Goal: Task Accomplishment & Management: Complete application form

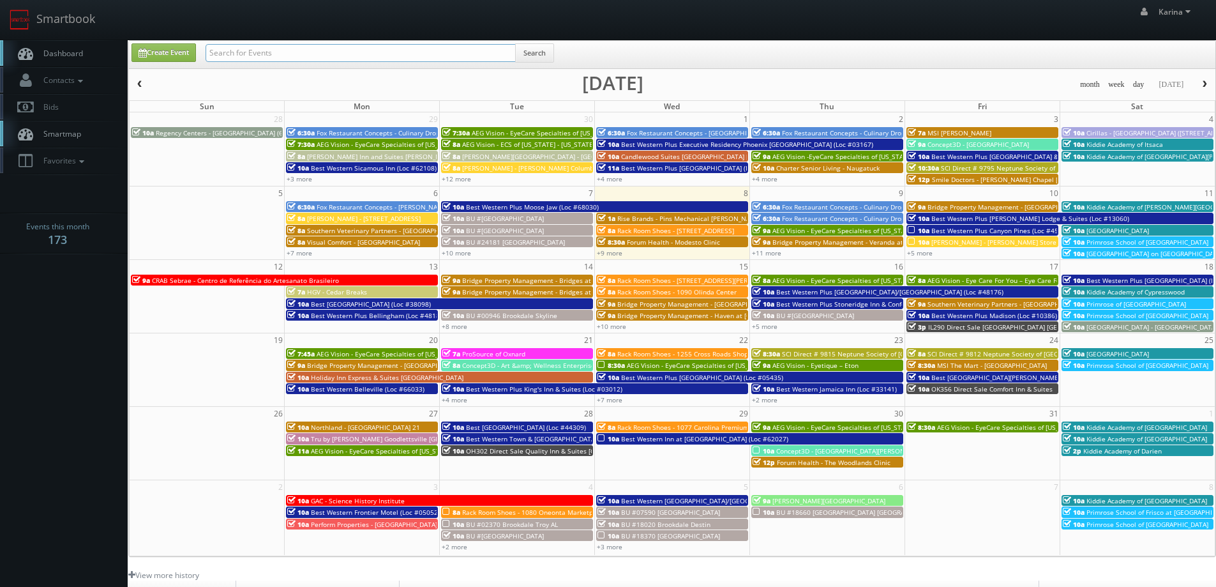
click at [275, 45] on input "text" at bounding box center [361, 53] width 310 height 18
type input "jim rector"
click at [530, 57] on button "Search" at bounding box center [534, 52] width 39 height 19
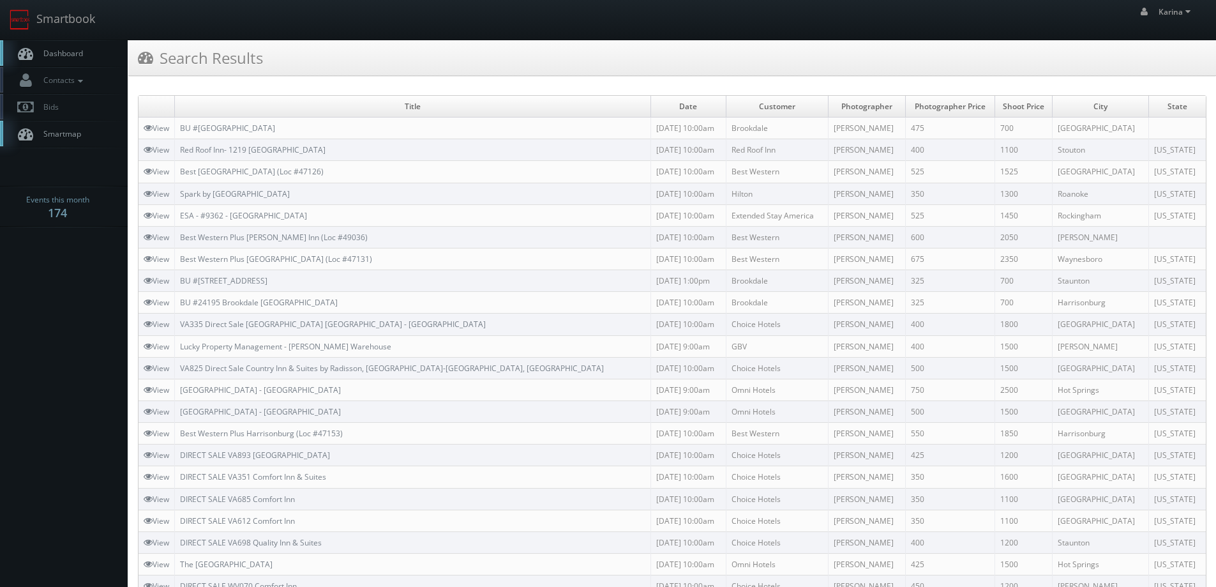
click at [75, 51] on span "Dashboard" at bounding box center [60, 53] width 46 height 11
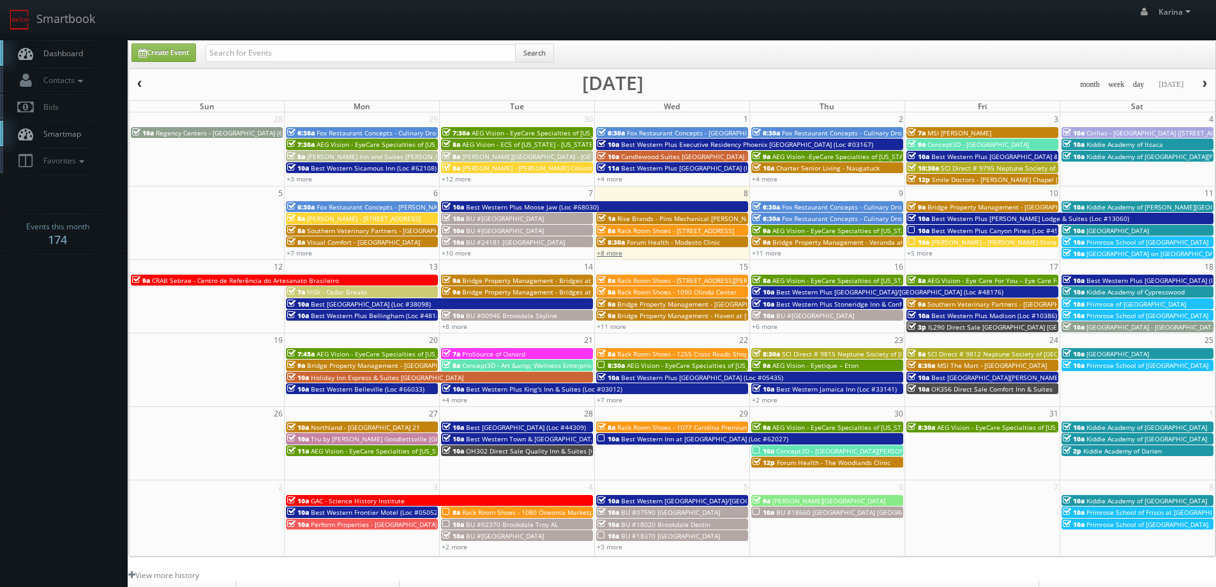
click at [620, 252] on link "+8 more" at bounding box center [610, 252] width 26 height 9
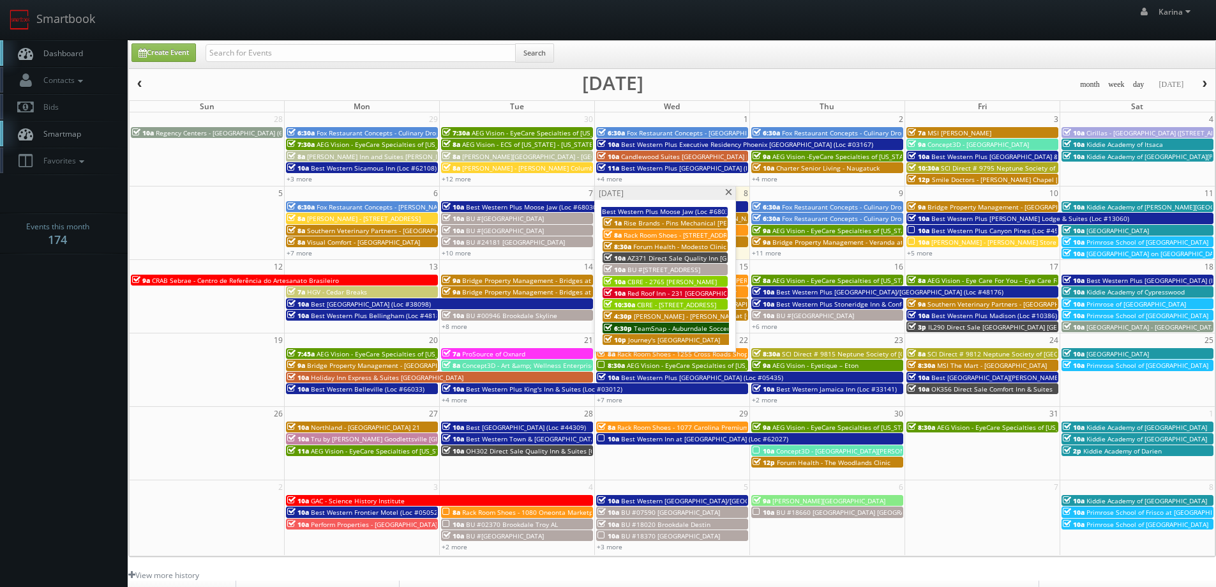
click at [647, 257] on span "AZ371 Direct Sale Quality Inn [GEOGRAPHIC_DATA]" at bounding box center [705, 257] width 155 height 9
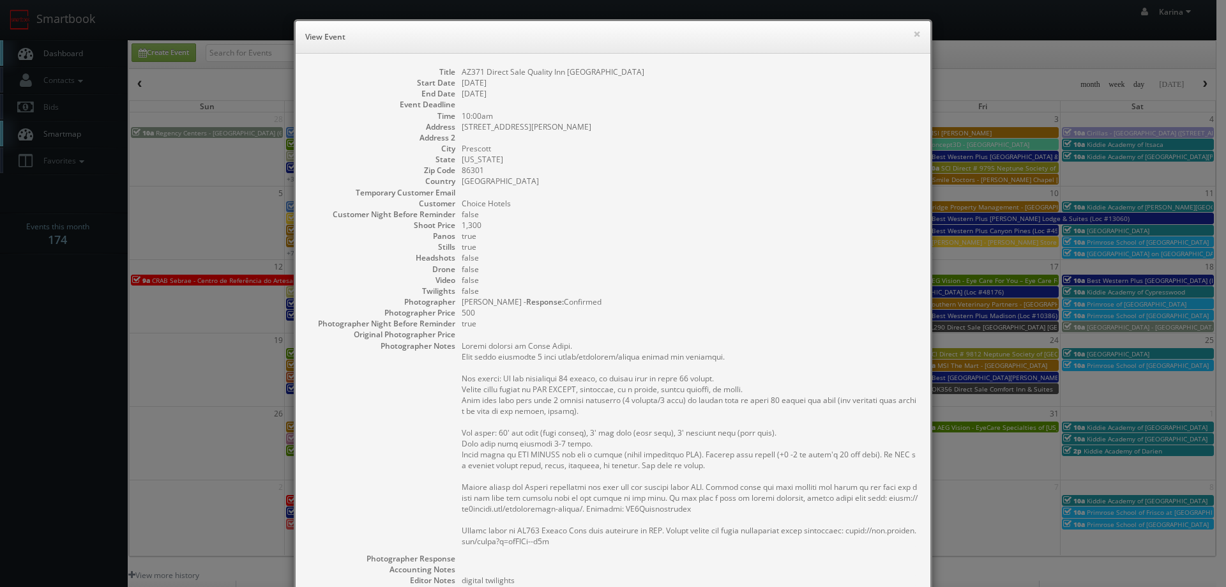
scroll to position [128, 0]
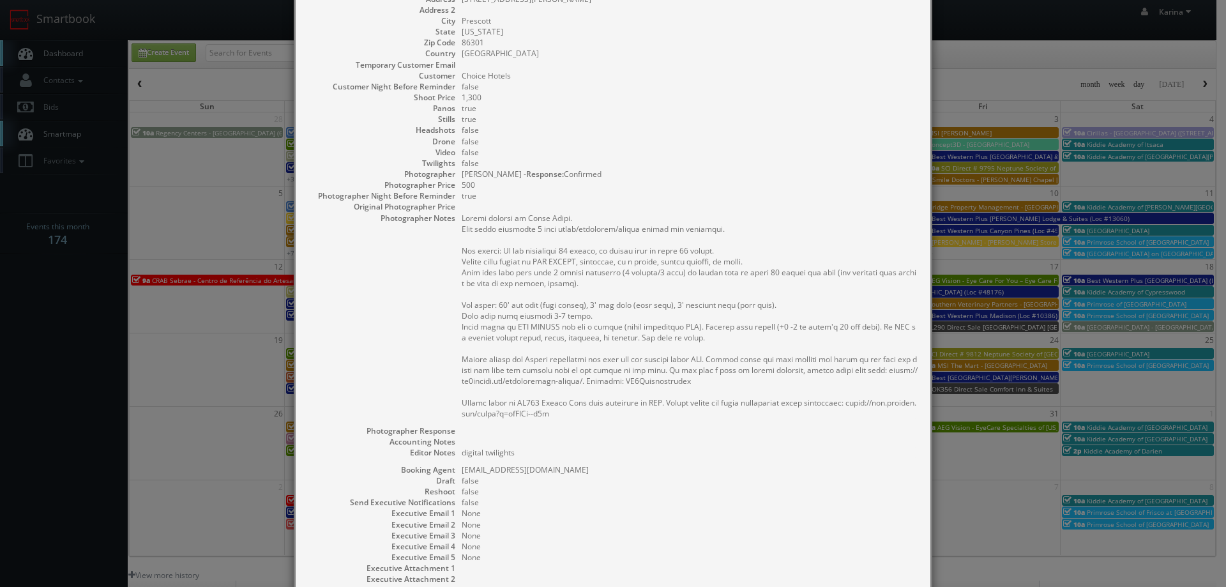
click at [94, 326] on div "× View Event Title AZ371 Direct Sale Quality Inn Prescott Start Date 10/08/2025…" at bounding box center [613, 293] width 1226 height 587
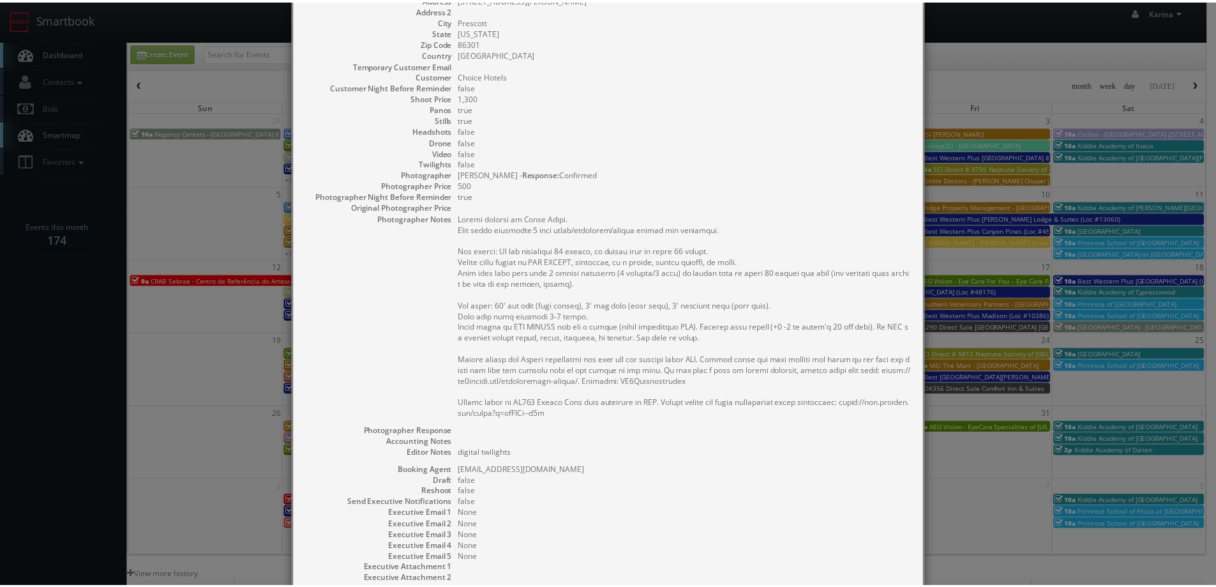
scroll to position [0, 0]
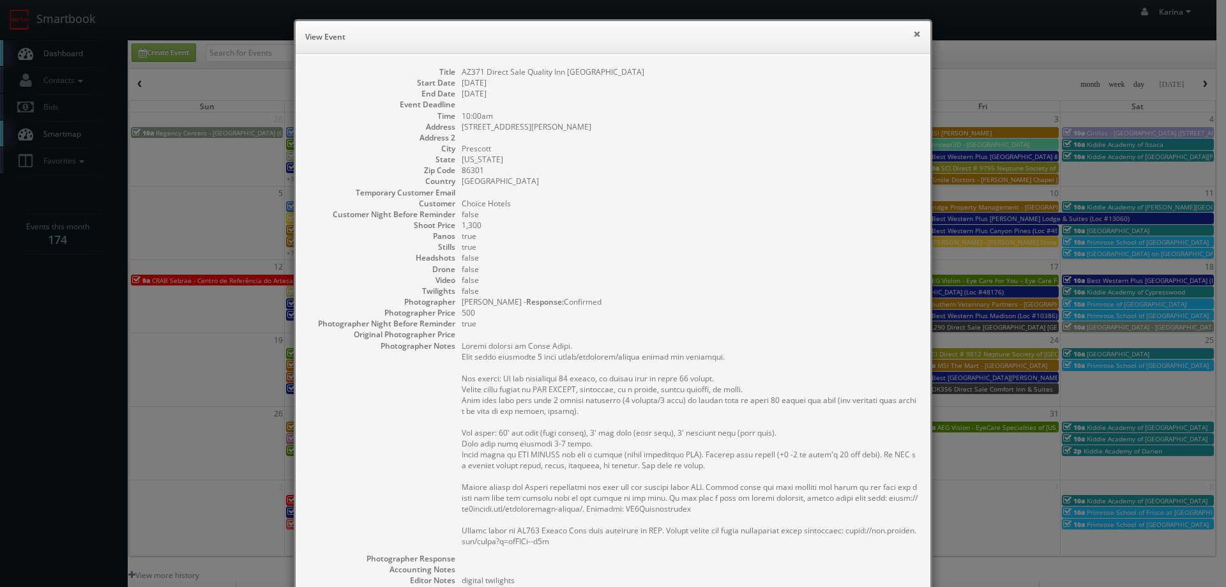
click at [914, 33] on button "×" at bounding box center [917, 33] width 8 height 9
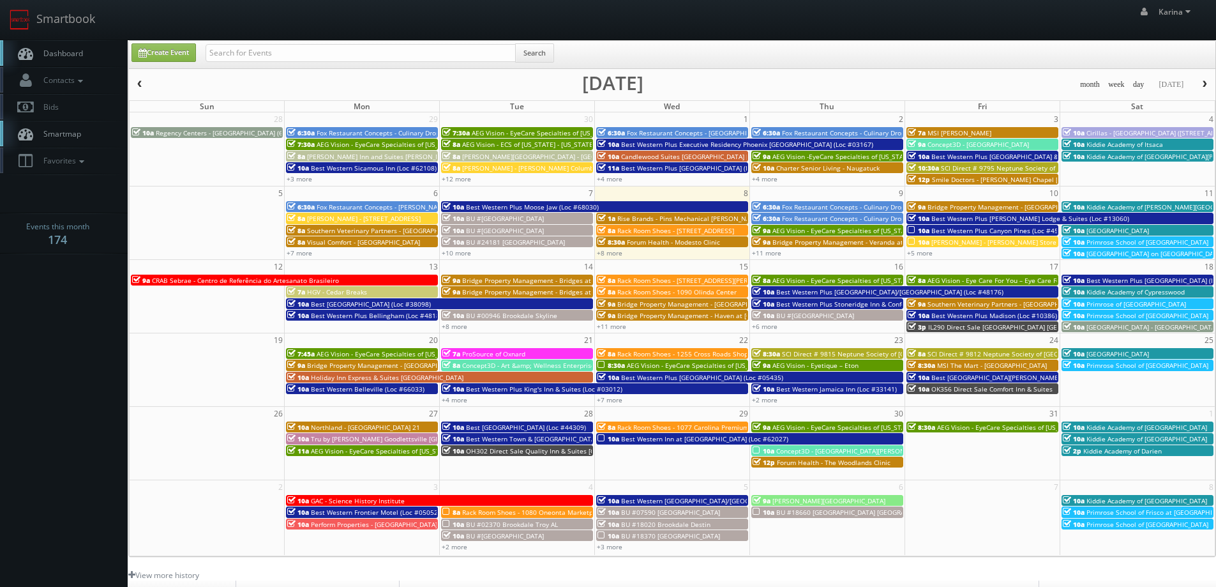
click at [59, 49] on span "Dashboard" at bounding box center [60, 53] width 46 height 11
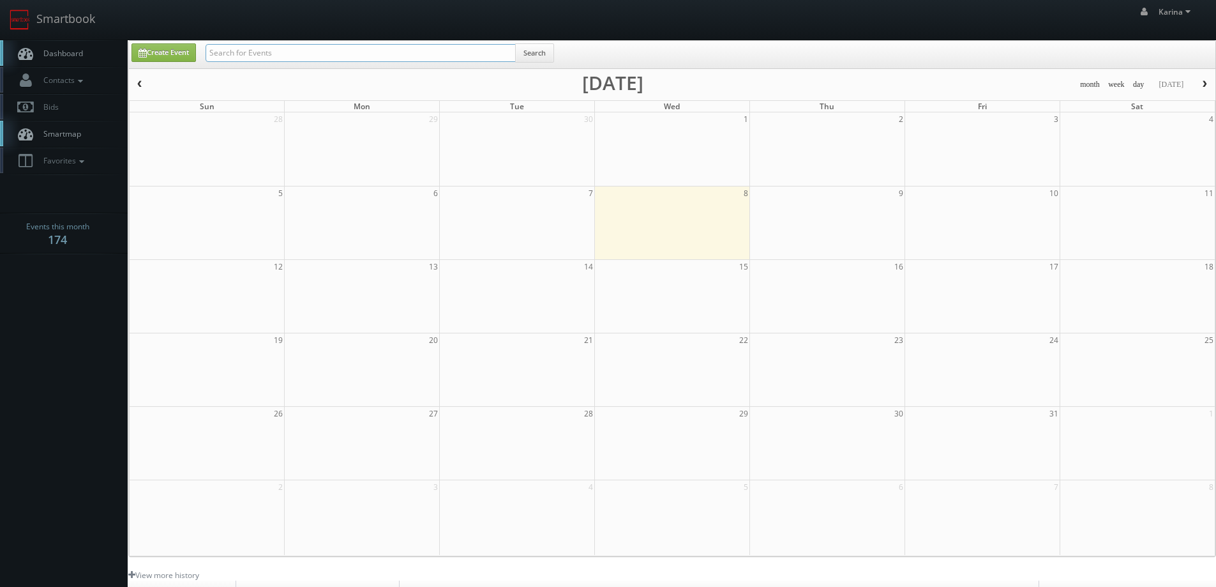
click at [281, 50] on input "text" at bounding box center [361, 53] width 310 height 18
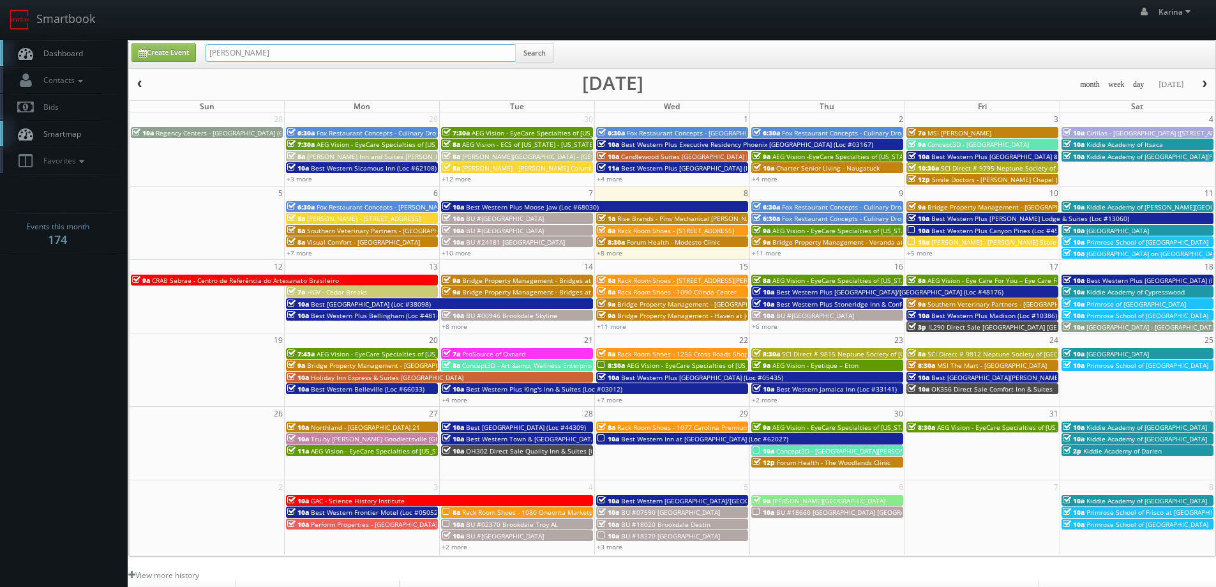
type input "[PERSON_NAME]"
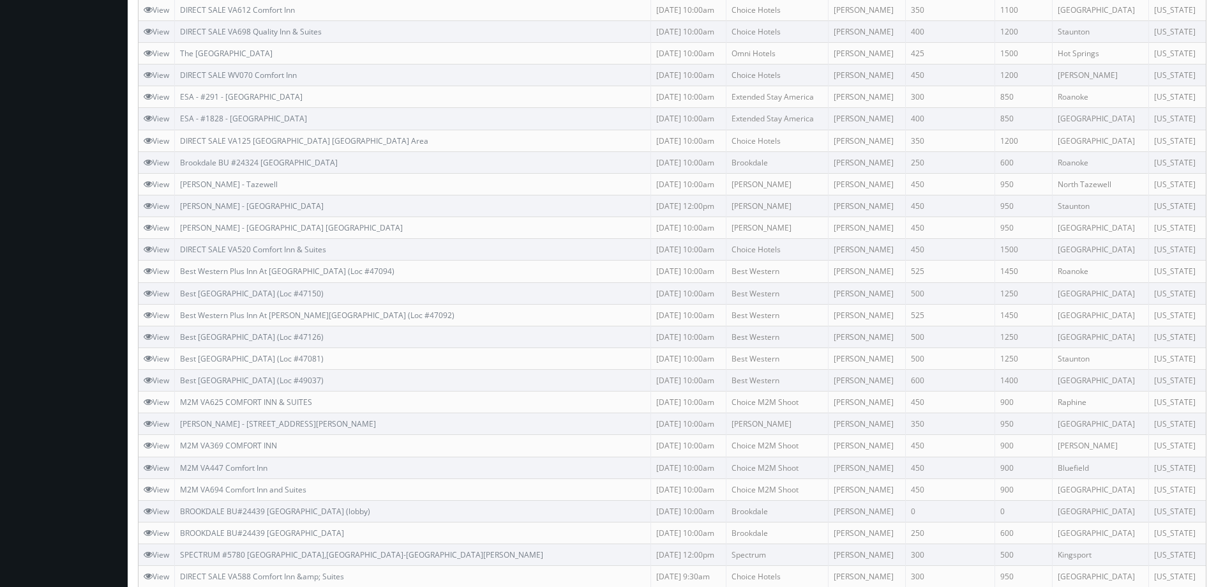
scroll to position [662, 0]
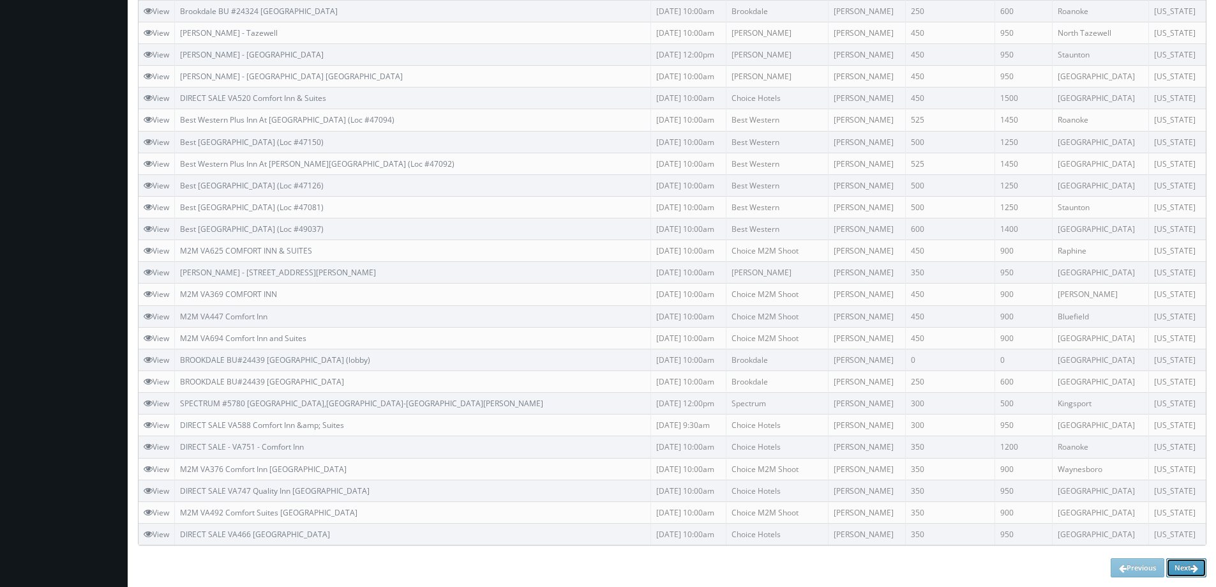
click at [1191, 563] on link "Next" at bounding box center [1186, 567] width 40 height 19
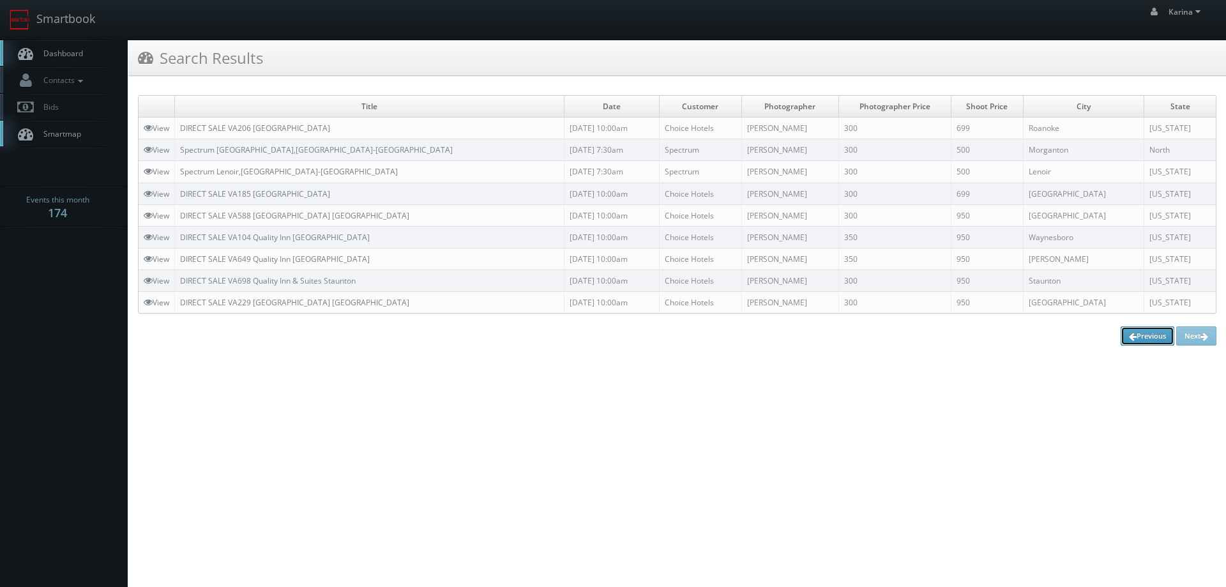
click at [1138, 341] on link "Previous" at bounding box center [1147, 335] width 54 height 19
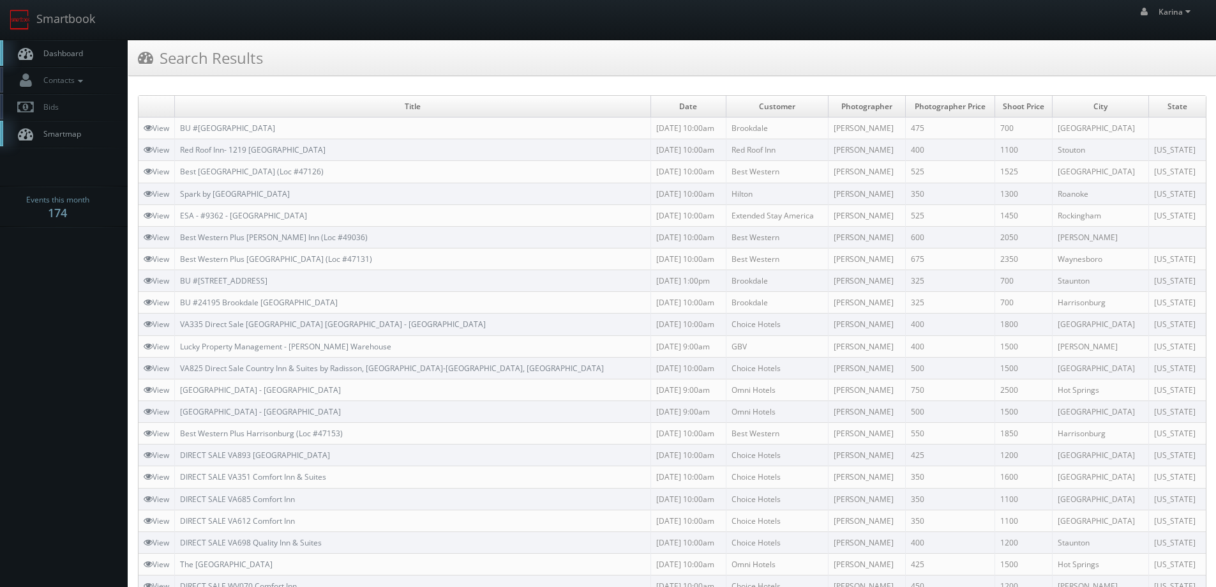
click at [73, 47] on link "Dashboard" at bounding box center [64, 53] width 128 height 26
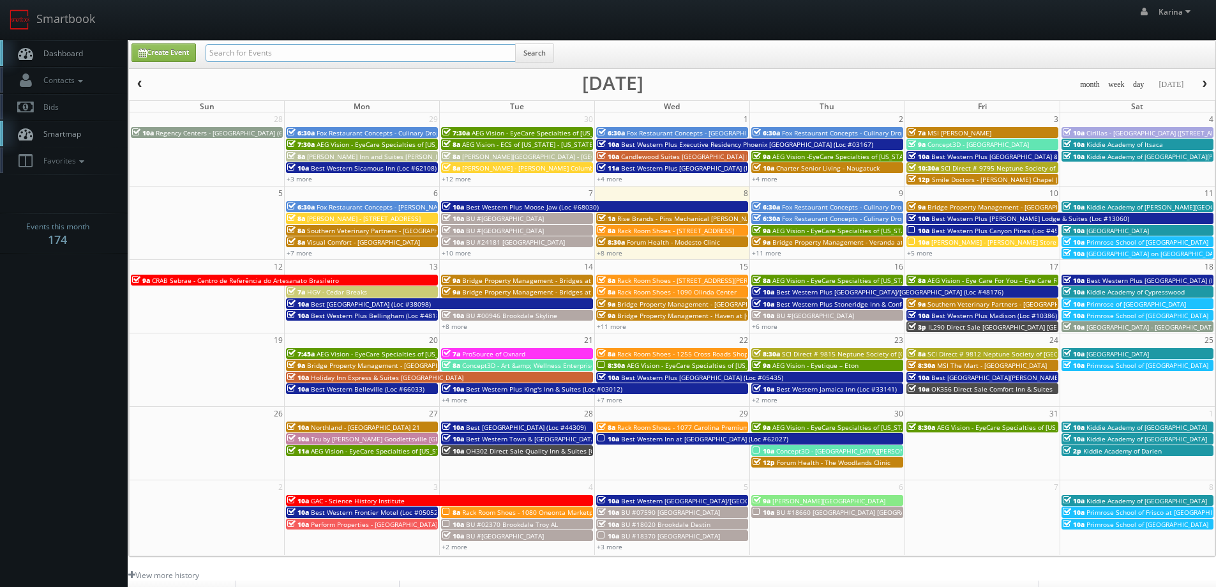
click at [257, 49] on input "text" at bounding box center [361, 53] width 310 height 18
type input "yorktown"
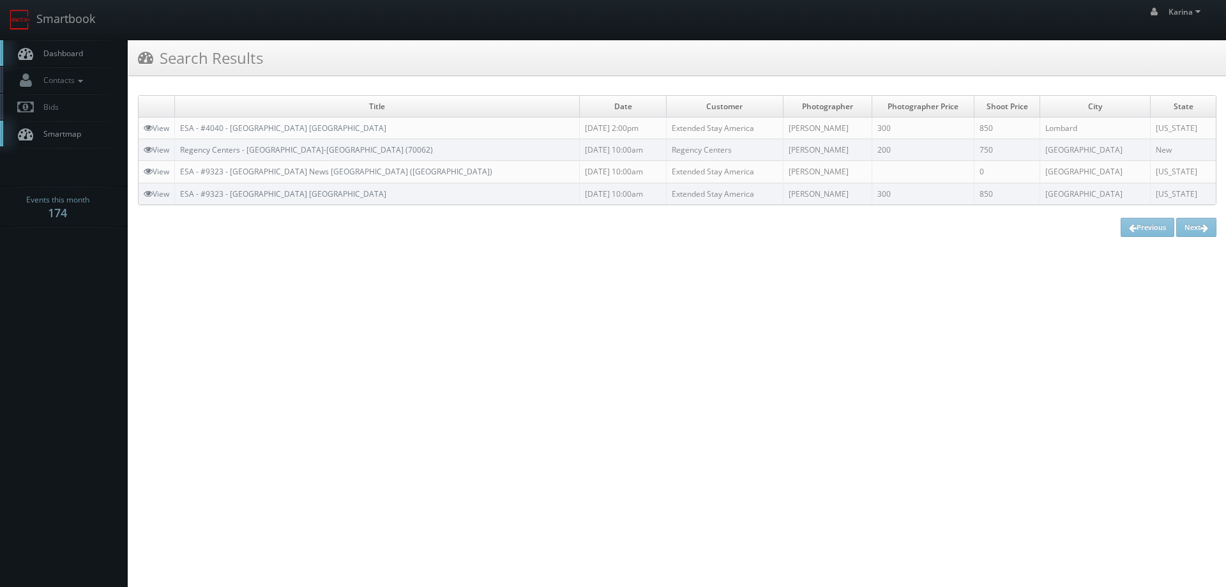
click at [47, 48] on span "Dashboard" at bounding box center [60, 53] width 46 height 11
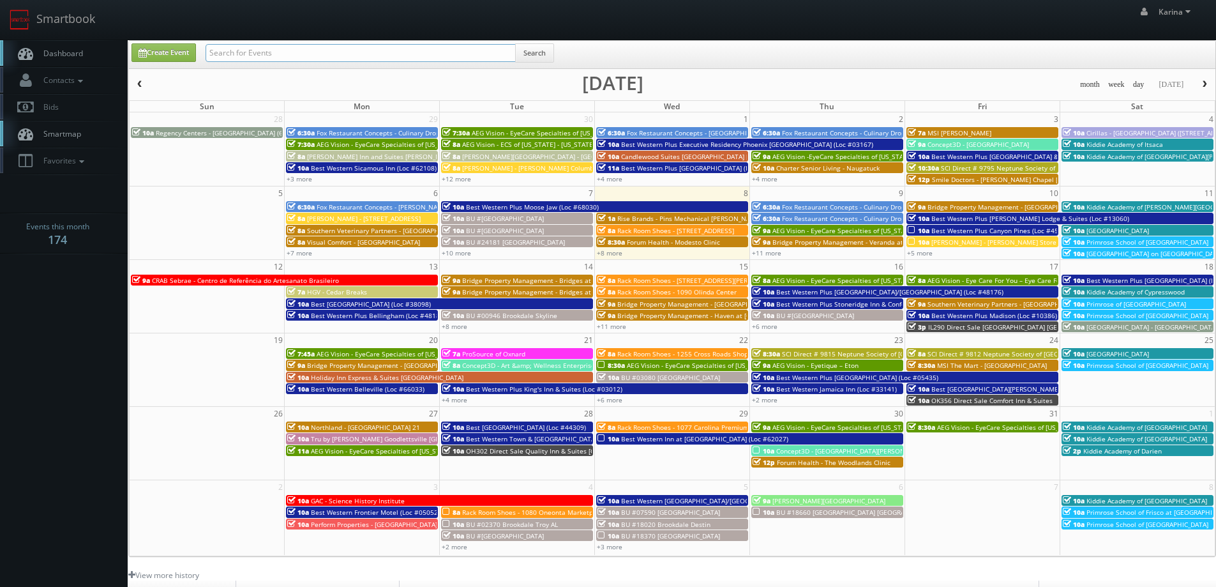
click at [273, 56] on input "text" at bounding box center [361, 53] width 310 height 18
type input "novato"
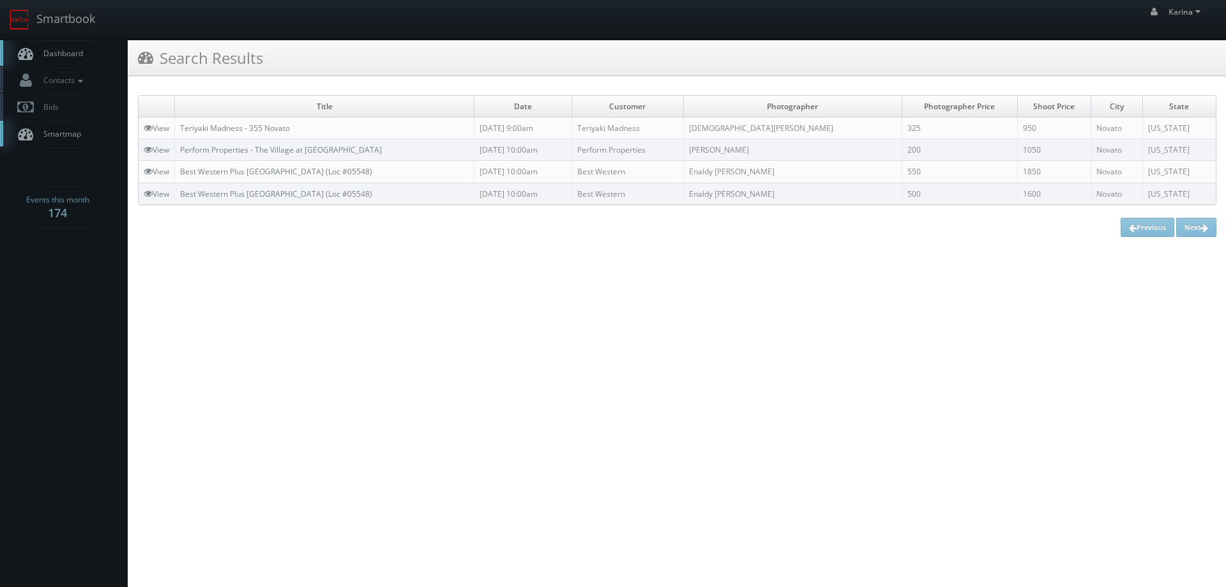
click at [64, 50] on span "Dashboard" at bounding box center [60, 53] width 46 height 11
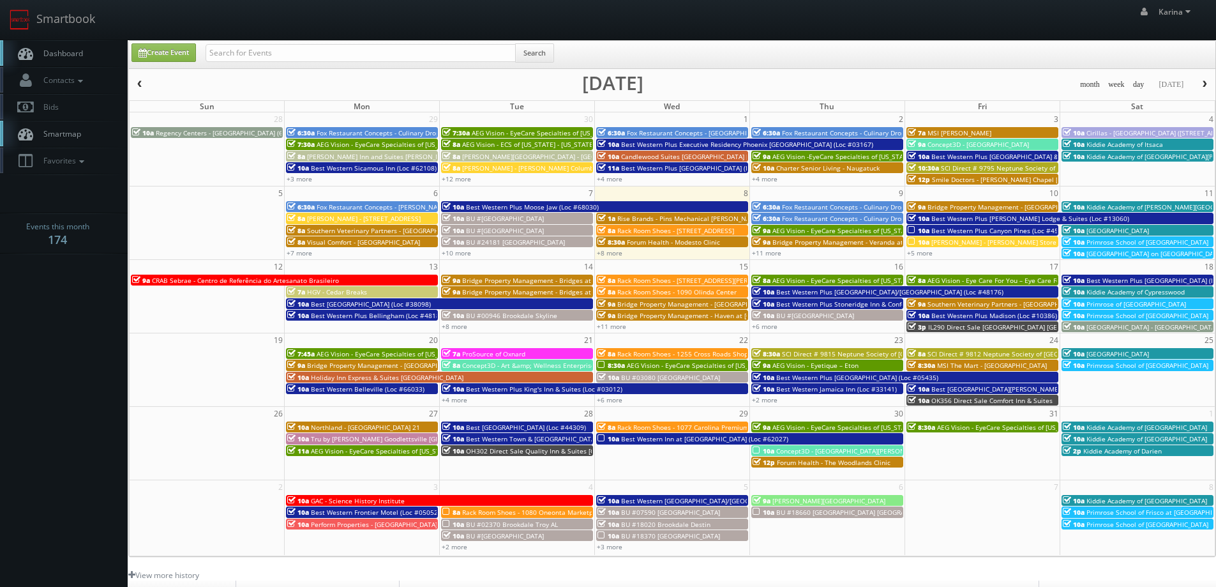
click at [711, 282] on span "Rack Room Shoes - 1088 Staples Mills Plaza" at bounding box center [700, 280] width 167 height 9
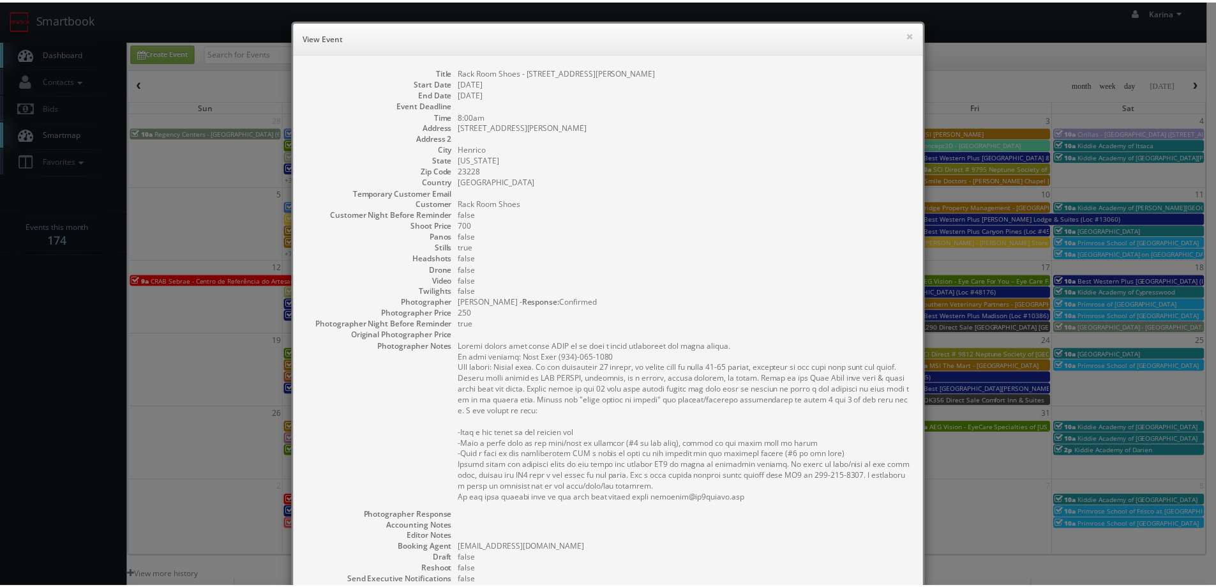
scroll to position [188, 0]
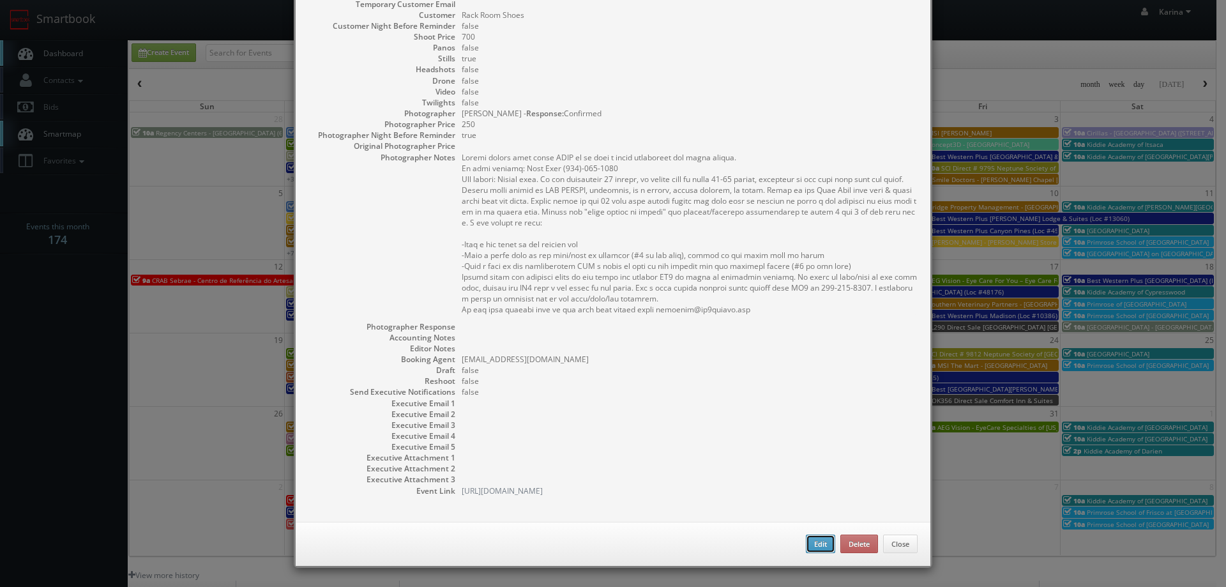
click at [821, 543] on button "Edit" at bounding box center [820, 543] width 29 height 19
type input "Rack Room Shoes - [STREET_ADDRESS][PERSON_NAME]"
type input "9057 STAPLES MILLS RD"
type input "Henrico"
type input "23228"
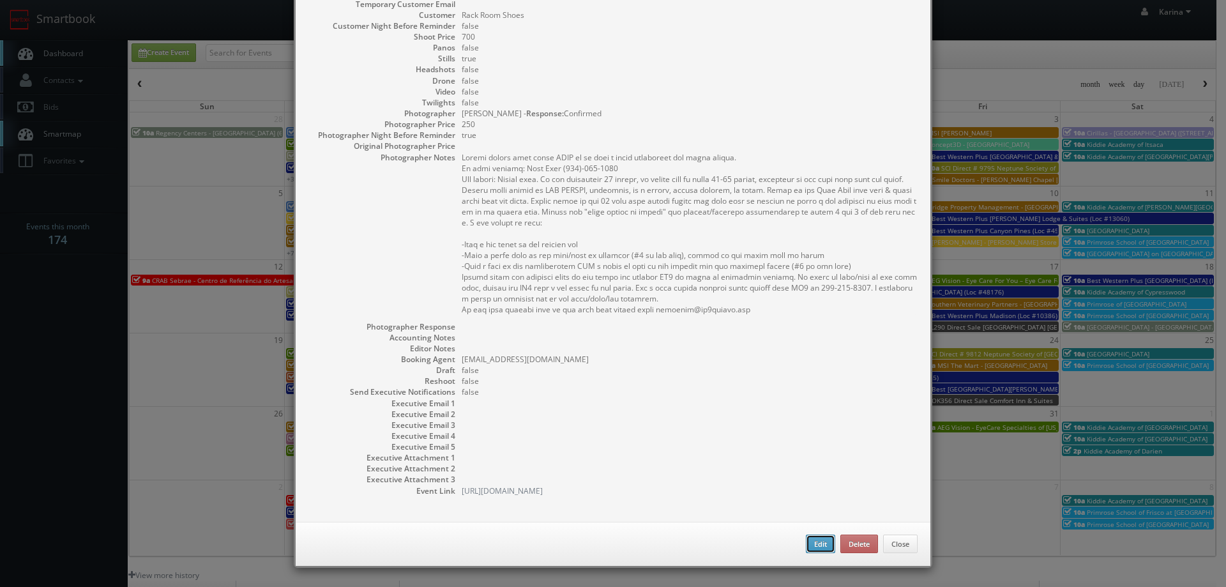
type input "700"
checkbox input "true"
type input "10/15/2025"
type input "8:00am"
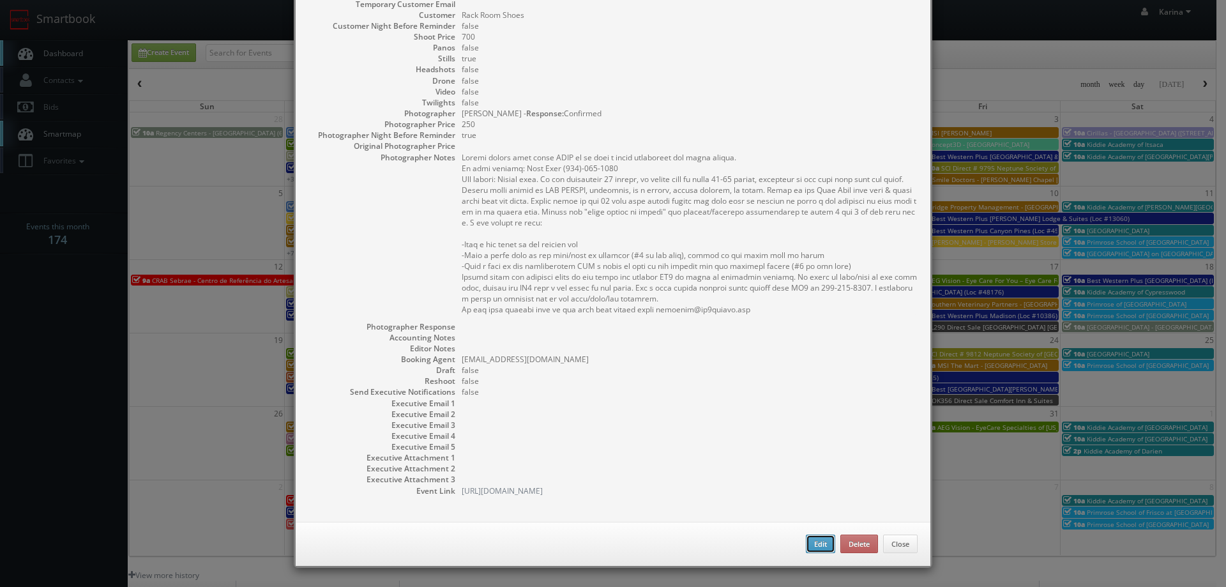
checkbox input "true"
type textarea "Please upload this shoot ASAP as we have a tight turnaround for these images. O…"
select select "[US_STATE]"
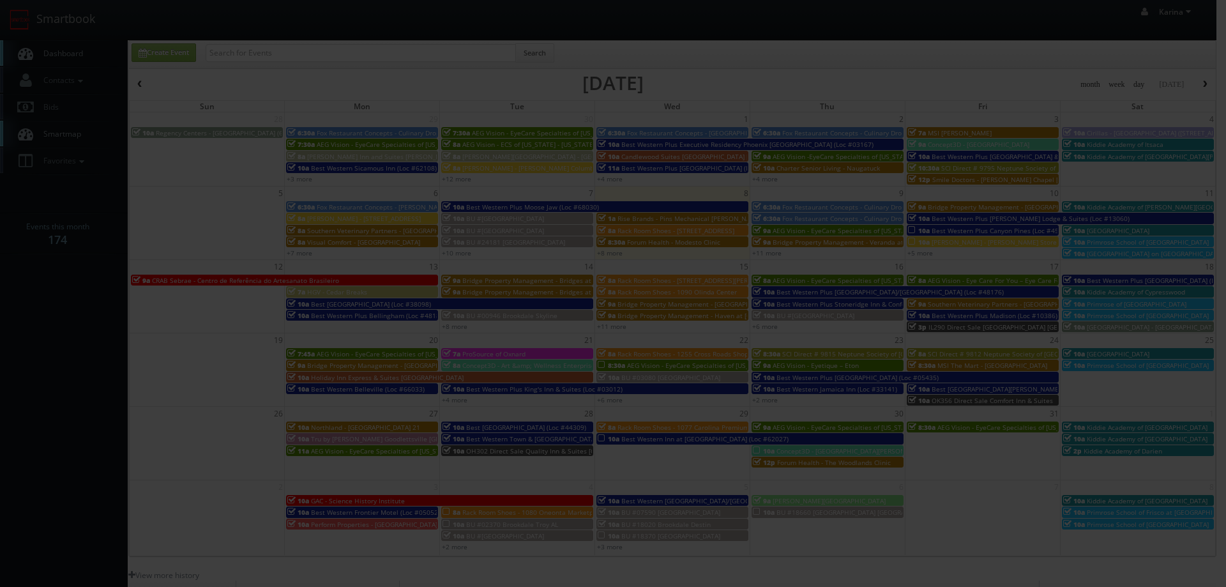
type input "250"
select select "fake123rackroom@mg.cs3calendar.com"
select select "daniott3@gmail.com"
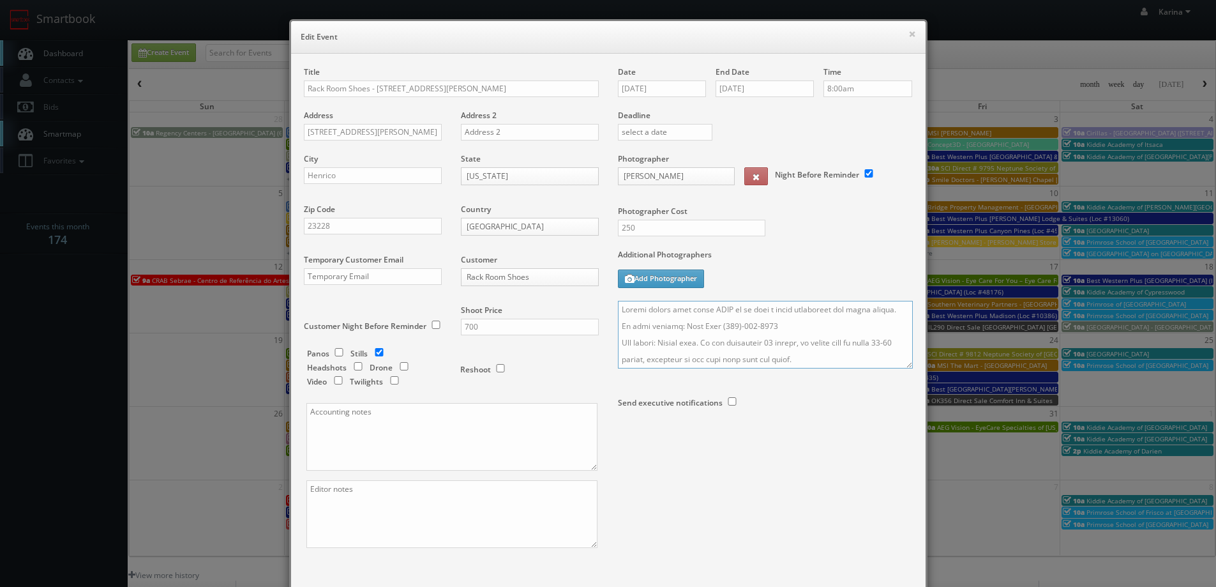
drag, startPoint x: 773, startPoint y: 323, endPoint x: 670, endPoint y: 324, distance: 102.2
click at [670, 324] on textarea at bounding box center [765, 335] width 295 height 68
paste textarea "Gary Lewis, 704-905-6058"
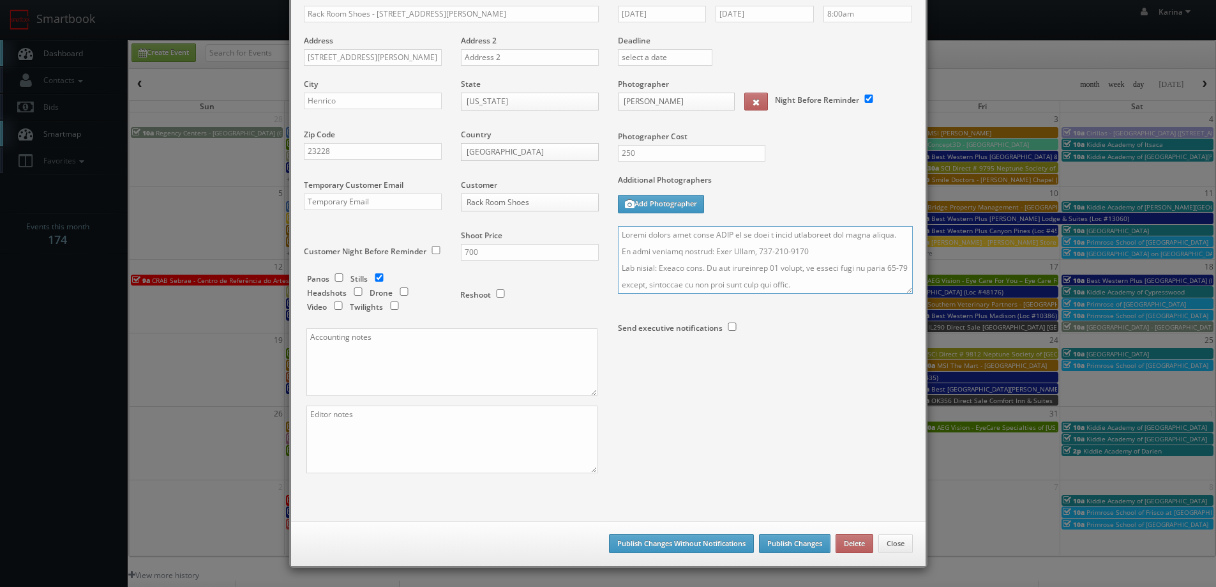
type textarea "Please upload this shoot ASAP as we have a tight turnaround for these images. O…"
click at [802, 541] on button "Publish Changes" at bounding box center [795, 543] width 72 height 19
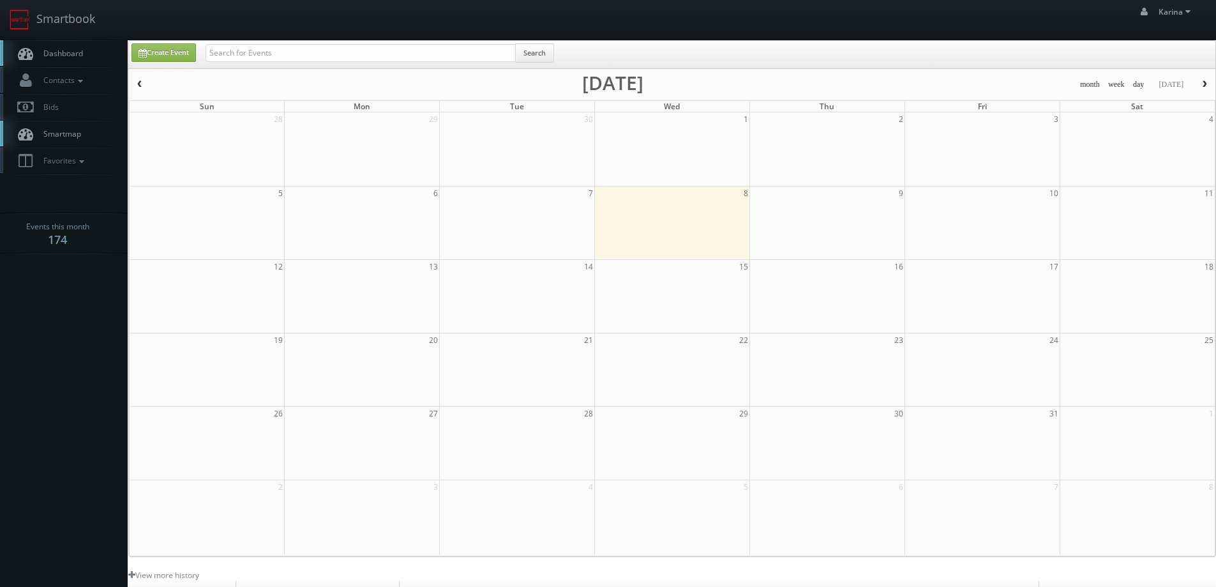
click at [59, 58] on link "Dashboard" at bounding box center [64, 53] width 128 height 26
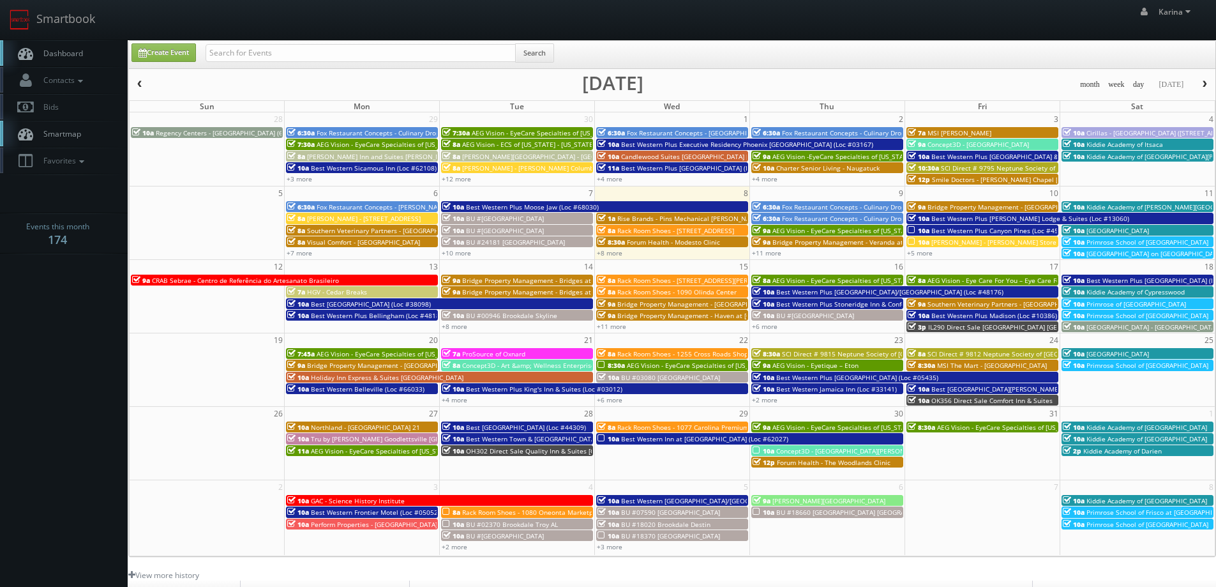
click at [691, 426] on span "Rack Room Shoes - 1077 Carolina Premium Outlets" at bounding box center [695, 427] width 156 height 9
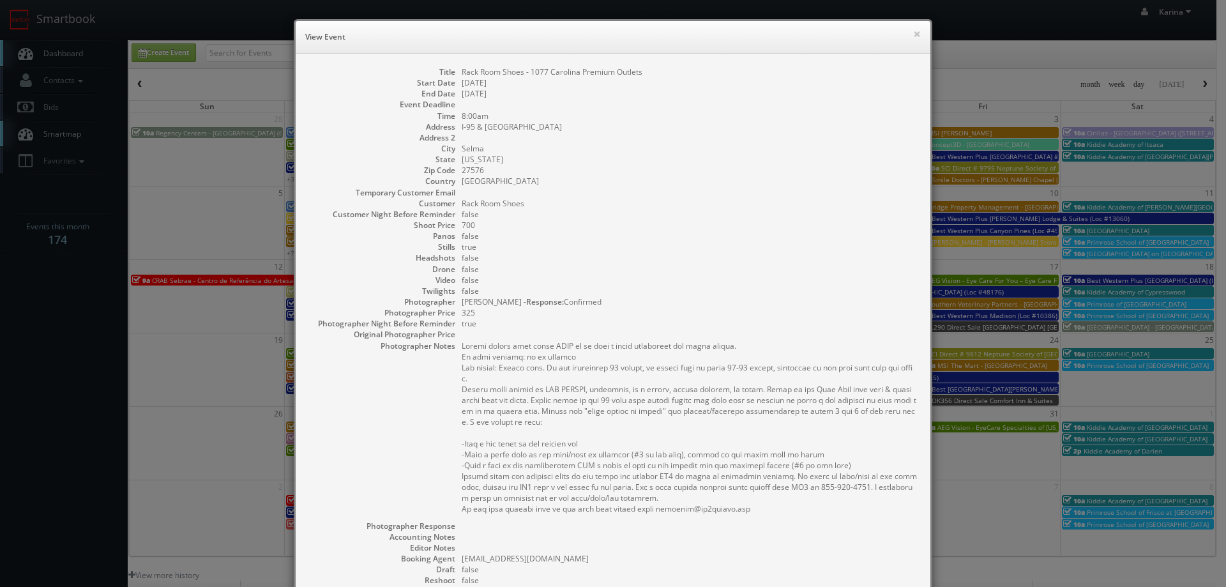
scroll to position [188, 0]
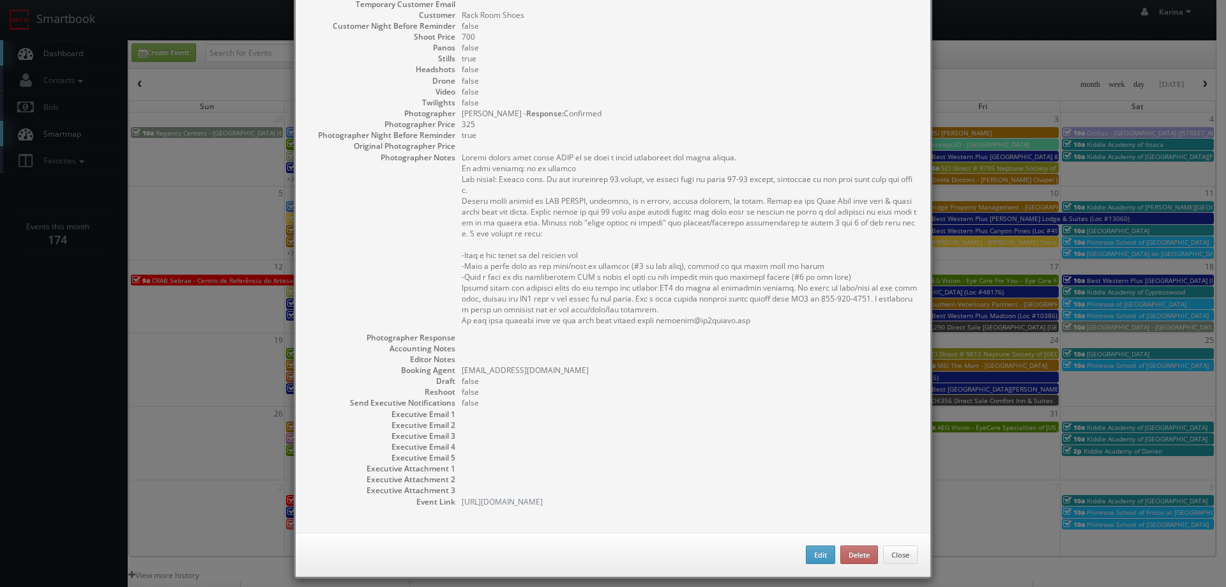
click at [189, 384] on div "× View Event Title Rack Room Shoes - 1077 Carolina Premium Outlets Start Date 1…" at bounding box center [613, 293] width 1226 height 587
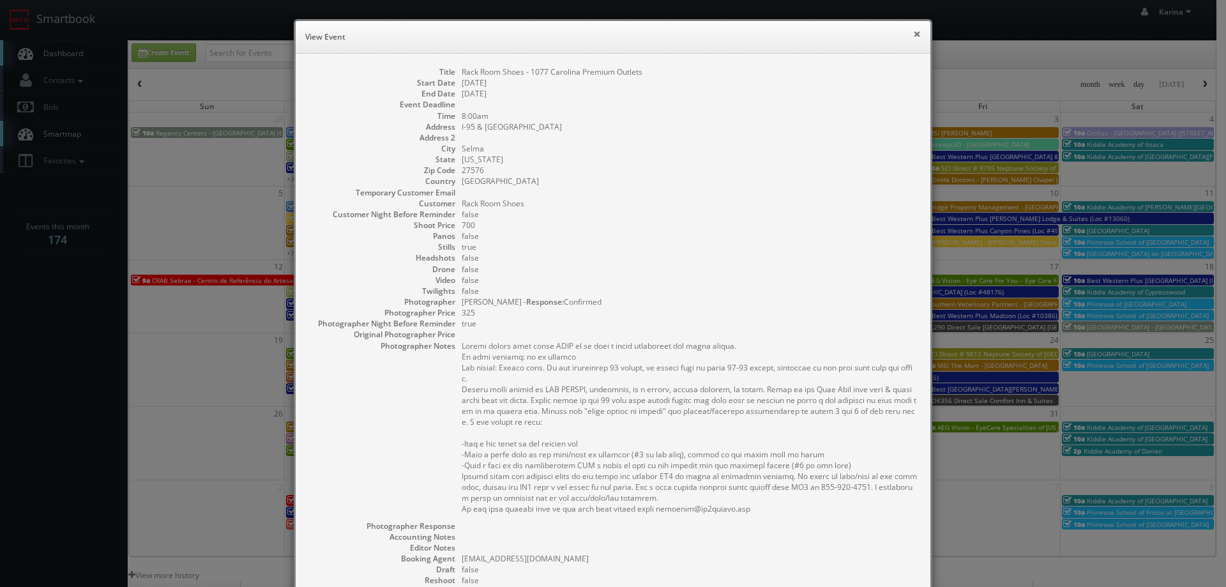
click at [913, 36] on button "×" at bounding box center [917, 33] width 8 height 9
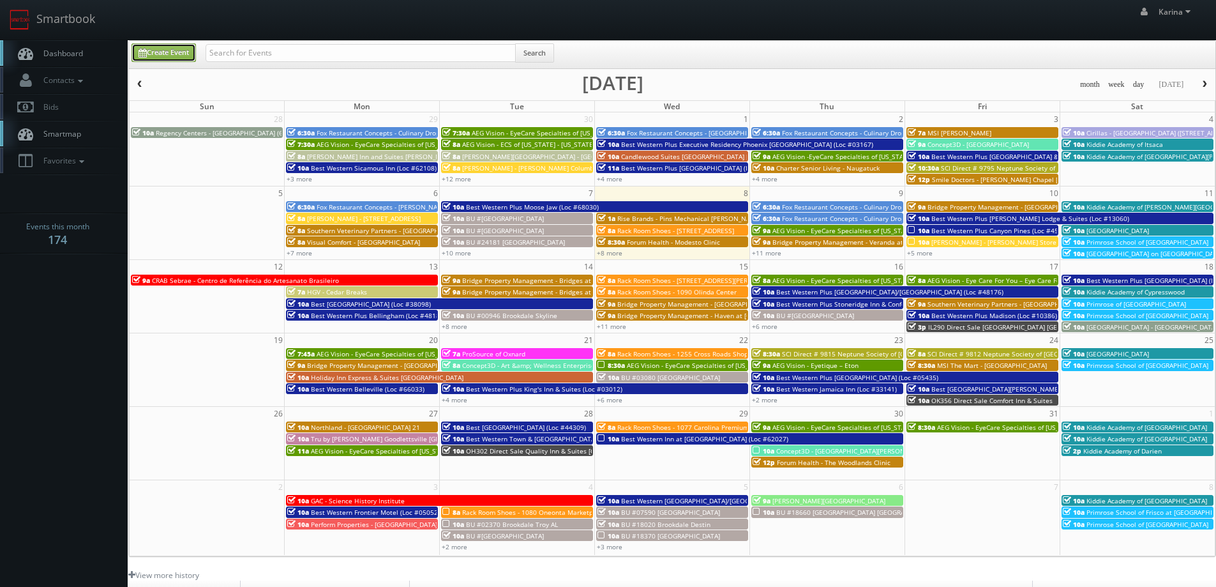
click at [173, 55] on link "Create Event" at bounding box center [164, 52] width 64 height 19
type input "10/08/2025"
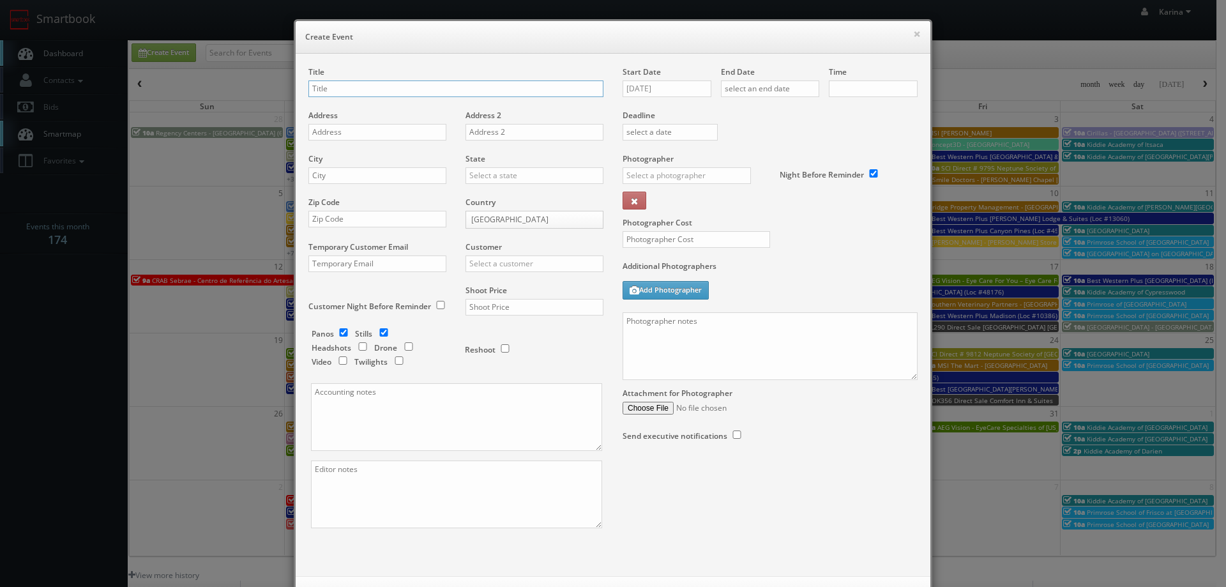
checkbox input "true"
type input "10:00am"
checkbox input "true"
click at [343, 62] on div "Title Address Address 2 City State Alabama Alaska Arizona Arkansas California C…" at bounding box center [613, 315] width 635 height 522
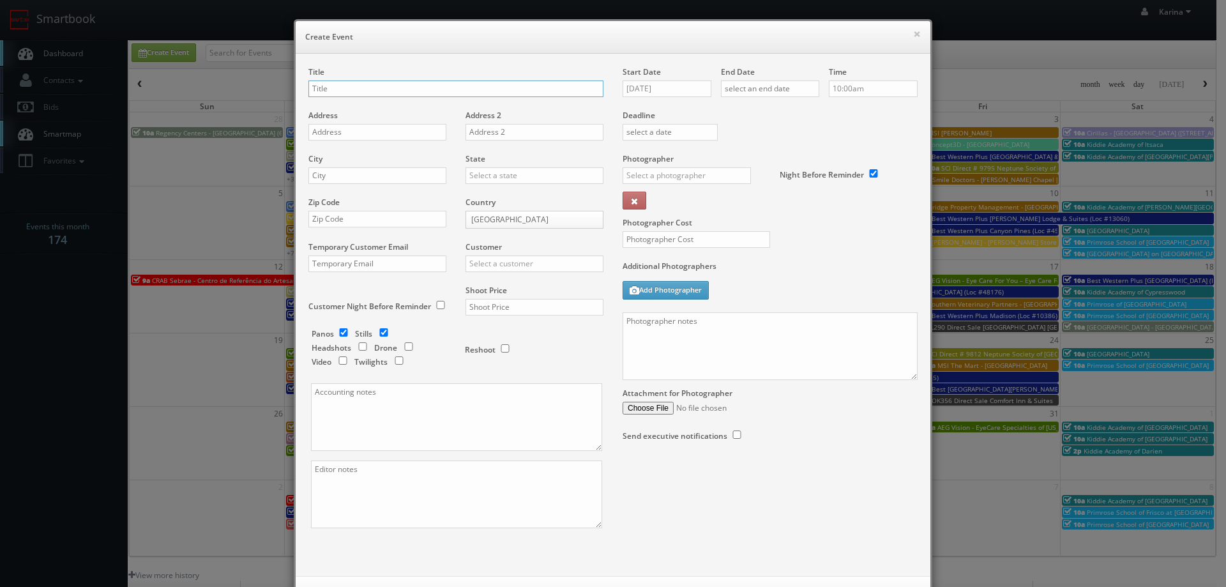
click at [332, 89] on input "text" at bounding box center [455, 88] width 295 height 17
type input "Smile Doctors - Boren Orthodontics"
click at [368, 131] on input "text" at bounding box center [377, 132] width 138 height 17
paste input "4610 N Garfield Ste A9"
type input "4610 N Garfield Ste A9"
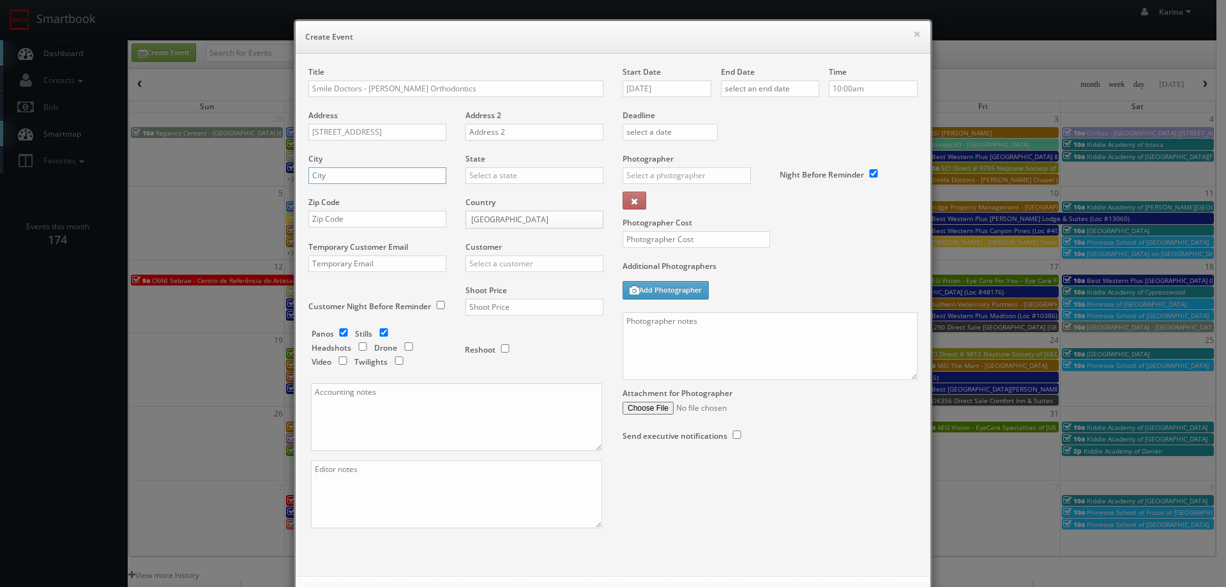
click at [336, 178] on input "text" at bounding box center [377, 175] width 138 height 17
type input "Midland"
type input "[US_STATE]"
click at [519, 196] on div "[US_STATE]" at bounding box center [534, 196] width 137 height 21
click at [364, 221] on input "text" at bounding box center [377, 219] width 138 height 17
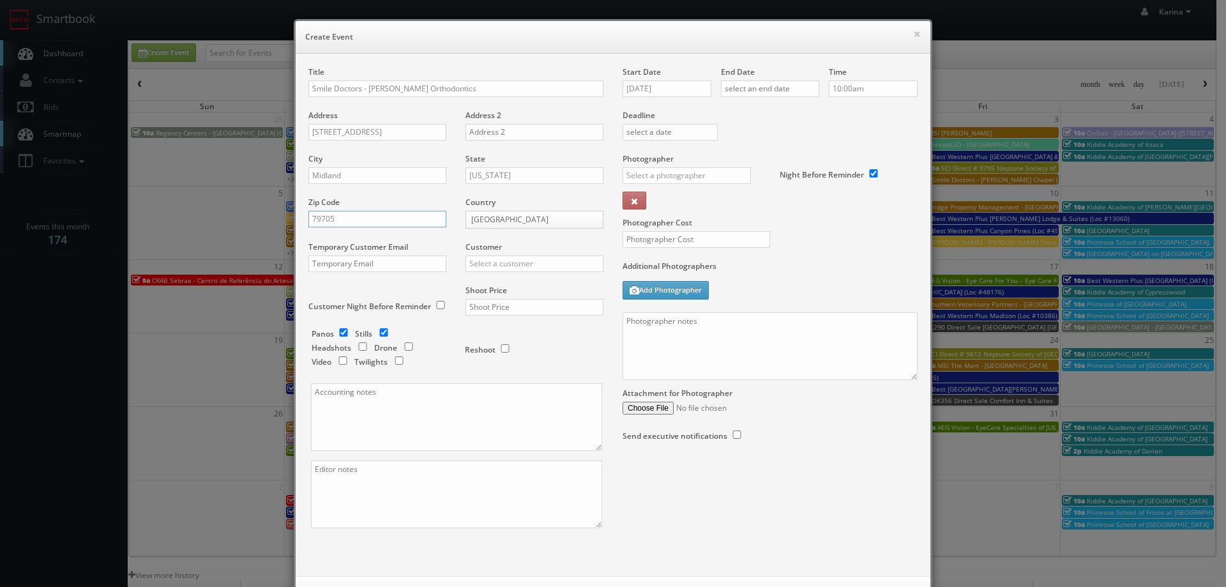
type input "79705"
click at [477, 262] on input "text" at bounding box center [534, 263] width 138 height 17
click at [488, 381] on div "GBV" at bounding box center [534, 378] width 137 height 21
type input "GBV"
click at [359, 348] on input "checkbox" at bounding box center [362, 346] width 19 height 8
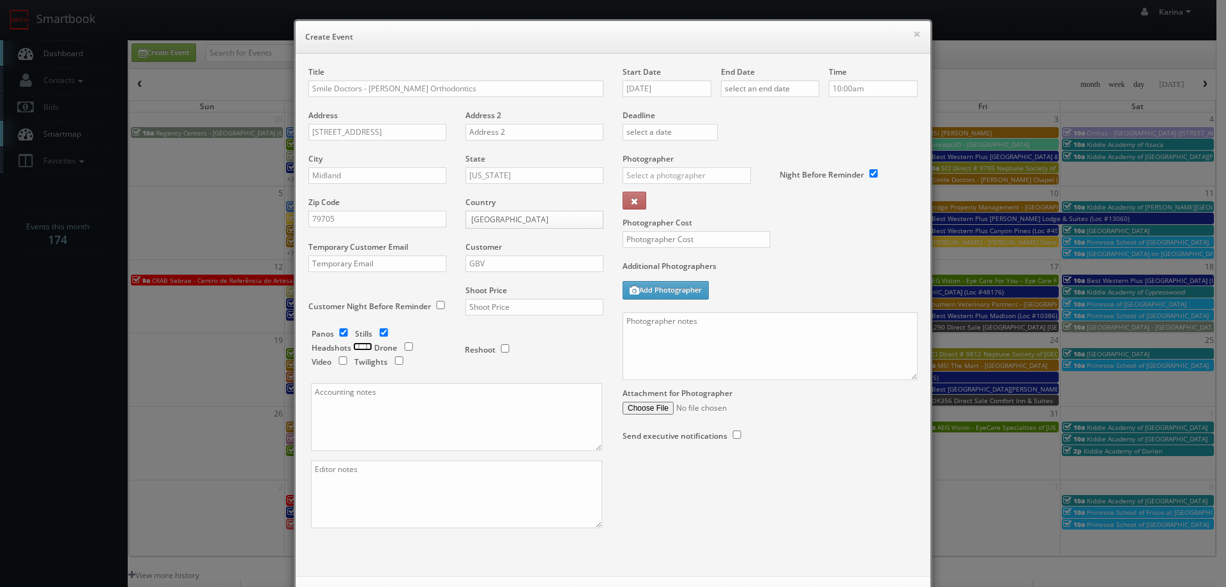
checkbox input "true"
click at [479, 292] on div "Shoot Price" at bounding box center [529, 306] width 147 height 43
type input "1,400"
click at [650, 91] on input "[DATE]" at bounding box center [666, 88] width 89 height 17
click at [647, 208] on td "20" at bounding box center [649, 204] width 20 height 19
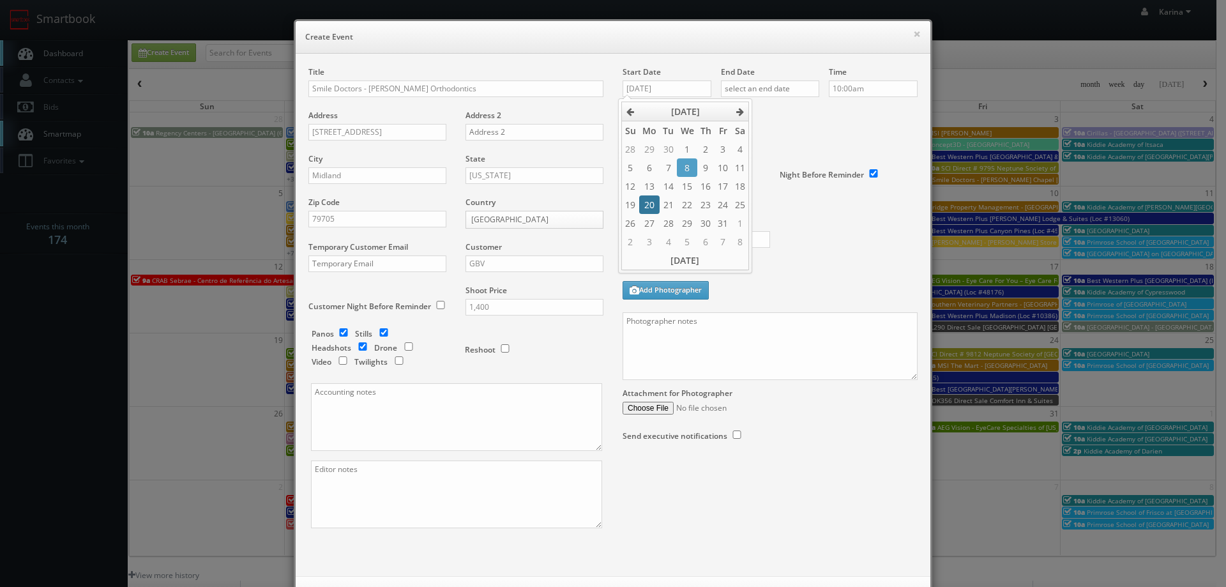
type input "10/20/2025"
click at [765, 88] on input "text" at bounding box center [770, 88] width 98 height 17
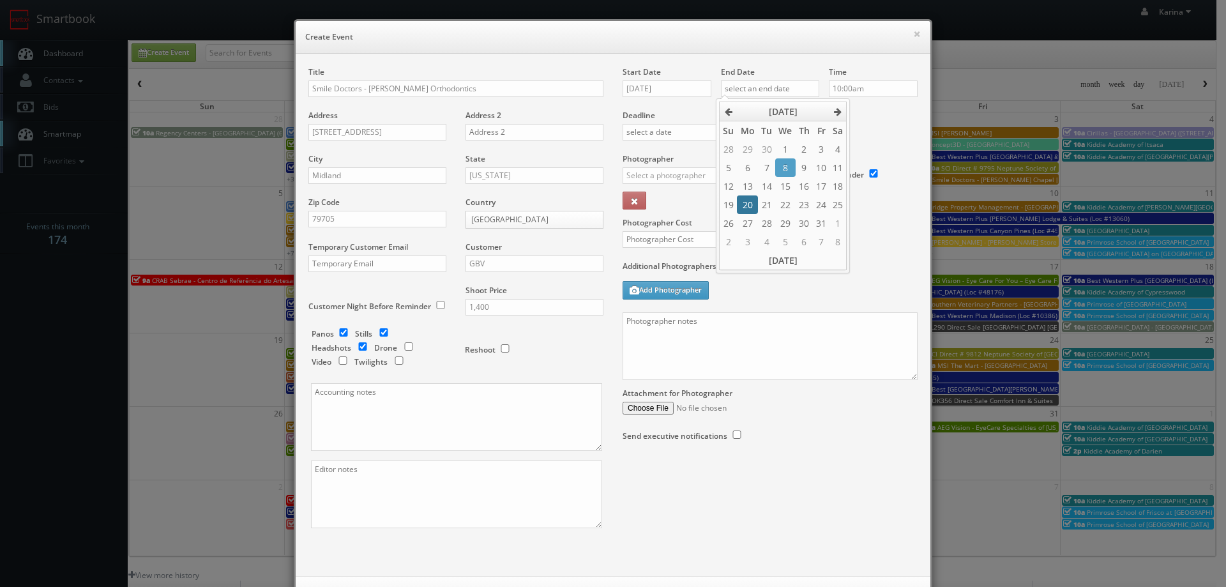
click at [745, 205] on td "20" at bounding box center [747, 204] width 20 height 19
type input "10/20/2025"
click at [853, 90] on input "10:00am" at bounding box center [873, 88] width 89 height 17
click at [850, 117] on li "10:00am" at bounding box center [848, 119] width 49 height 15
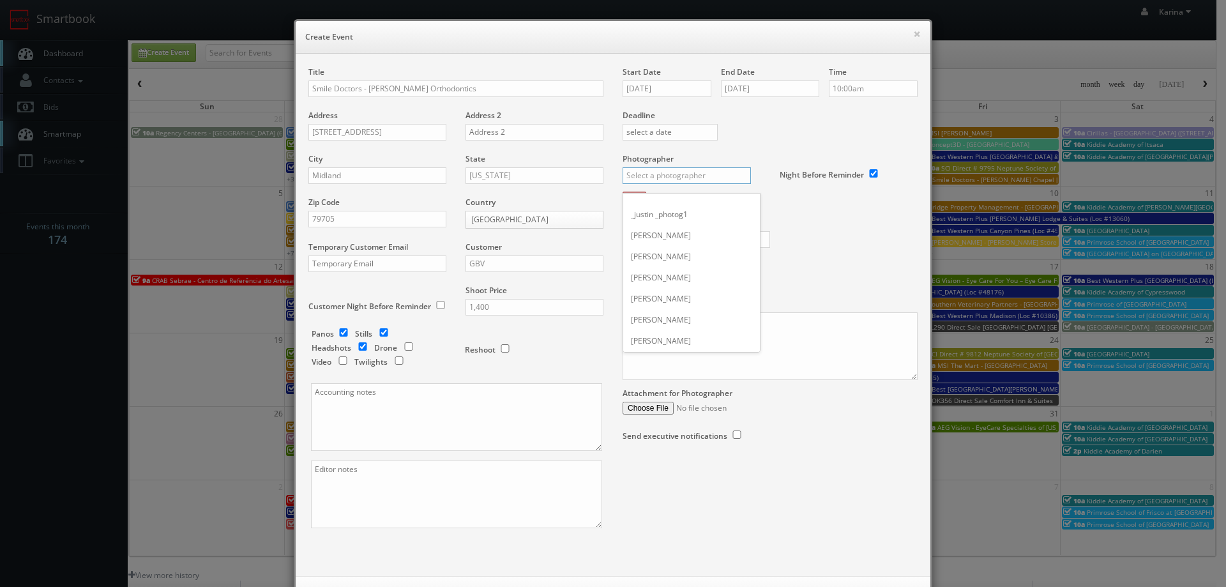
click at [675, 175] on input "text" at bounding box center [686, 175] width 128 height 17
click at [673, 272] on div "[PERSON_NAME]" at bounding box center [691, 267] width 137 height 21
type input "[PERSON_NAME]"
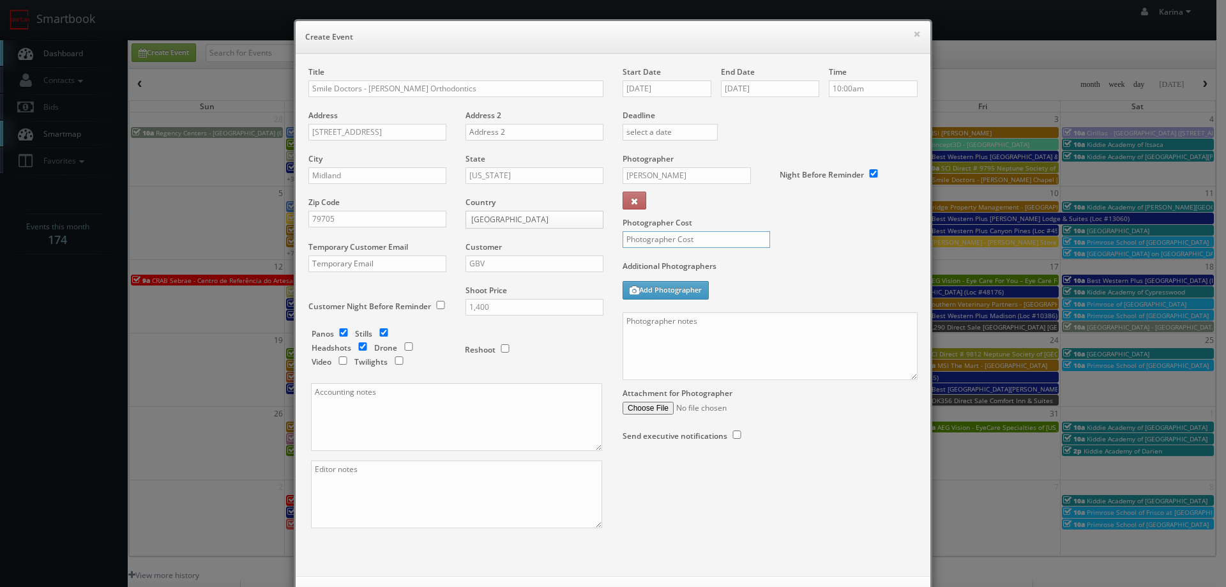
click at [656, 238] on input "text" at bounding box center [695, 239] width 147 height 17
type input "350"
click at [674, 324] on textarea at bounding box center [769, 346] width 295 height 68
paste textarea "We are delivering 30 images of the practice and headshots, please take 60 + ang…"
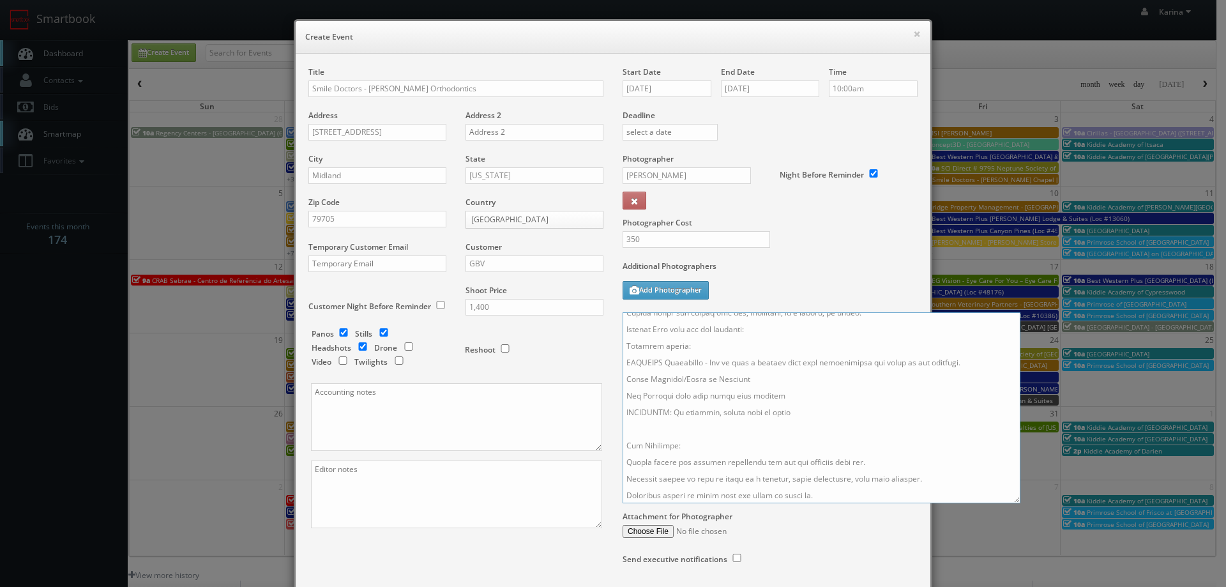
scroll to position [58, 0]
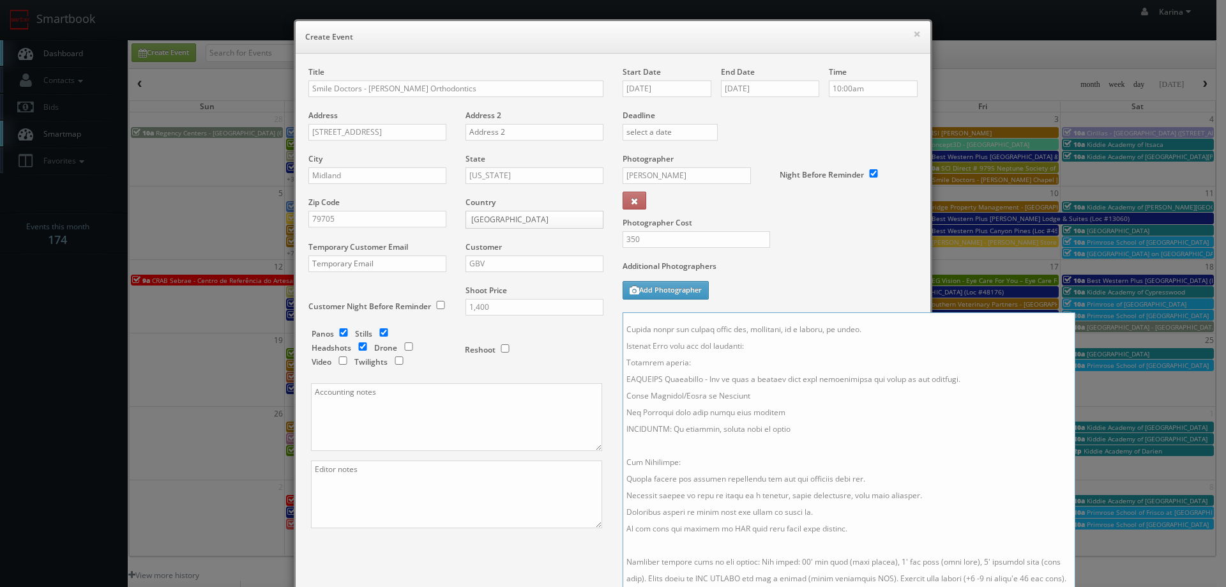
drag, startPoint x: 906, startPoint y: 377, endPoint x: 1054, endPoint y: 594, distance: 262.3
click at [1054, 586] on html "Smartbook Toggle Side Navigation Toggle Top Navigation Karina Karina Profile Lo…" at bounding box center [613, 409] width 1226 height 819
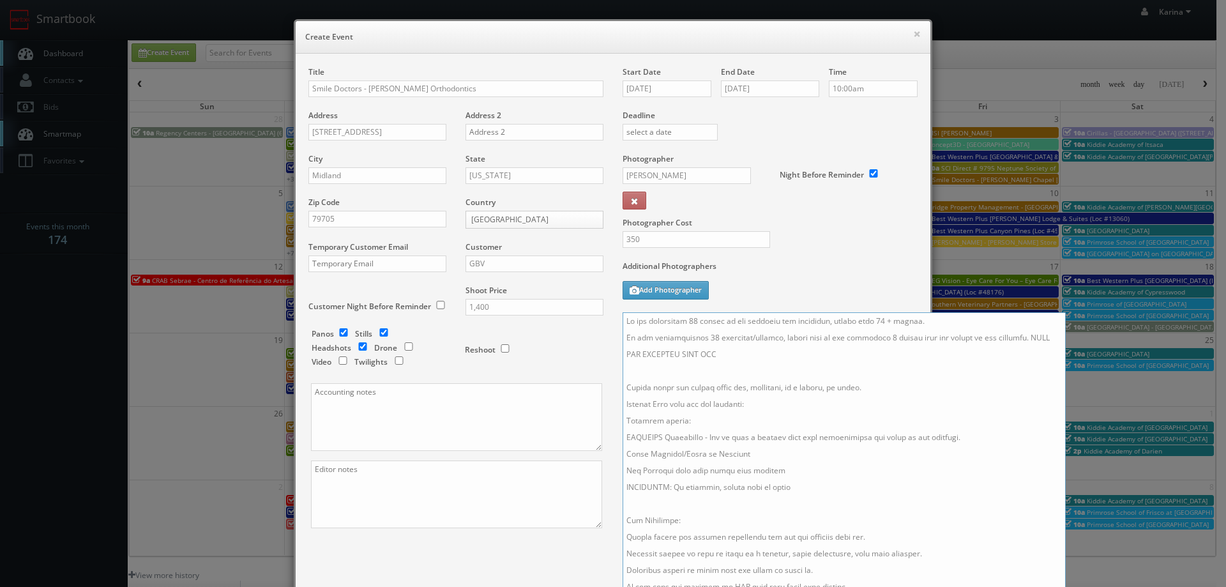
click at [693, 321] on textarea at bounding box center [843, 454] width 443 height 284
click at [690, 322] on textarea at bounding box center [843, 454] width 443 height 284
click at [880, 319] on textarea at bounding box center [843, 454] width 443 height 284
click at [711, 338] on textarea at bounding box center [843, 454] width 443 height 284
click at [700, 338] on textarea at bounding box center [843, 454] width 443 height 284
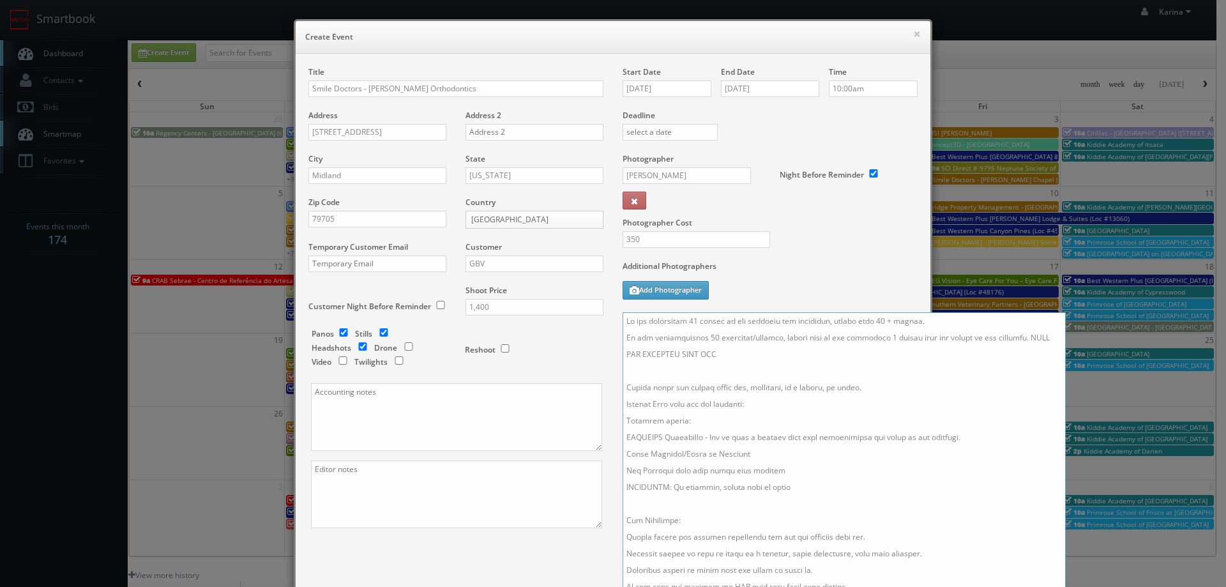
click at [713, 338] on textarea at bounding box center [843, 454] width 443 height 284
click at [879, 338] on textarea at bounding box center [843, 454] width 443 height 284
drag, startPoint x: 1025, startPoint y: 339, endPoint x: 776, endPoint y: 344, distance: 249.0
click at [776, 344] on textarea at bounding box center [843, 454] width 443 height 284
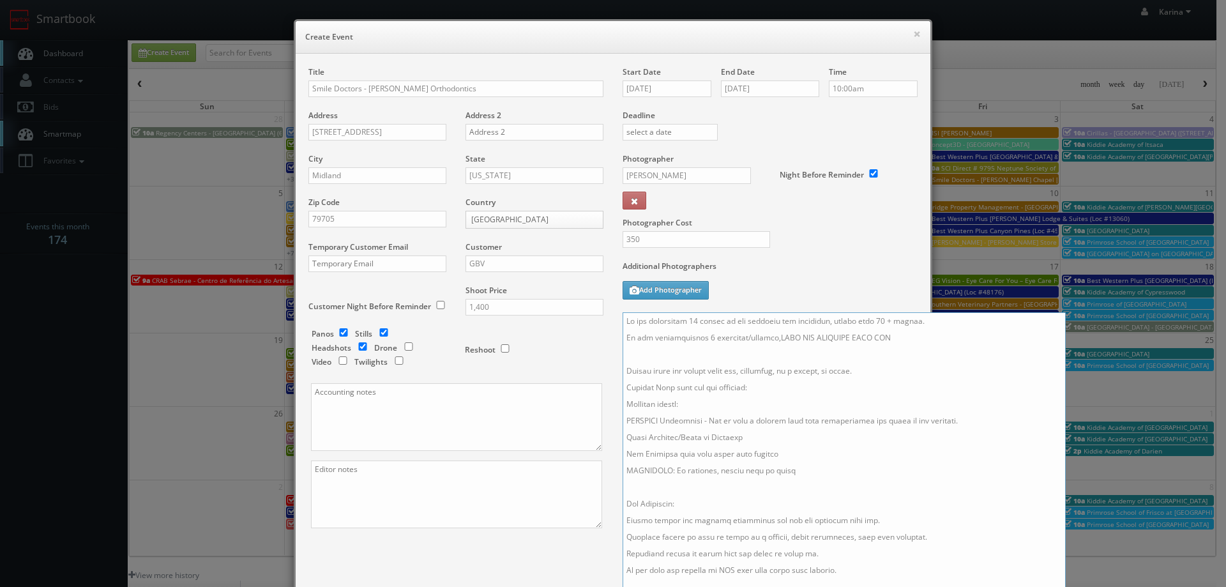
paste textarea "please bring lights if you have them for headshots"
click at [827, 358] on textarea at bounding box center [843, 454] width 443 height 284
click at [663, 375] on textarea at bounding box center [843, 454] width 443 height 284
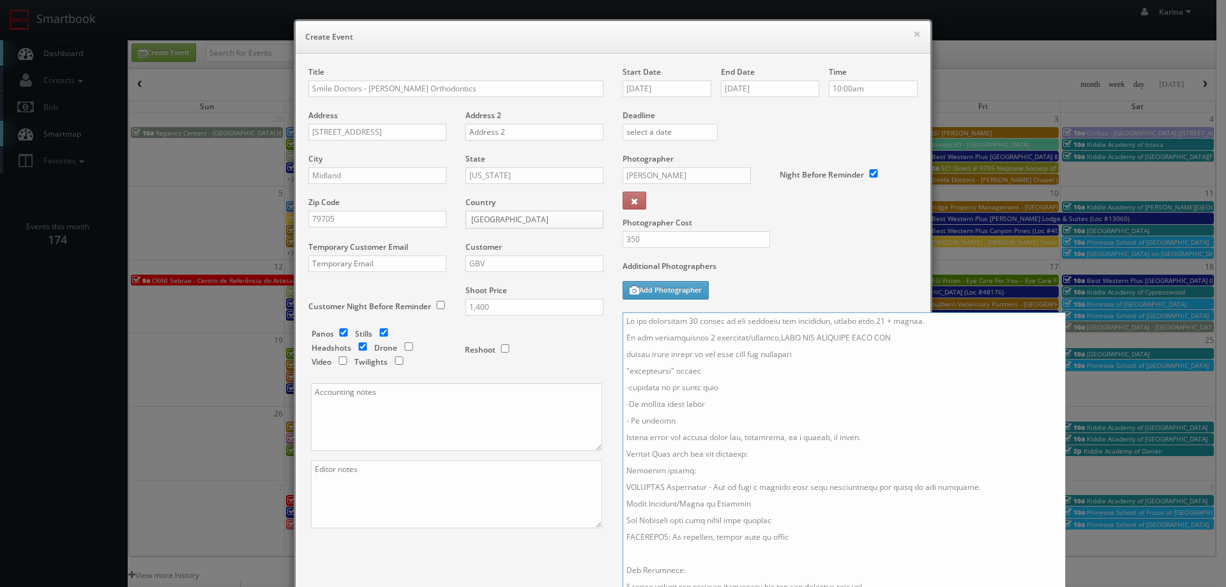
click at [719, 403] on textarea at bounding box center [843, 454] width 443 height 284
drag, startPoint x: 730, startPoint y: 407, endPoint x: 741, endPoint y: 412, distance: 12.3
click at [730, 407] on textarea at bounding box center [843, 454] width 443 height 284
click at [691, 423] on textarea at bounding box center [843, 454] width 443 height 284
click at [705, 372] on textarea at bounding box center [843, 454] width 443 height 284
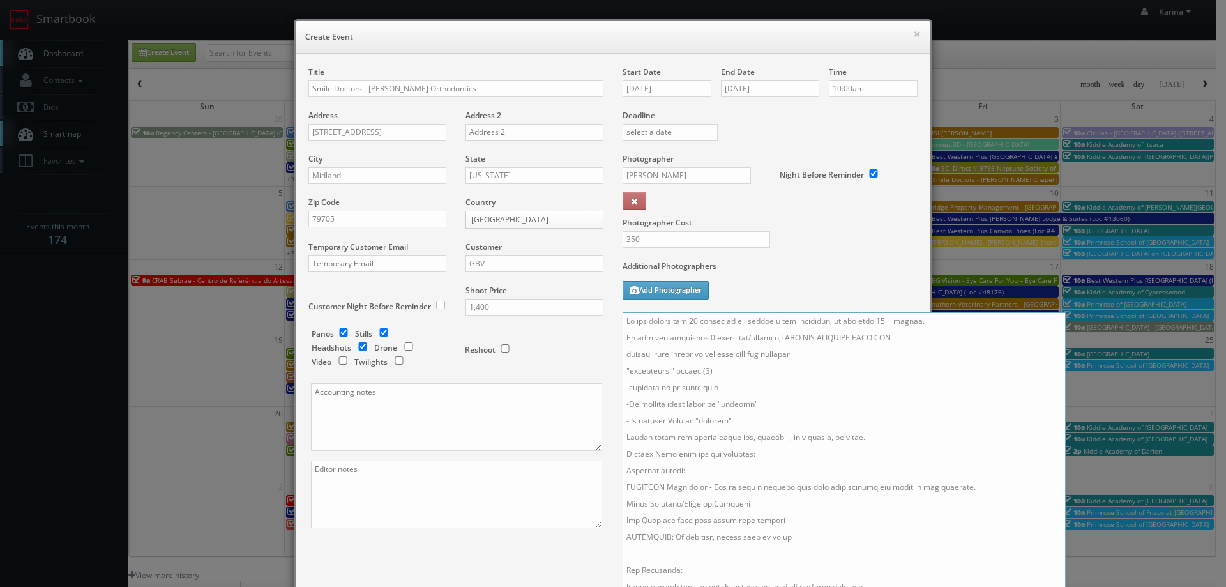
click at [743, 420] on textarea at bounding box center [843, 454] width 443 height 284
click at [765, 403] on textarea at bounding box center [843, 454] width 443 height 284
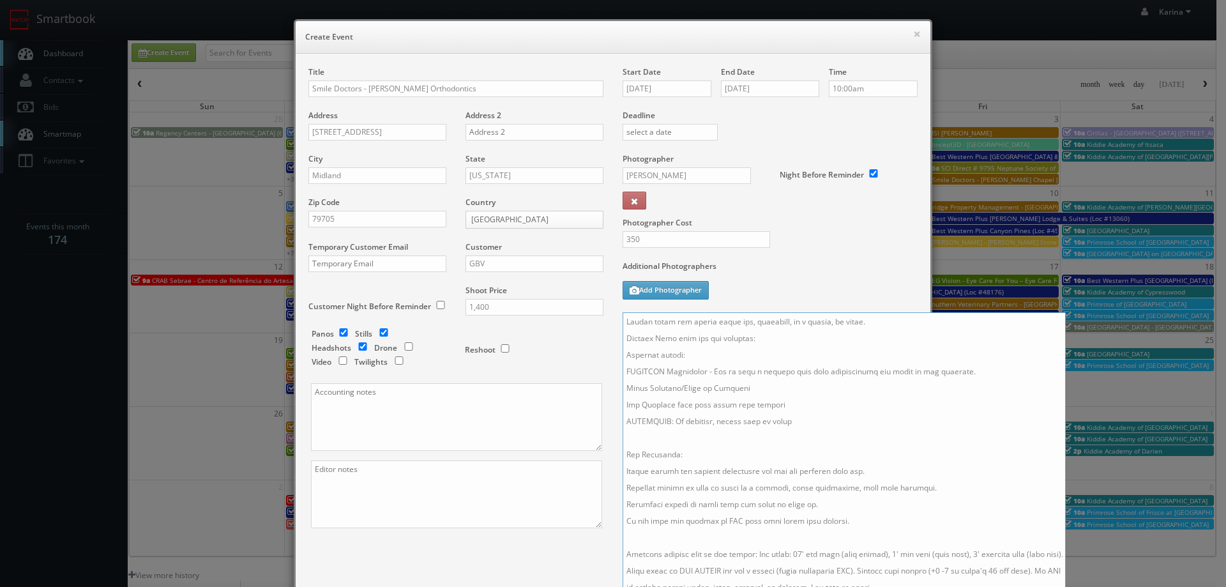
scroll to position [187, 0]
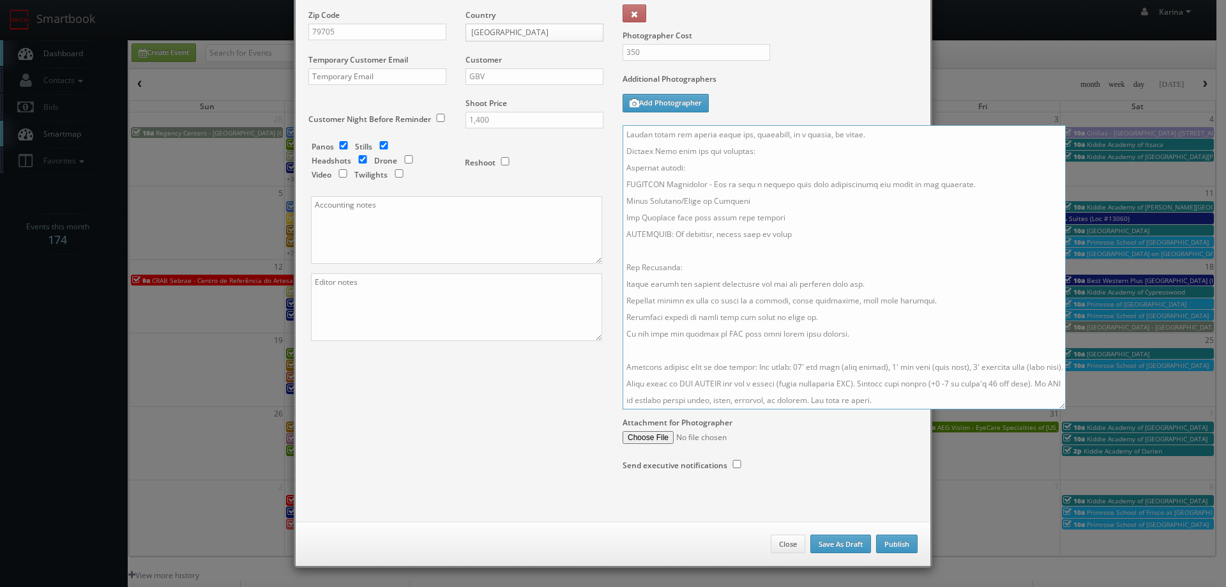
click at [853, 335] on textarea at bounding box center [843, 267] width 443 height 284
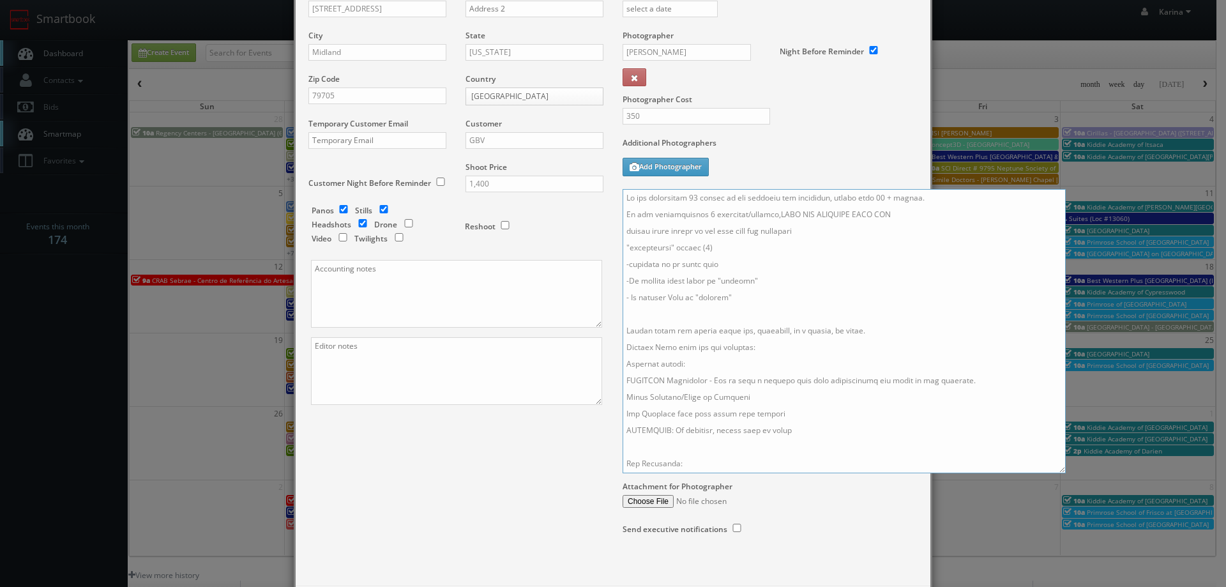
scroll to position [59, 0]
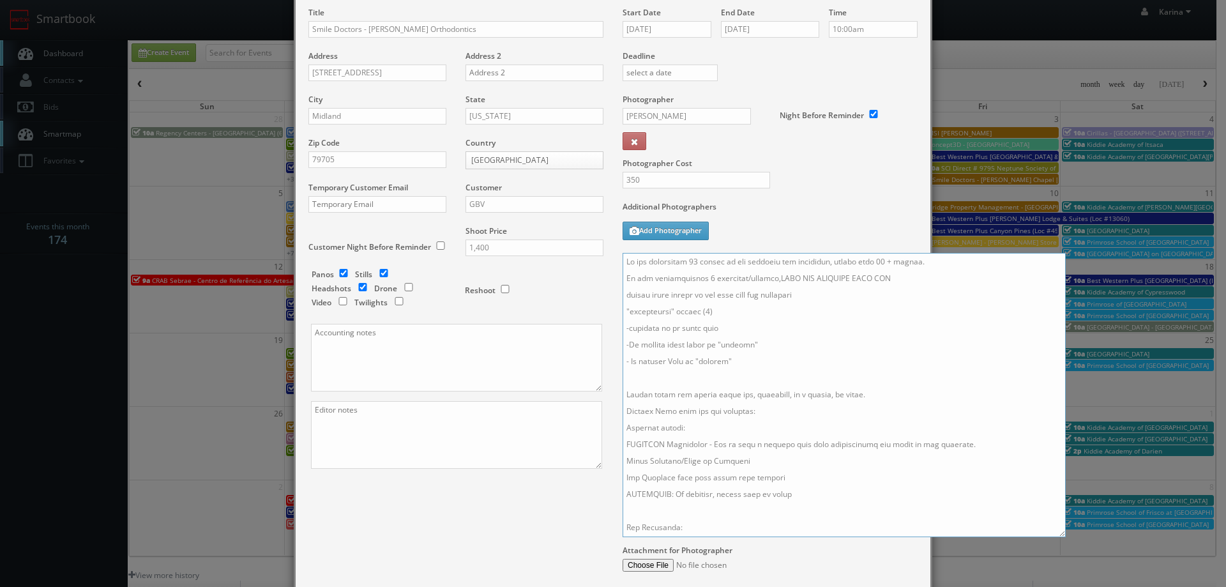
click at [702, 273] on textarea at bounding box center [843, 395] width 443 height 284
click at [775, 278] on textarea at bounding box center [843, 395] width 443 height 284
click at [798, 294] on textarea at bounding box center [843, 395] width 443 height 284
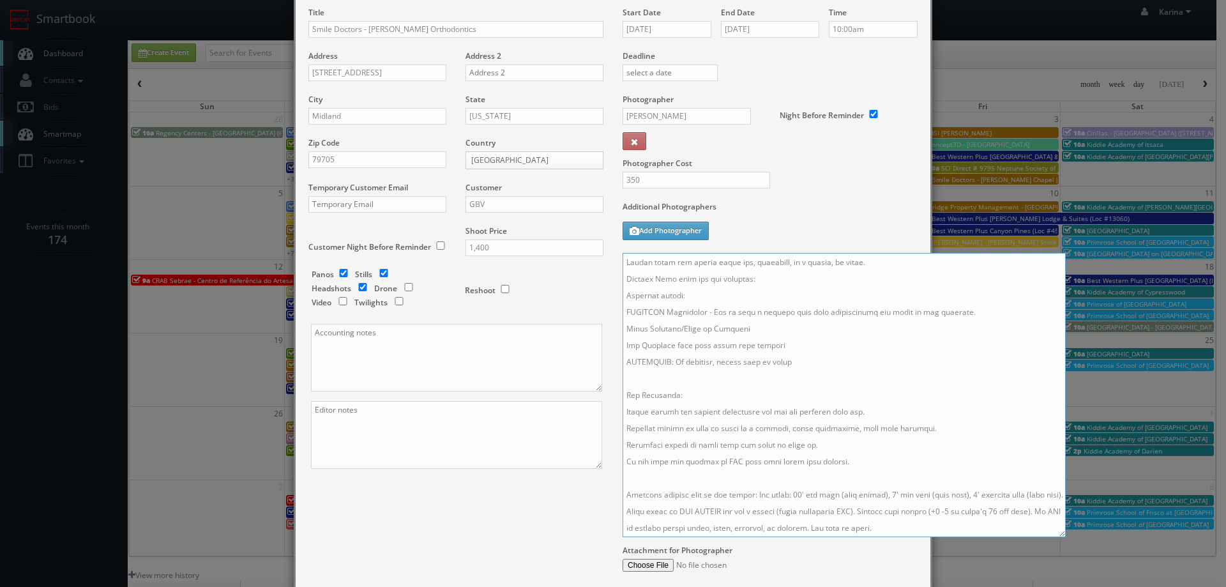
scroll to position [187, 0]
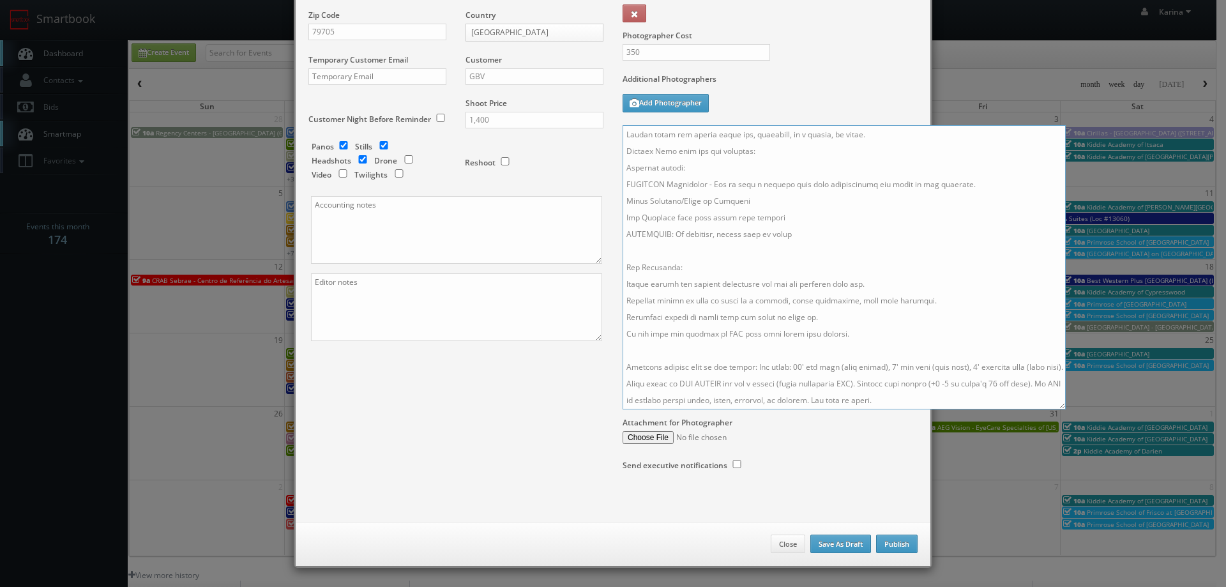
drag, startPoint x: 929, startPoint y: 396, endPoint x: 629, endPoint y: 378, distance: 300.6
click at [629, 378] on textarea at bounding box center [843, 267] width 443 height 284
click at [857, 327] on textarea at bounding box center [843, 267] width 443 height 284
drag, startPoint x: 851, startPoint y: 332, endPoint x: 611, endPoint y: 270, distance: 247.9
click at [613, 270] on div "Start Date 10/20/2025 End Date 10/20/2025 Time 10:00am Deadline Photographer St…" at bounding box center [770, 187] width 314 height 617
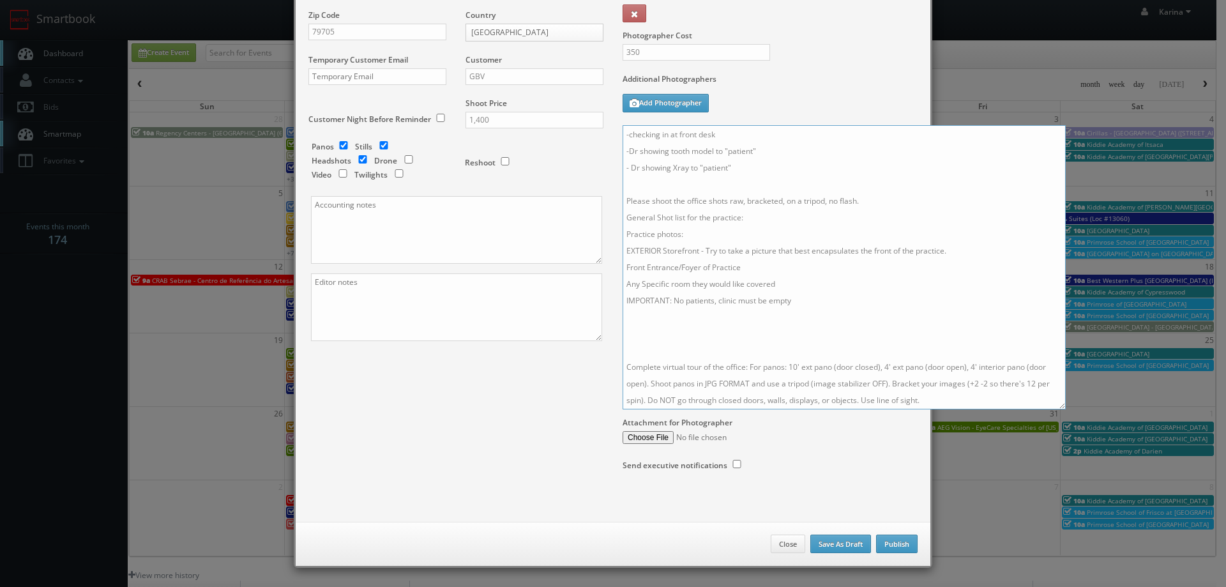
scroll to position [0, 0]
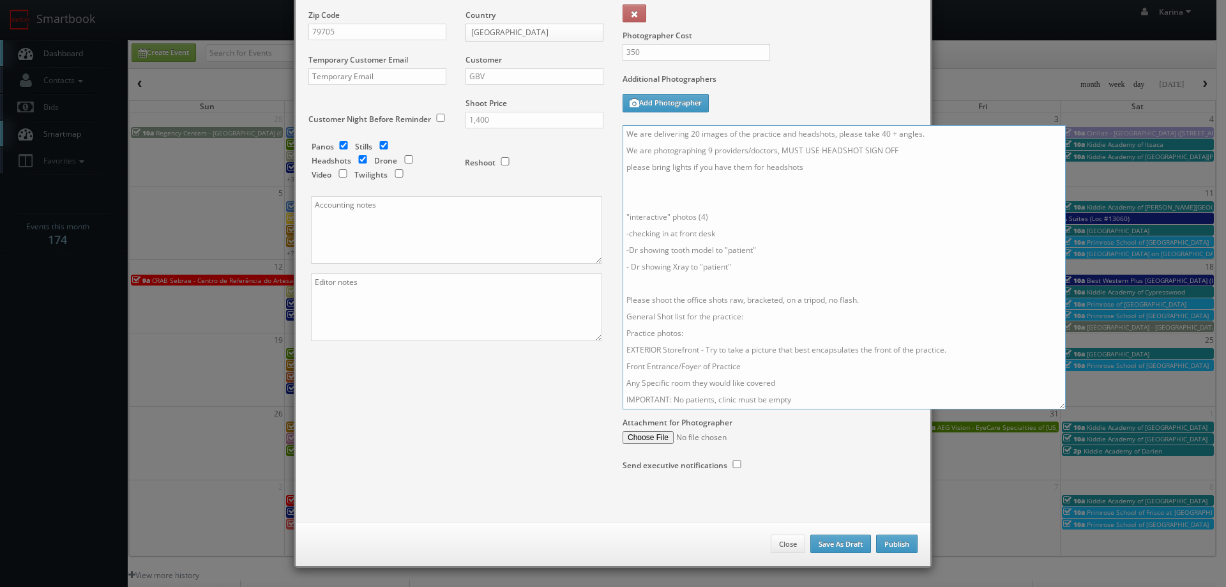
paste textarea "For Headshots: Please follow our general guidelines and use the headshot sign o…"
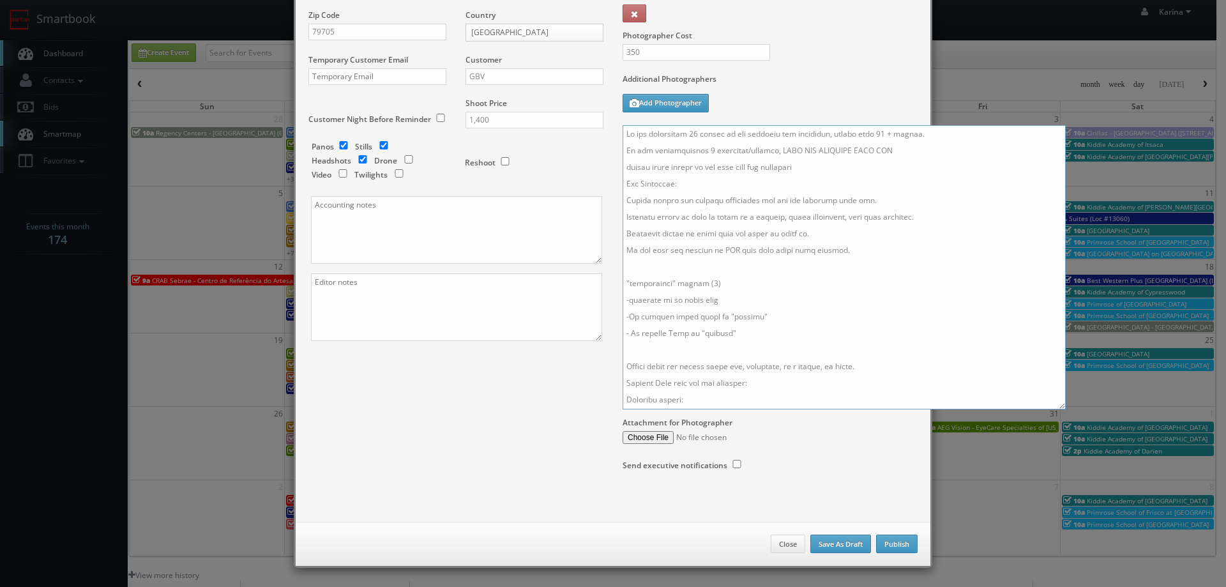
drag, startPoint x: 691, startPoint y: 284, endPoint x: 703, endPoint y: 287, distance: 11.8
click at [693, 285] on textarea at bounding box center [843, 267] width 443 height 284
click at [727, 282] on textarea at bounding box center [843, 267] width 443 height 284
click at [725, 283] on textarea at bounding box center [843, 267] width 443 height 284
click at [721, 283] on textarea at bounding box center [843, 267] width 443 height 284
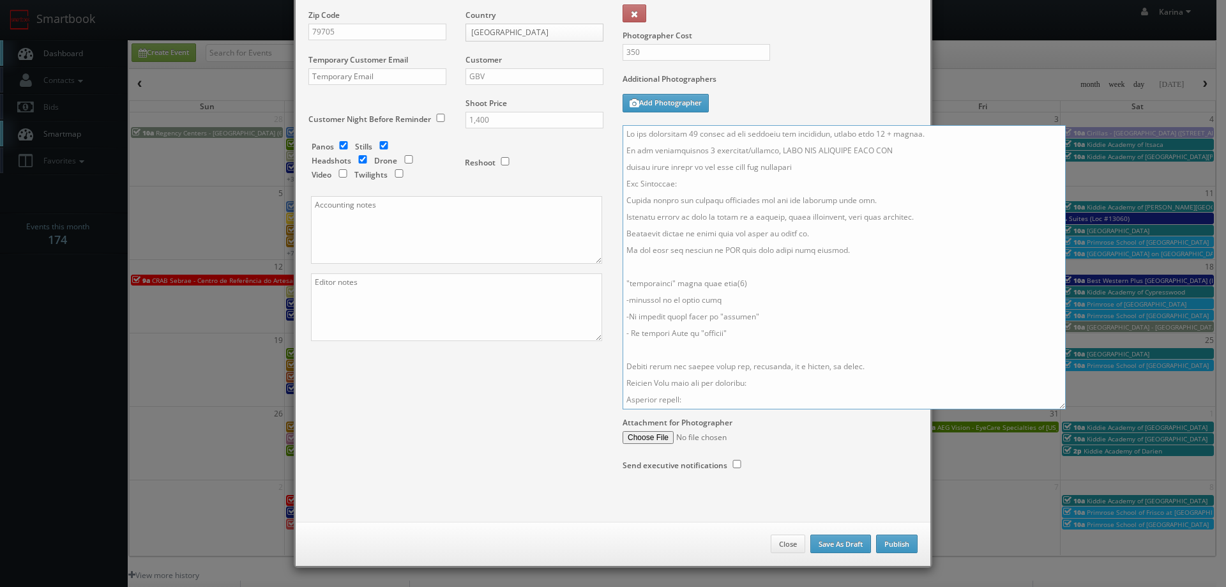
click at [717, 282] on textarea at bounding box center [843, 267] width 443 height 284
click at [719, 282] on textarea at bounding box center [843, 267] width 443 height 284
click at [726, 283] on textarea at bounding box center [843, 267] width 443 height 284
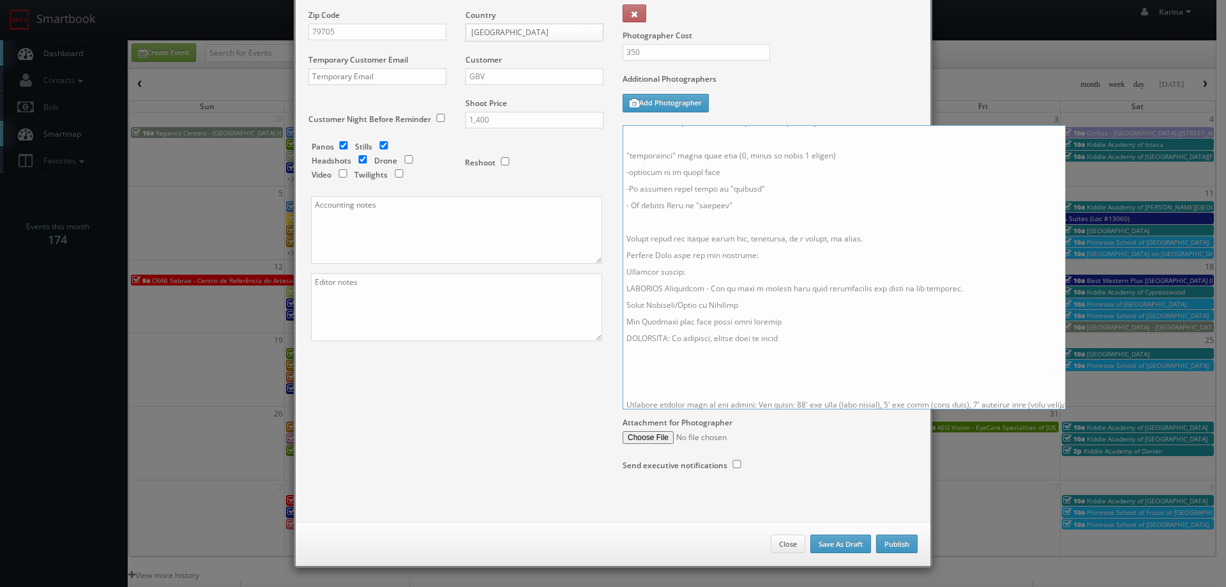
click at [676, 273] on textarea at bounding box center [843, 267] width 443 height 284
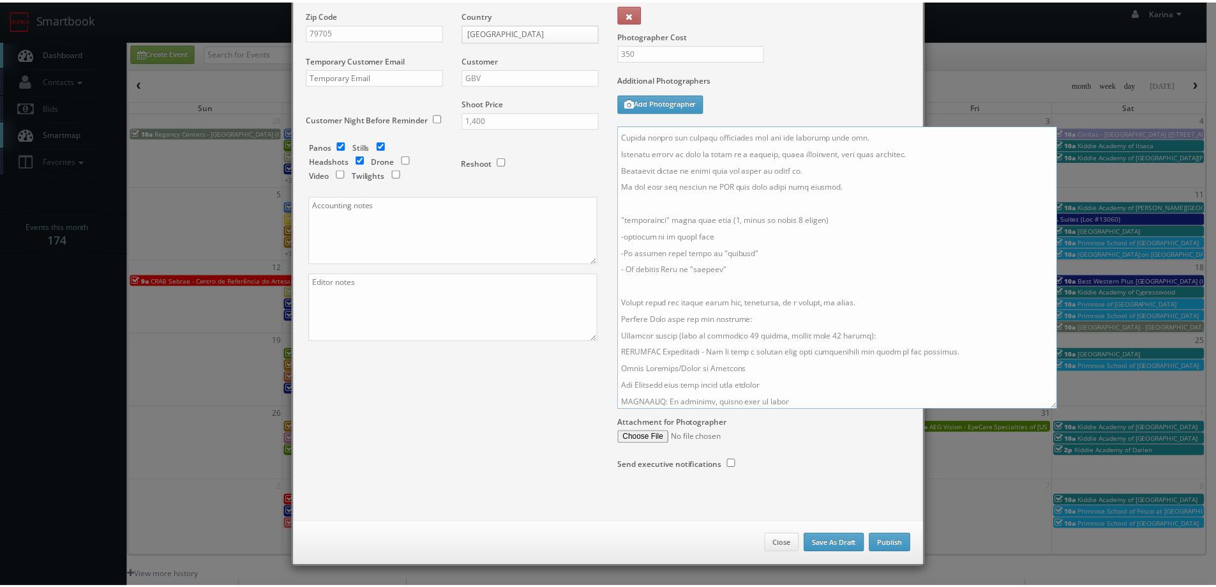
scroll to position [0, 0]
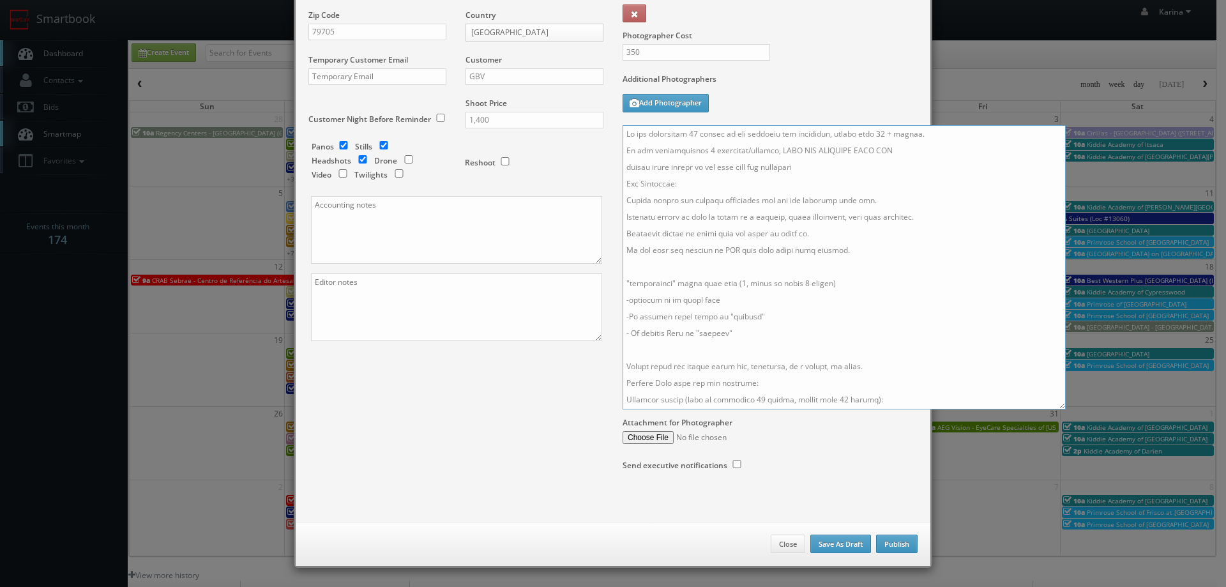
type textarea "We are delivering 20 images of the practice and headshots, please take 40 + ang…"
click at [892, 542] on button "Publish" at bounding box center [896, 543] width 41 height 19
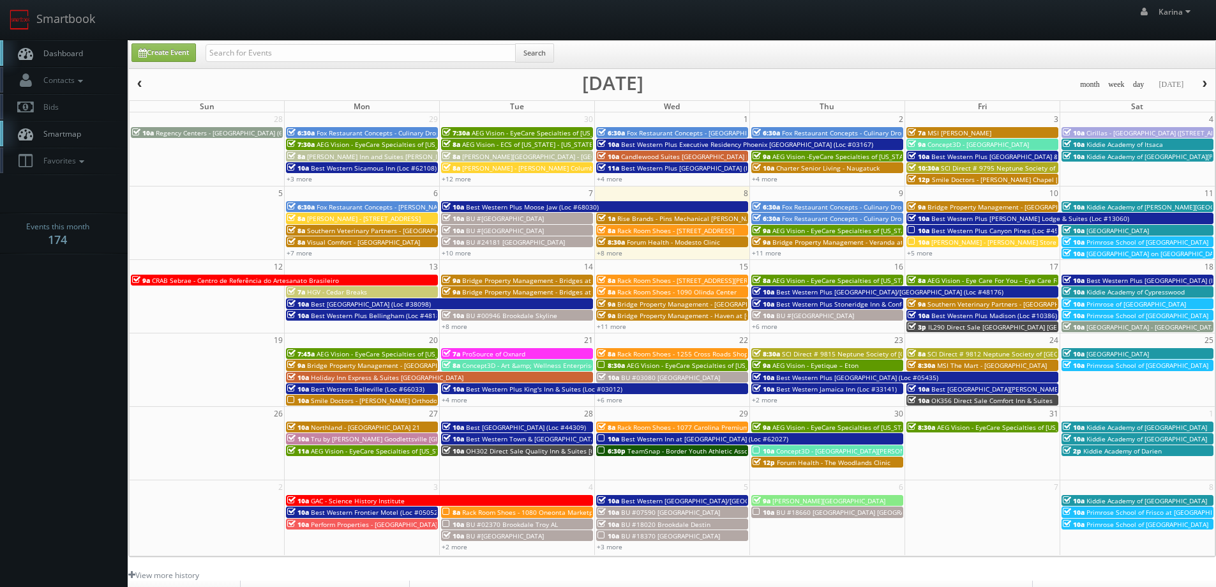
click at [73, 57] on span "Dashboard" at bounding box center [60, 53] width 46 height 11
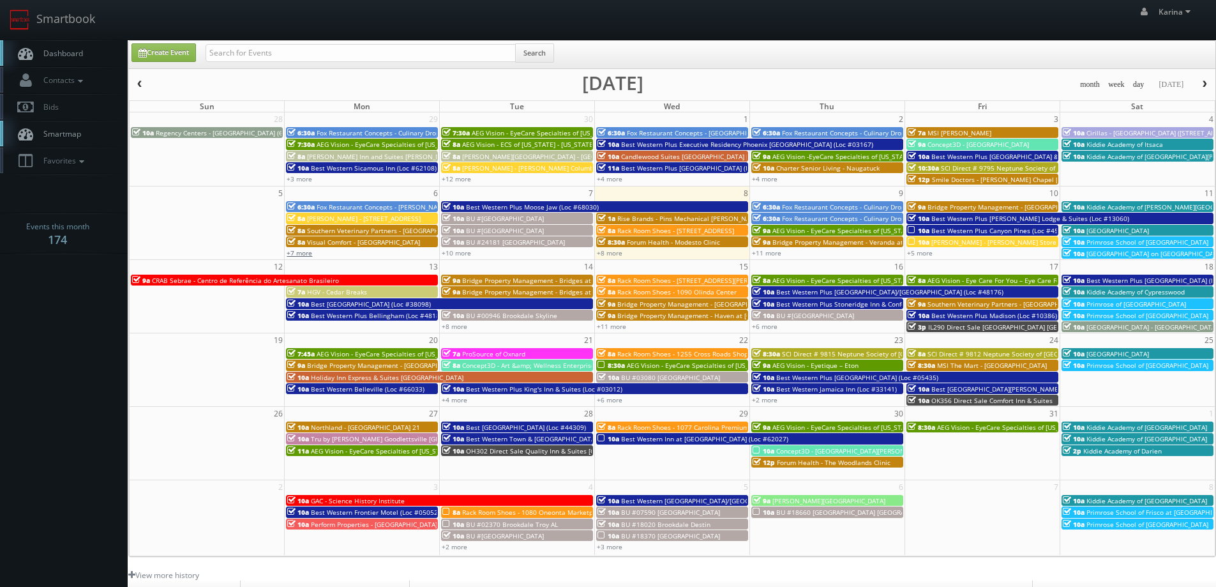
click at [310, 252] on link "+7 more" at bounding box center [300, 252] width 26 height 9
click at [141, 81] on span "button" at bounding box center [139, 84] width 9 height 8
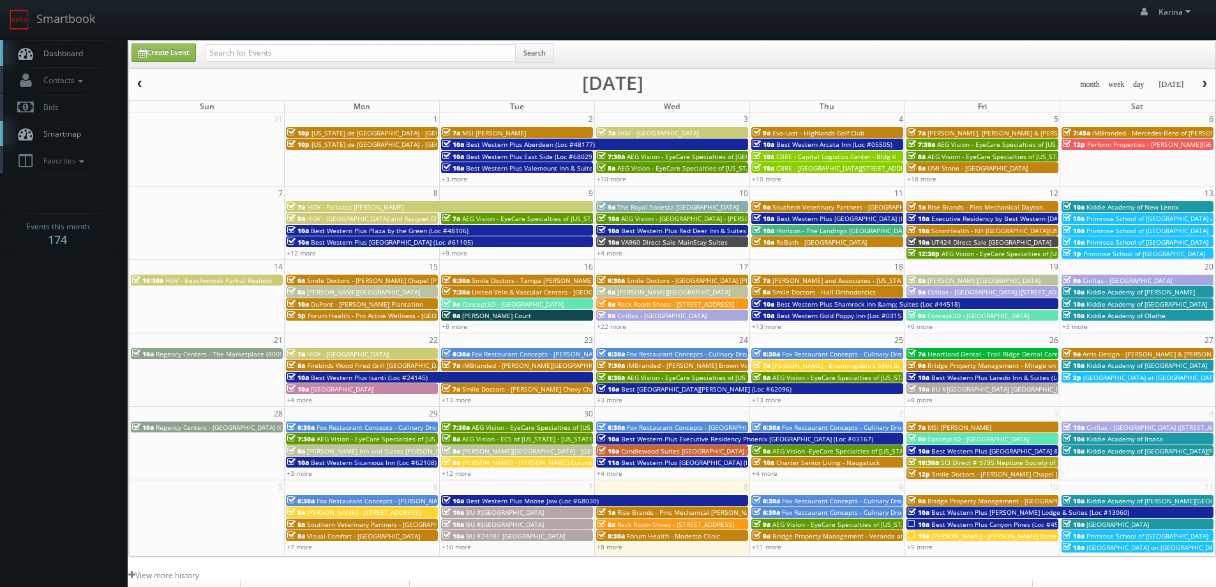
click at [384, 282] on span "Smile Doctors - Wesley Chapel Farina Orthodontic" at bounding box center [413, 280] width 213 height 9
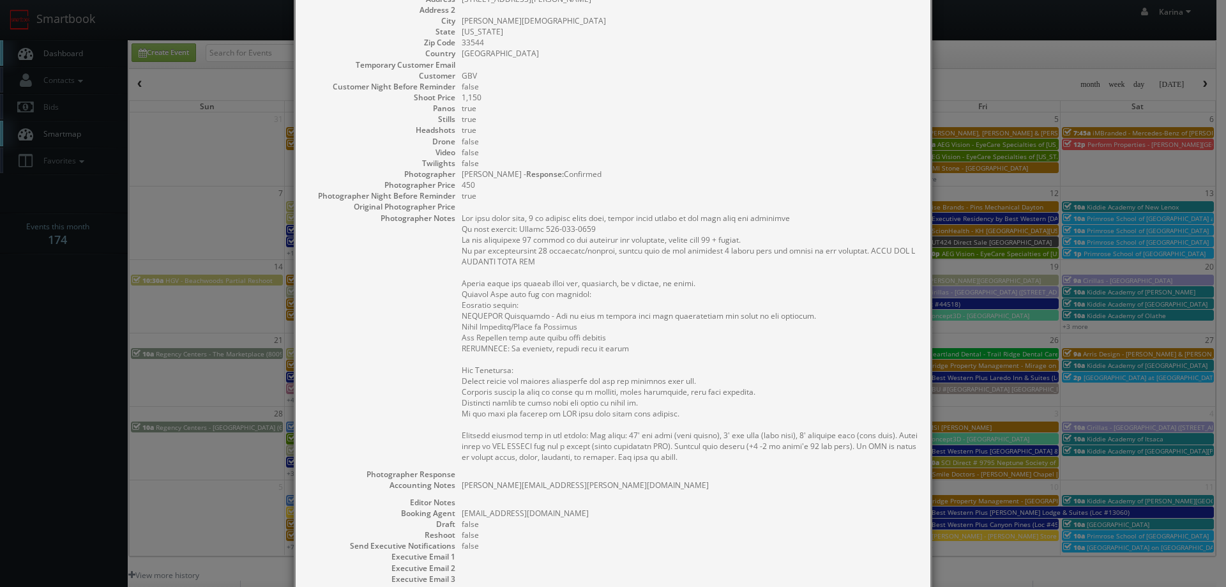
scroll to position [192, 0]
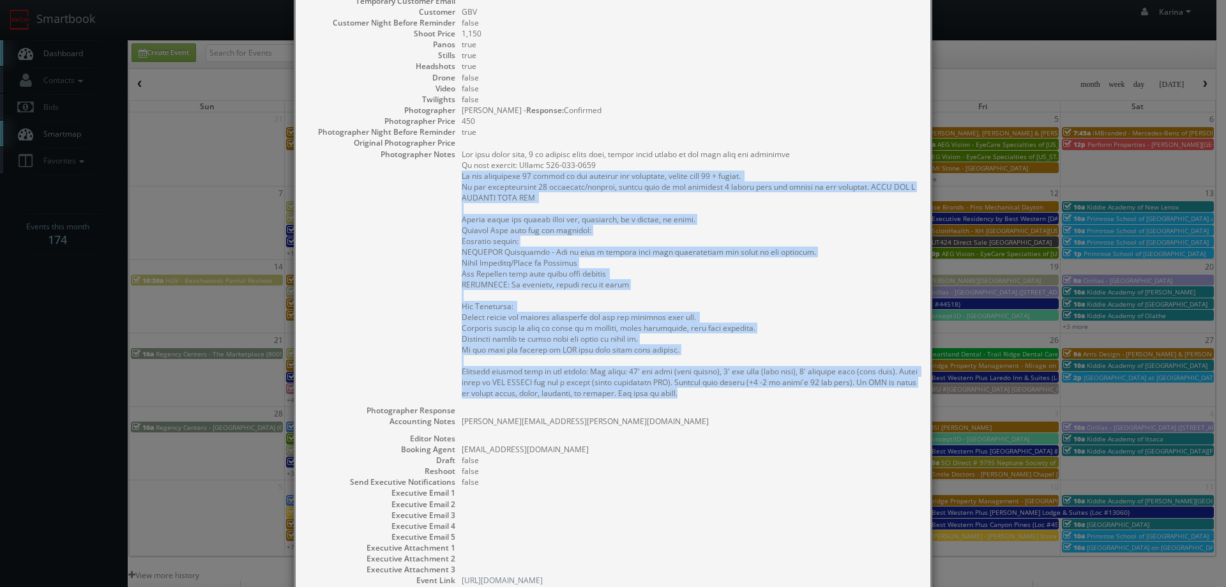
drag, startPoint x: 707, startPoint y: 393, endPoint x: 455, endPoint y: 174, distance: 334.5
click at [455, 174] on dl "Title Smile Doctors - Wesley Chapel Farina Orthodontic Start Date 09/15/2025 En…" at bounding box center [612, 230] width 609 height 711
copy pre "We are delivering 30 images of the practice and headshots, please take 60 + ang…"
click at [716, 280] on pre at bounding box center [690, 274] width 456 height 250
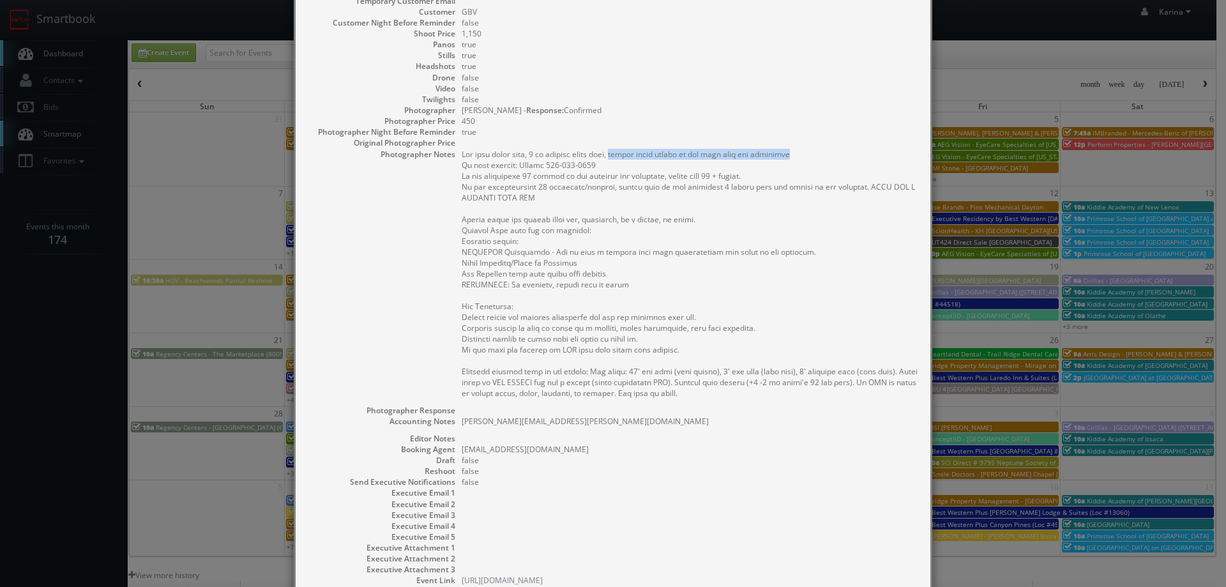
drag, startPoint x: 791, startPoint y: 155, endPoint x: 615, endPoint y: 151, distance: 175.6
click at [615, 151] on pre at bounding box center [690, 274] width 456 height 250
copy pre "please bring lights if you have them for headshots"
click at [624, 265] on pre at bounding box center [690, 274] width 456 height 250
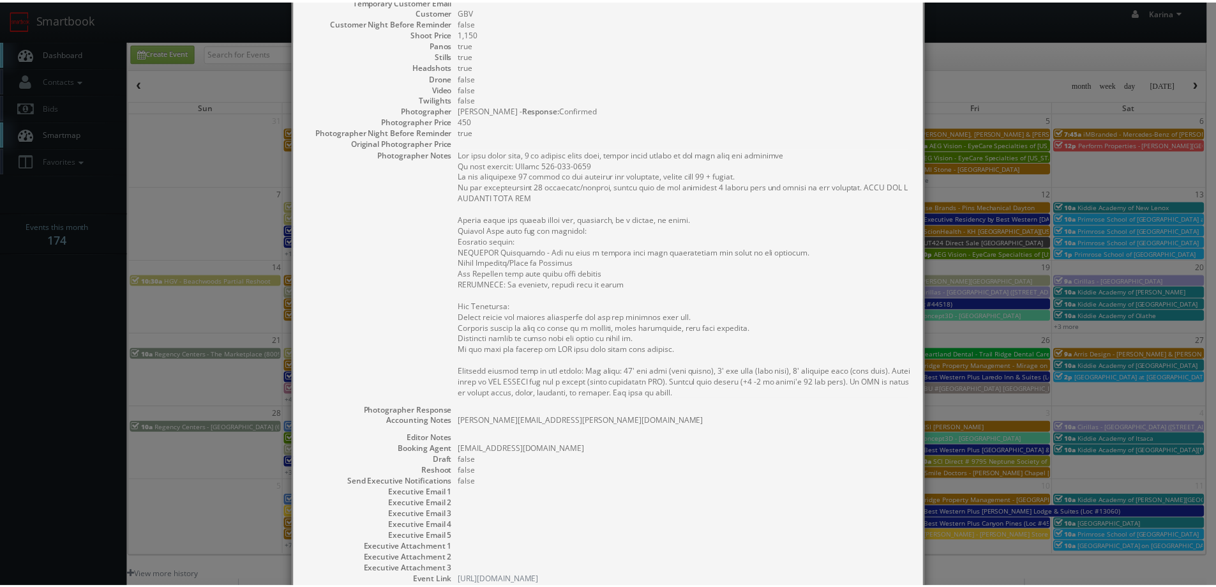
scroll to position [0, 0]
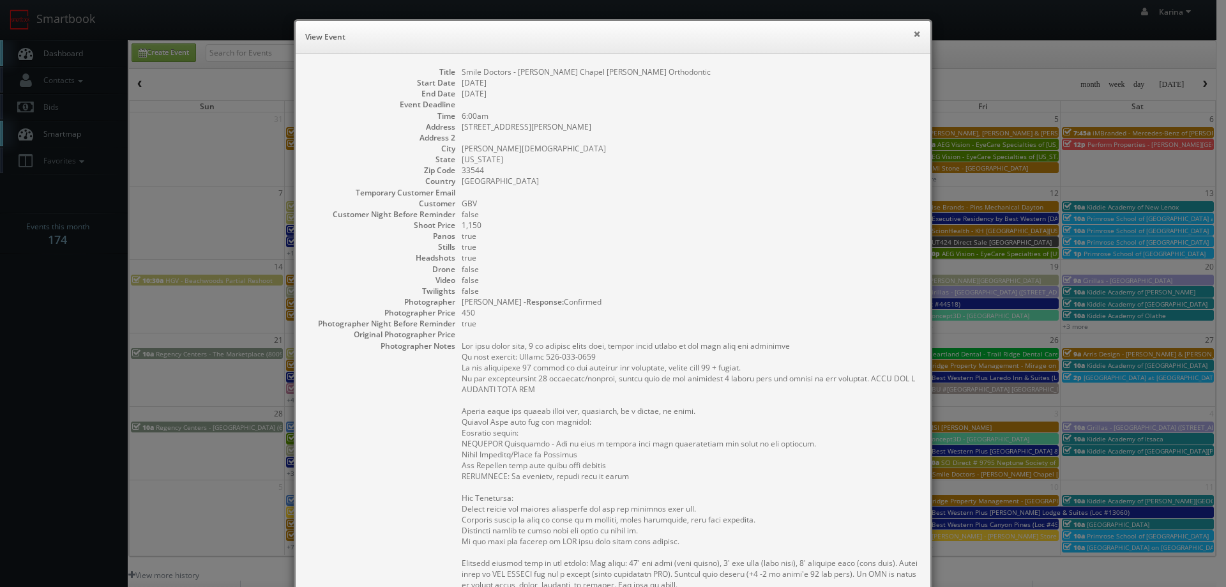
click at [916, 36] on button "×" at bounding box center [917, 33] width 8 height 9
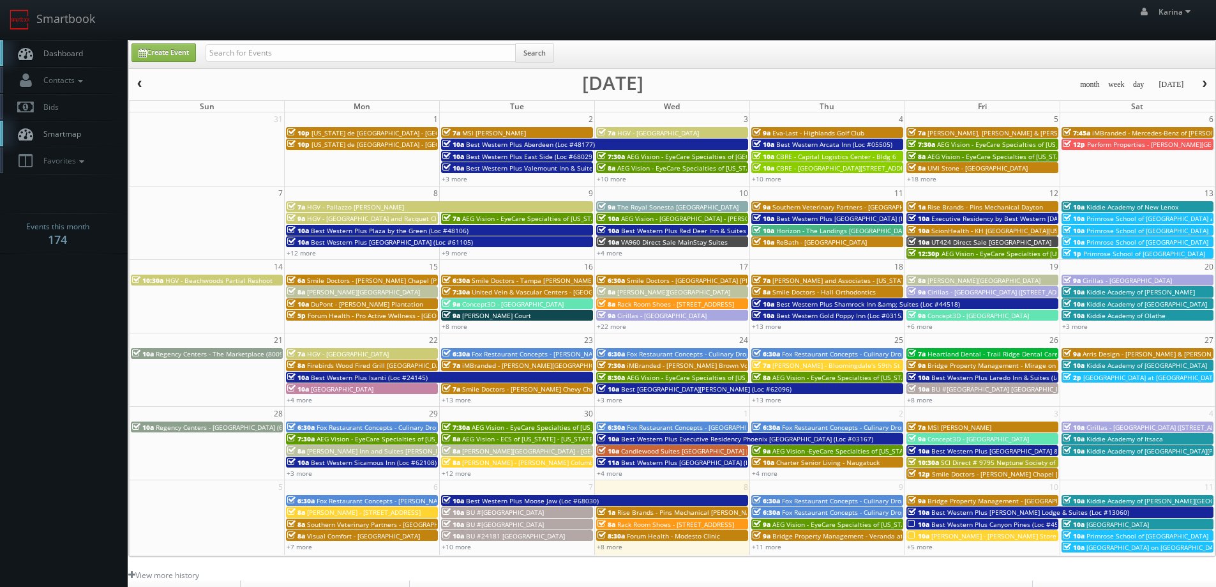
click at [59, 56] on span "Dashboard" at bounding box center [60, 53] width 46 height 11
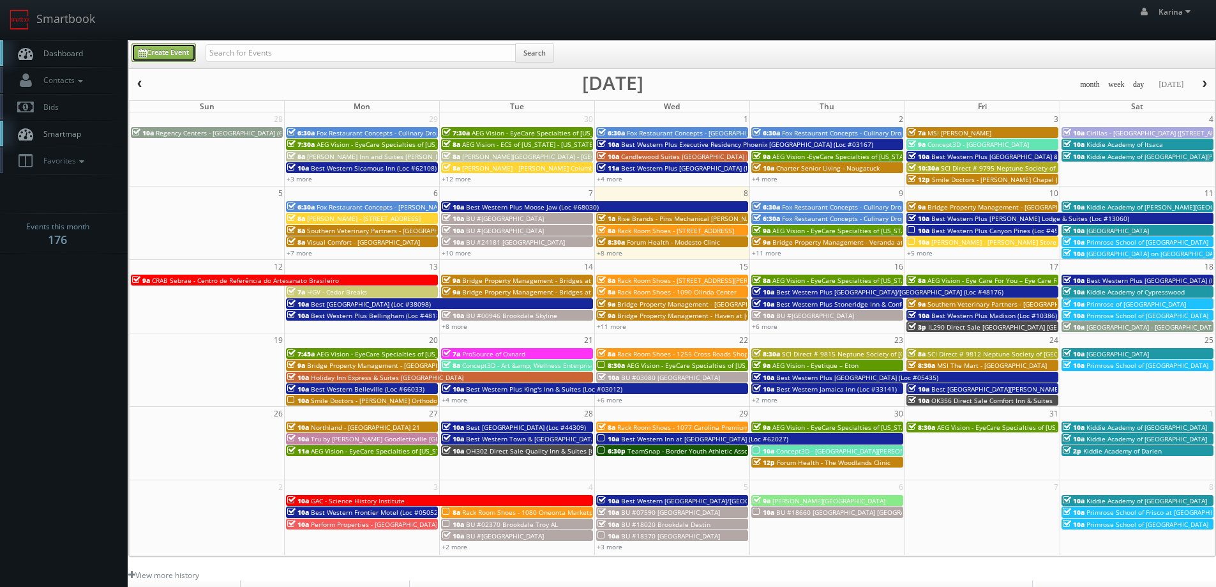
click at [183, 59] on link "Create Event" at bounding box center [164, 52] width 64 height 19
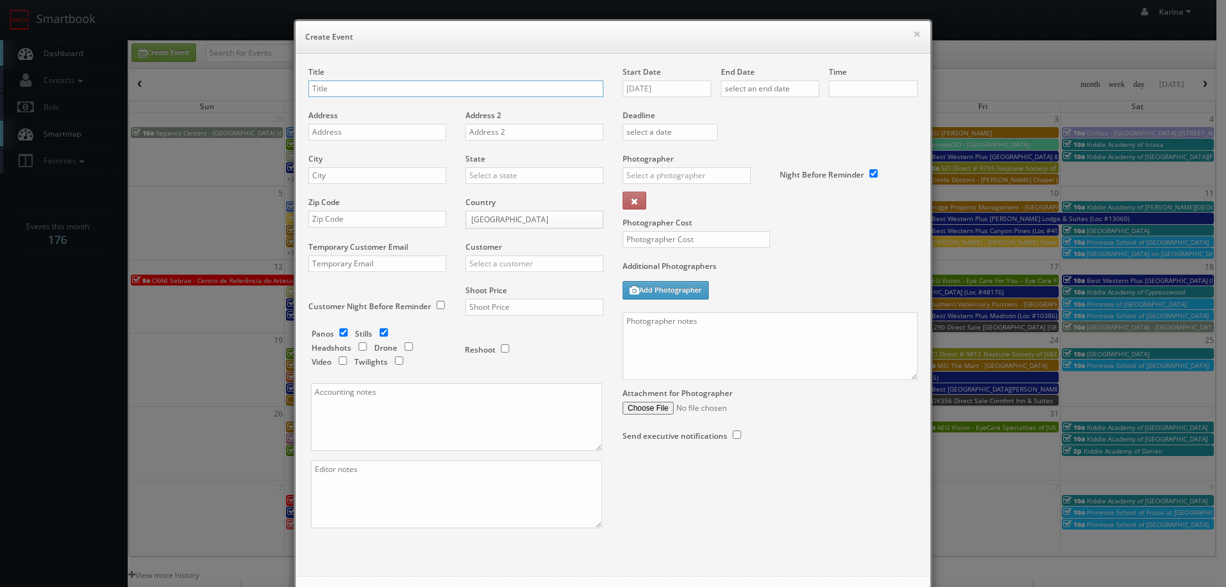
checkbox input "true"
type input "10:00am"
checkbox input "true"
click at [326, 89] on input "text" at bounding box center [455, 88] width 295 height 17
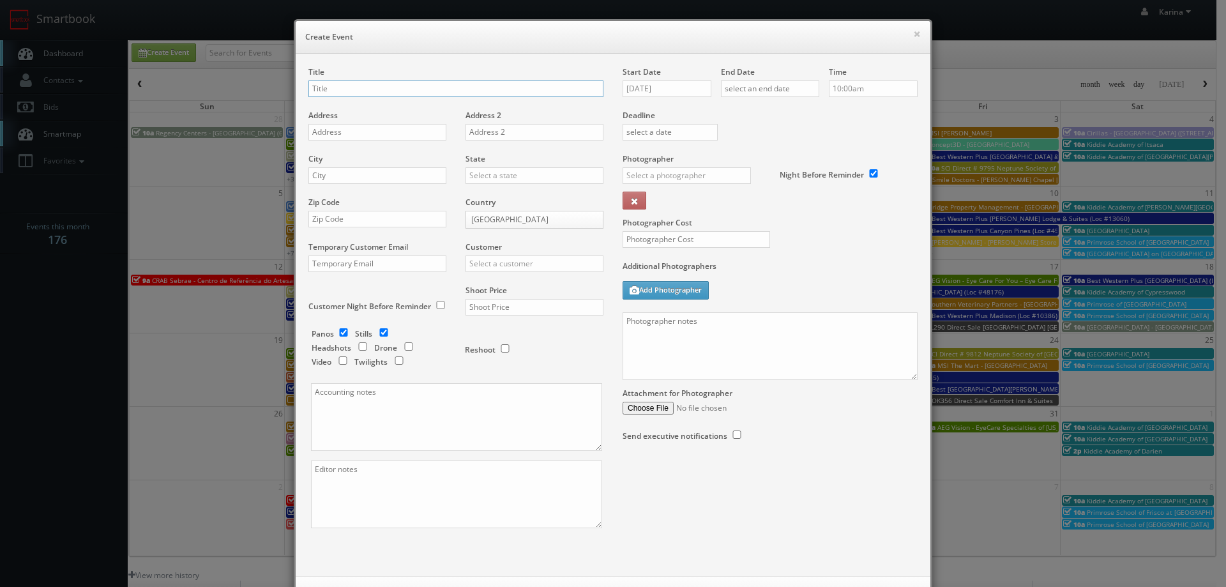
paste input "AEG Vision - EyeCare Specialties of New York – Family Vision Care Center"
type input "AEG Vision - EyeCare Specialties of New York – Family Vision Care Center"
click at [339, 132] on input "text" at bounding box center [377, 132] width 138 height 17
paste input "6 Carpenter Lane Ste 2"
type input "6 Carpenter Lane Ste 2"
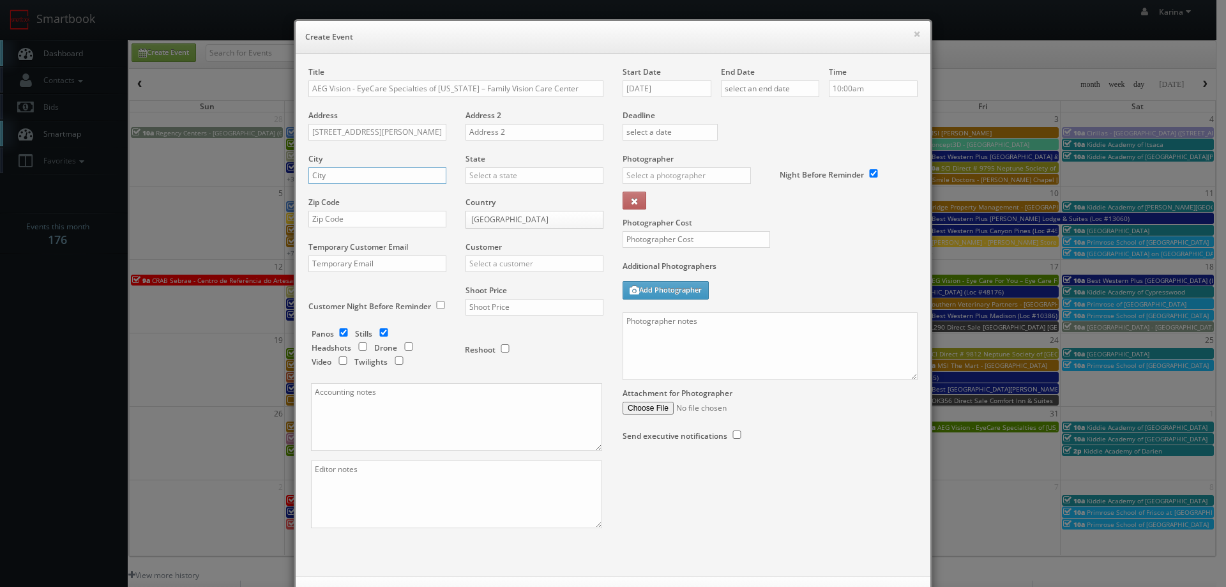
click at [366, 179] on input "text" at bounding box center [377, 175] width 138 height 17
paste input "Saratoga Springs"
type input "Saratoga Springs"
click at [481, 170] on input "text" at bounding box center [534, 175] width 138 height 17
click at [503, 253] on div "[US_STATE]" at bounding box center [534, 259] width 137 height 21
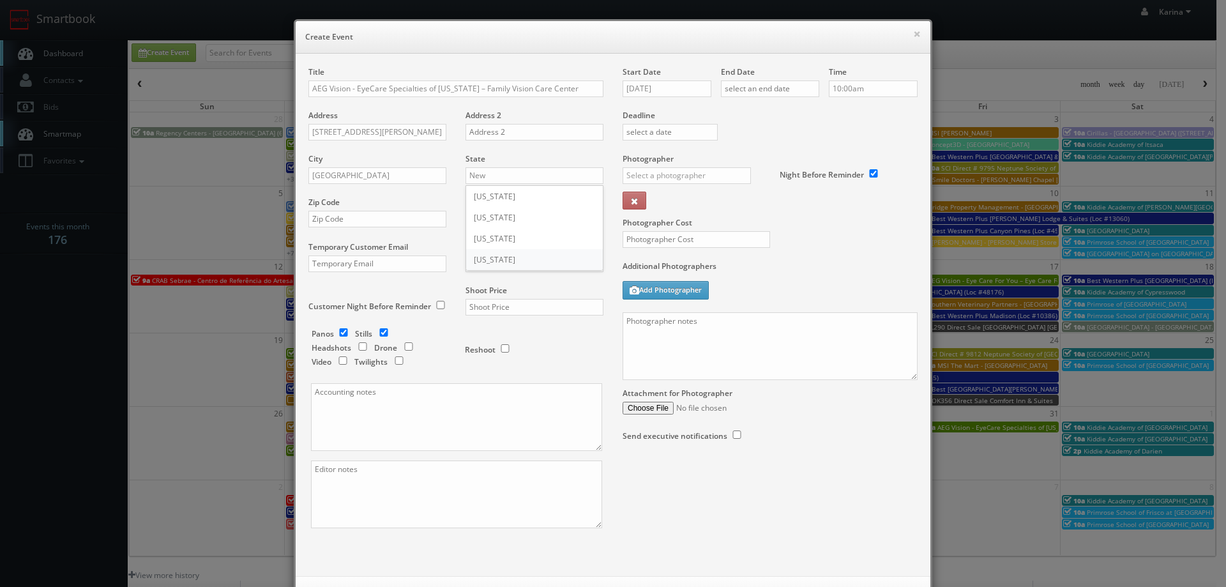
type input "[US_STATE]"
click at [381, 217] on input "text" at bounding box center [377, 219] width 138 height 17
paste input "12866"
type input "12866"
click at [494, 264] on input "text" at bounding box center [534, 263] width 138 height 17
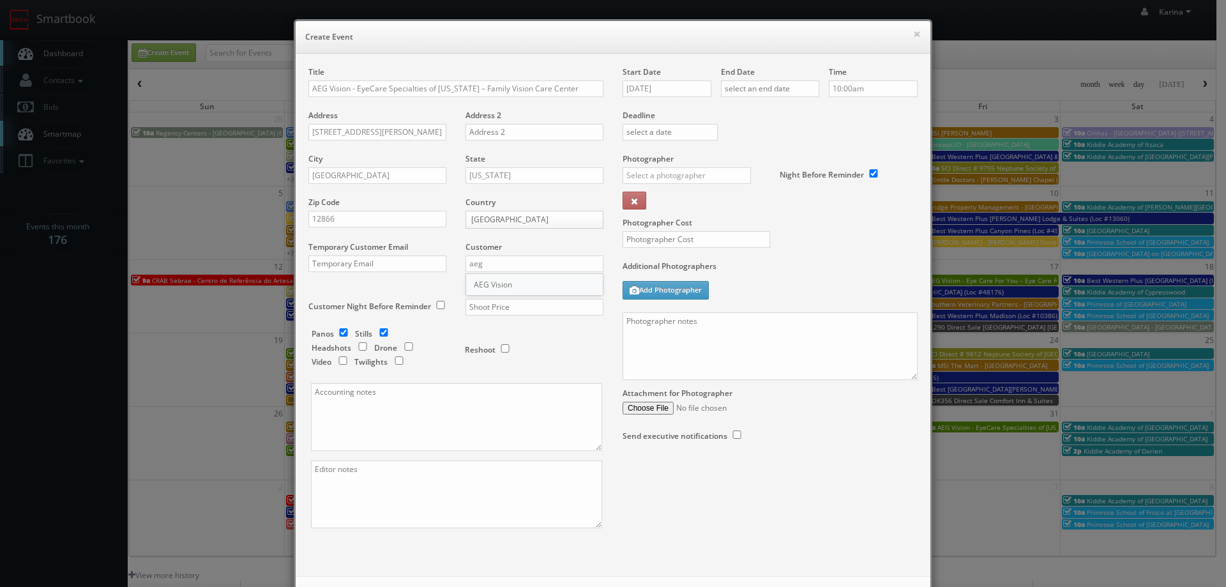
click at [478, 283] on div "AEG Vision" at bounding box center [534, 284] width 137 height 21
type input "AEG Vision"
click at [339, 333] on input "checkbox" at bounding box center [343, 332] width 19 height 8
checkbox input "false"
click at [353, 346] on input "checkbox" at bounding box center [362, 346] width 19 height 8
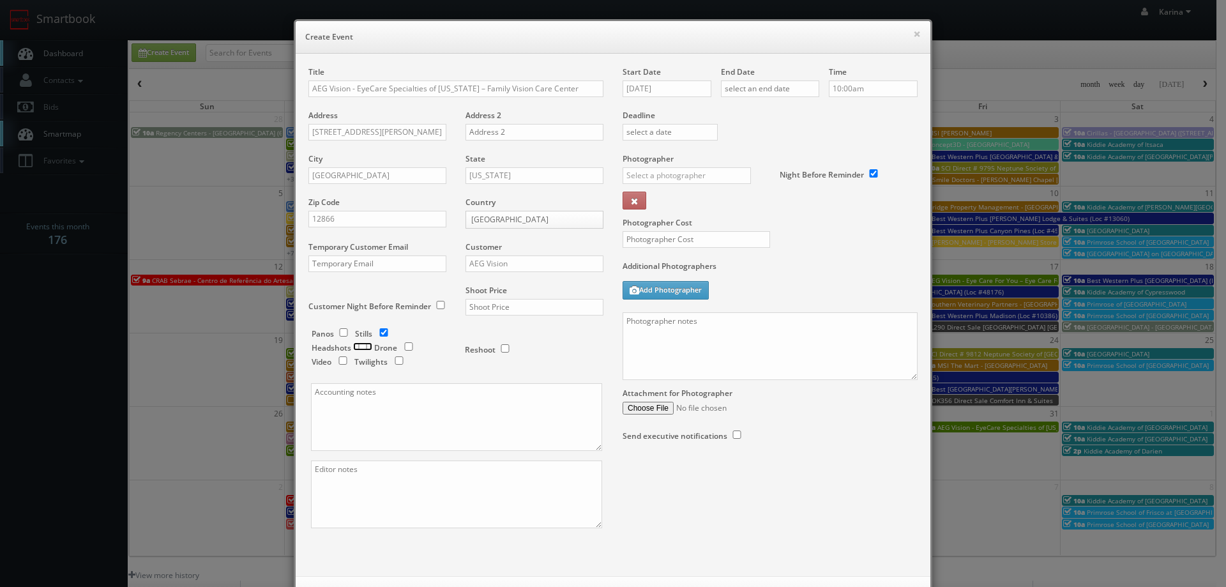
checkbox input "true"
click at [395, 33] on h6 "Create Event" at bounding box center [612, 37] width 615 height 13
click at [489, 310] on input "text" at bounding box center [534, 307] width 138 height 17
type input "325"
click at [651, 93] on input "[DATE]" at bounding box center [666, 88] width 89 height 17
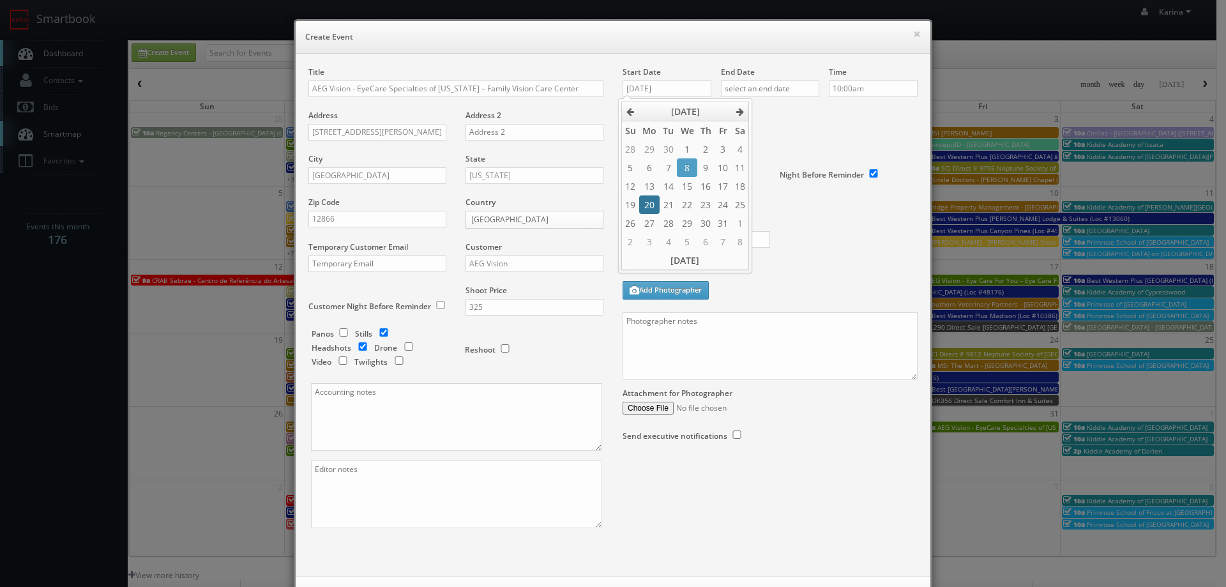
click at [654, 208] on td "20" at bounding box center [649, 204] width 20 height 19
type input "10/20/2025"
click at [770, 91] on input "text" at bounding box center [770, 88] width 98 height 17
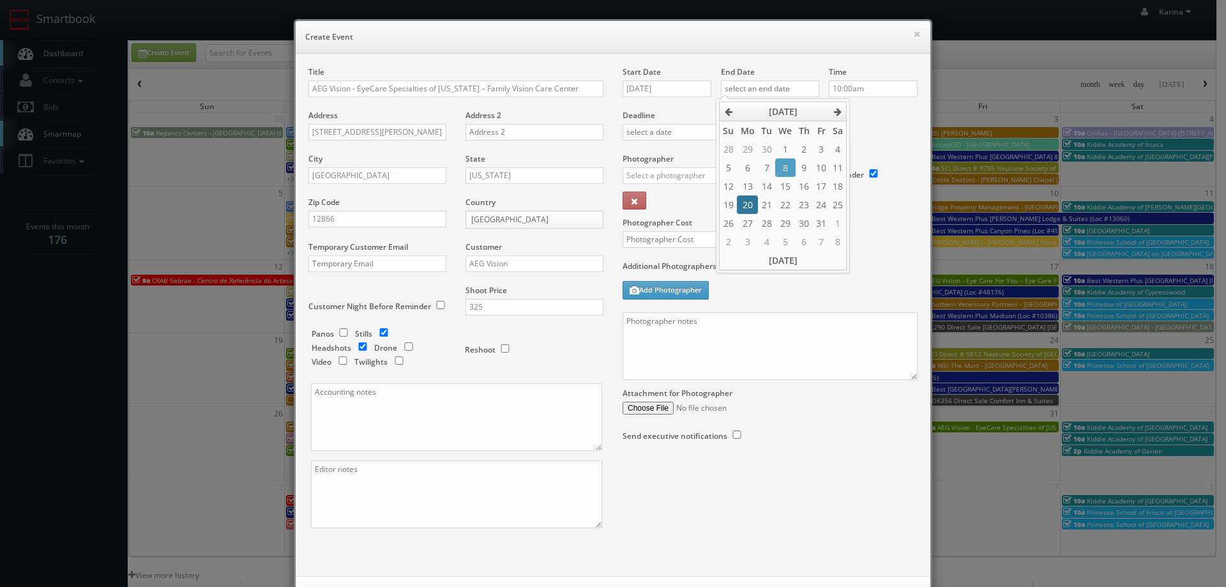
click at [746, 202] on td "20" at bounding box center [747, 204] width 20 height 19
type input "10/20/2025"
click at [841, 81] on input "10:00am" at bounding box center [873, 88] width 89 height 17
type input "8:00am"
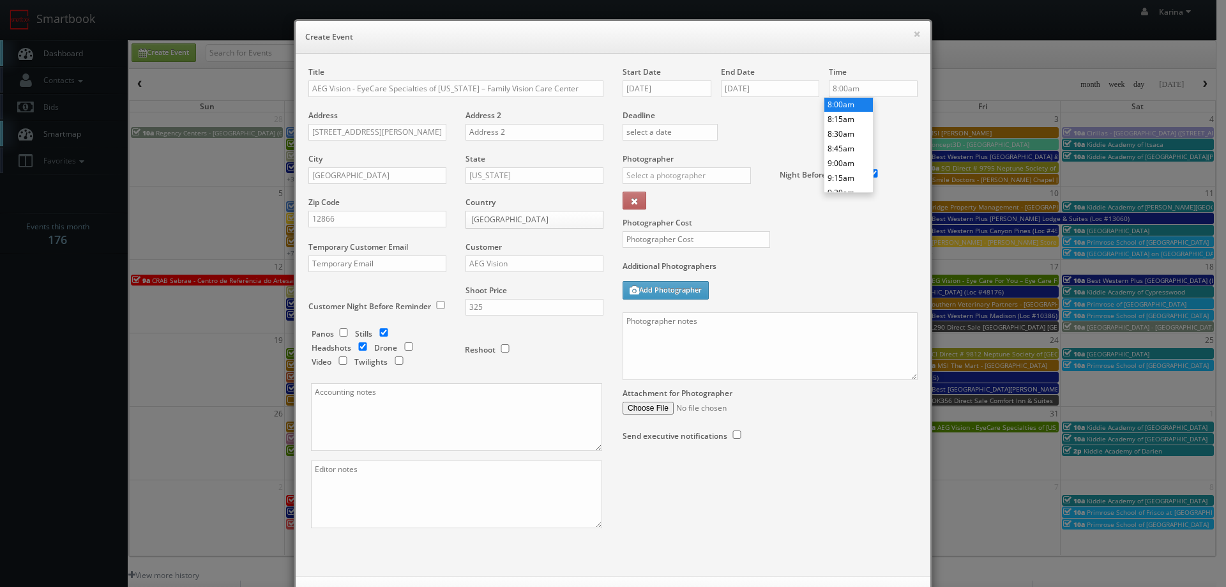
click at [850, 104] on li "8:00am" at bounding box center [848, 104] width 49 height 15
click at [661, 174] on input "text" at bounding box center [686, 175] width 128 height 17
click at [661, 207] on div "[PERSON_NAME]" at bounding box center [691, 203] width 137 height 21
type input "[PERSON_NAME]"
click at [660, 243] on input "text" at bounding box center [695, 239] width 147 height 17
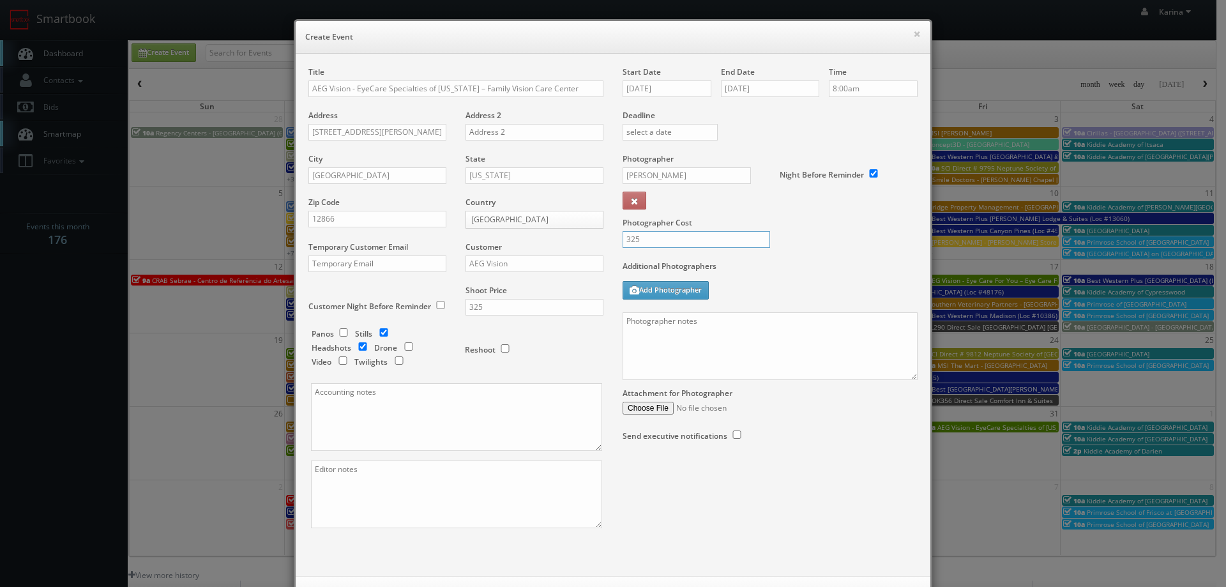
type input "325"
click at [645, 331] on textarea at bounding box center [769, 346] width 295 height 68
type textarea "O"
click at [702, 323] on textarea "On site contact:" at bounding box center [769, 346] width 295 height 68
paste textarea "Susan Halstead at (518)577-6111"
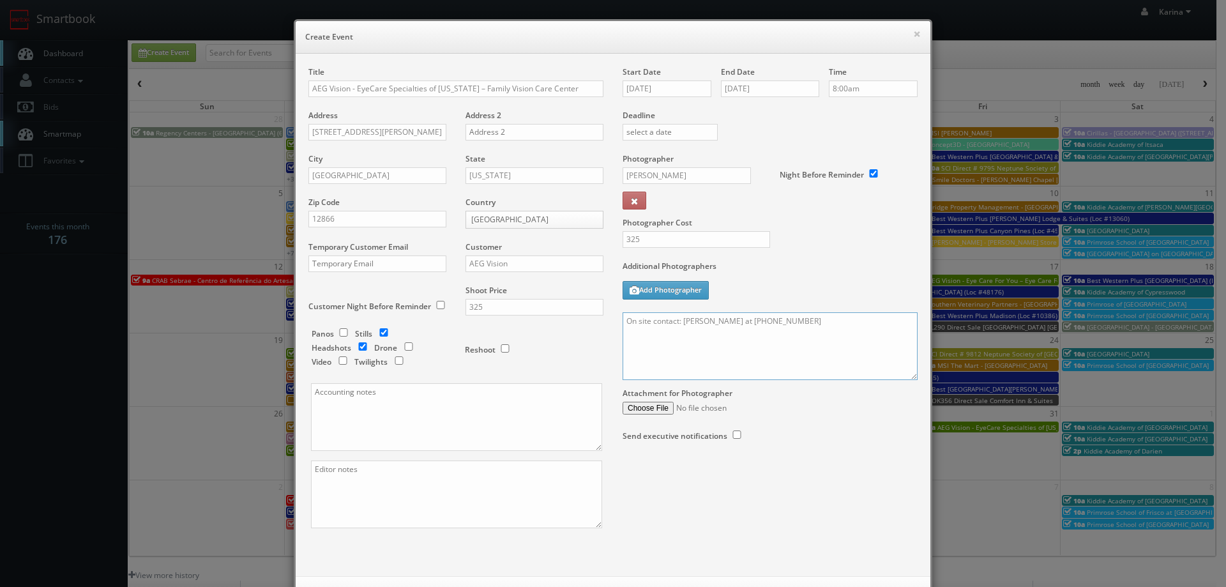
type textarea "On site contact: Susan Halstead at (518)577-6111"
click at [494, 308] on input "325" at bounding box center [534, 307] width 138 height 17
type input "675"
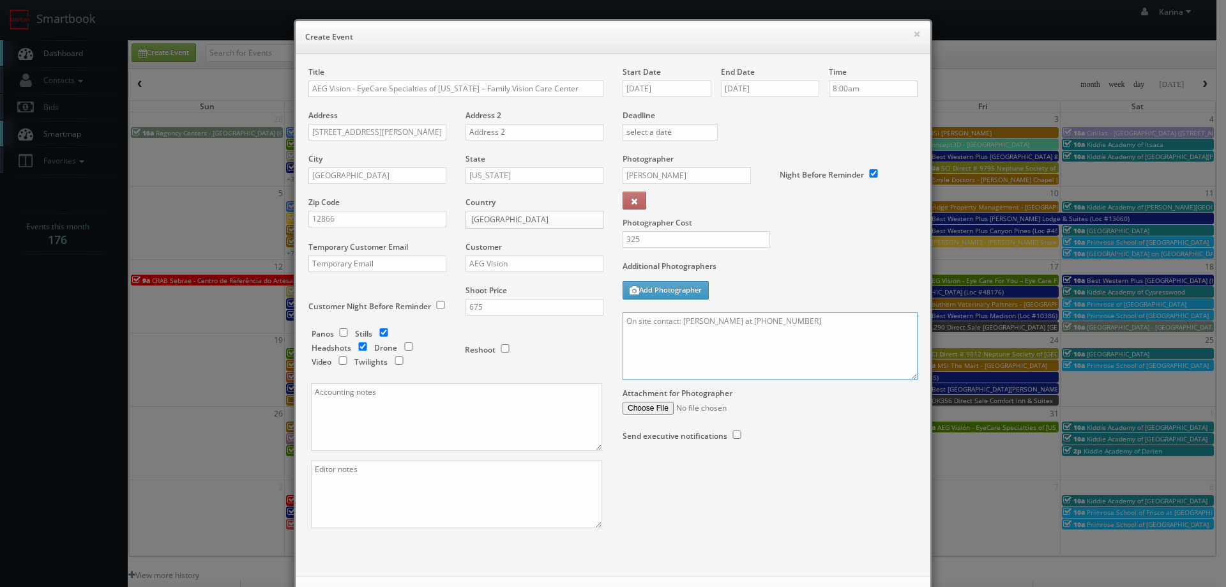
click at [707, 335] on textarea "On site contact: Susan Halstead at (518)577-6111" at bounding box center [769, 346] width 295 height 68
paste textarea "Stills only. We need to deliver 10 stills to the client so we ask that you capt…"
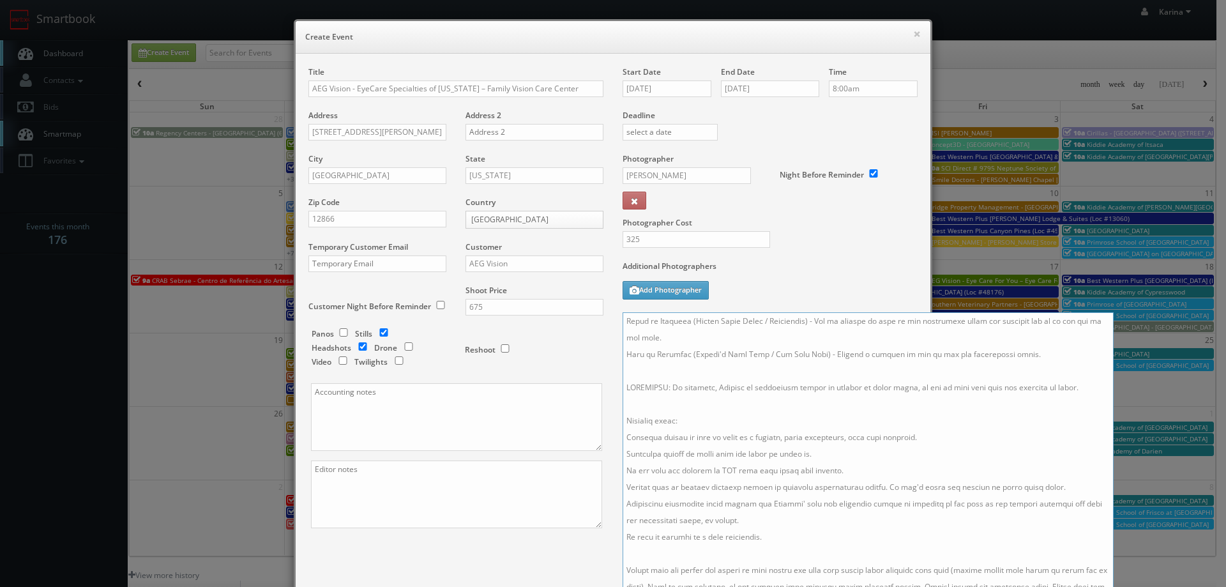
scroll to position [149, 0]
drag, startPoint x: 907, startPoint y: 376, endPoint x: 912, endPoint y: 460, distance: 83.8
click at [1104, 586] on html "Smartbook Toggle Side Navigation Toggle Top Navigation Karina Karina Profile Lo…" at bounding box center [613, 409] width 1226 height 819
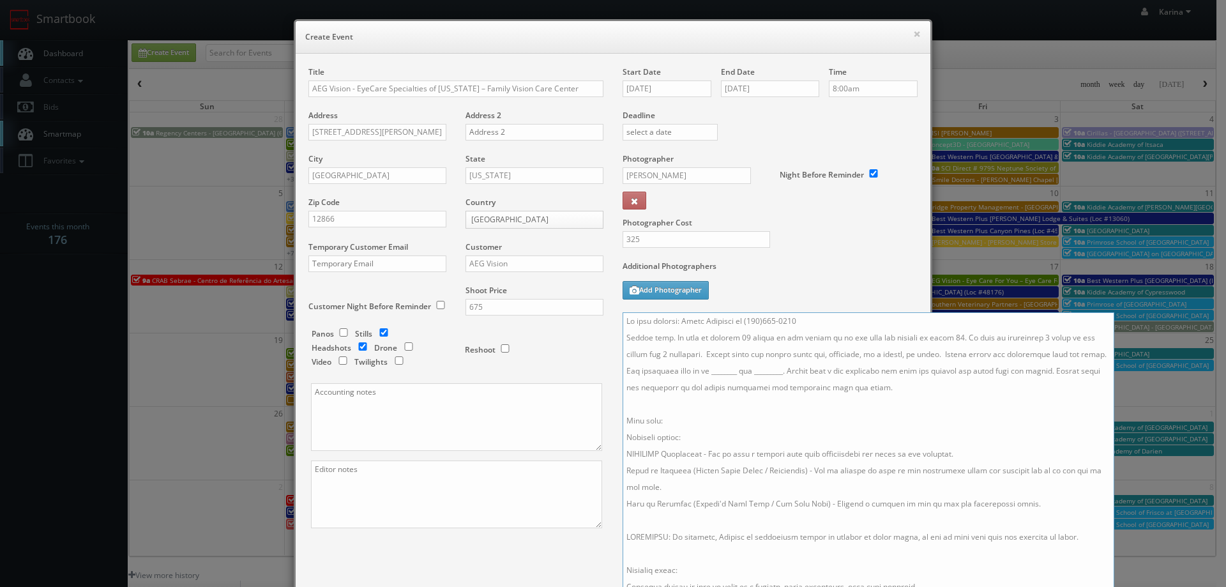
click at [642, 355] on textarea at bounding box center [868, 462] width 492 height 301
click at [1016, 336] on textarea at bounding box center [868, 462] width 492 height 301
drag, startPoint x: 768, startPoint y: 368, endPoint x: 695, endPoint y: 365, distance: 73.5
click at [695, 365] on textarea at bounding box center [868, 462] width 492 height 301
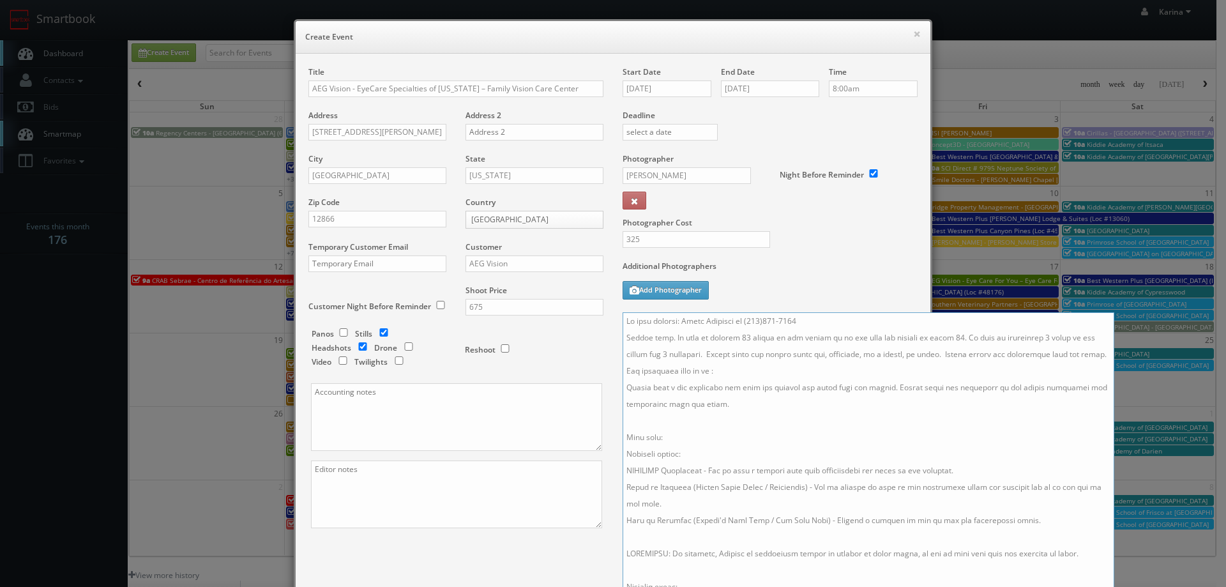
click at [723, 370] on textarea at bounding box center [868, 462] width 492 height 301
paste textarea "(3) Dr. Robert Burtch, Dr. Kimberly Dobrodziej, Susan Halstead"
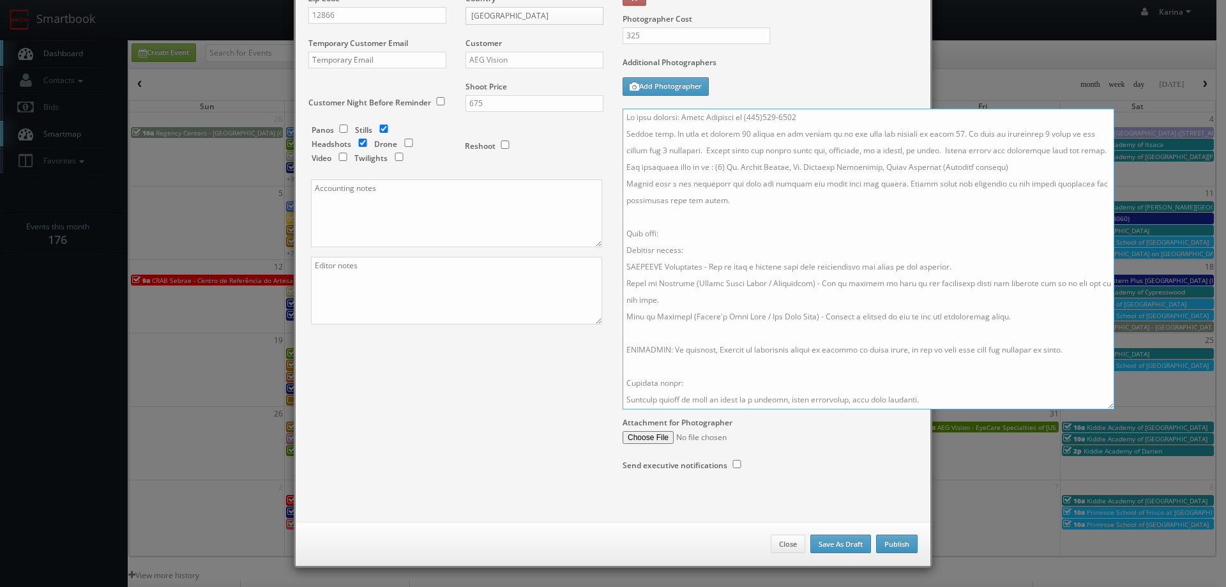
type textarea "On site contact: Susan Halstead at (518)577-6111 Stills only. We need to delive…"
click at [889, 547] on button "Publish" at bounding box center [896, 543] width 41 height 19
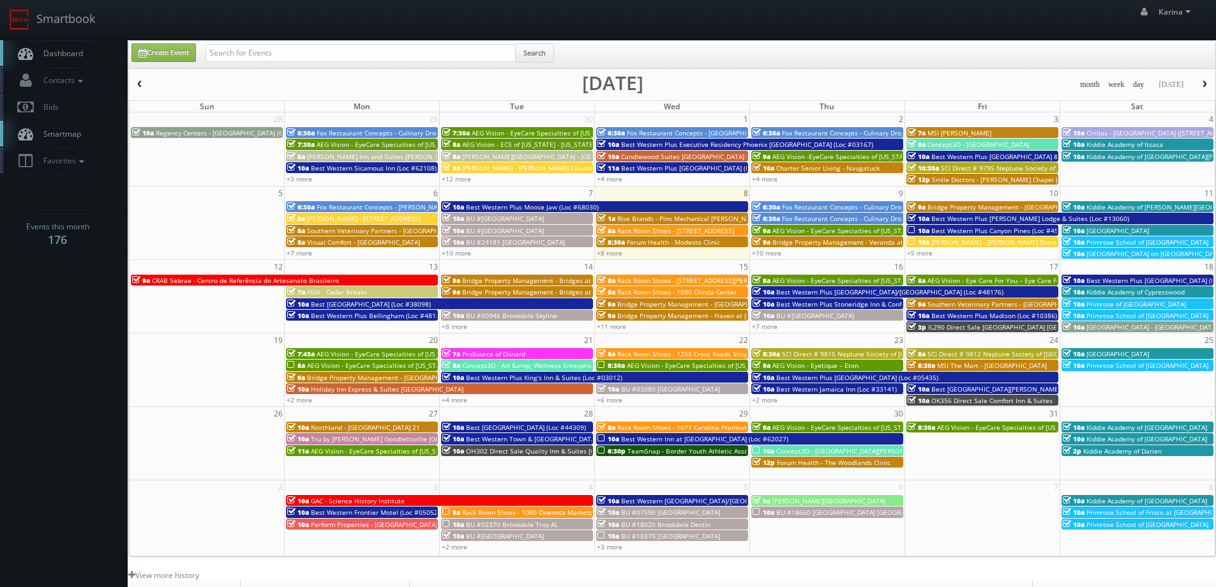
click at [53, 53] on span "Dashboard" at bounding box center [60, 53] width 46 height 11
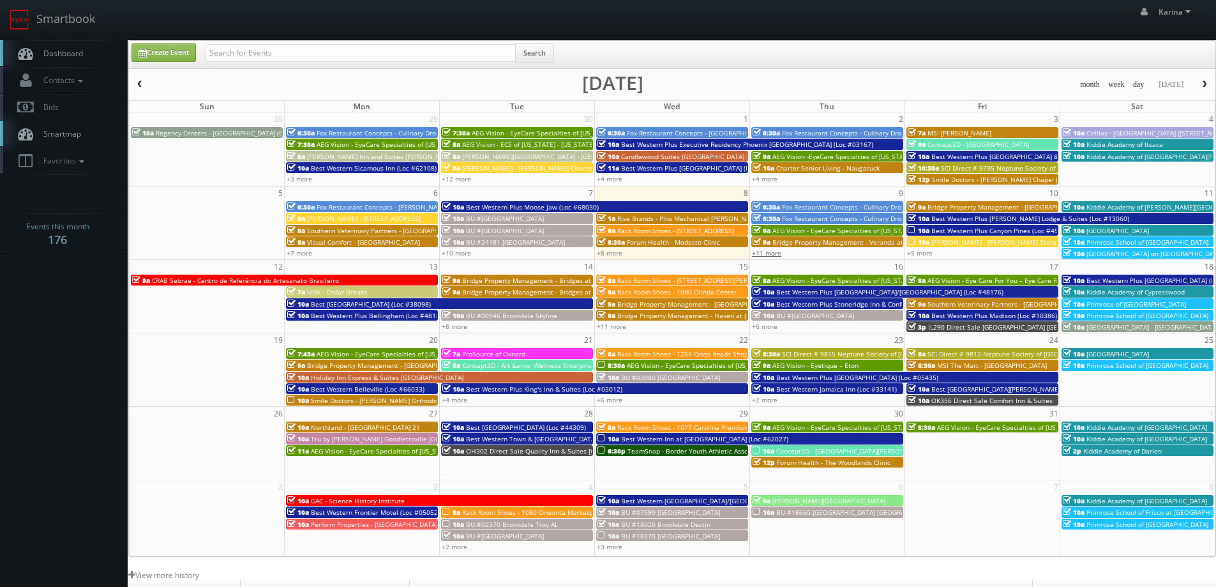
click at [771, 250] on link "+11 more" at bounding box center [766, 252] width 29 height 9
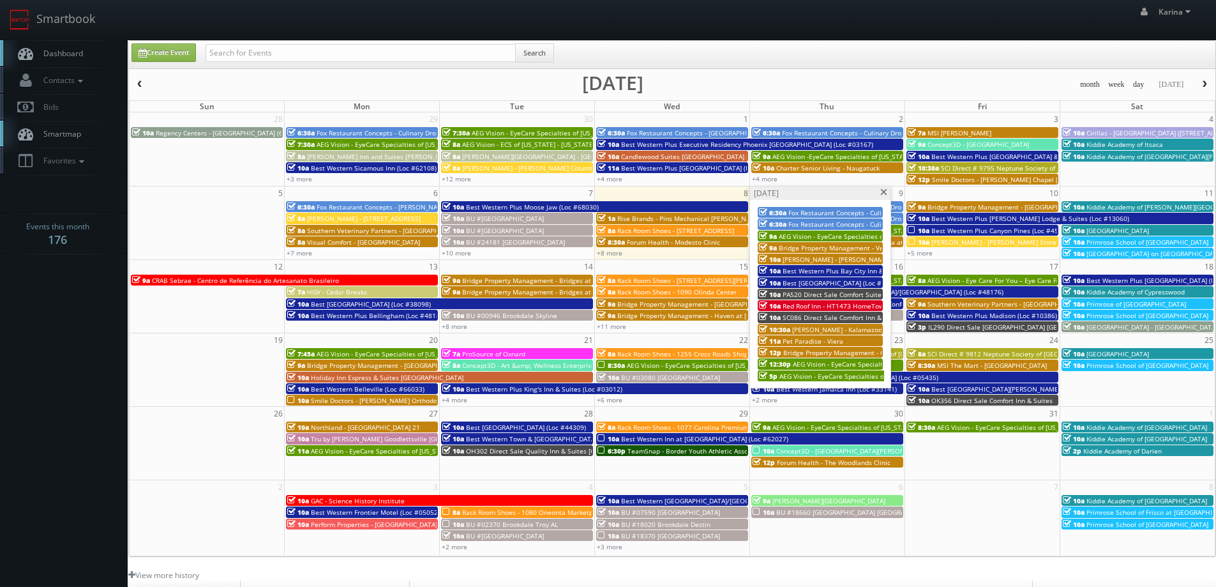
click at [811, 340] on span "Pet Paradise - Viera" at bounding box center [813, 340] width 61 height 9
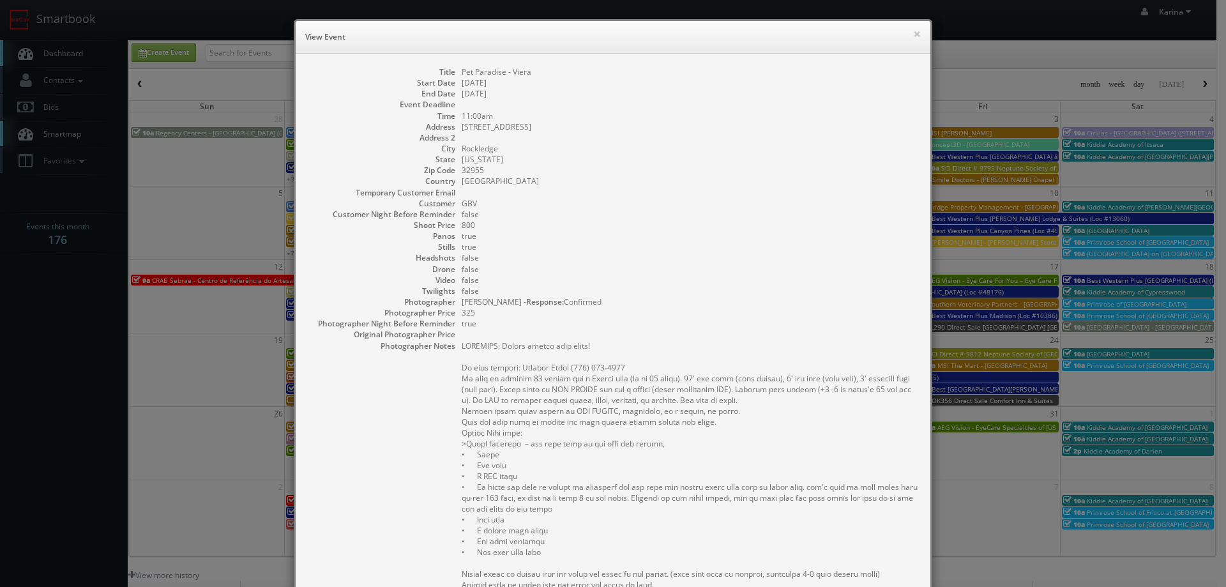
scroll to position [282, 0]
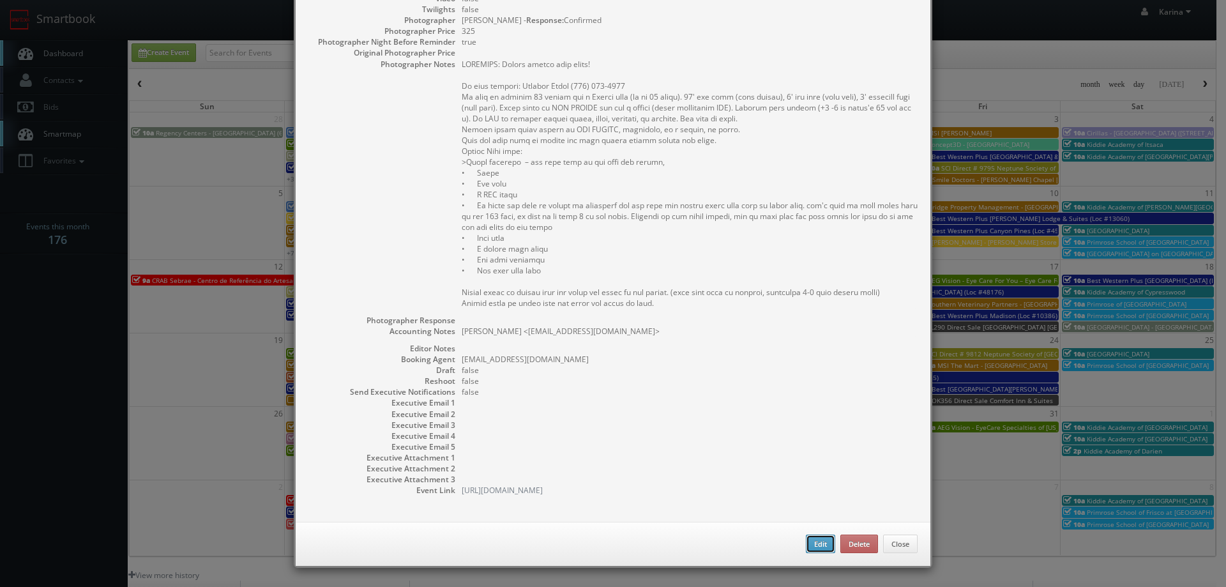
click at [811, 540] on button "Edit" at bounding box center [820, 543] width 29 height 19
type input "Pet Paradise - Viera"
type input "[STREET_ADDRESS]"
type input "Rockledge"
type input "32955"
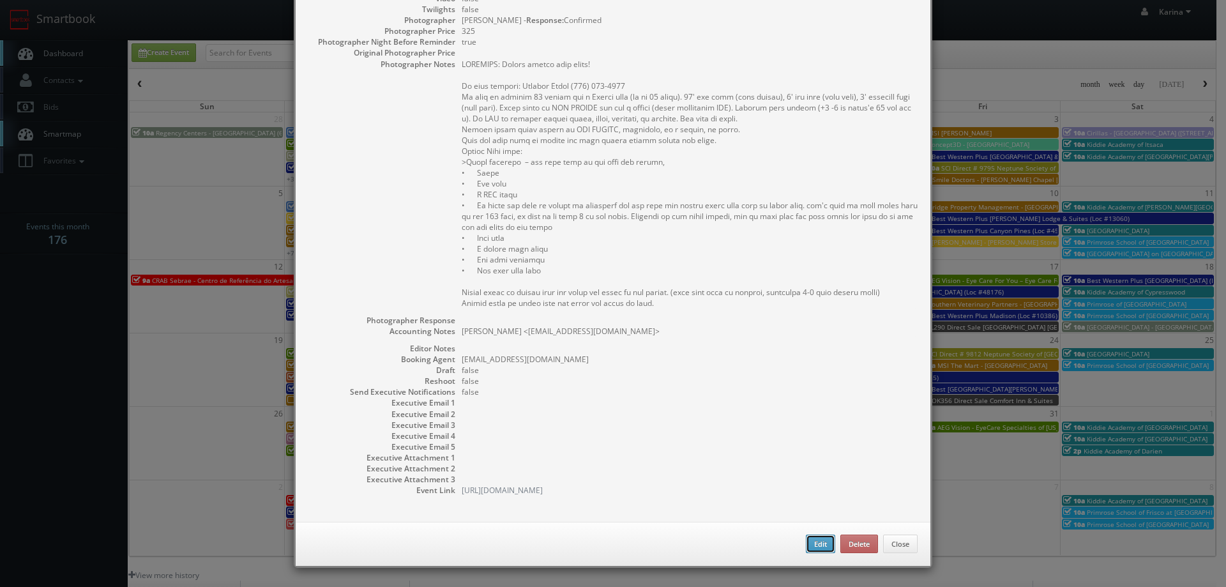
type input "800"
checkbox input "true"
type textarea "Dustin Horn <dhorn@petparadise.com>"
type input "10/09/2025"
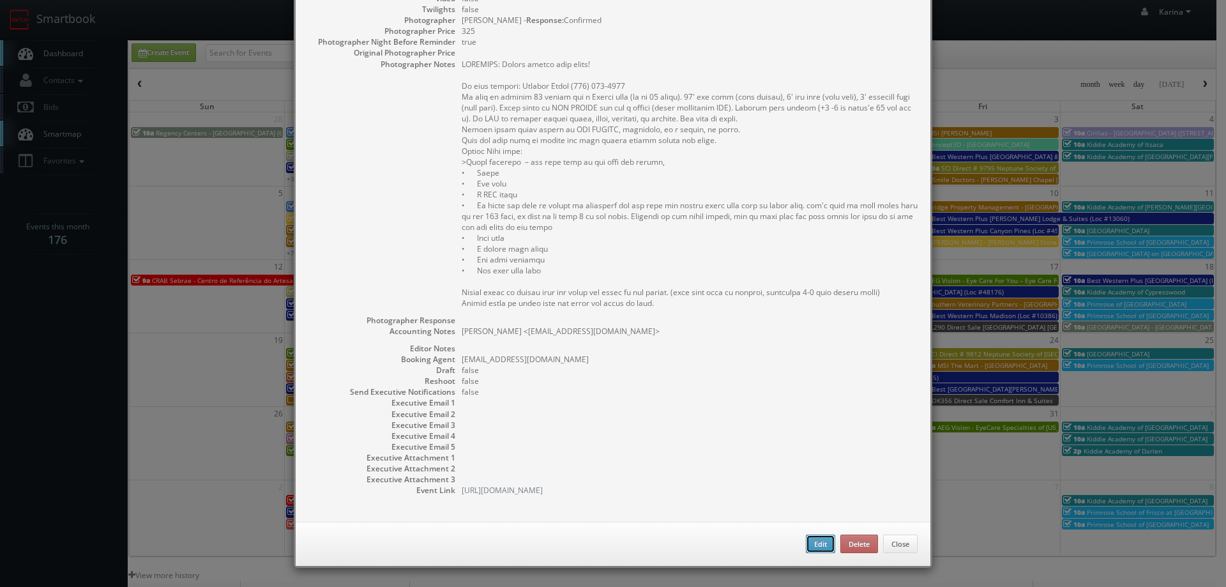
type input "10/09/2025"
type input "11:00am"
checkbox input "true"
type textarea "REMINDER: Please accept this shoot! On site contact: Melissa Swist (321) 498-08…"
select select "[US_STATE]"
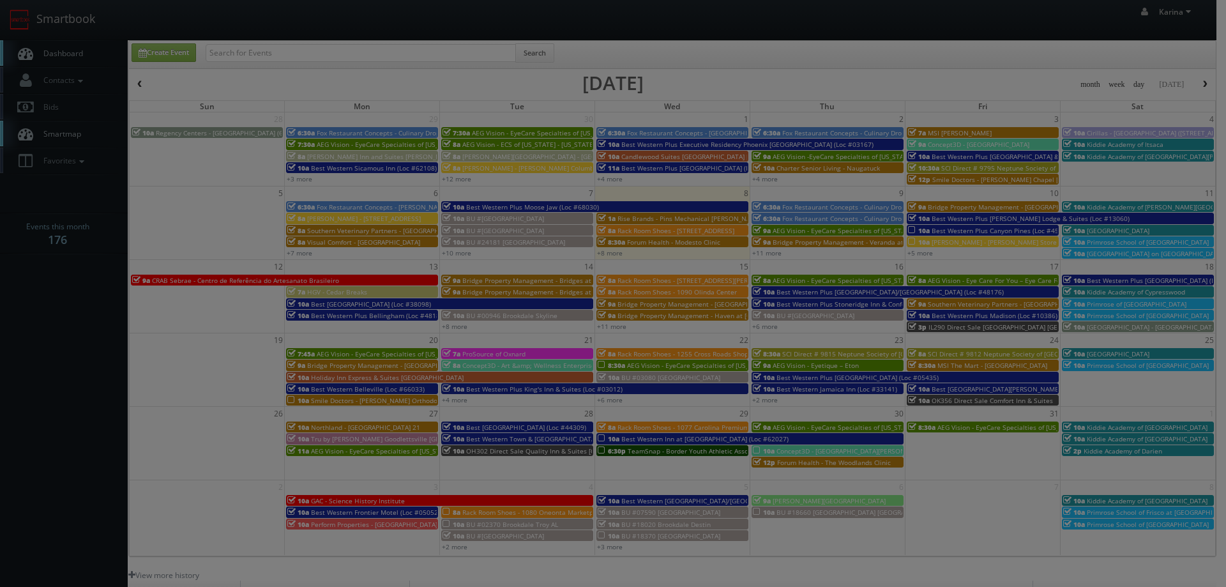
type input "800"
type input "325"
select select "fake72@mg.cs3calendar.com"
select select "sunshinelensrealtymedia@gmail.com"
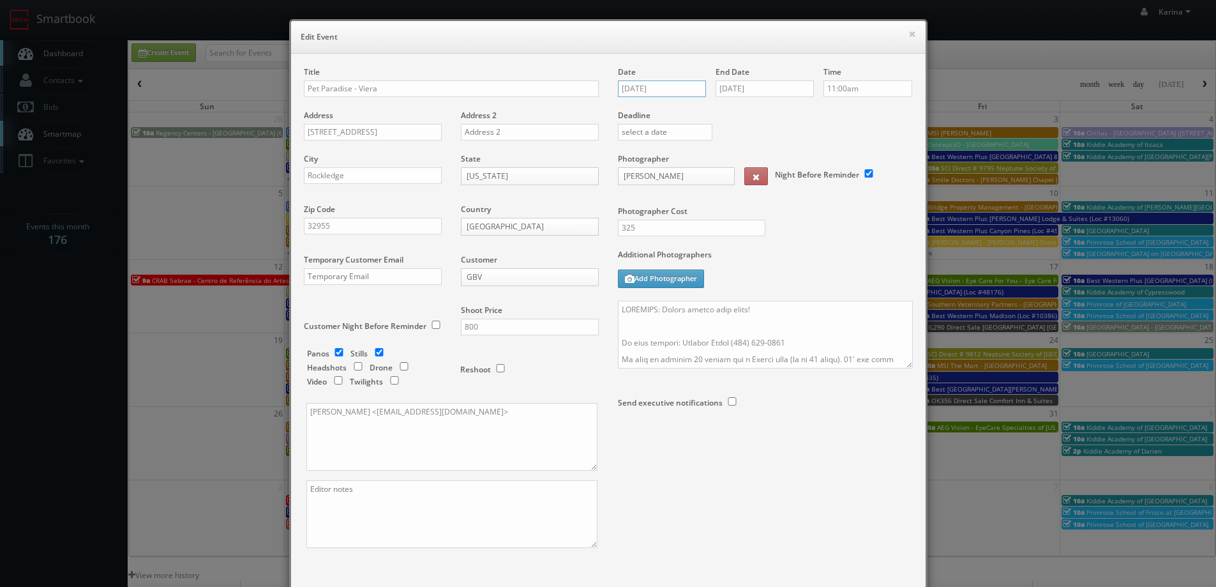
click at [674, 84] on input "[DATE]" at bounding box center [662, 88] width 89 height 17
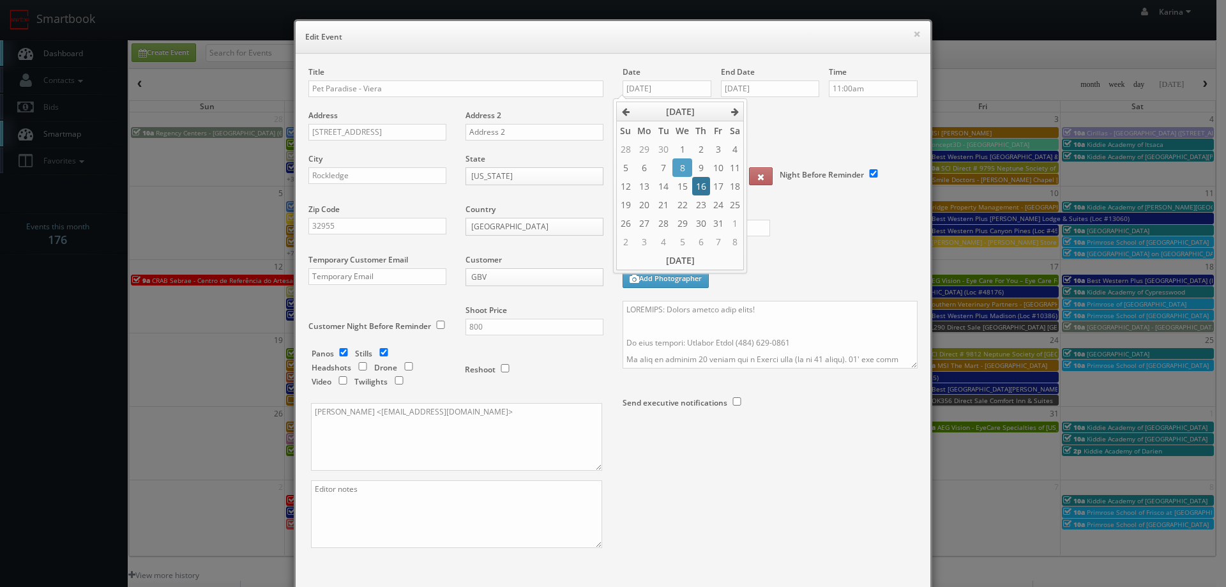
click at [701, 187] on td "16" at bounding box center [700, 186] width 17 height 19
type input "10/16/2025"
click at [763, 91] on input "[DATE]" at bounding box center [770, 88] width 98 height 17
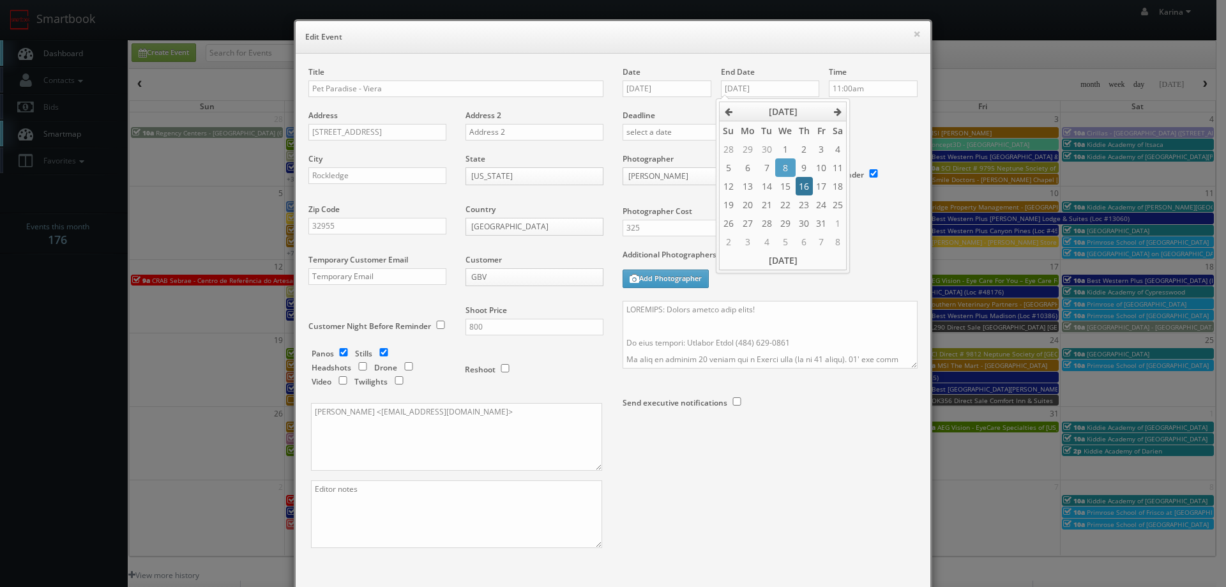
click at [802, 185] on td "16" at bounding box center [804, 186] width 17 height 19
type input "10/16/2025"
click at [686, 326] on textarea at bounding box center [769, 335] width 295 height 68
drag, startPoint x: 686, startPoint y: 326, endPoint x: 605, endPoint y: 303, distance: 85.1
click at [605, 303] on div "Title Pet Paradise - Viera Address 900 Viera Blvd. Address 2 City Rockledge Sta…" at bounding box center [613, 318] width 628 height 504
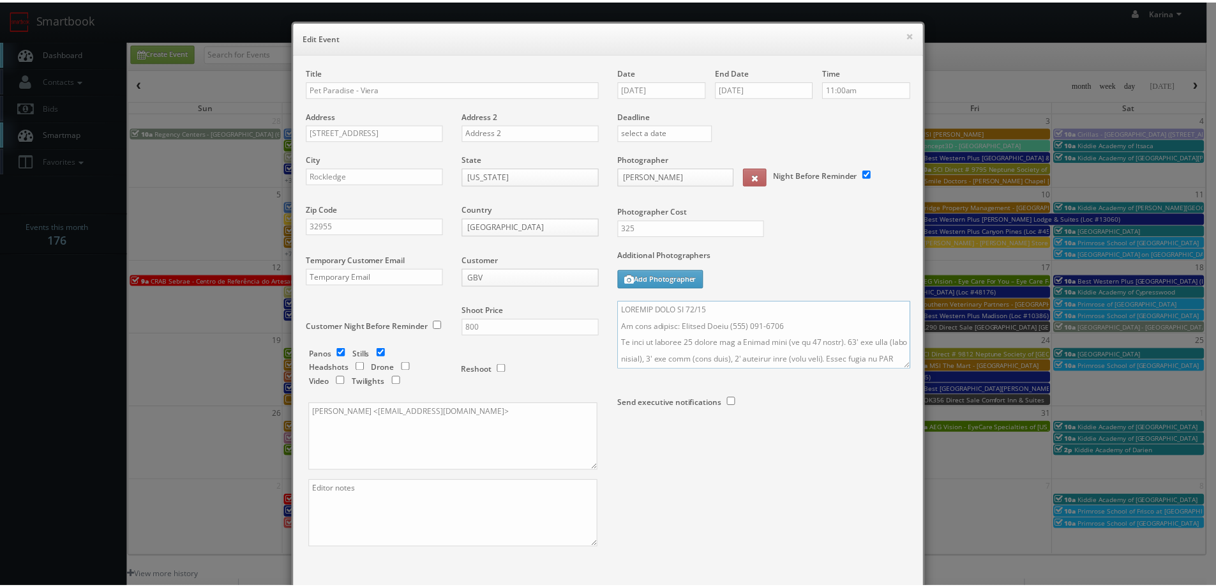
scroll to position [75, 0]
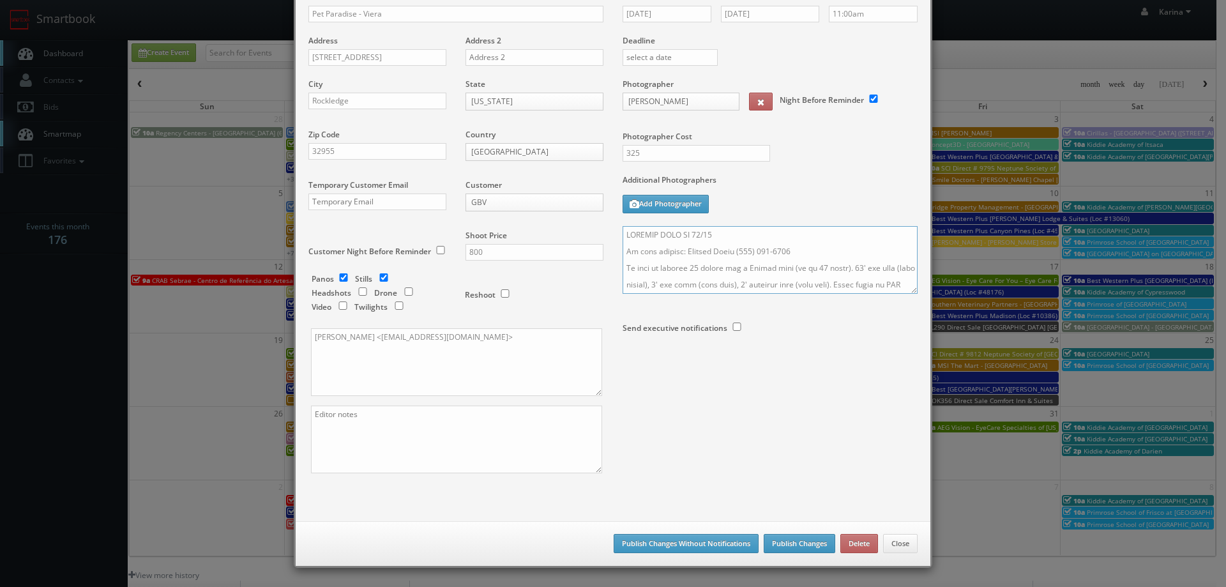
type textarea "UPDATED DATE TO 10/16 On site contact: Melissa Swist (321) 498-0800 We need to …"
click at [803, 546] on button "Publish Changes" at bounding box center [800, 543] width 72 height 19
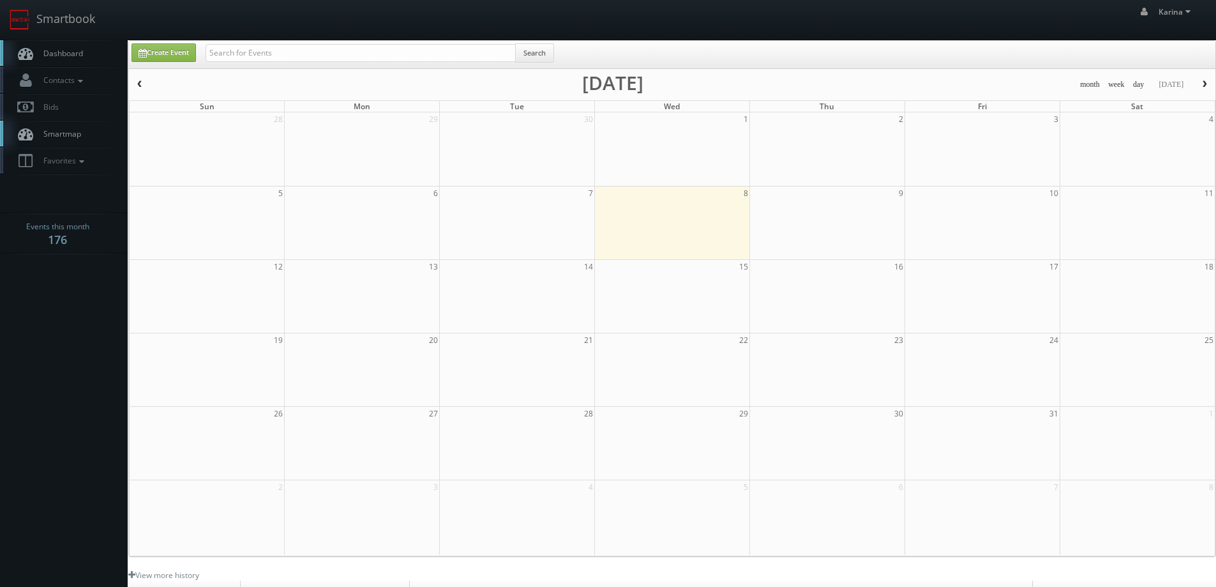
click at [59, 48] on span "Dashboard" at bounding box center [60, 53] width 46 height 11
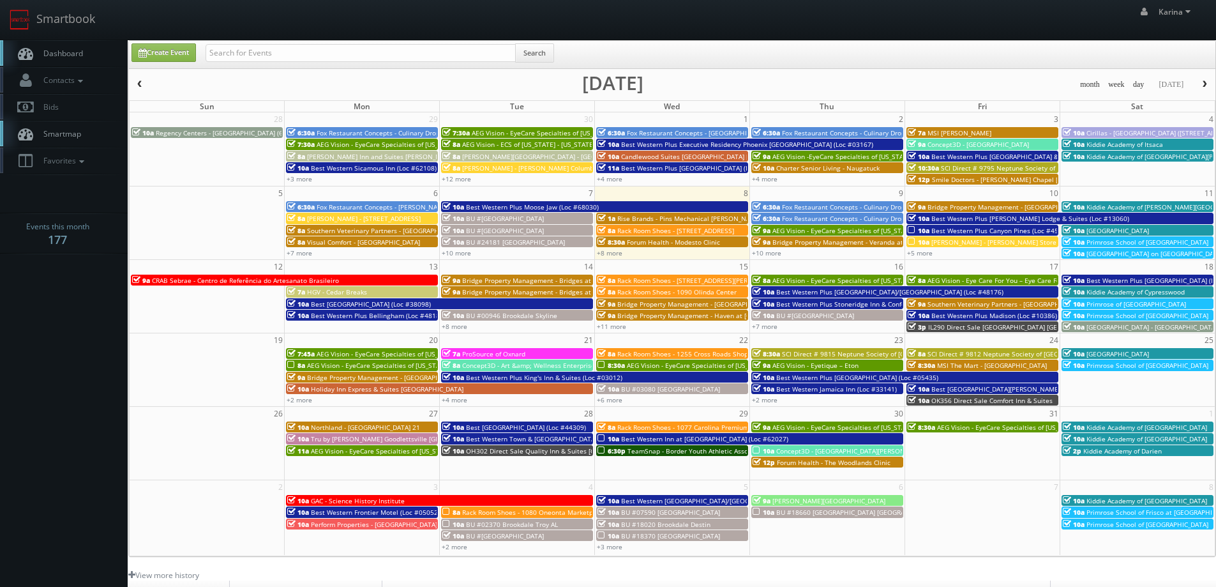
click at [69, 58] on span "Dashboard" at bounding box center [60, 53] width 46 height 11
click at [769, 253] on link "+10 more" at bounding box center [766, 252] width 29 height 9
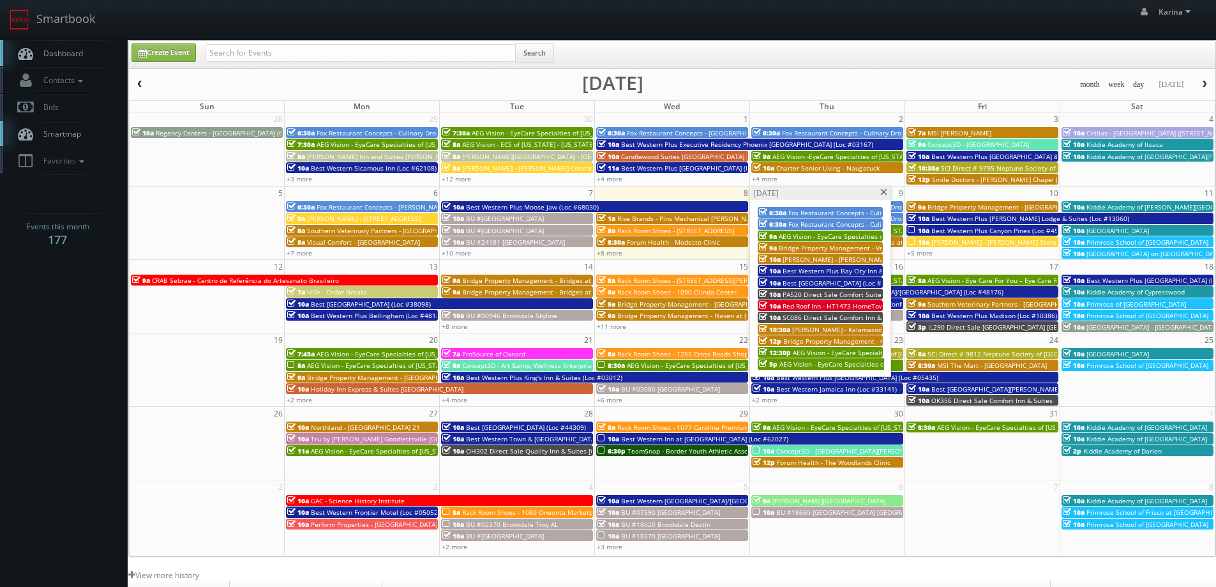
click at [833, 362] on span "AEG Vision - EyeCare Specialties of [GEOGRAPHIC_DATA] – [PERSON_NAME] Eyecare A…" at bounding box center [952, 363] width 345 height 9
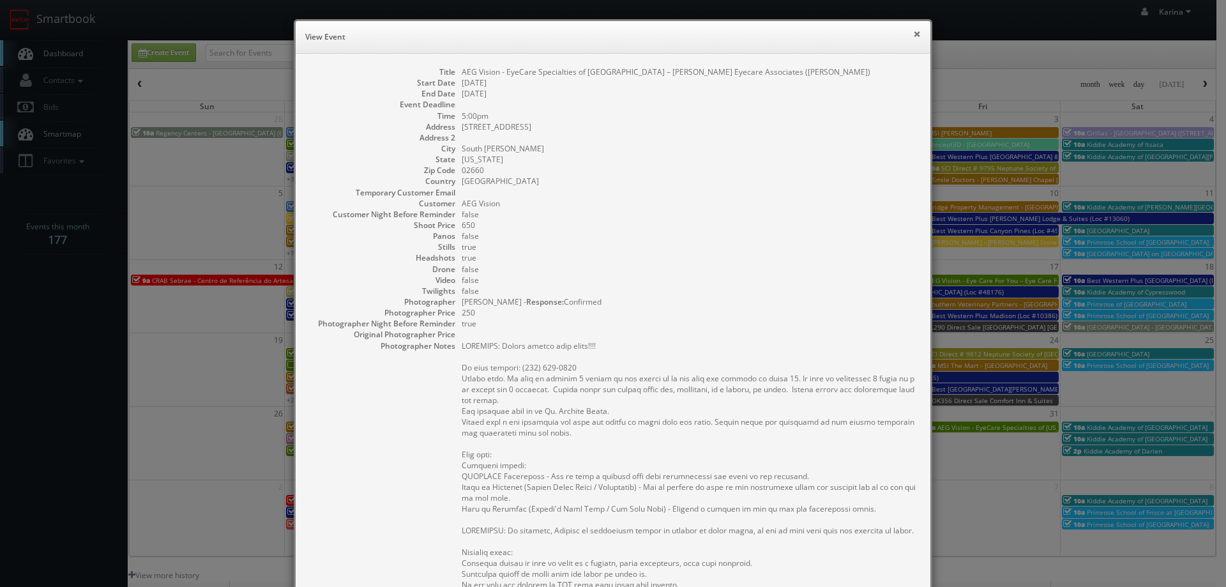
click at [913, 32] on button "×" at bounding box center [917, 33] width 8 height 9
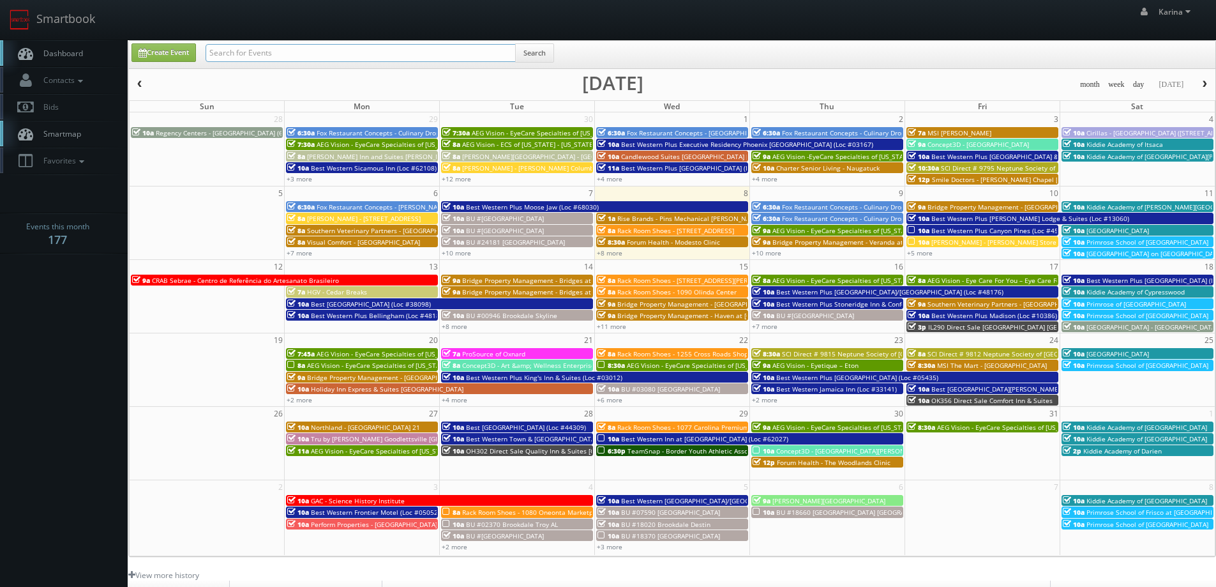
click at [383, 45] on input "text" at bounding box center [361, 53] width 310 height 18
type input "[PERSON_NAME]"
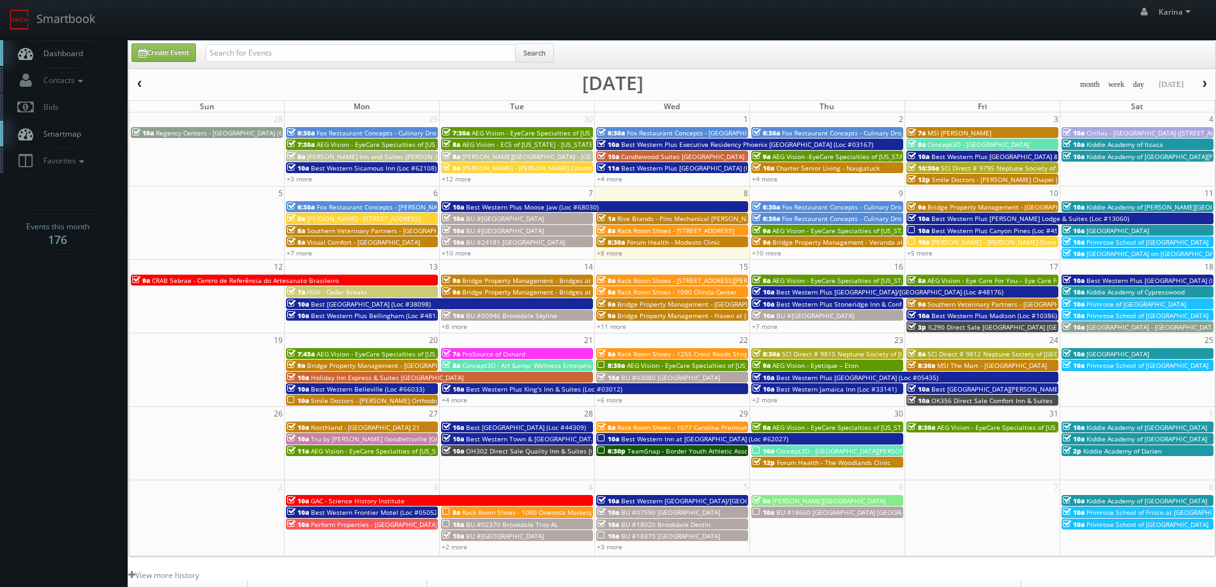
click at [175, 59] on link "Create Event" at bounding box center [164, 52] width 64 height 19
type input "10/08/2025"
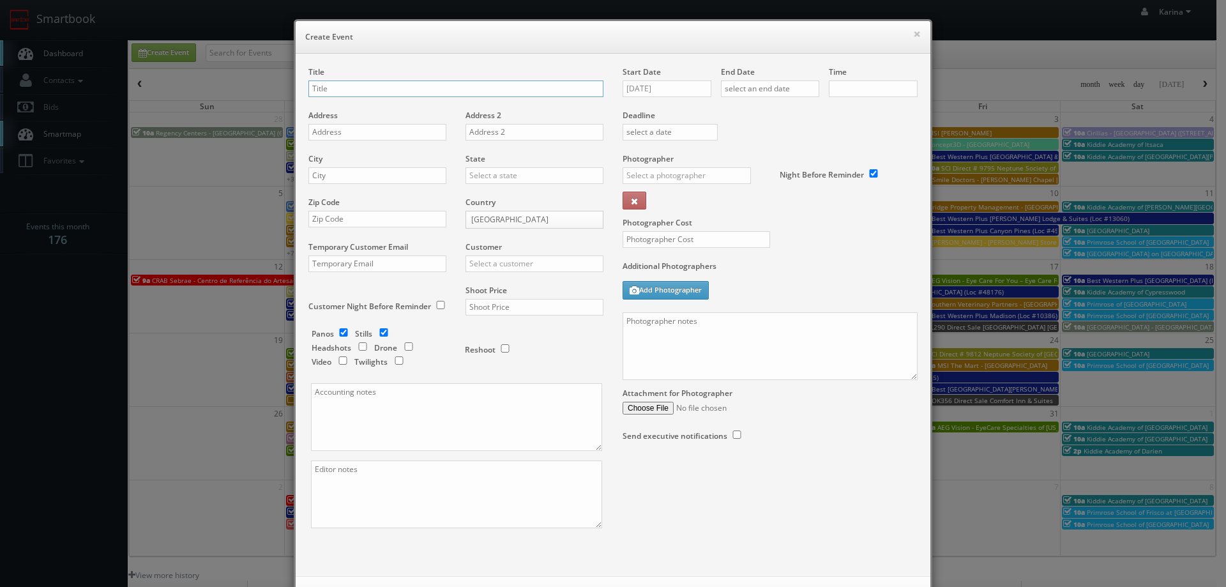
checkbox input "true"
type input "10:00am"
checkbox input "true"
type input "Kiddie Academy of Asheville"
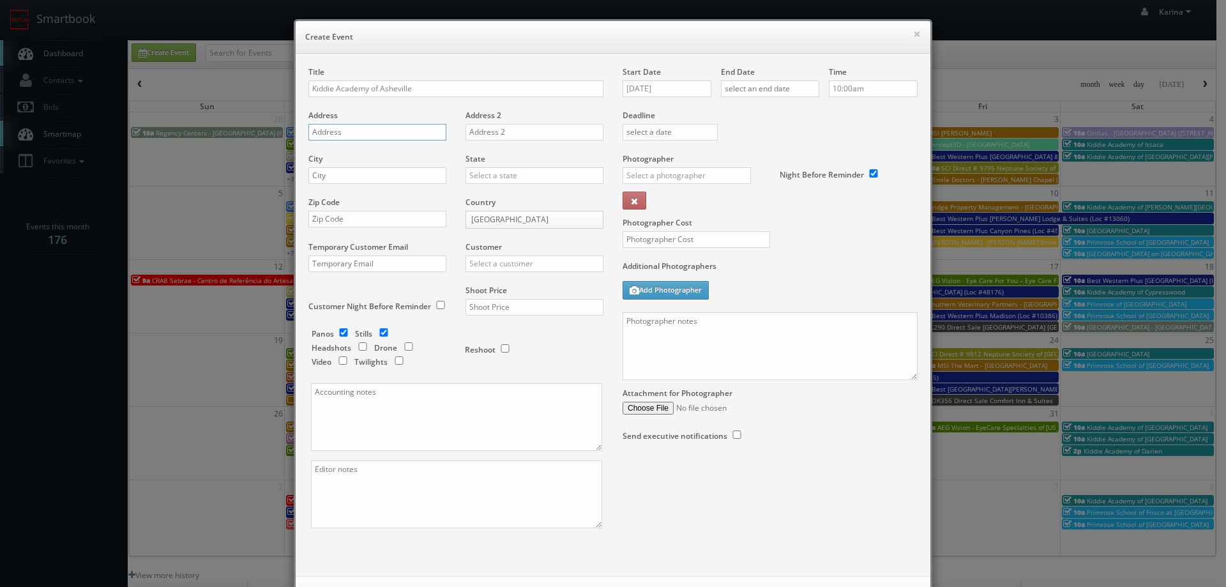
click at [369, 134] on input "text" at bounding box center [377, 132] width 138 height 17
click at [361, 128] on input "text" at bounding box center [377, 132] width 138 height 17
paste input "22 Walden Ridge Drive"
type input "22 Walden Ridge Drive"
click at [334, 174] on input "text" at bounding box center [377, 175] width 138 height 17
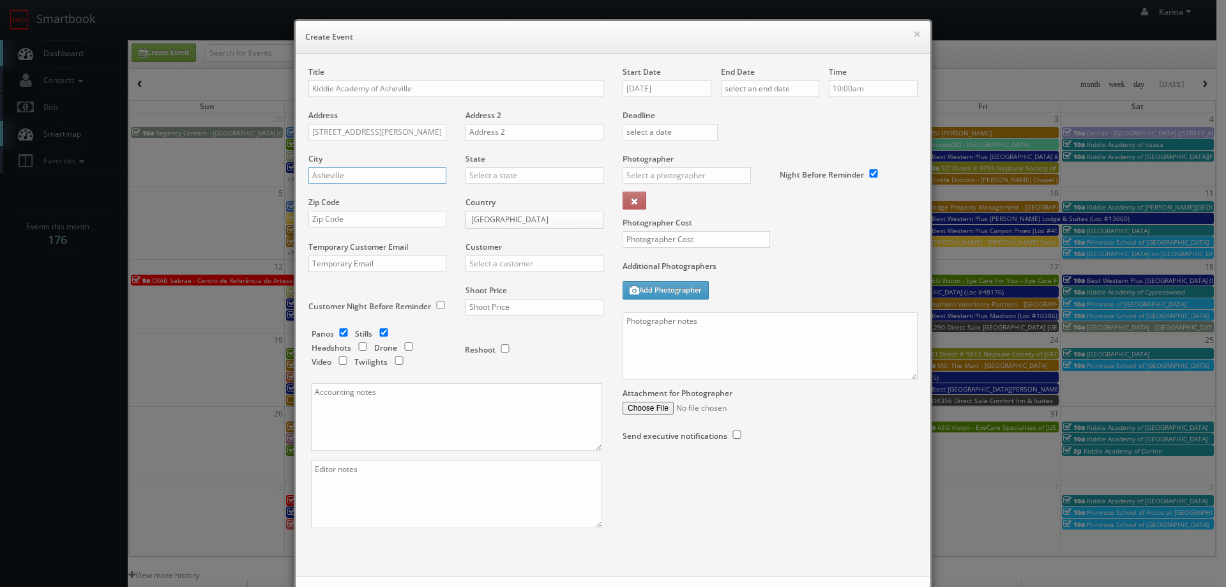
type input "Asheville"
click at [511, 197] on div "[US_STATE]" at bounding box center [534, 196] width 137 height 21
type input "[US_STATE]"
click at [345, 221] on input "text" at bounding box center [377, 219] width 138 height 17
type input "28803"
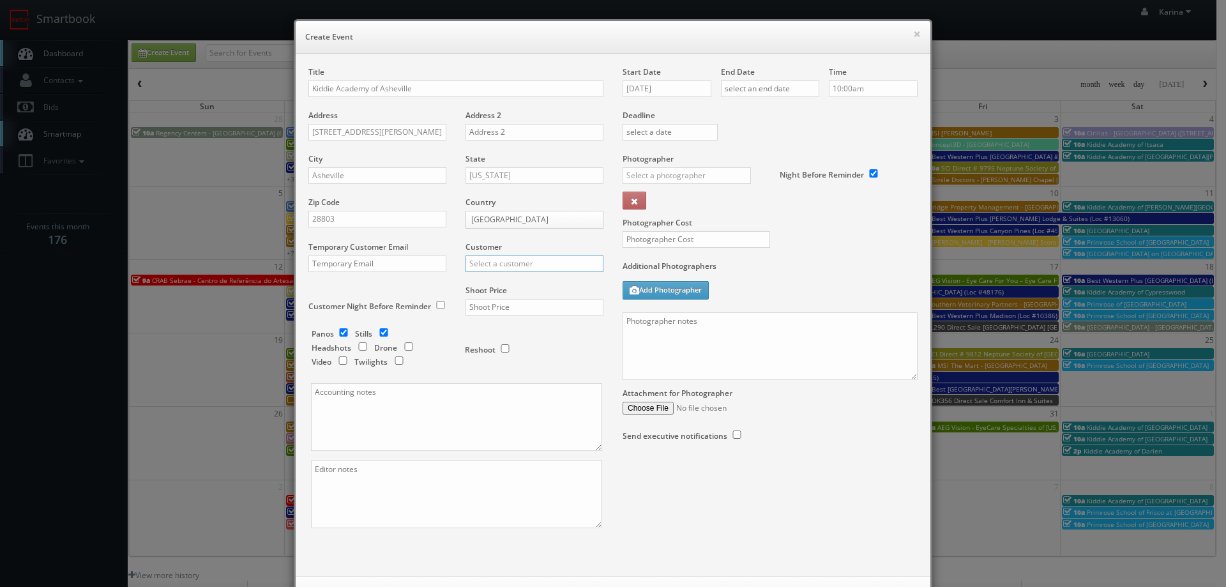
click at [501, 266] on input "text" at bounding box center [534, 263] width 138 height 17
click at [511, 285] on div "Kiddie Academy" at bounding box center [534, 284] width 137 height 21
type input "Kiddie Academy"
click at [485, 304] on input "text" at bounding box center [534, 307] width 138 height 17
type input "650"
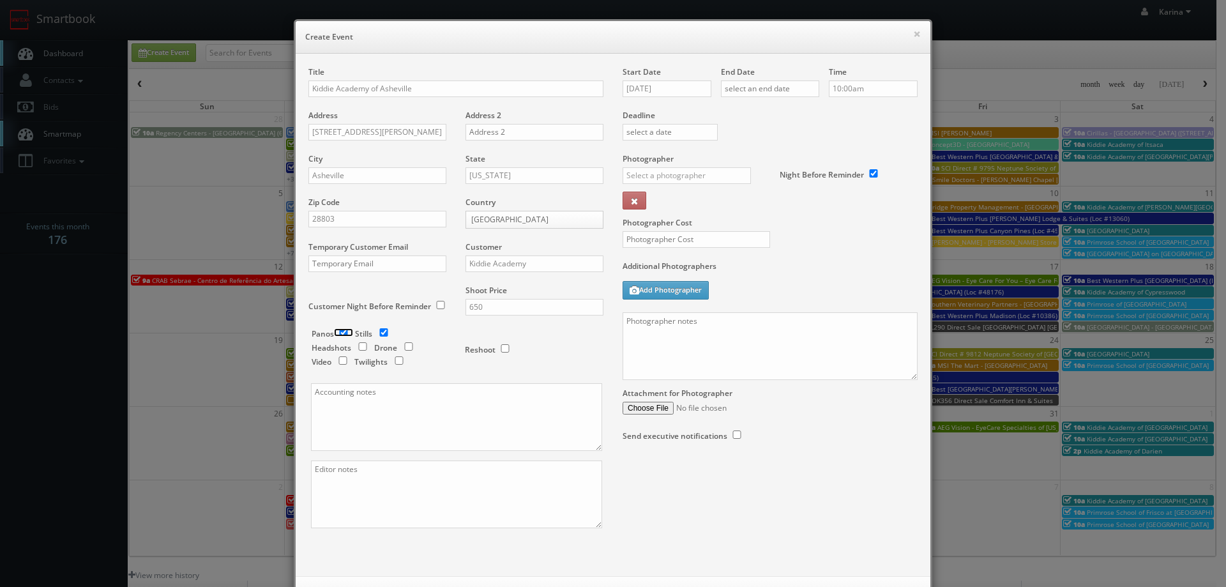
click at [340, 332] on input "checkbox" at bounding box center [343, 332] width 19 height 8
checkbox input "false"
click at [675, 89] on input "[DATE]" at bounding box center [666, 88] width 89 height 17
click at [739, 205] on td "25" at bounding box center [740, 204] width 17 height 19
type input "10/25/2025"
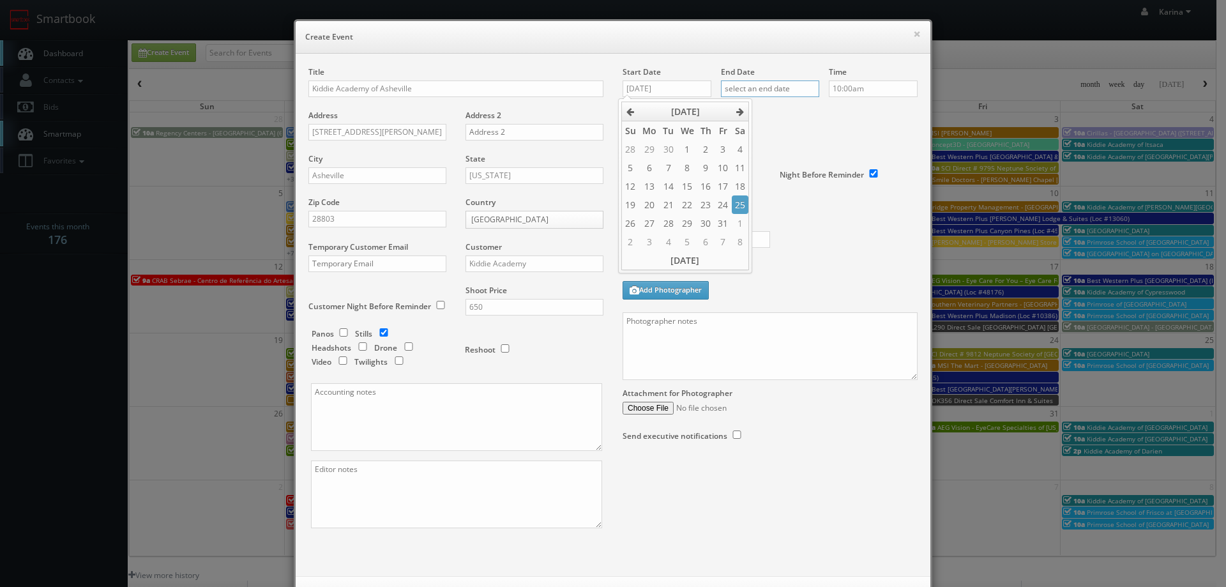
click at [777, 86] on input "text" at bounding box center [770, 88] width 98 height 17
click at [834, 204] on td "25" at bounding box center [837, 204] width 17 height 19
type input "10/25/2025"
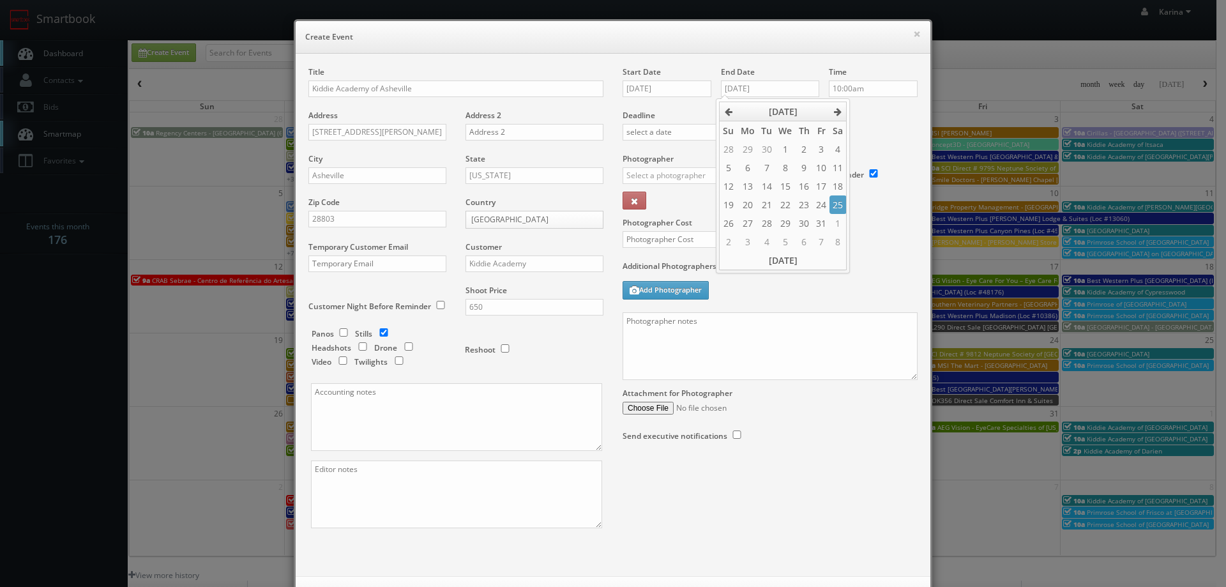
click at [866, 117] on label "Deadline" at bounding box center [770, 115] width 314 height 11
click at [687, 175] on input "text" at bounding box center [686, 175] width 128 height 17
click at [659, 249] on div "[PERSON_NAME]" at bounding box center [691, 246] width 137 height 21
type input "[PERSON_NAME]"
click at [672, 246] on input "text" at bounding box center [695, 239] width 147 height 17
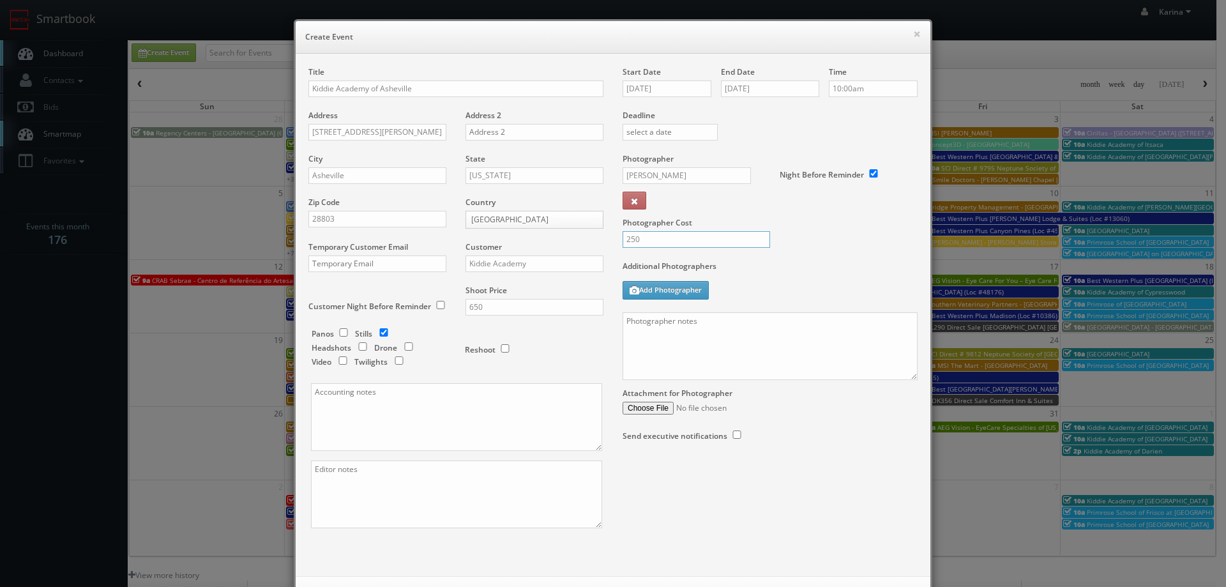
type input "250"
paste textarea "On site contact: Prateek : (704) 970-6000 Stills only. We need to deliver 10 st…"
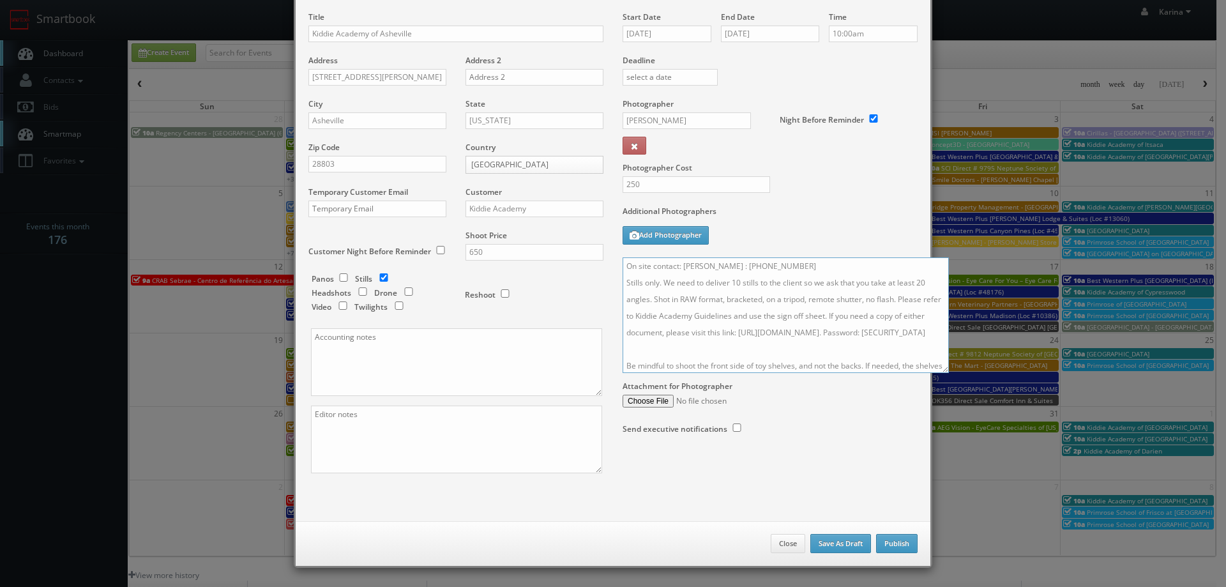
drag, startPoint x: 930, startPoint y: 358, endPoint x: 1097, endPoint y: 566, distance: 266.1
click at [949, 373] on textarea "On site contact: Prateek : (704) 970-6000 Stills only. We need to deliver 10 st…" at bounding box center [785, 315] width 326 height 116
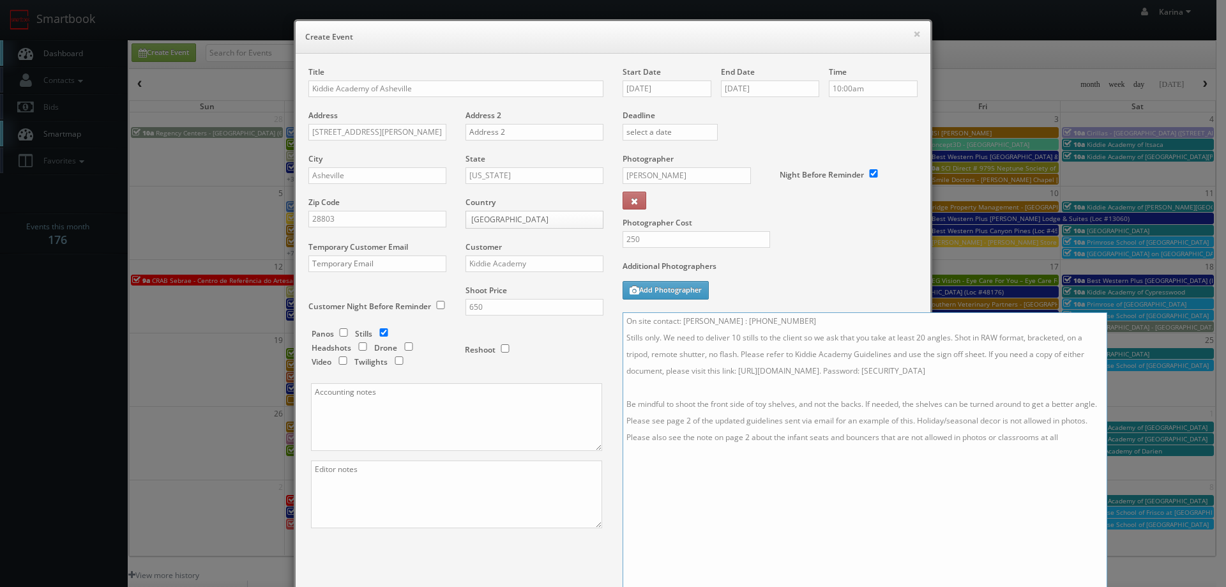
type textarea "On site contact: Prateek : (704) 970-6000 Stills only. We need to deliver 10 st…"
click at [853, 262] on label "Additional Photographers" at bounding box center [769, 268] width 295 height 17
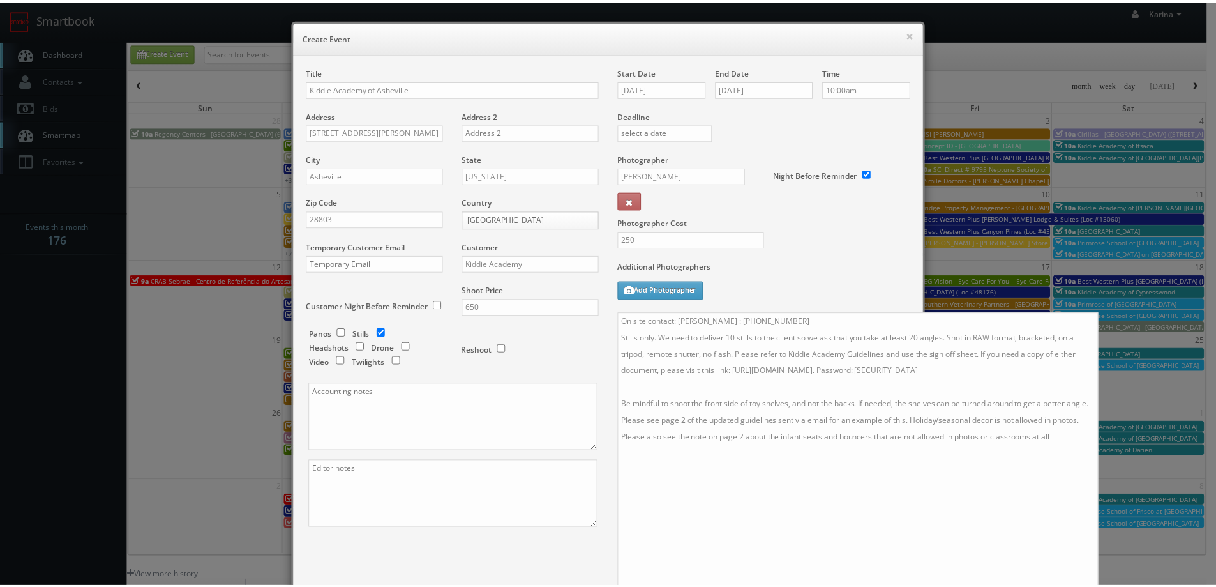
scroll to position [215, 0]
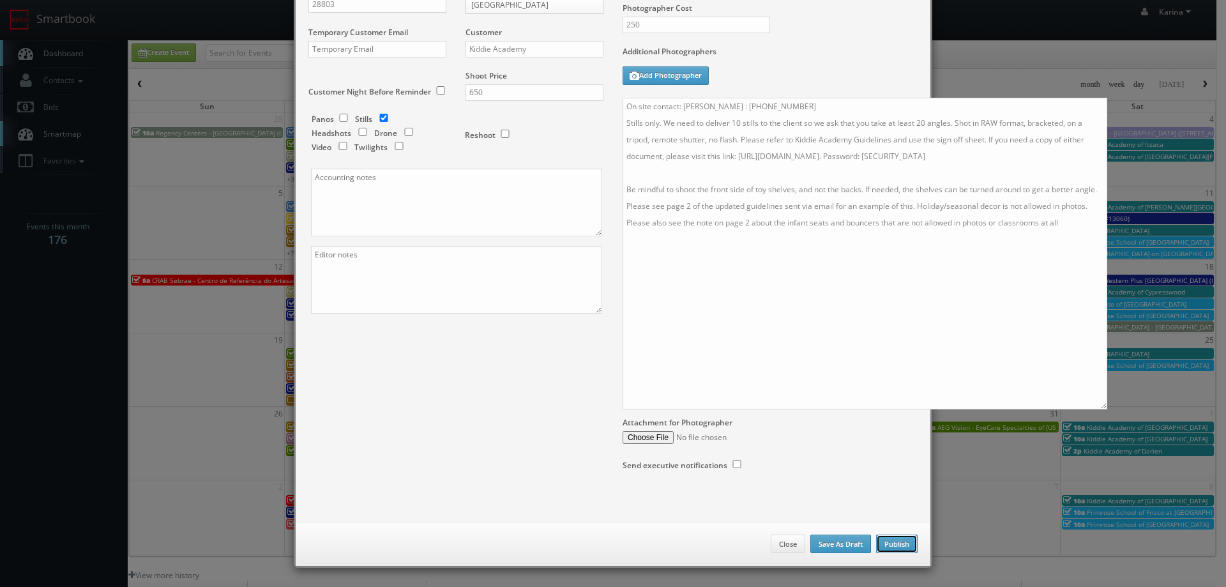
click at [890, 541] on button "Publish" at bounding box center [896, 543] width 41 height 19
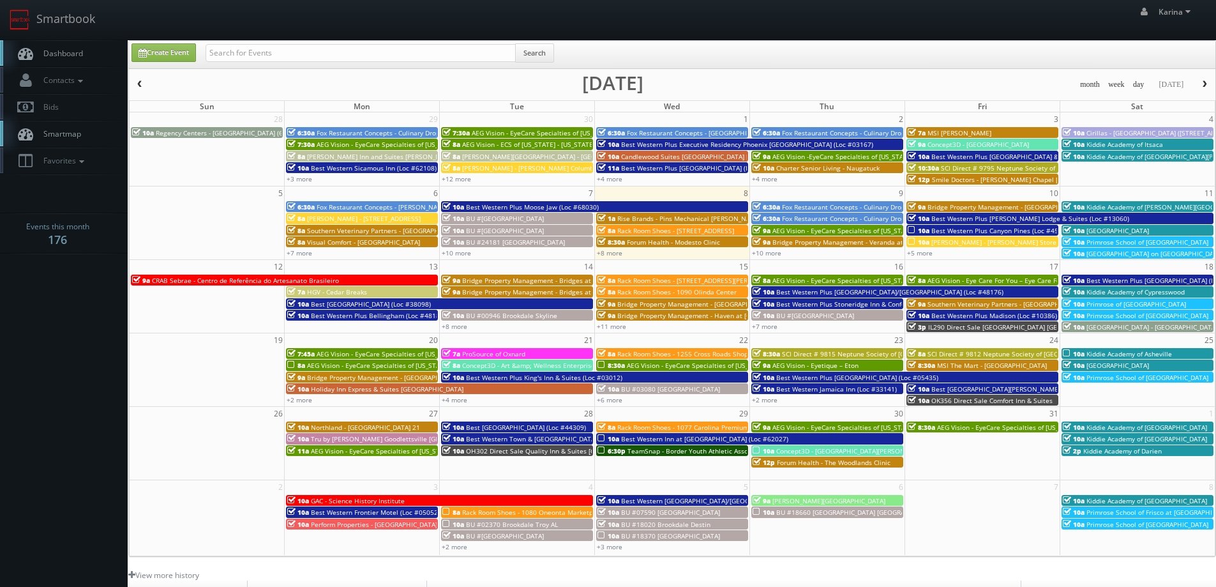
click at [70, 53] on span "Dashboard" at bounding box center [60, 53] width 46 height 11
click at [1111, 158] on span "Kiddie Academy of [GEOGRAPHIC_DATA][PERSON_NAME]" at bounding box center [1172, 156] width 171 height 9
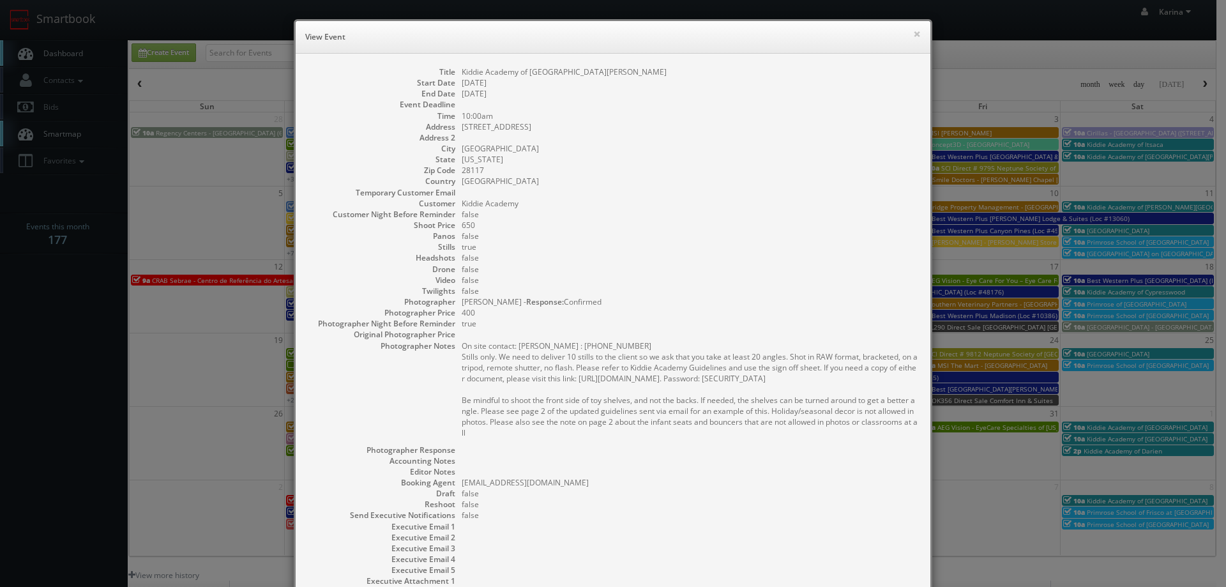
drag, startPoint x: 456, startPoint y: 434, endPoint x: 434, endPoint y: 358, distance: 78.6
click at [434, 358] on dl "Title Kiddie Academy of [GEOGRAPHIC_DATA][PERSON_NAME] Start Date [DATE] End Da…" at bounding box center [612, 342] width 609 height 553
copy pre "On site contact: [PERSON_NAME] : [PHONE_NUMBER] Stills only. We need to deliver…"
drag, startPoint x: 642, startPoint y: 286, endPoint x: 640, endPoint y: 292, distance: 6.9
click at [642, 287] on dd "false" at bounding box center [690, 290] width 456 height 11
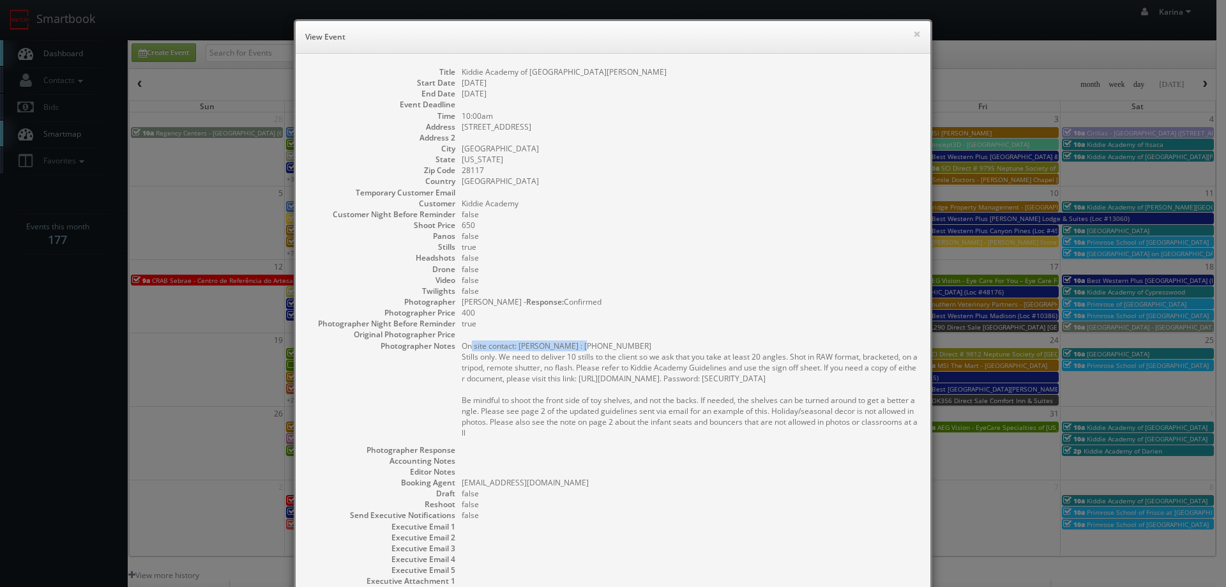
drag, startPoint x: 600, startPoint y: 348, endPoint x: 571, endPoint y: 354, distance: 29.4
click at [571, 354] on pre "On site contact: [PERSON_NAME] : [PHONE_NUMBER] Stills only. We need to deliver…" at bounding box center [690, 389] width 456 height 98
click at [615, 342] on pre "On site contact: [PERSON_NAME] : [PHONE_NUMBER] Stills only. We need to deliver…" at bounding box center [690, 389] width 456 height 98
drag, startPoint x: 601, startPoint y: 354, endPoint x: 513, endPoint y: 354, distance: 88.1
click at [513, 354] on pre "On site contact: [PERSON_NAME] : [PHONE_NUMBER] Stills only. We need to deliver…" at bounding box center [690, 389] width 456 height 98
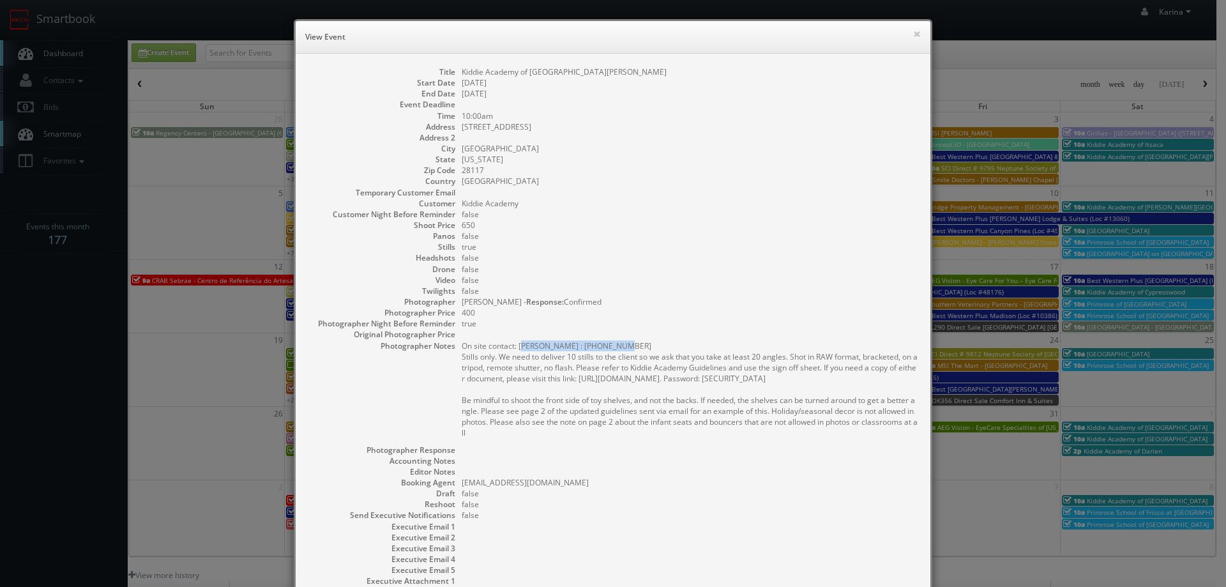
copy pre "[PERSON_NAME] : [PHONE_NUMBER]"
click at [711, 247] on dd "true" at bounding box center [690, 246] width 456 height 11
click at [903, 31] on h6 "View Event" at bounding box center [612, 37] width 615 height 13
click at [913, 31] on button "×" at bounding box center [917, 33] width 8 height 9
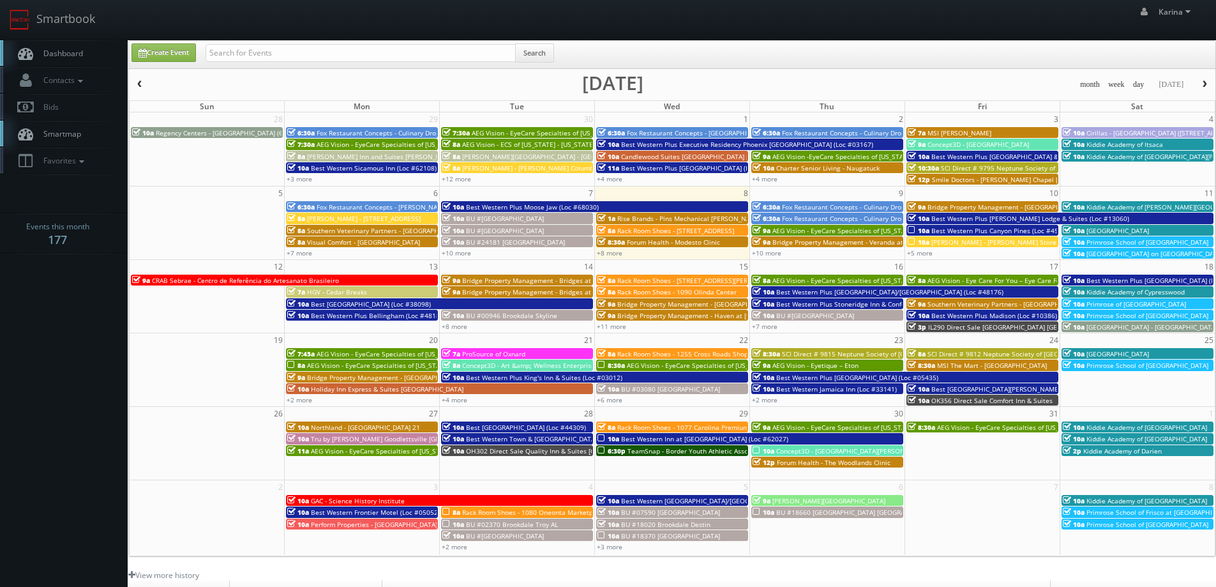
click at [77, 50] on span "Dashboard" at bounding box center [60, 53] width 46 height 11
click at [614, 248] on link "+8 more" at bounding box center [610, 252] width 26 height 9
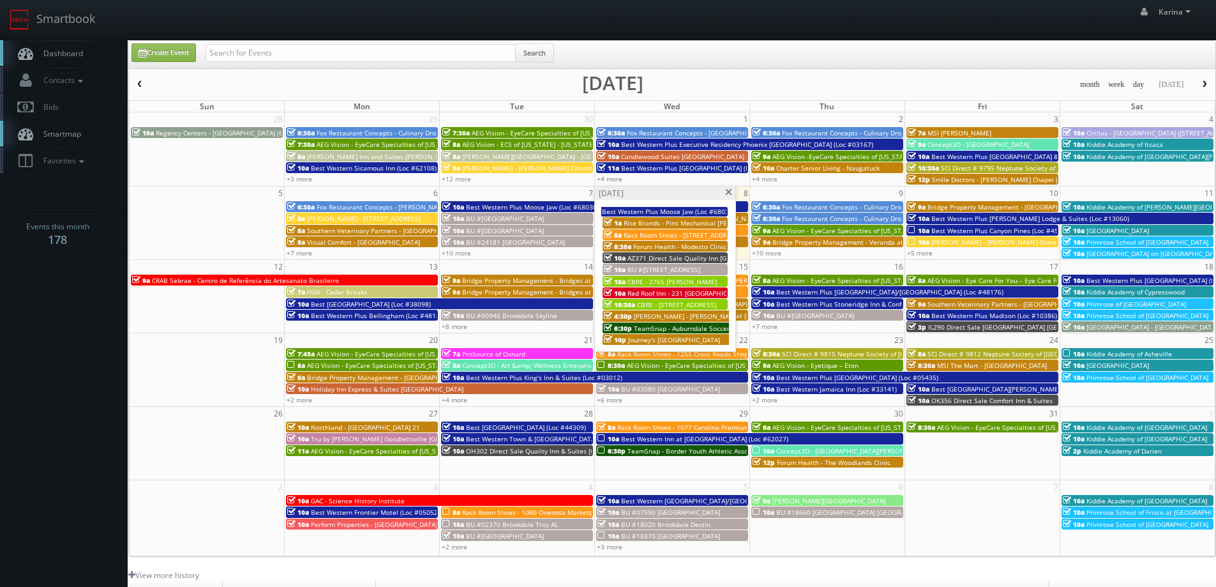
click at [658, 292] on span "Red Roof Inn - 231 [GEOGRAPHIC_DATA] [GEOGRAPHIC_DATA]" at bounding box center [720, 293] width 185 height 9
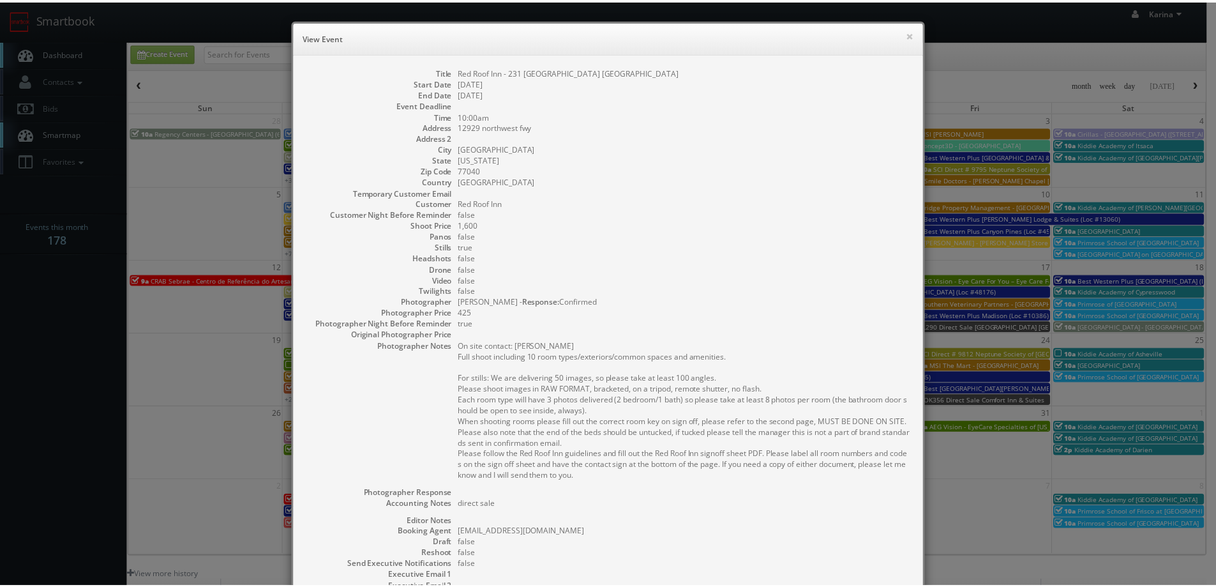
scroll to position [173, 0]
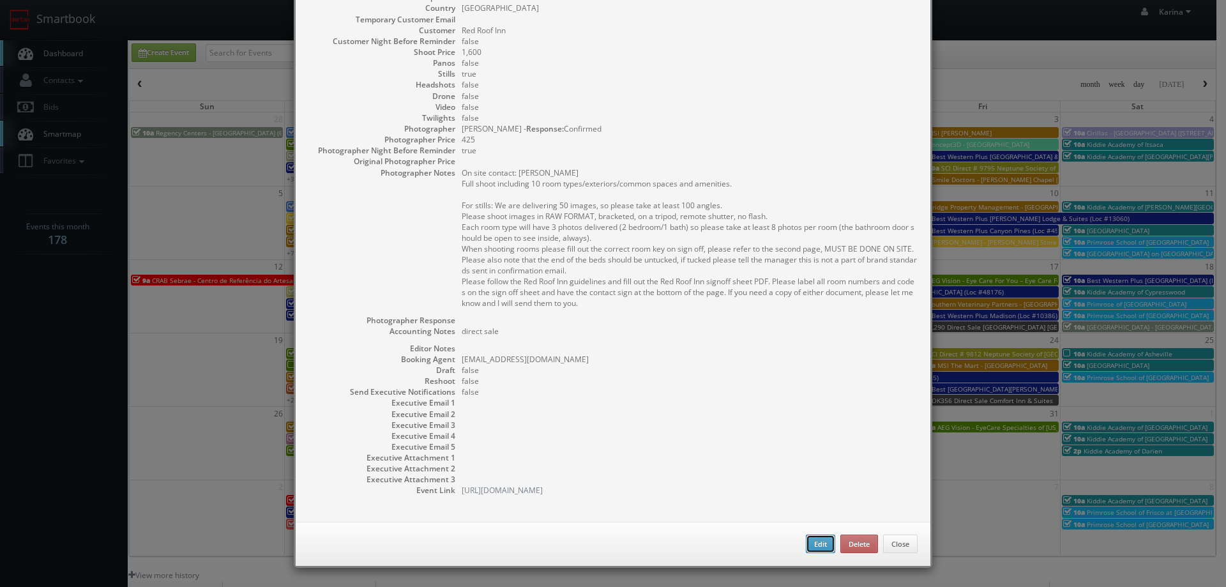
click at [814, 545] on button "Edit" at bounding box center [820, 543] width 29 height 19
type input "Red Roof Inn - 231 [GEOGRAPHIC_DATA] [GEOGRAPHIC_DATA]"
type input "12929 northwest fwy"
type input "[GEOGRAPHIC_DATA]"
type input "77040"
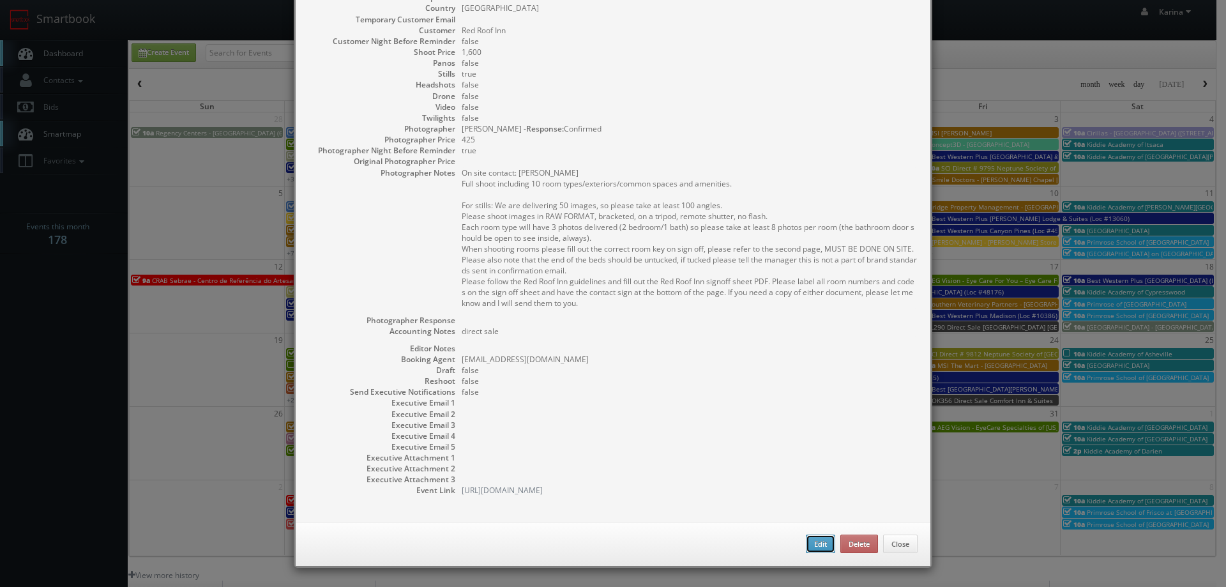
type input "1,600"
checkbox input "true"
type textarea "direct sale"
type input "[DATE]"
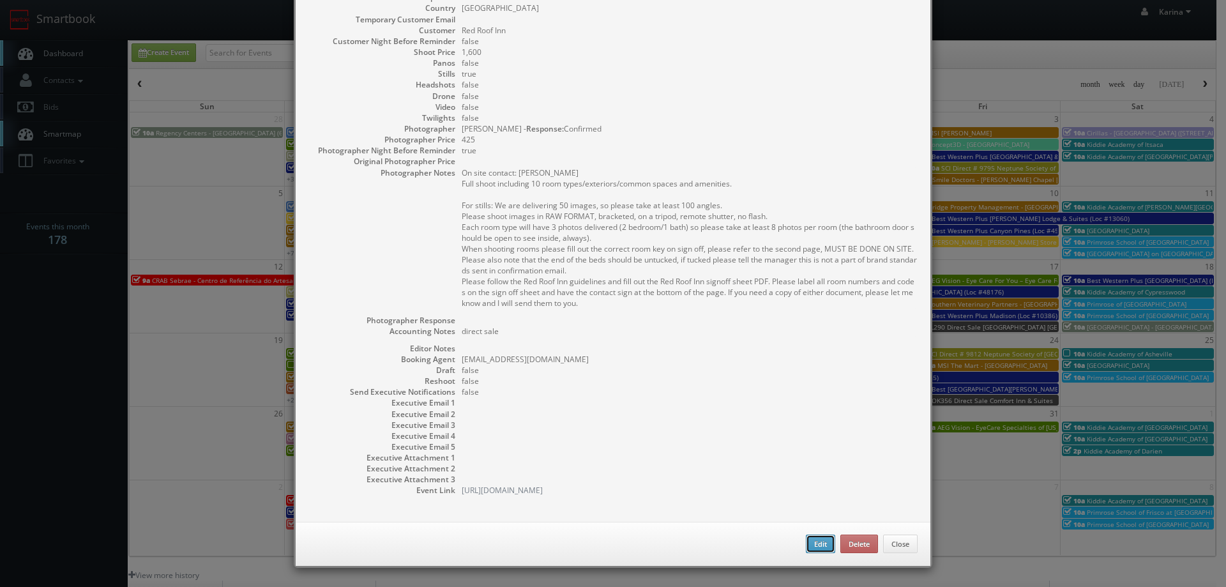
type input "10:00am"
checkbox input "true"
type textarea "On site contact: [PERSON_NAME] Full shoot including 10 room types/exteriors/com…"
type input "1,600"
type input "425"
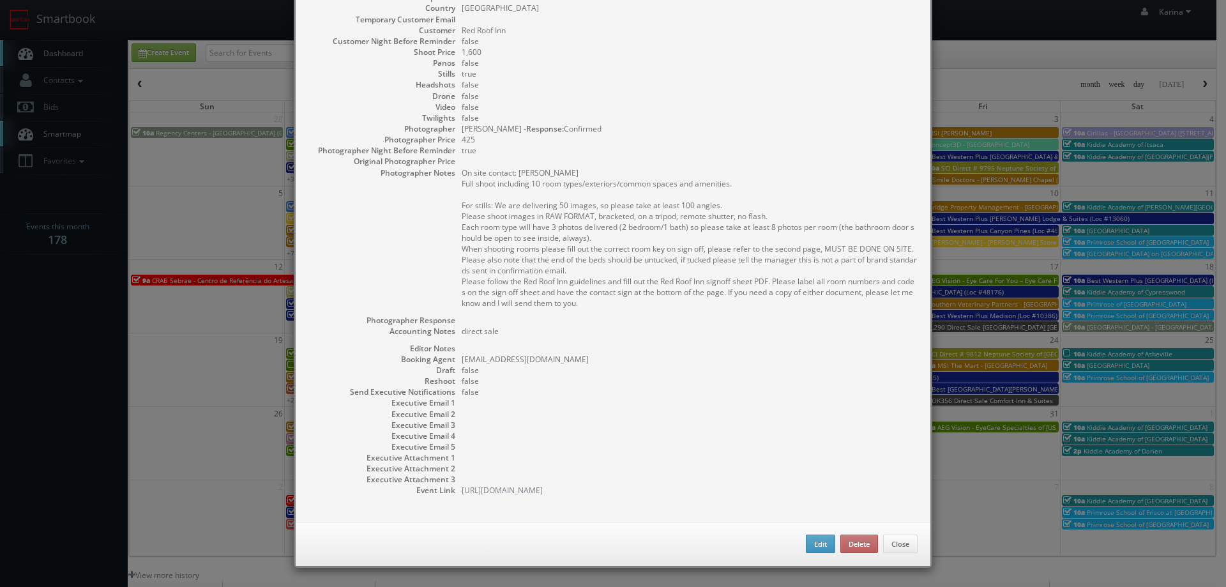
select select "[US_STATE]"
select select "[EMAIL_ADDRESS][DOMAIN_NAME]"
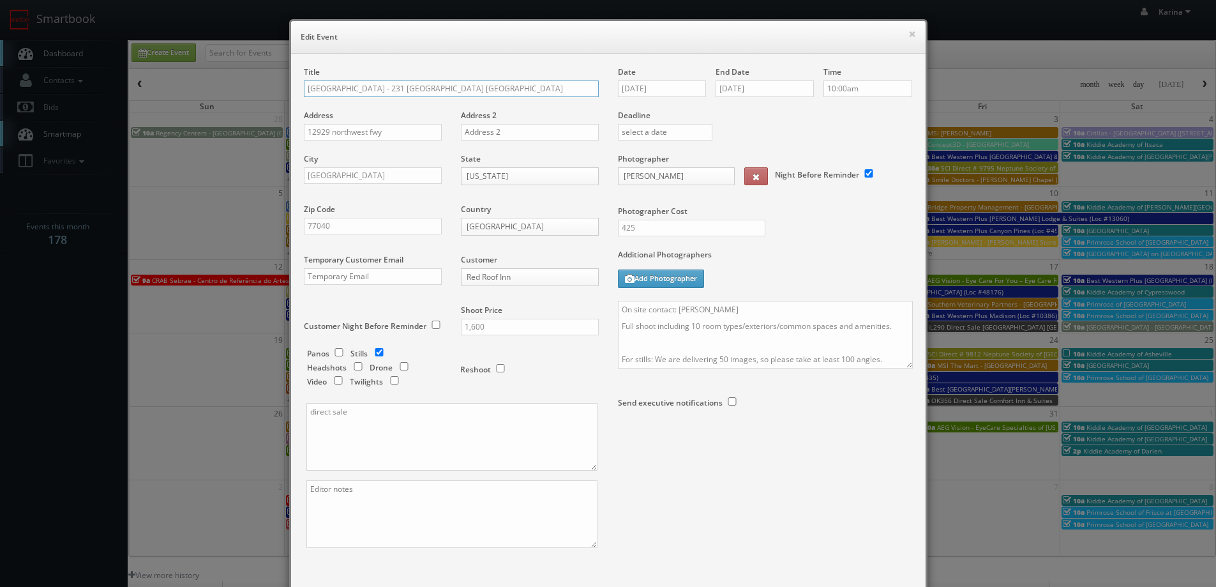
click at [478, 89] on input "[GEOGRAPHIC_DATA] - 231 [GEOGRAPHIC_DATA] [GEOGRAPHIC_DATA]" at bounding box center [451, 88] width 295 height 17
type input "[GEOGRAPHIC_DATA] - 231 [GEOGRAPHIC_DATA] [GEOGRAPHIC_DATA]"
click at [509, 63] on div "Title [GEOGRAPHIC_DATA] - 231 [GEOGRAPHIC_DATA] [GEOGRAPHIC_DATA] Address 12929…" at bounding box center [608, 325] width 635 height 542
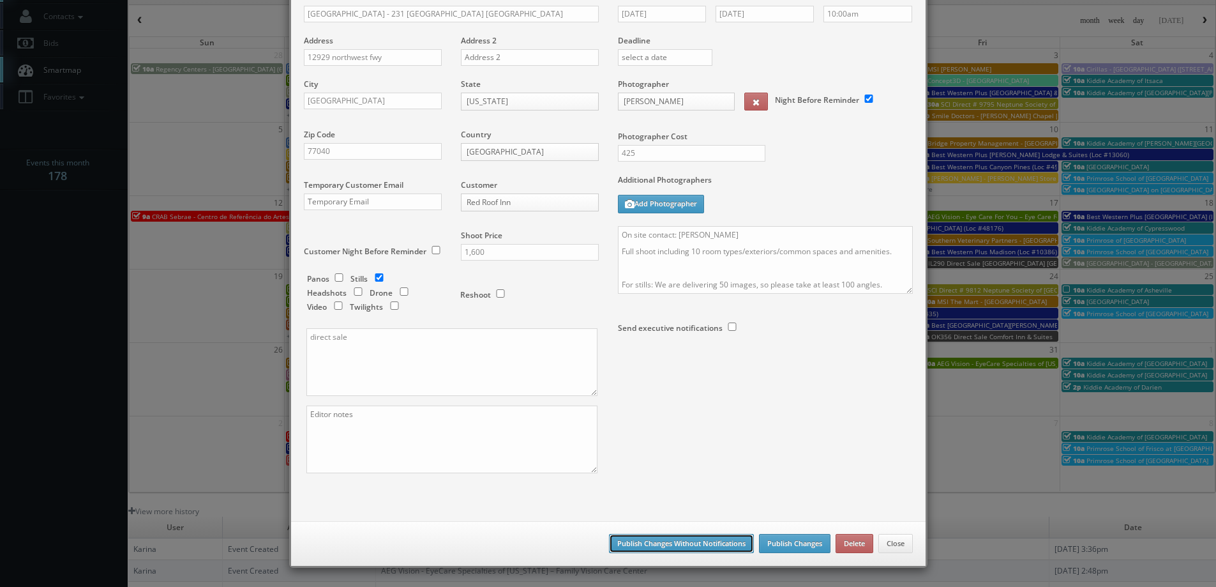
click at [693, 534] on button "Publish Changes Without Notifications" at bounding box center [681, 543] width 145 height 19
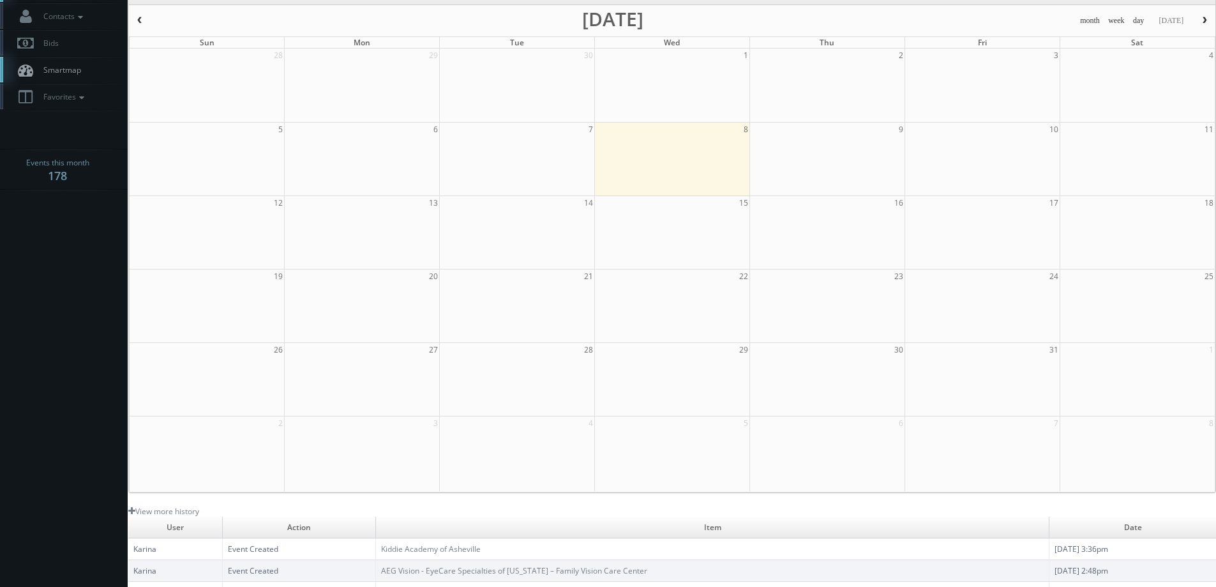
scroll to position [0, 0]
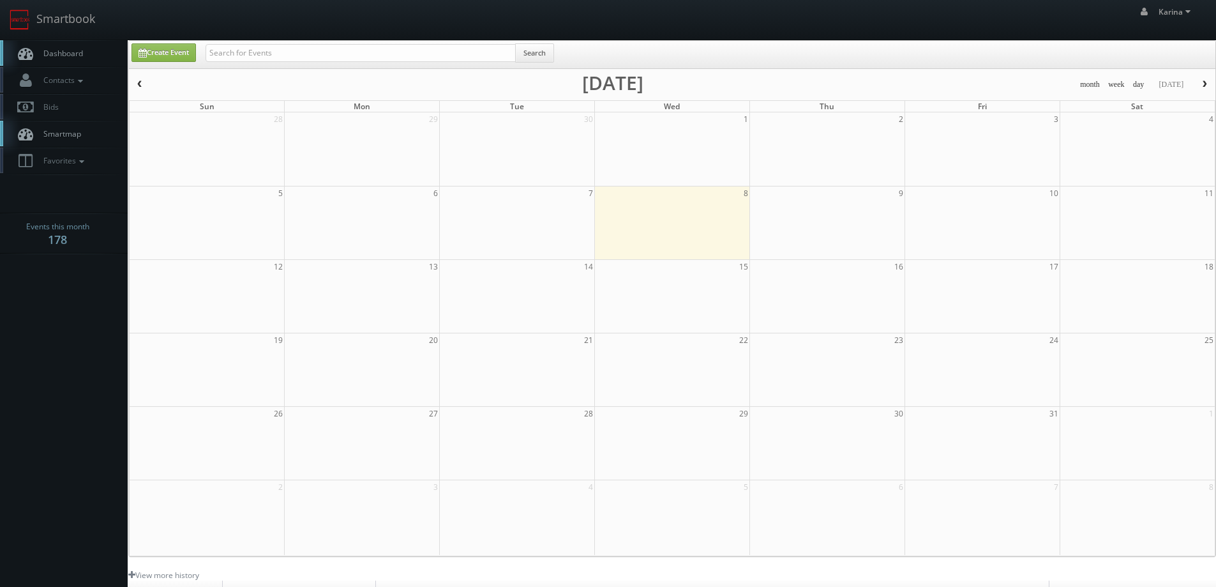
click at [80, 45] on link "Dashboard" at bounding box center [64, 53] width 128 height 26
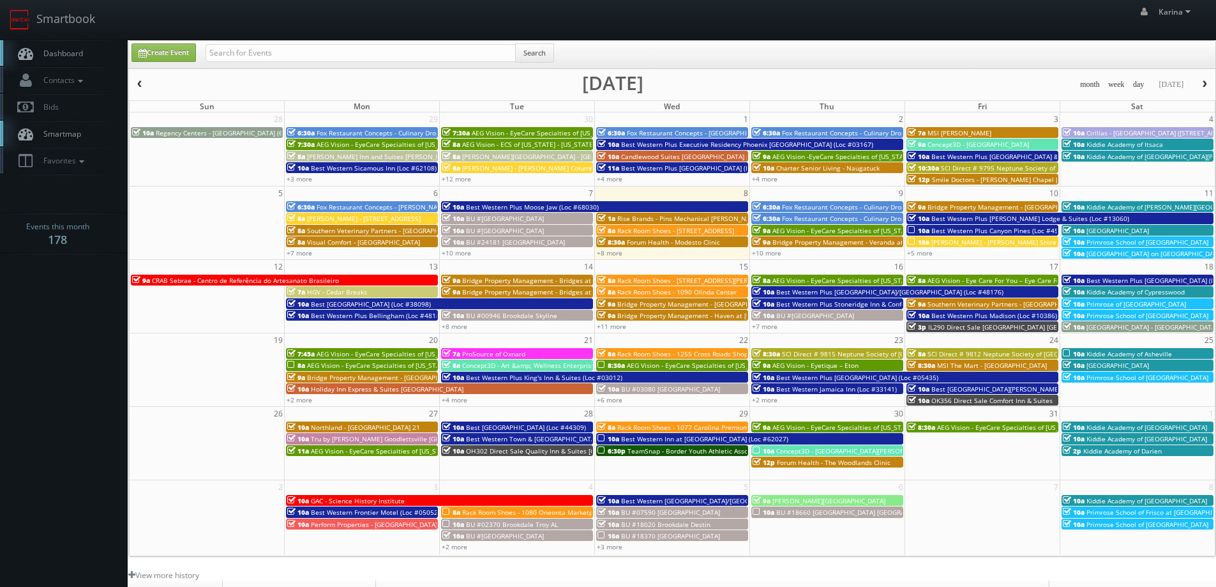
scroll to position [232, 0]
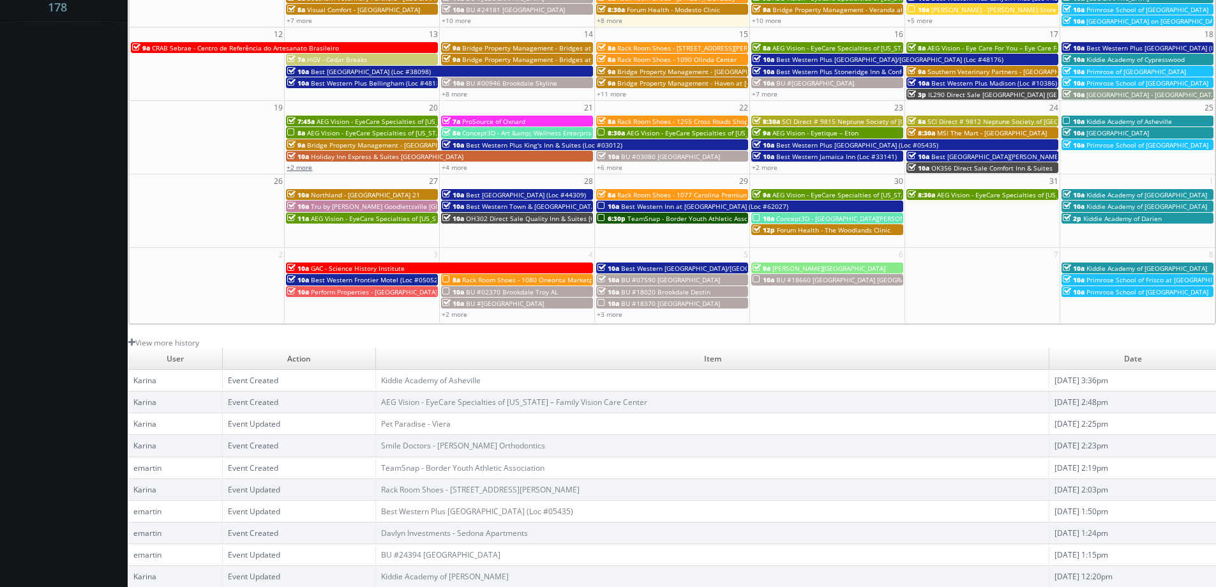
click at [306, 169] on link "+2 more" at bounding box center [300, 167] width 26 height 9
click at [59, 232] on body "Smartbook Toggle Side Navigation Toggle Top Navigation [PERSON_NAME] [PERSON_NA…" at bounding box center [608, 177] width 1216 height 819
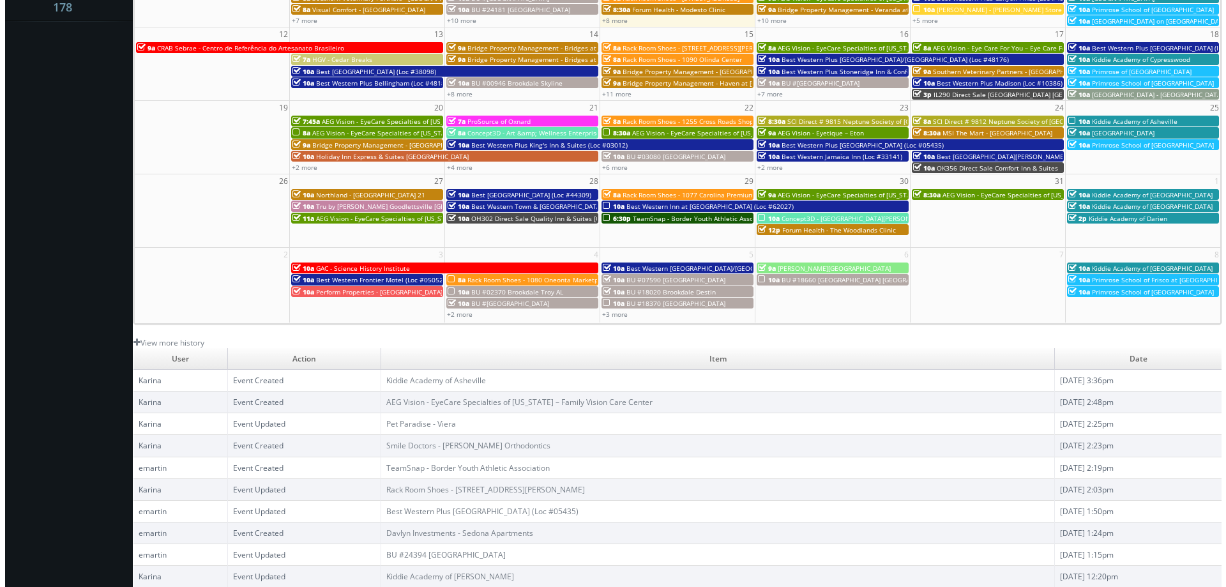
scroll to position [0, 0]
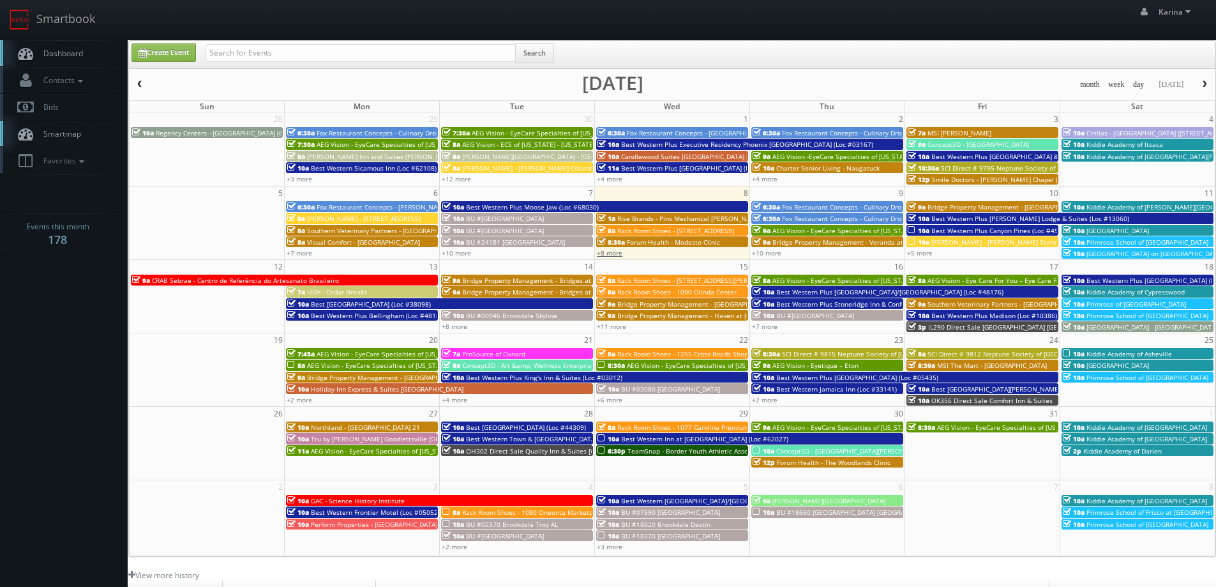
click at [614, 255] on link "+8 more" at bounding box center [610, 252] width 26 height 9
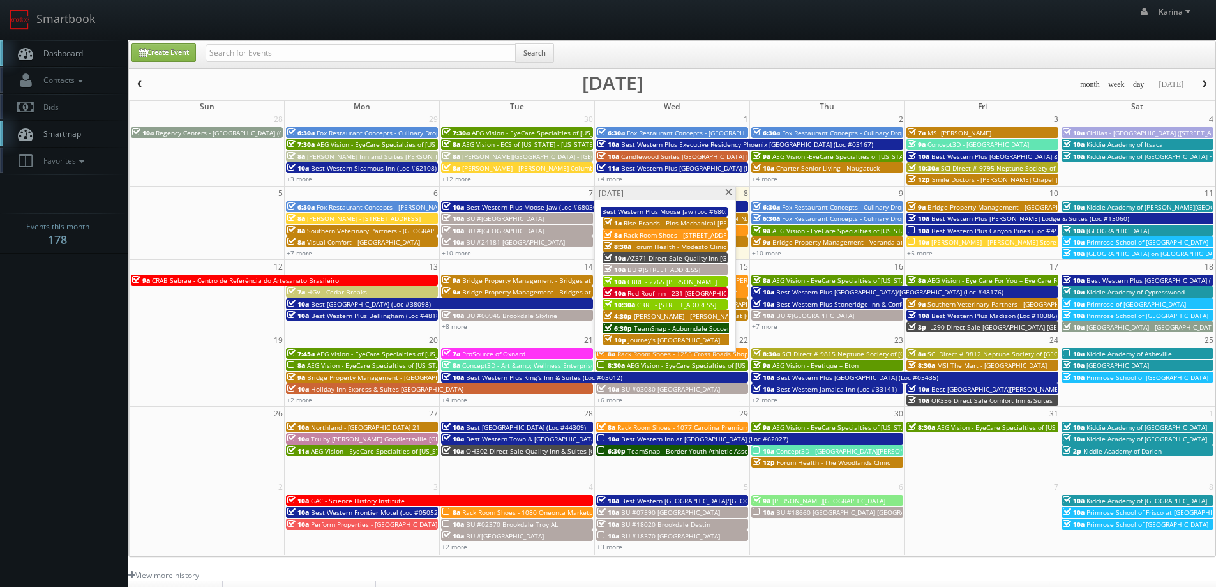
click at [672, 293] on span "Red Roof Inn - 231 [GEOGRAPHIC_DATA] [GEOGRAPHIC_DATA]" at bounding box center [720, 293] width 185 height 9
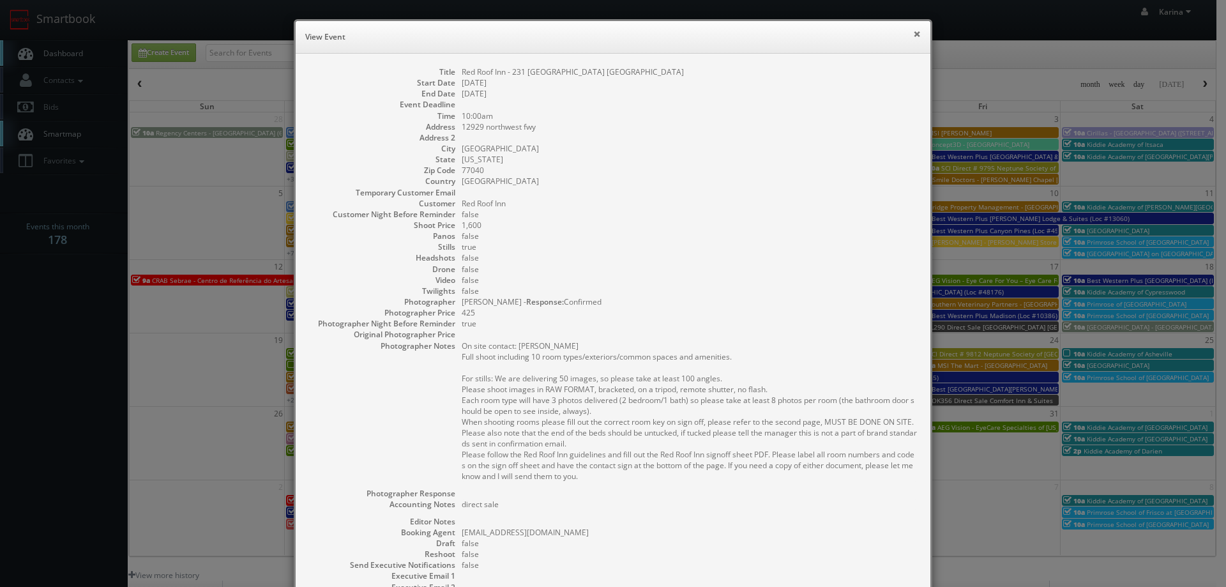
click at [913, 36] on button "×" at bounding box center [917, 33] width 8 height 9
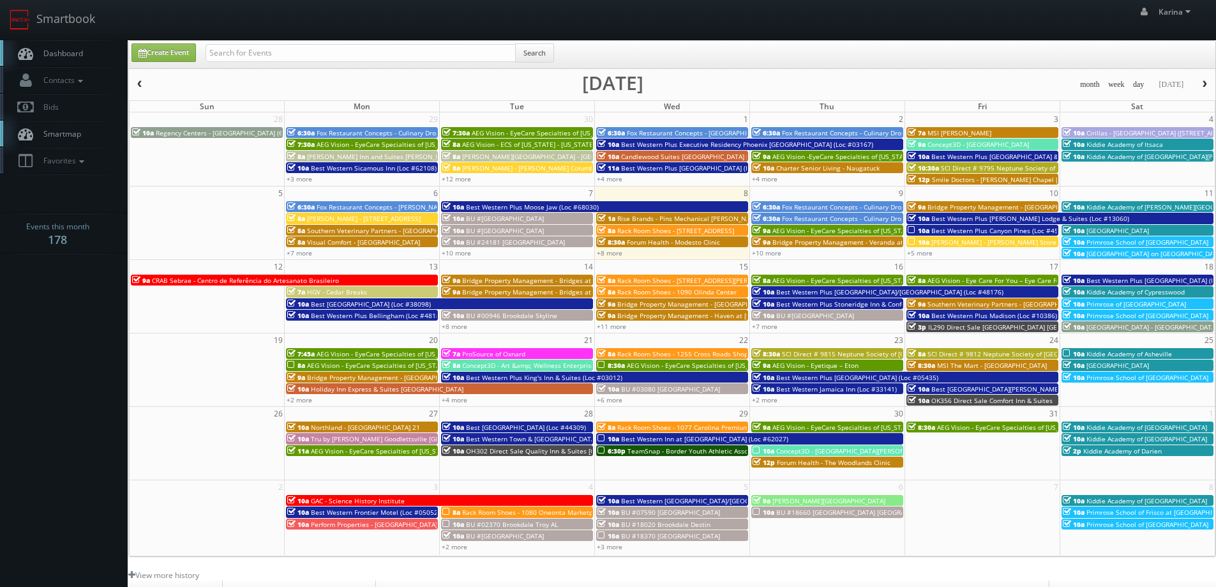
click at [467, 257] on div "+10 more" at bounding box center [517, 252] width 155 height 11
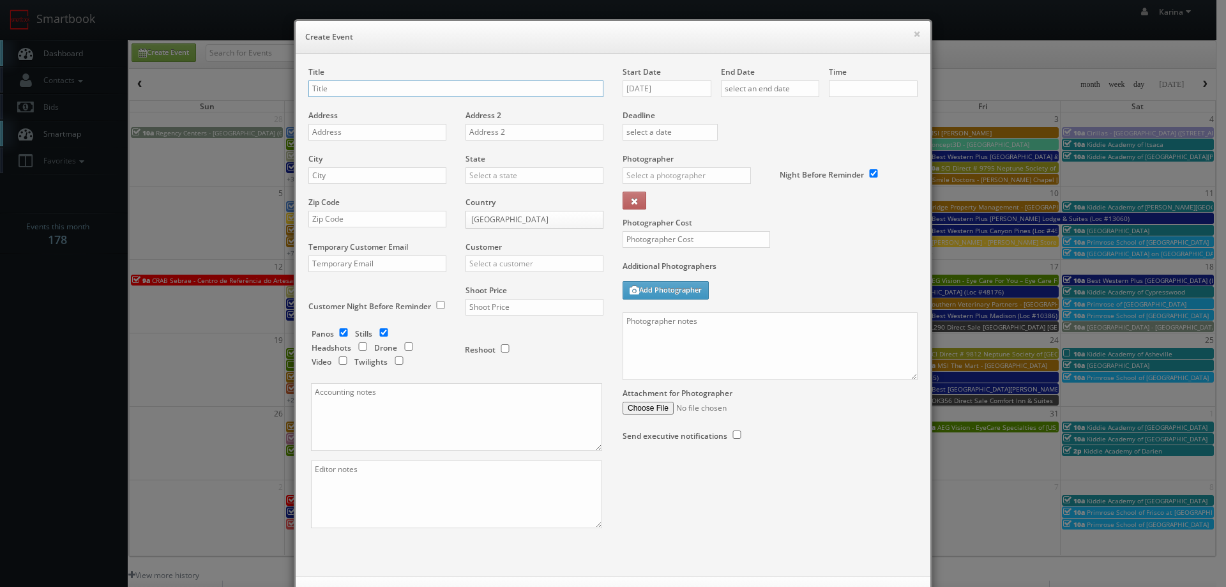
checkbox input "true"
type input "10:00am"
checkbox input "true"
click at [913, 33] on button "×" at bounding box center [917, 33] width 8 height 9
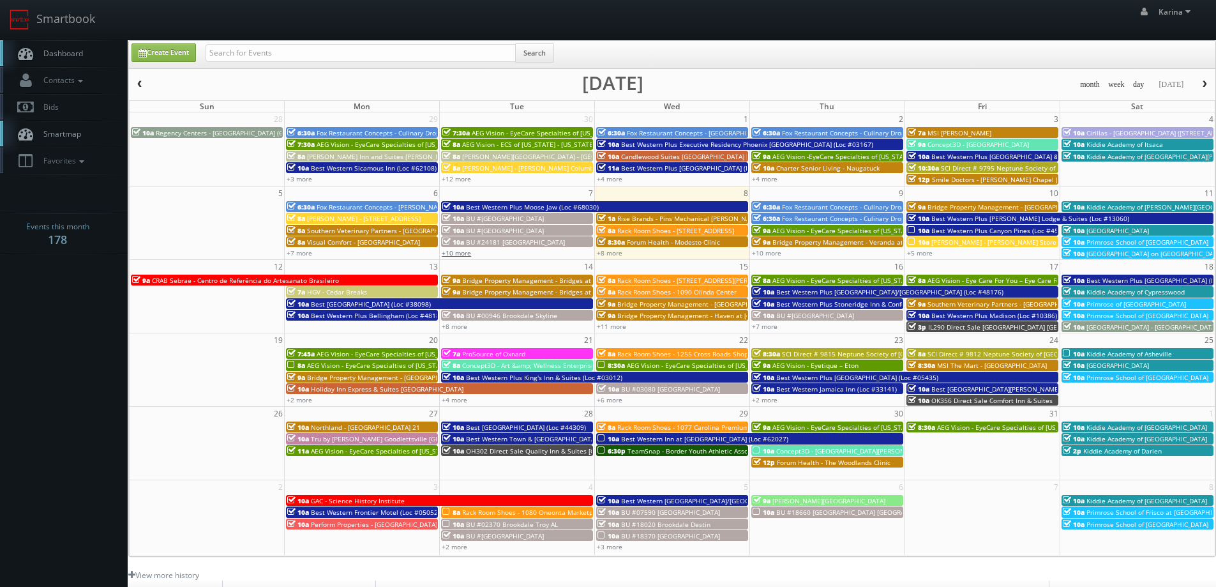
click at [460, 248] on link "+10 more" at bounding box center [456, 252] width 29 height 9
click at [303, 251] on link "+7 more" at bounding box center [300, 252] width 26 height 9
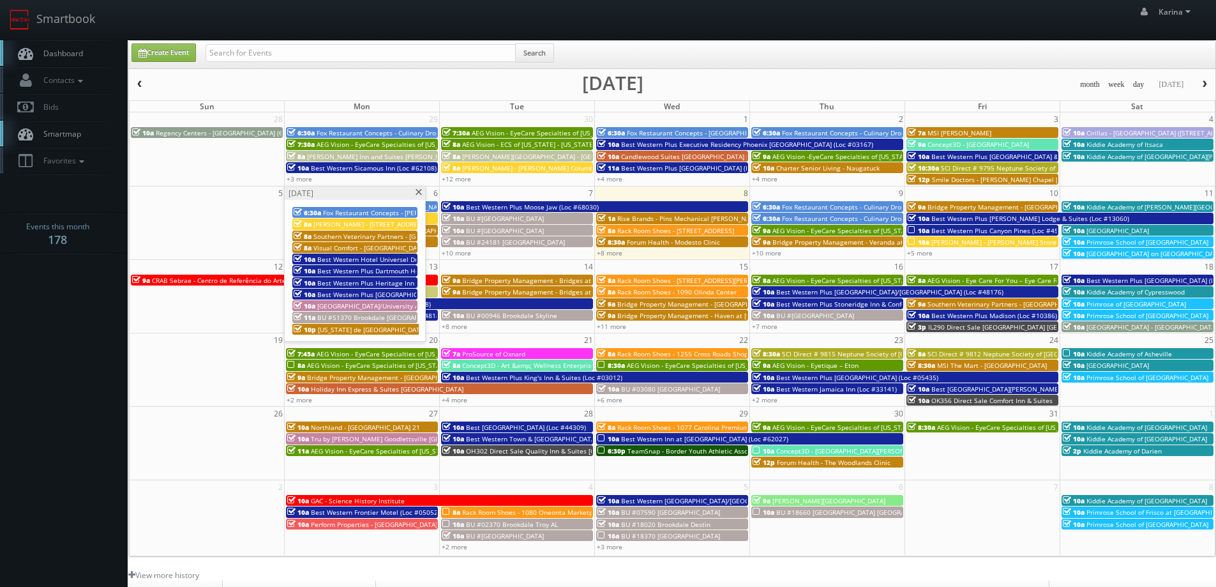
click at [420, 192] on span at bounding box center [418, 192] width 8 height 7
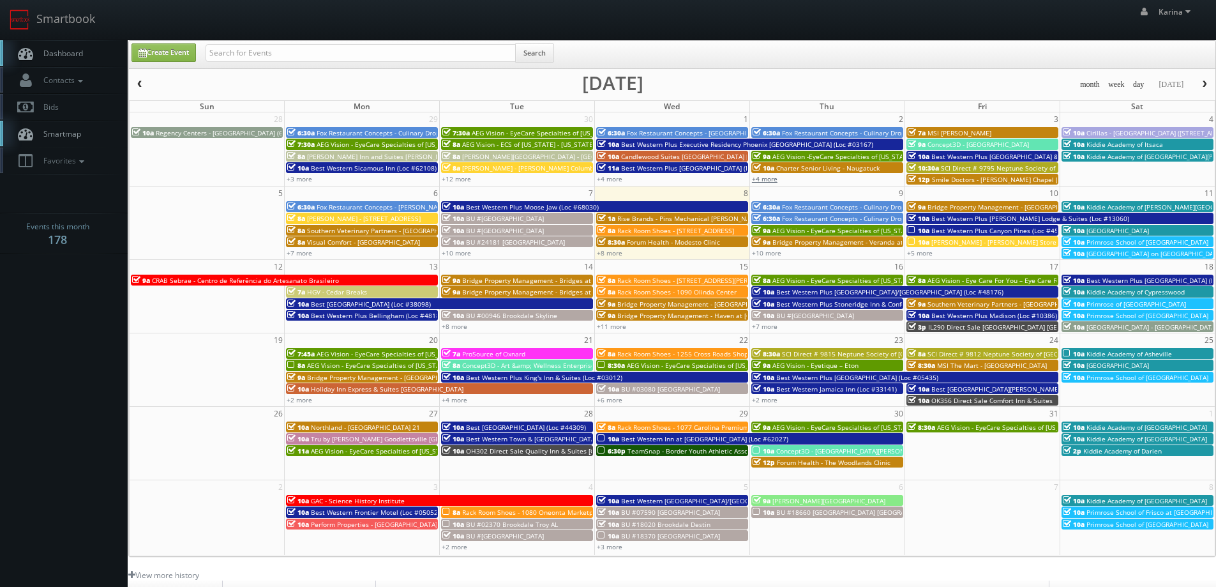
click at [769, 179] on link "+4 more" at bounding box center [765, 178] width 26 height 9
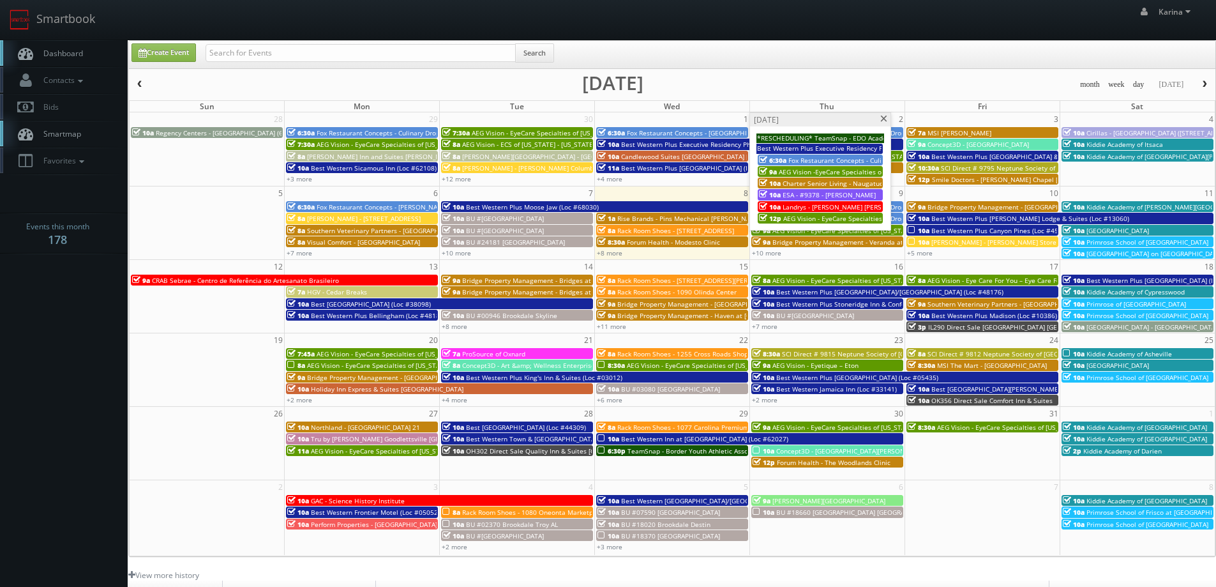
click at [884, 117] on span at bounding box center [884, 119] width 8 height 7
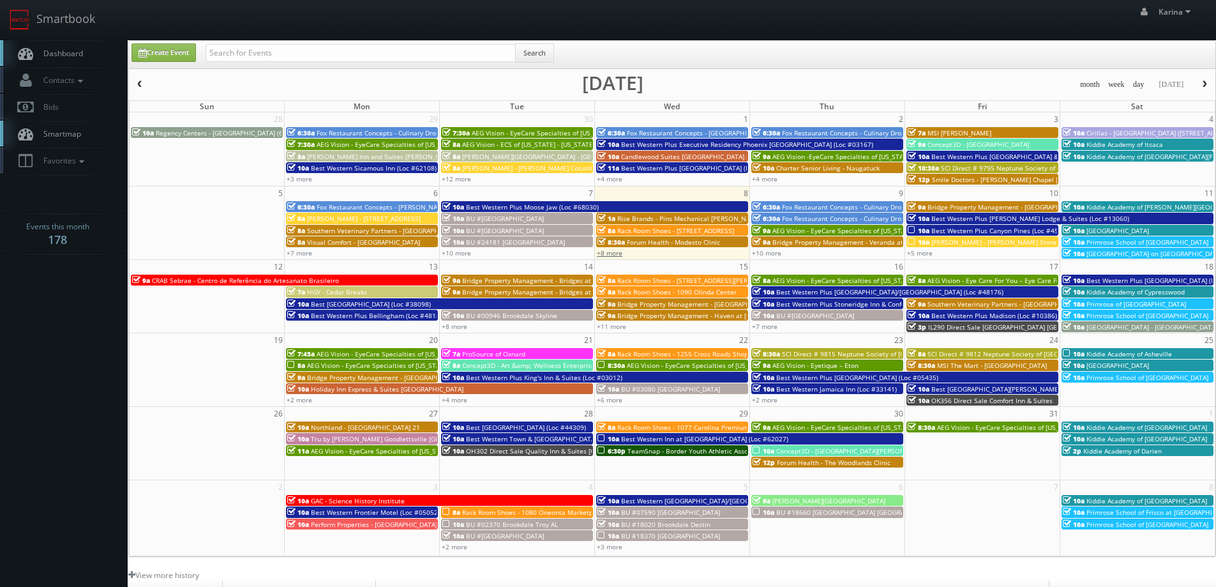
click at [607, 252] on link "+8 more" at bounding box center [610, 252] width 26 height 9
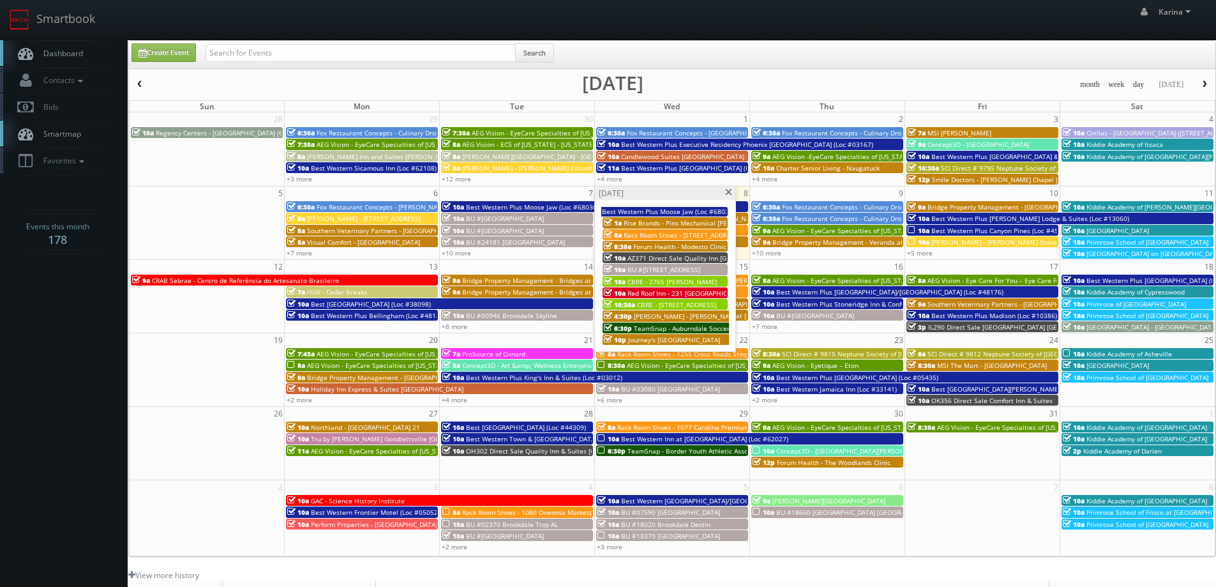
click at [670, 294] on span "Red Roof Inn - 231 Red Roof Inn Houston" at bounding box center [720, 293] width 185 height 9
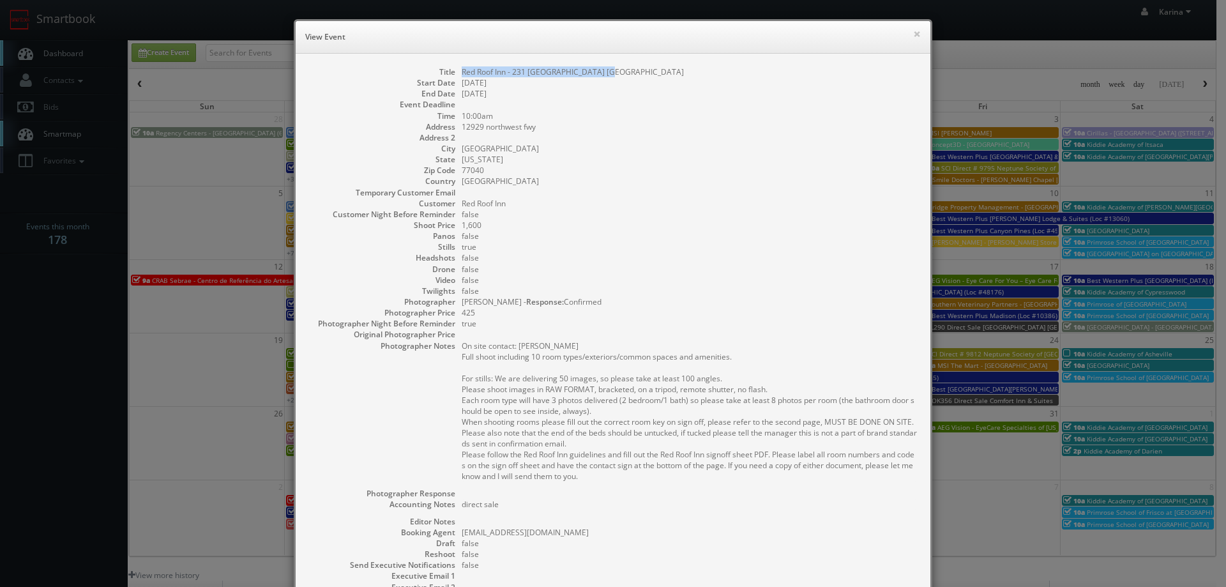
drag, startPoint x: 607, startPoint y: 73, endPoint x: 456, endPoint y: 73, distance: 151.3
click at [456, 73] on dl "Title Red Roof Inn - 231 Red Roof Inn Houston Start Date 10/08/2025 End Date 10…" at bounding box center [612, 367] width 609 height 603
copy dd "Red Roof Inn - 231 Red Roof Inn Houston"
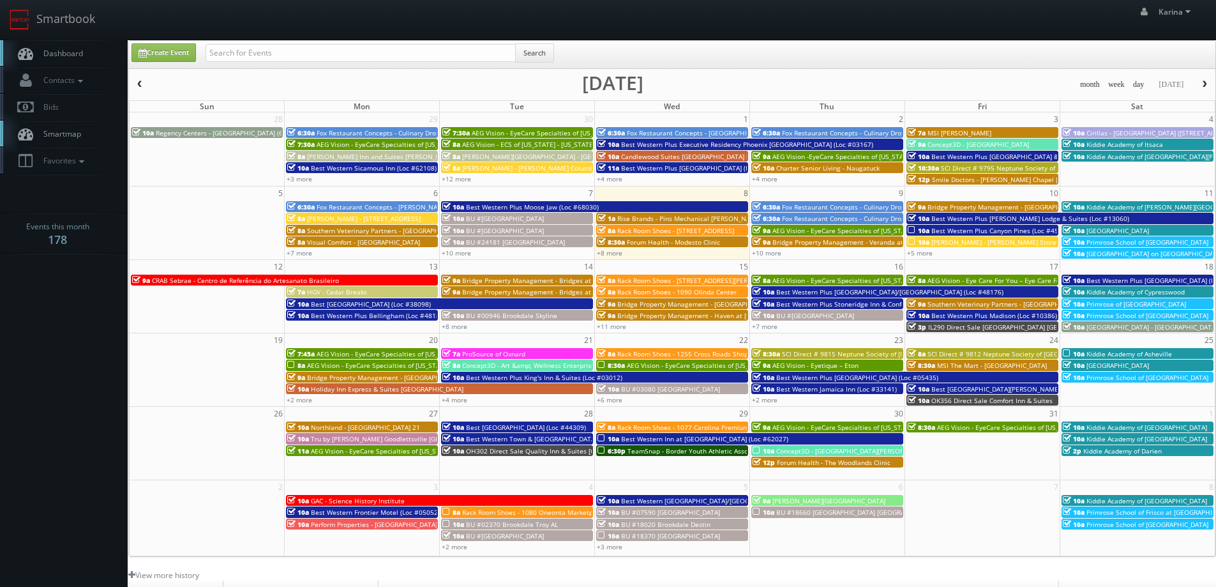
click at [86, 58] on link "Dashboard" at bounding box center [64, 53] width 128 height 26
click at [79, 52] on span "Dashboard" at bounding box center [60, 53] width 46 height 11
click at [610, 250] on link "+8 more" at bounding box center [610, 252] width 26 height 9
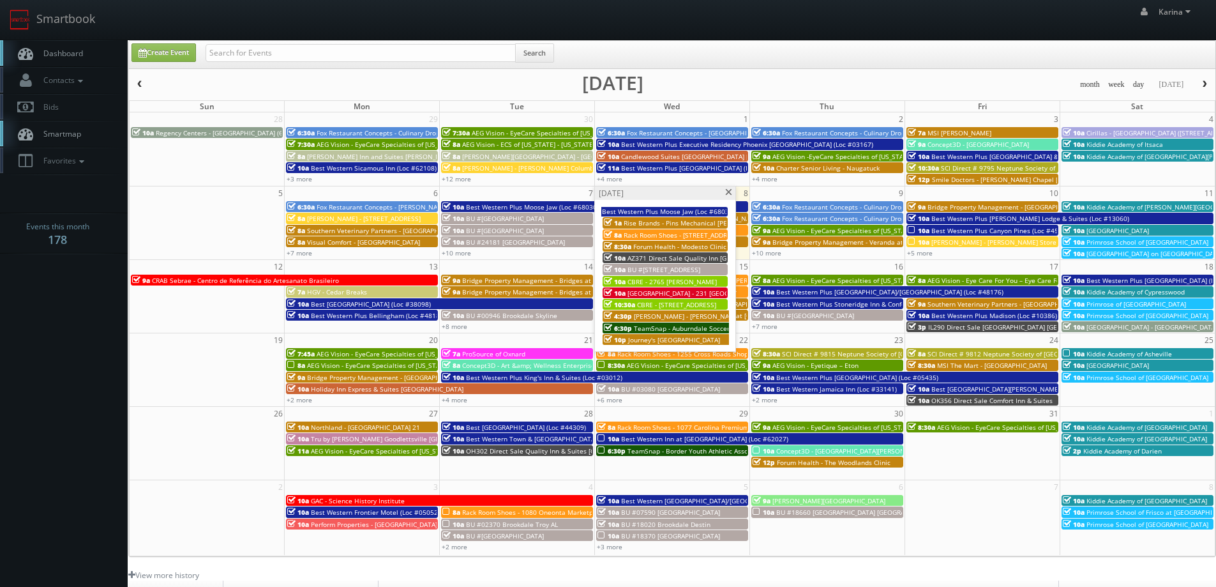
click at [657, 282] on span "CBRE - 2765 [PERSON_NAME]" at bounding box center [672, 281] width 89 height 9
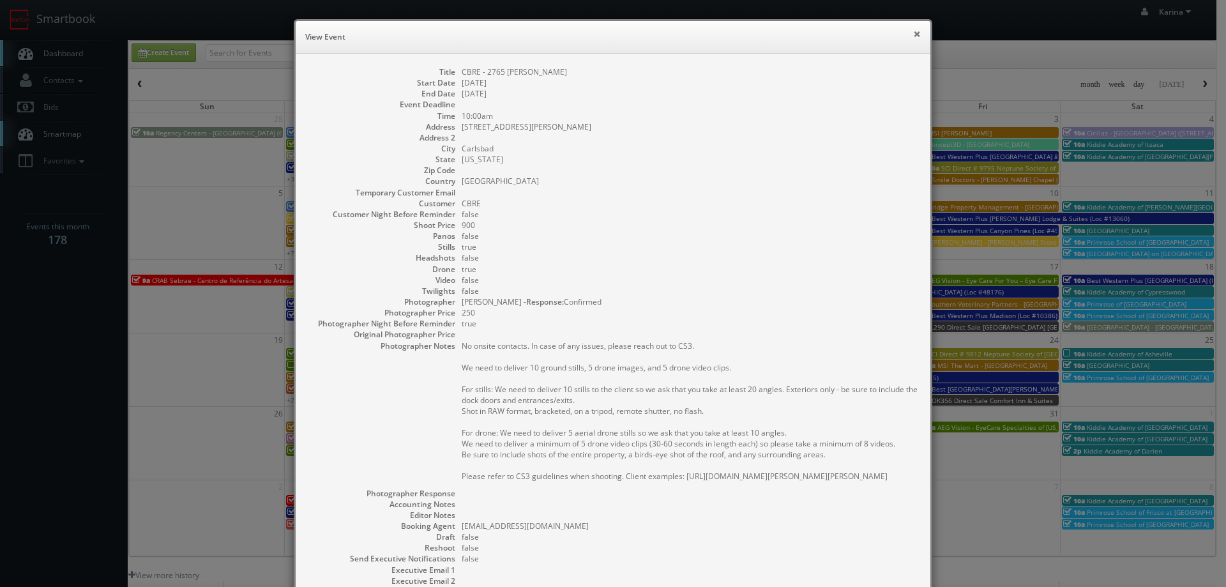
drag, startPoint x: 912, startPoint y: 34, endPoint x: 911, endPoint y: 28, distance: 6.5
click at [913, 34] on button "×" at bounding box center [917, 33] width 8 height 9
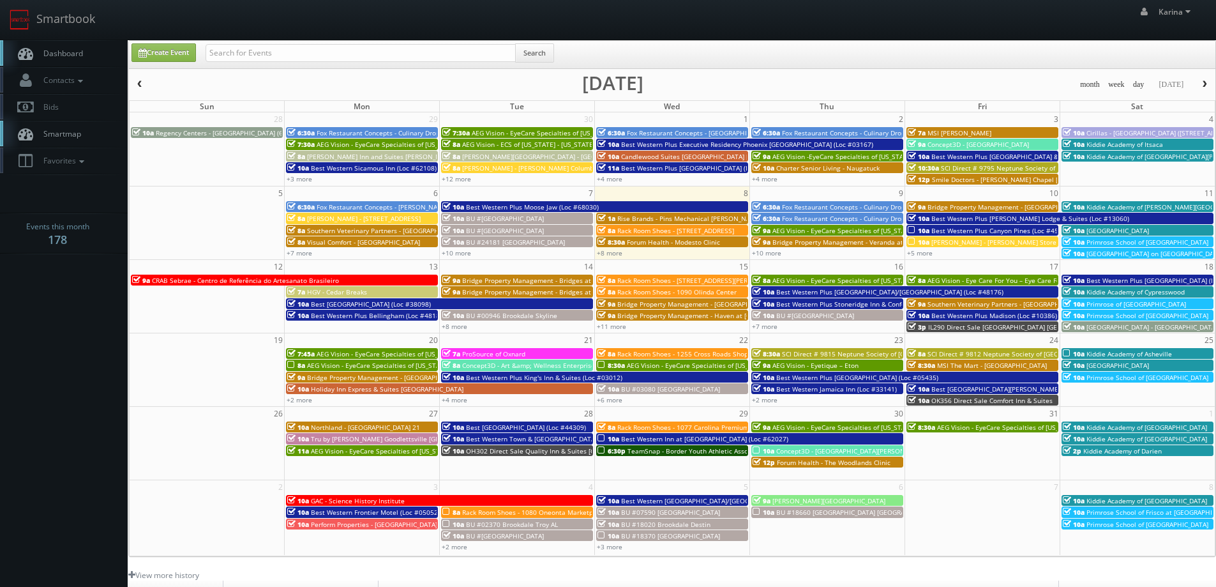
click at [55, 55] on span "Dashboard" at bounding box center [60, 53] width 46 height 11
click at [665, 230] on span "Rack Room Shoes - [STREET_ADDRESS]" at bounding box center [675, 230] width 117 height 9
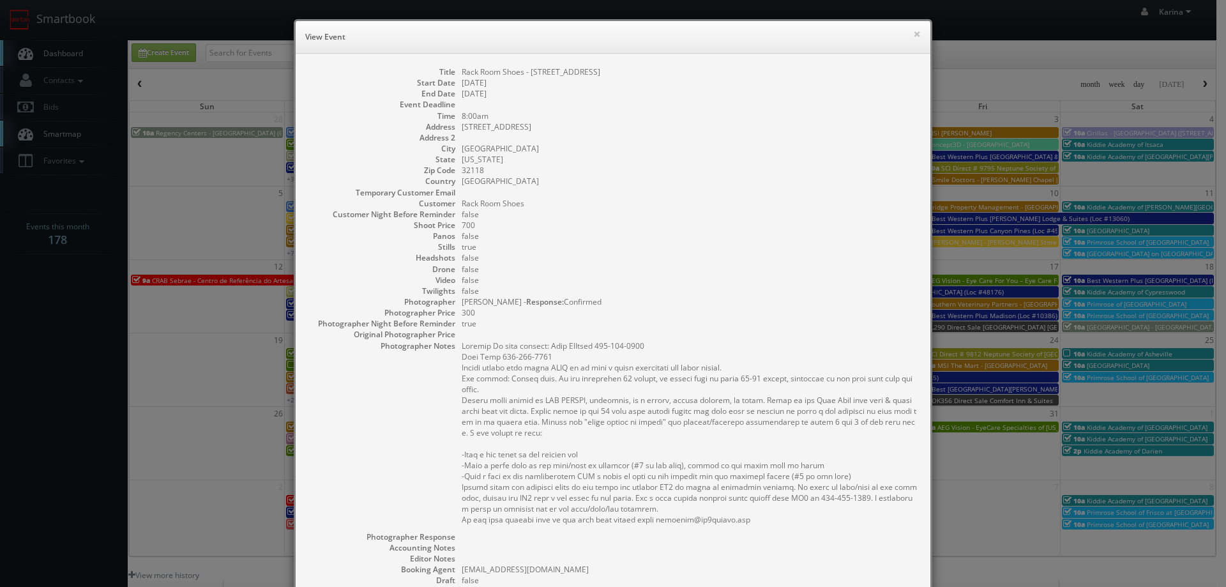
drag, startPoint x: 600, startPoint y: 75, endPoint x: 455, endPoint y: 73, distance: 144.9
click at [455, 73] on dl "Title Rack Room Shoes - [GEOGRAPHIC_DATA] Start Date [DATE] End Date [DATE] Eve…" at bounding box center [612, 386] width 609 height 640
copy dd "Rack Room Shoes - [STREET_ADDRESS]"
click at [650, 207] on dd "Rack Room Shoes" at bounding box center [690, 203] width 456 height 11
click at [913, 34] on button "×" at bounding box center [917, 33] width 8 height 9
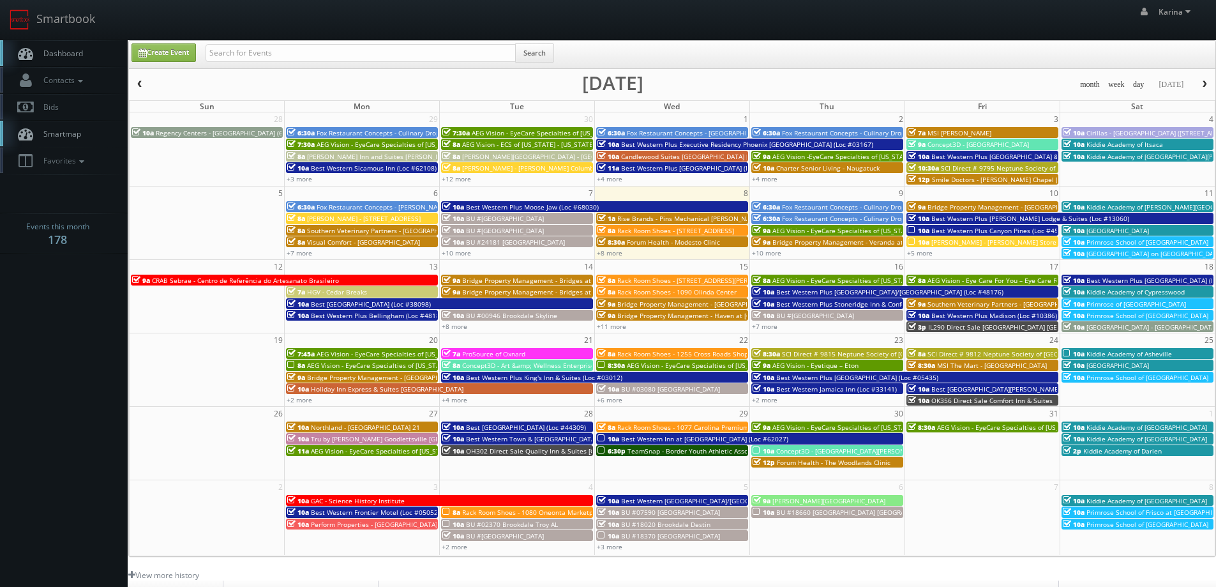
click at [73, 57] on span "Dashboard" at bounding box center [60, 53] width 46 height 11
click at [77, 54] on span "Dashboard" at bounding box center [60, 53] width 46 height 11
click at [933, 245] on span "[PERSON_NAME] - [PERSON_NAME] Store" at bounding box center [993, 242] width 125 height 9
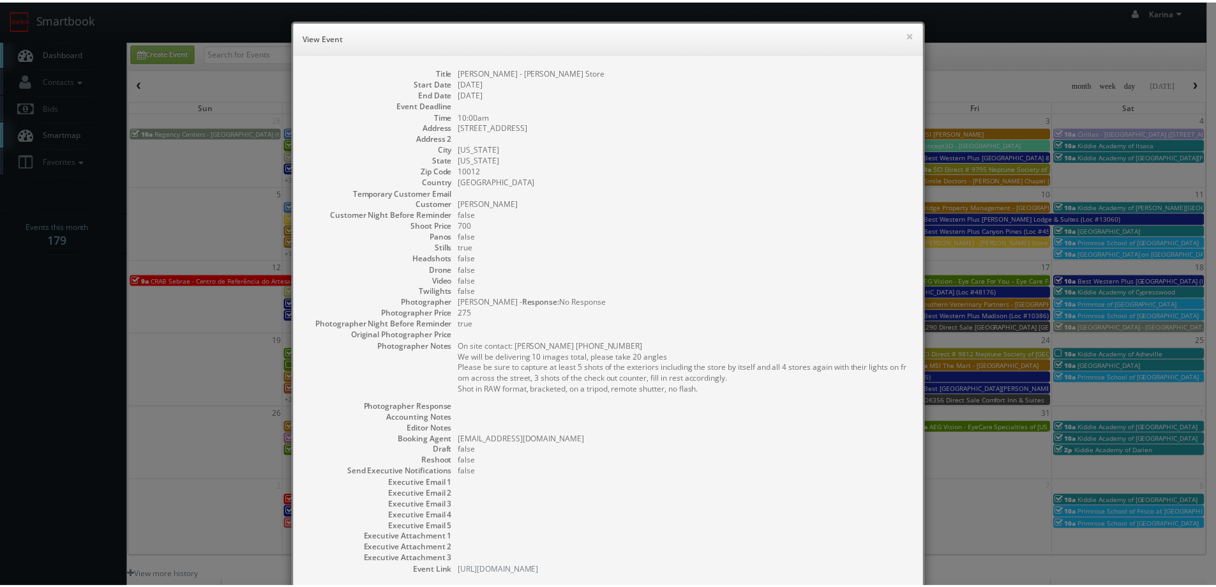
scroll to position [80, 0]
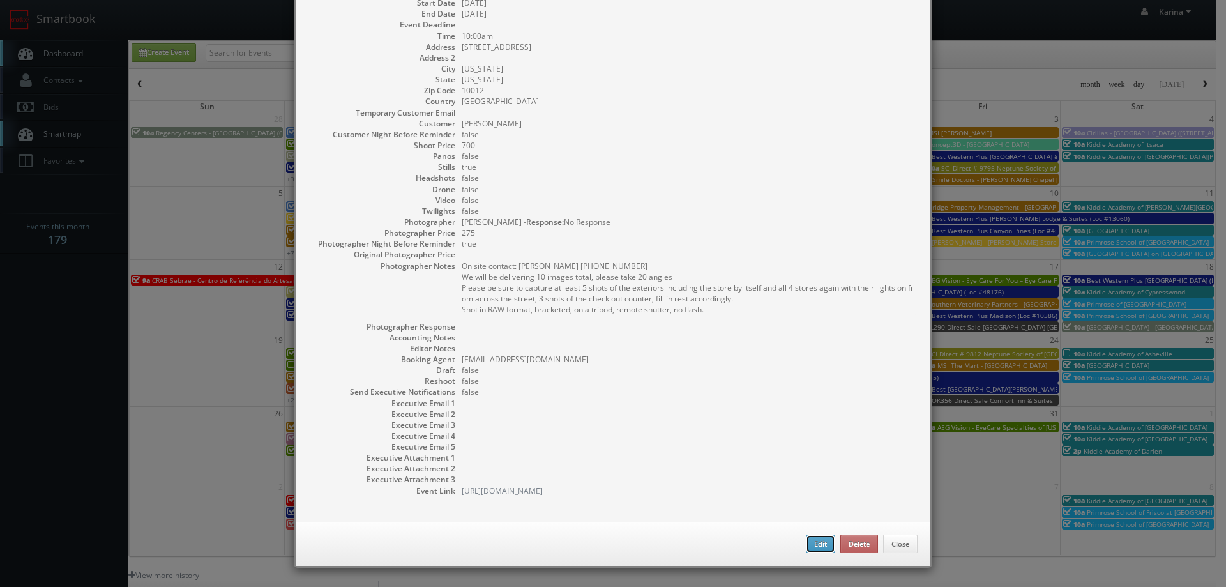
click at [821, 543] on button "Edit" at bounding box center [820, 543] width 29 height 19
type input "[PERSON_NAME] - [PERSON_NAME] Store"
type input "[STREET_ADDRESS]"
type input "[US_STATE]"
type input "10012"
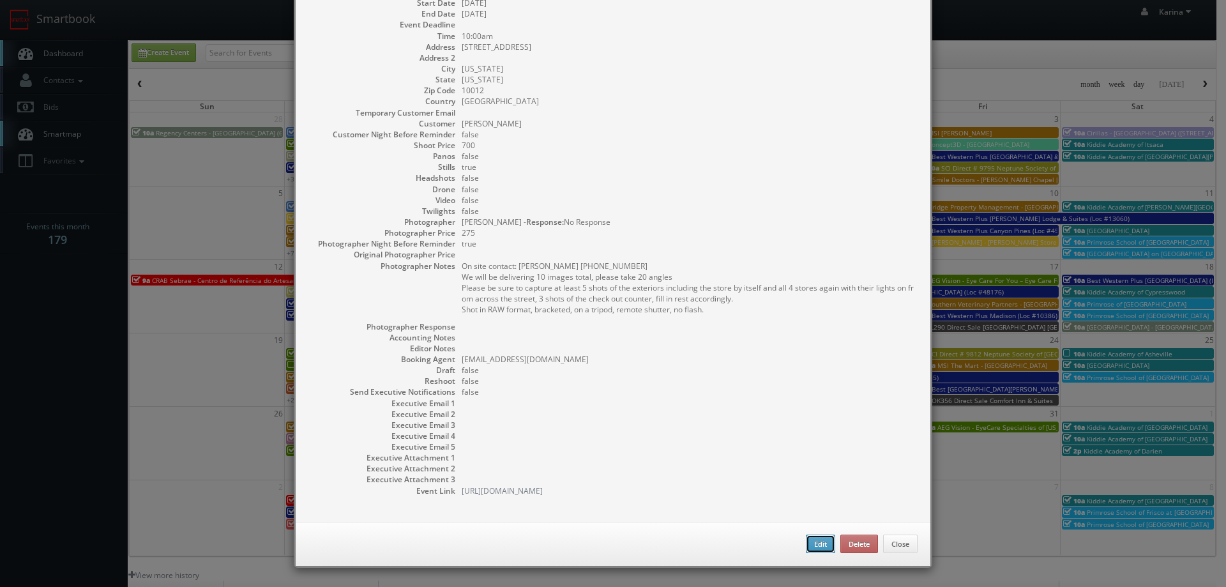
type input "700"
checkbox input "true"
type input "10/10/2025"
type input "10:00am"
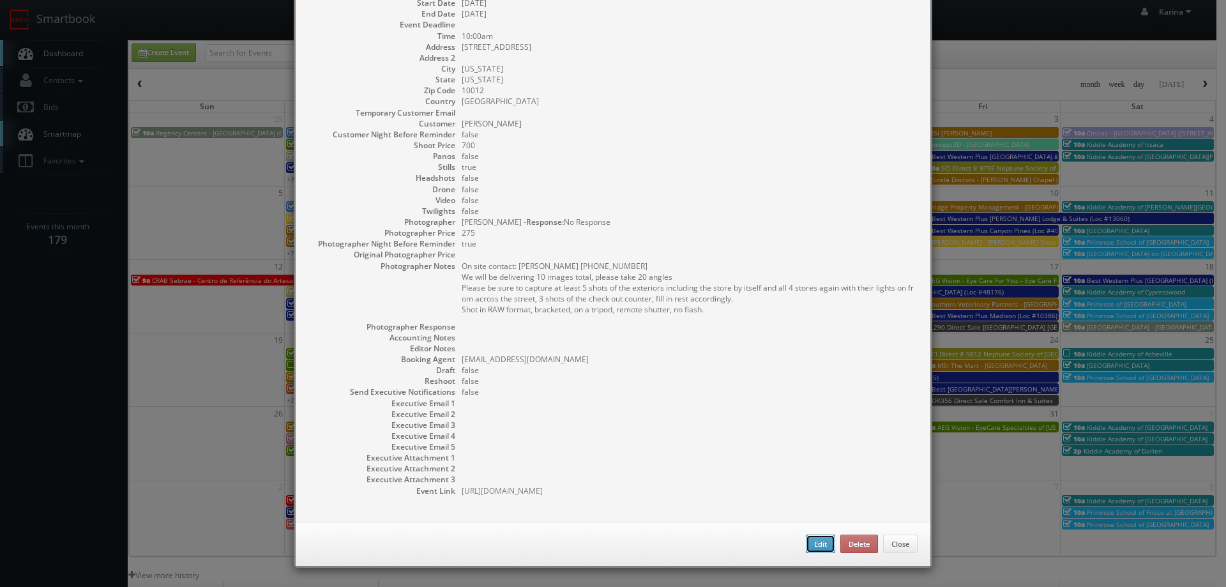
checkbox input "true"
type textarea "On site contact: Christina Farr 917-783-6933 We will be delivering 10 images to…"
type input "700"
type input "275"
select select "fakeestee@mg.cs3calendar.com"
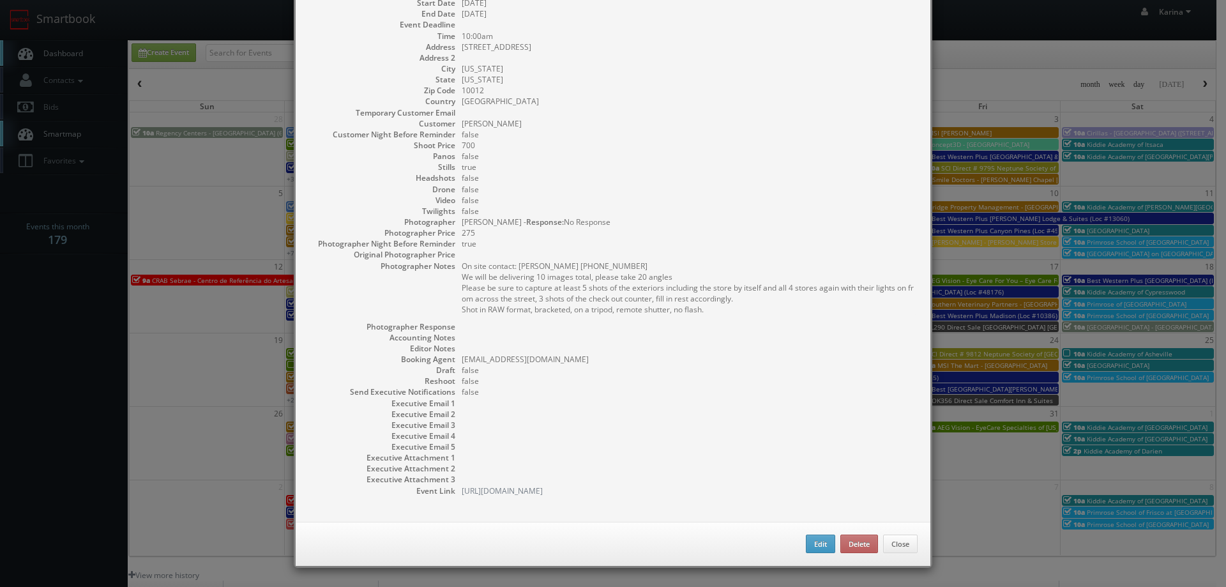
select select "jbsmoore@gmail.com"
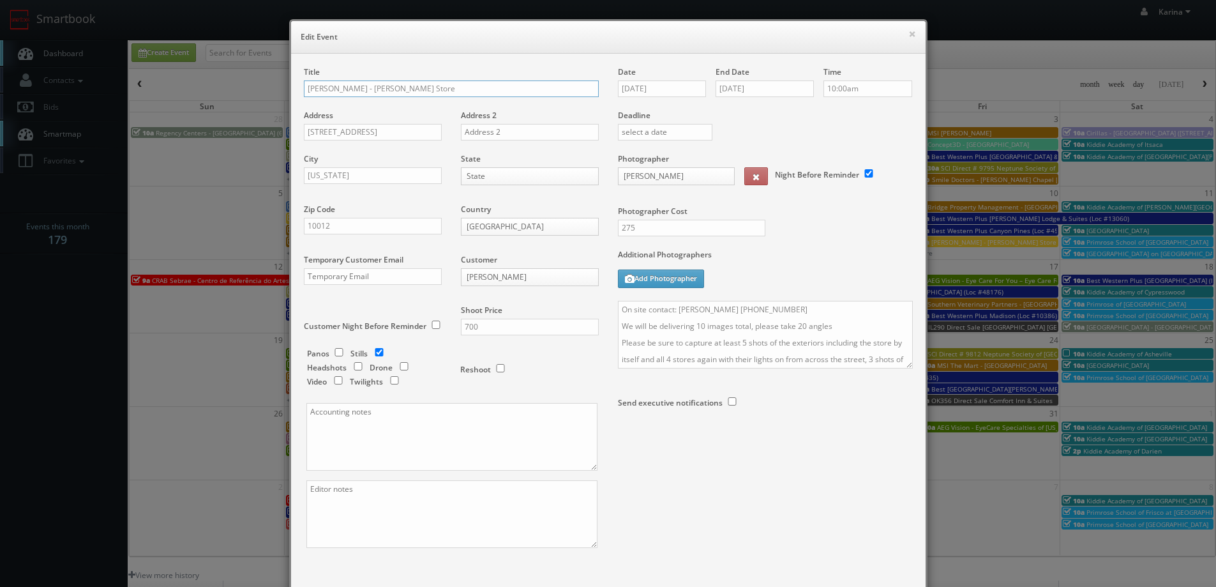
scroll to position [75, 0]
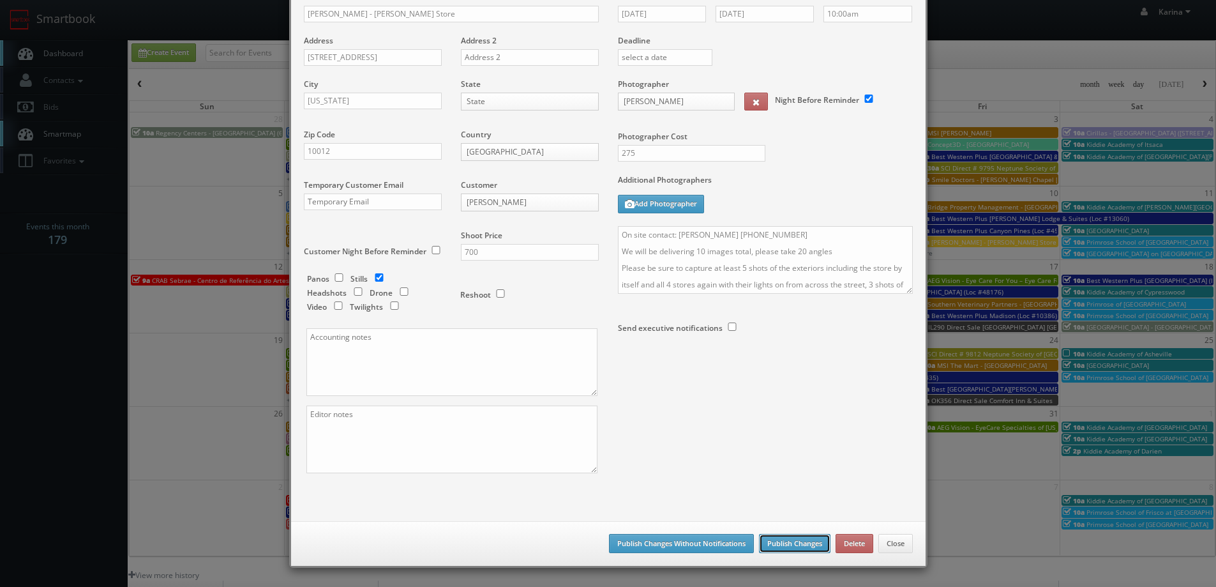
click at [792, 541] on button "Publish Changes" at bounding box center [795, 543] width 72 height 19
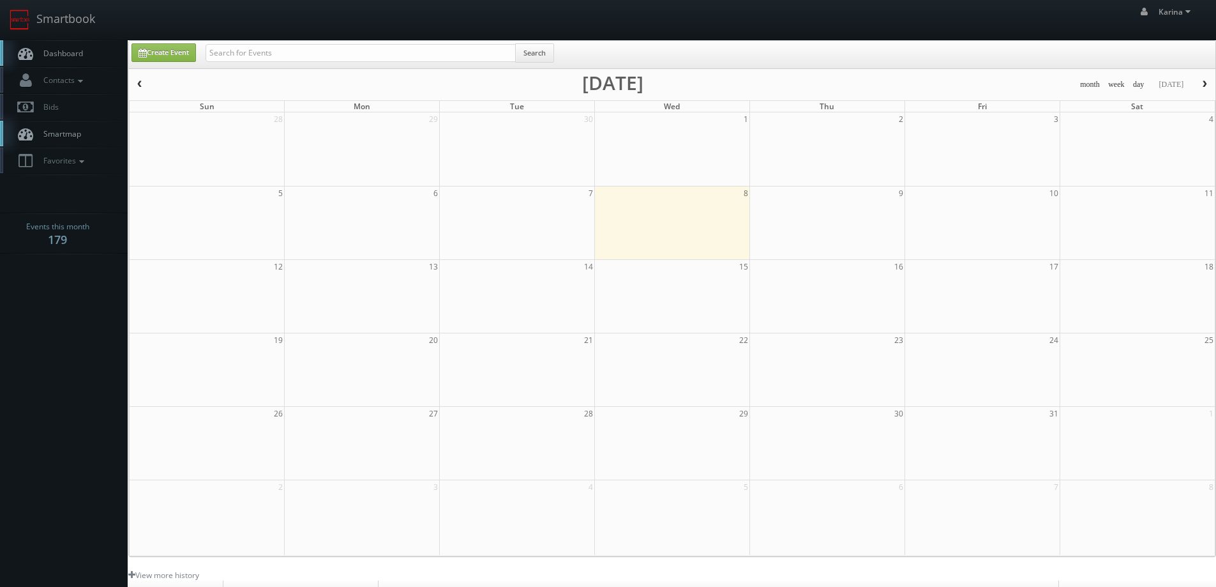
click at [57, 54] on span "Dashboard" at bounding box center [60, 53] width 46 height 11
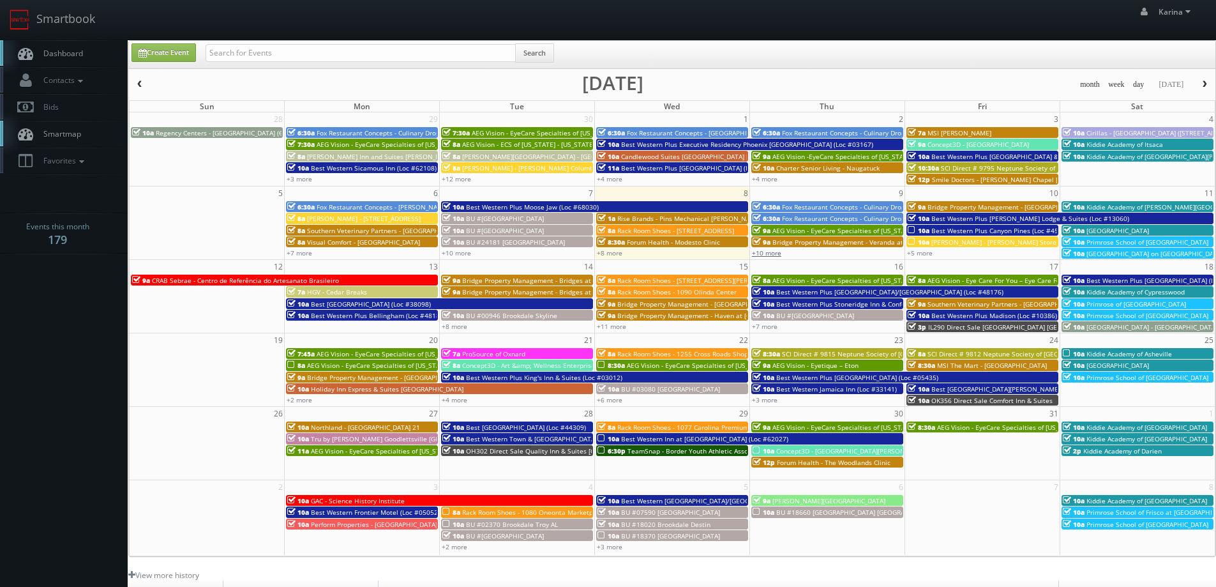
click at [768, 252] on link "+10 more" at bounding box center [766, 252] width 29 height 9
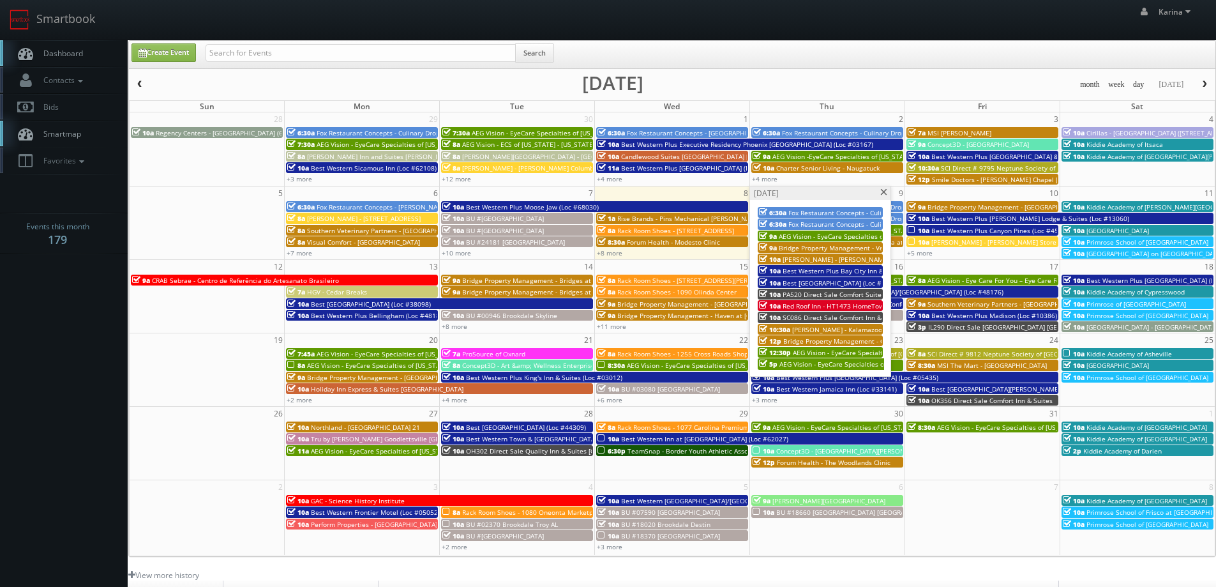
click at [882, 192] on span at bounding box center [884, 192] width 8 height 7
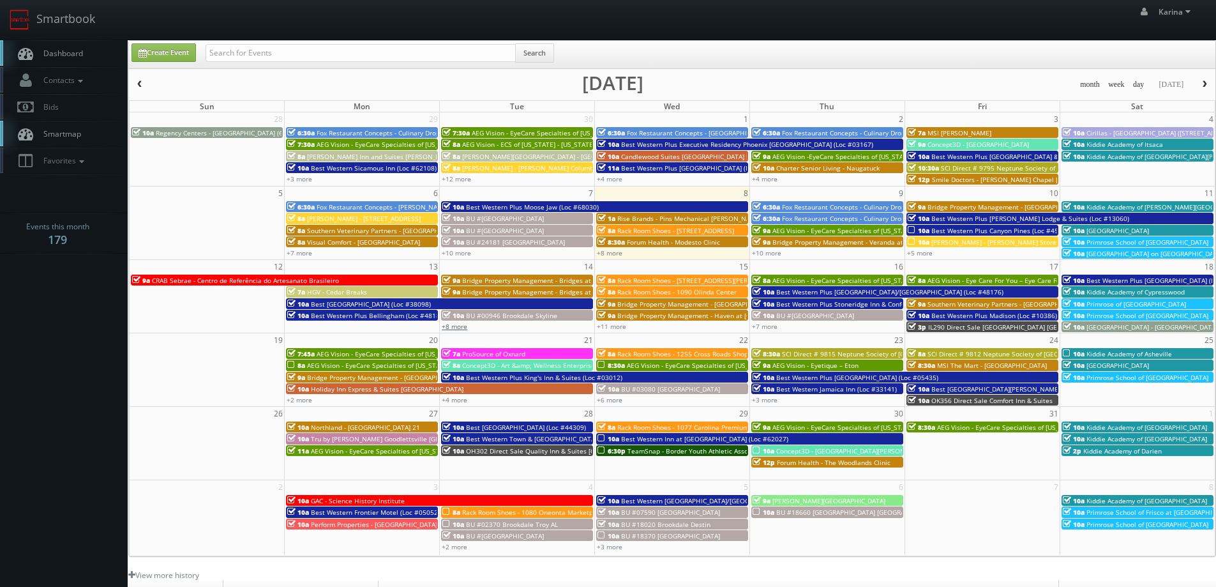
click at [458, 324] on link "+8 more" at bounding box center [455, 326] width 26 height 9
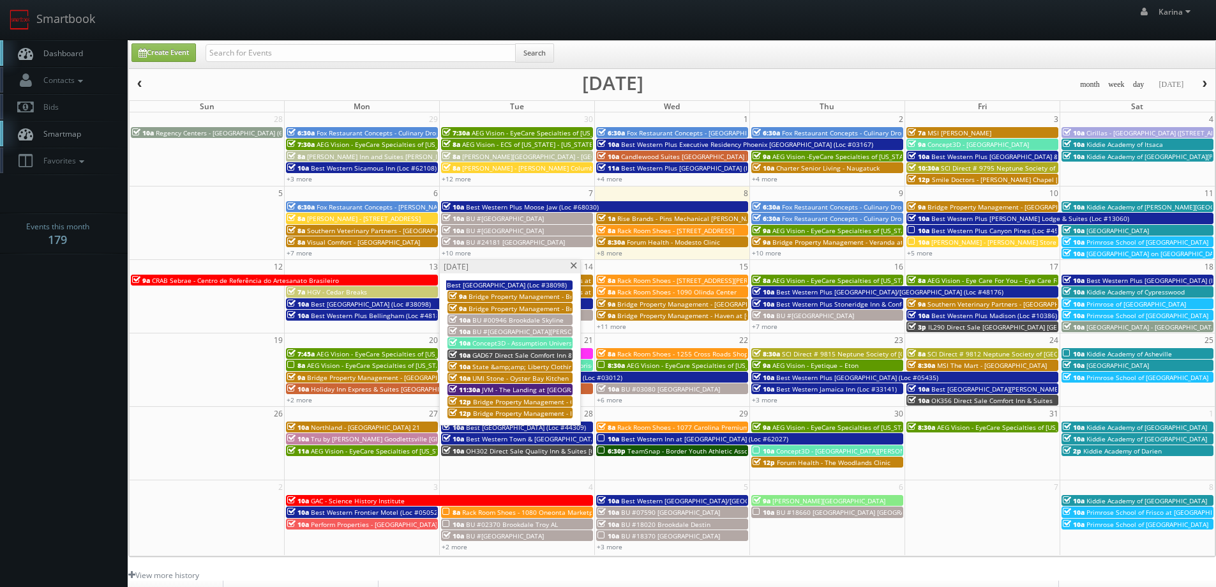
click at [575, 264] on span at bounding box center [573, 265] width 8 height 7
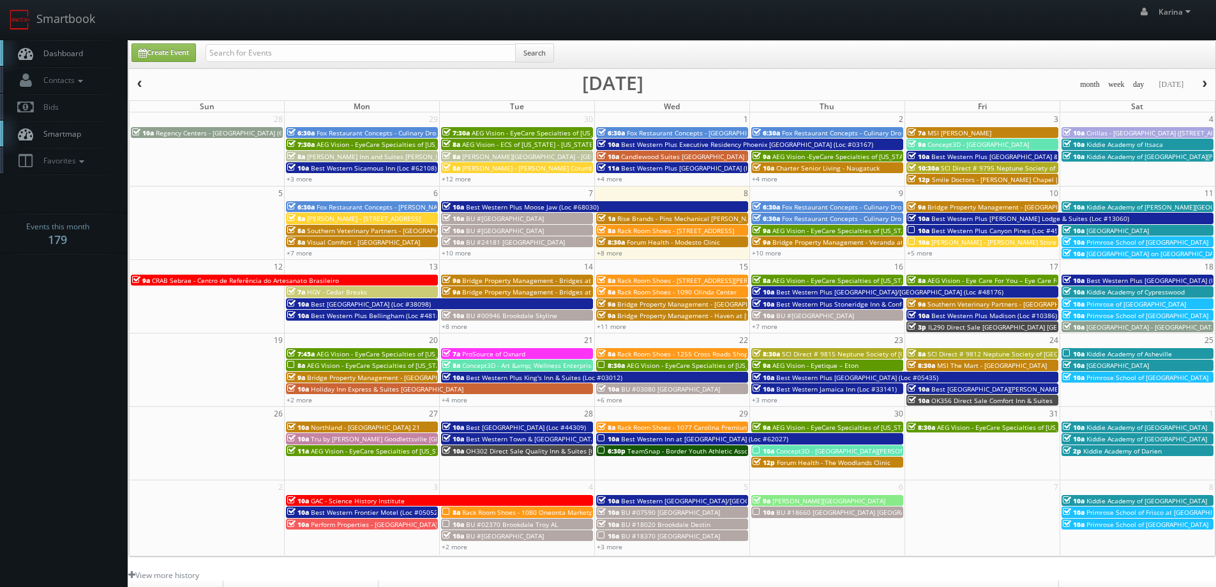
click at [631, 325] on div "+11 more" at bounding box center [672, 326] width 155 height 11
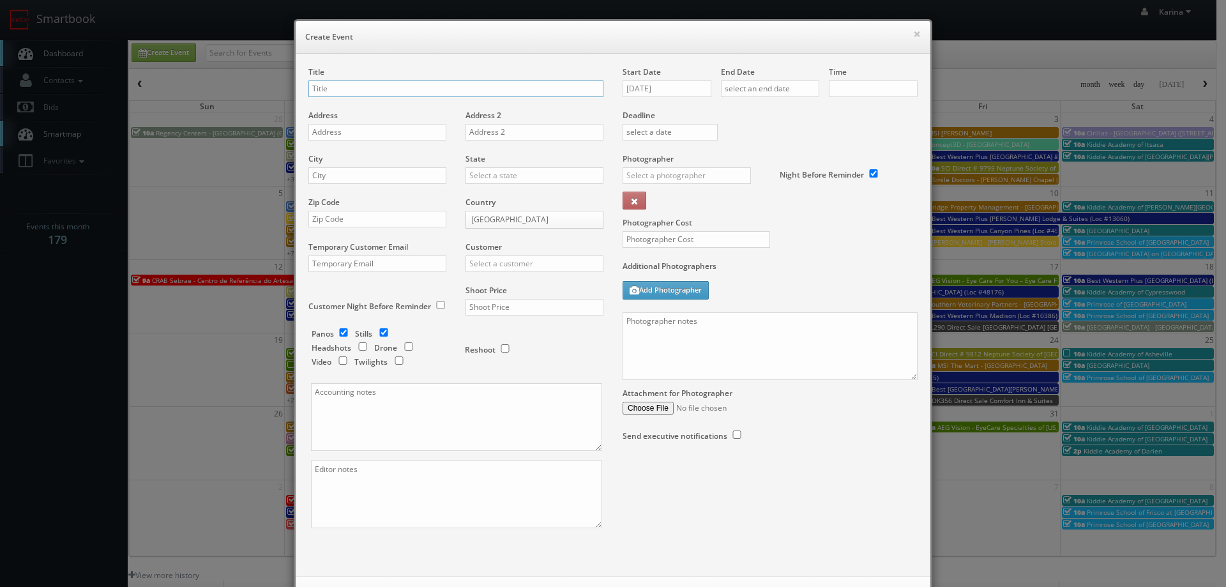
checkbox input "true"
type input "10:00am"
checkbox input "true"
click at [913, 38] on button "×" at bounding box center [917, 33] width 8 height 9
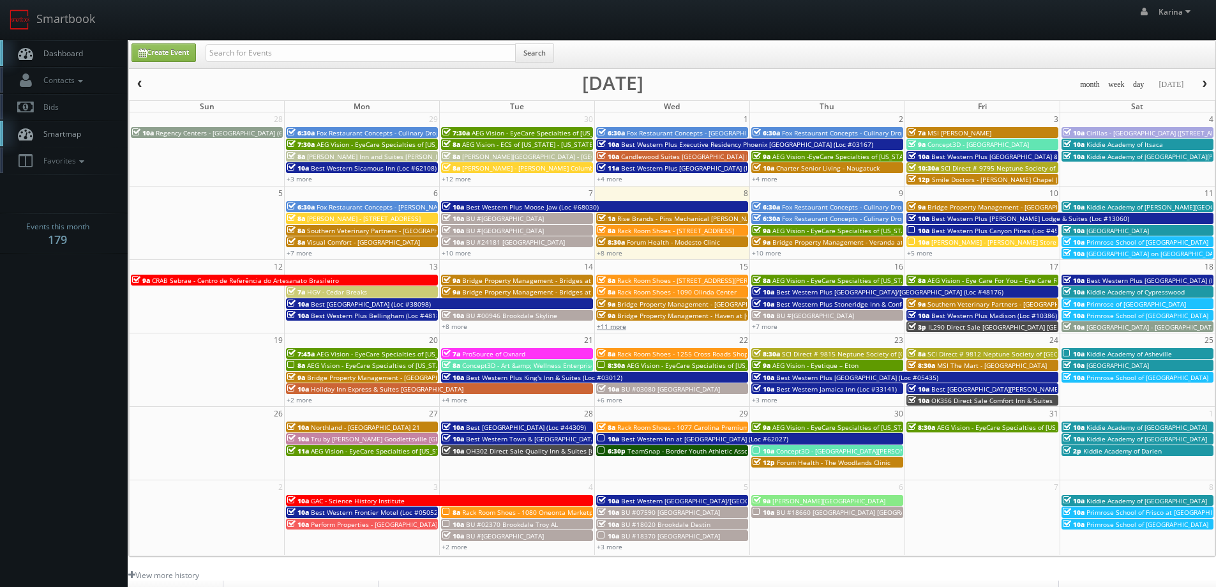
click at [619, 327] on link "+11 more" at bounding box center [611, 326] width 29 height 9
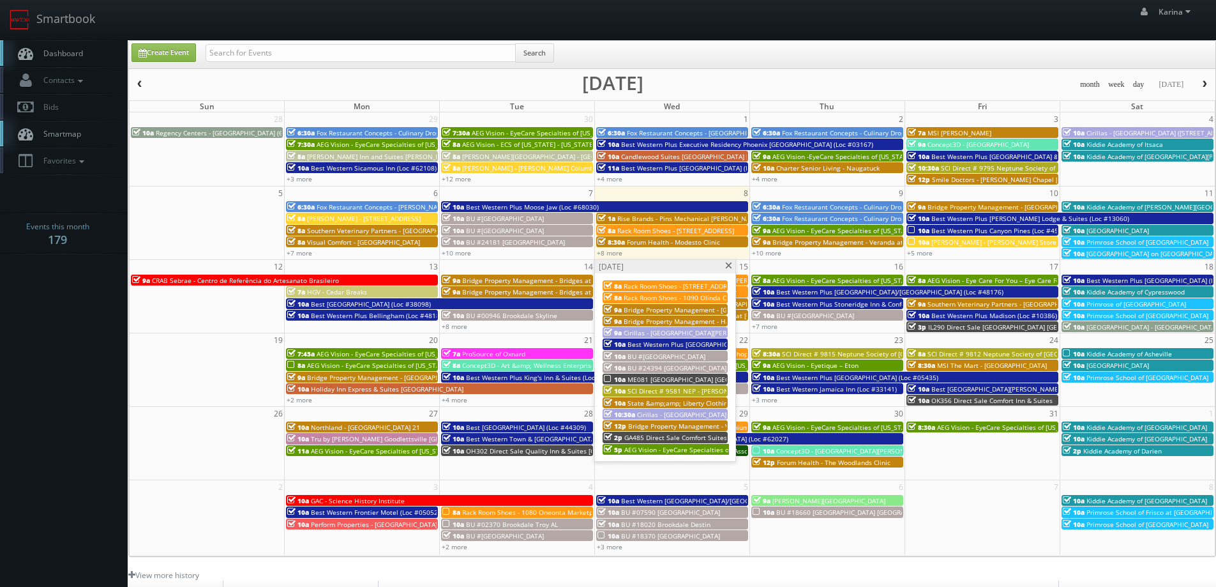
click at [691, 382] on span "ME081 [GEOGRAPHIC_DATA] [GEOGRAPHIC_DATA]" at bounding box center [703, 379] width 150 height 9
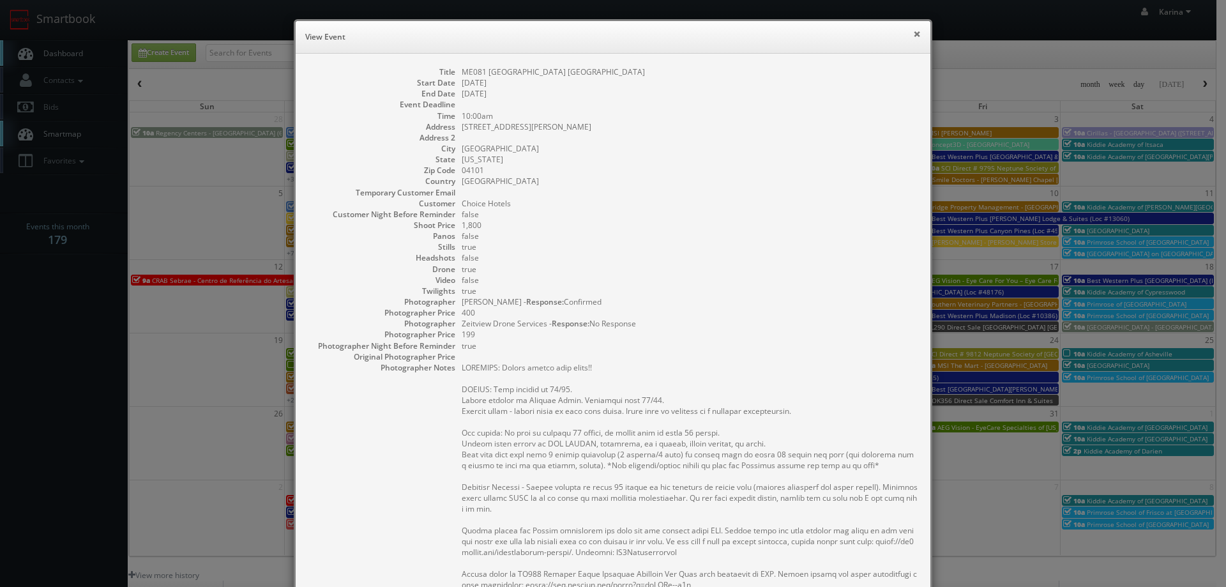
click at [913, 34] on button "×" at bounding box center [917, 33] width 8 height 9
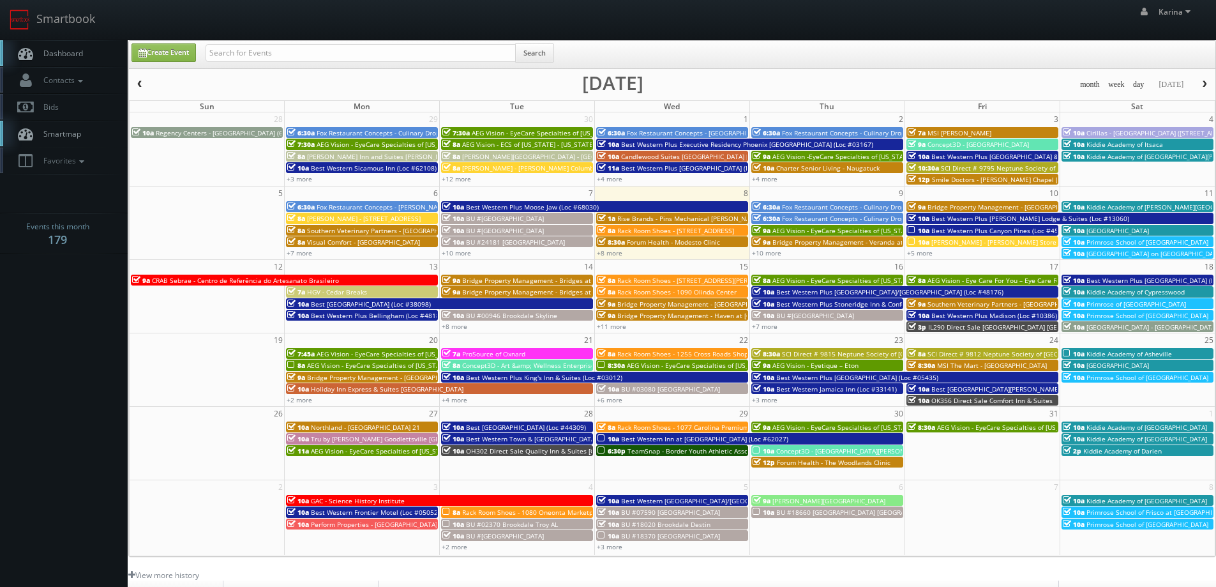
click at [1176, 255] on span "[GEOGRAPHIC_DATA] on [GEOGRAPHIC_DATA] - Nocatee" at bounding box center [1171, 253] width 169 height 9
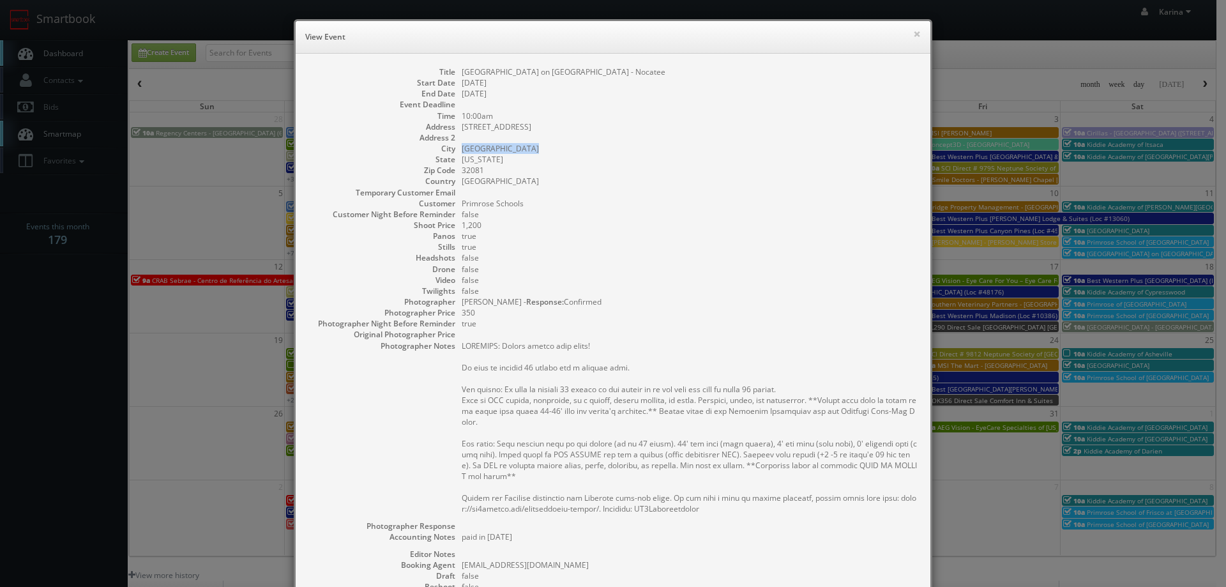
drag, startPoint x: 525, startPoint y: 149, endPoint x: 458, endPoint y: 149, distance: 67.0
click at [462, 149] on dd "Ponte Vedra Beach" at bounding box center [690, 148] width 456 height 11
copy dd "Ponte Vedra Beach"
click at [913, 33] on button "×" at bounding box center [917, 33] width 8 height 9
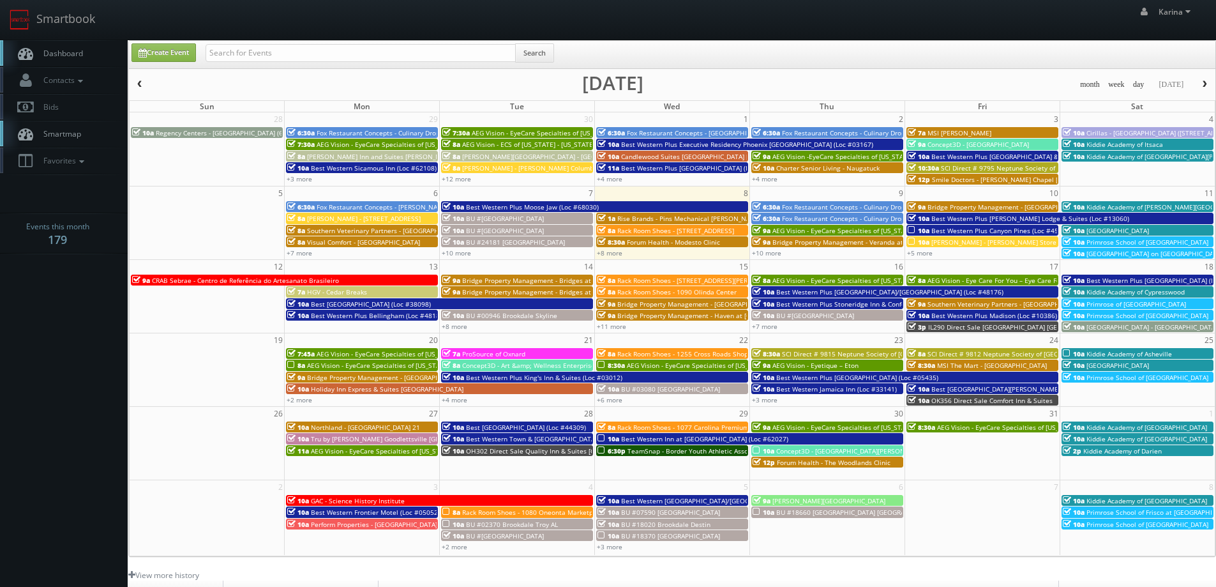
click at [50, 57] on span "Dashboard" at bounding box center [60, 53] width 46 height 11
click at [52, 59] on link "Dashboard" at bounding box center [64, 53] width 128 height 26
click at [305, 398] on link "+2 more" at bounding box center [300, 399] width 26 height 9
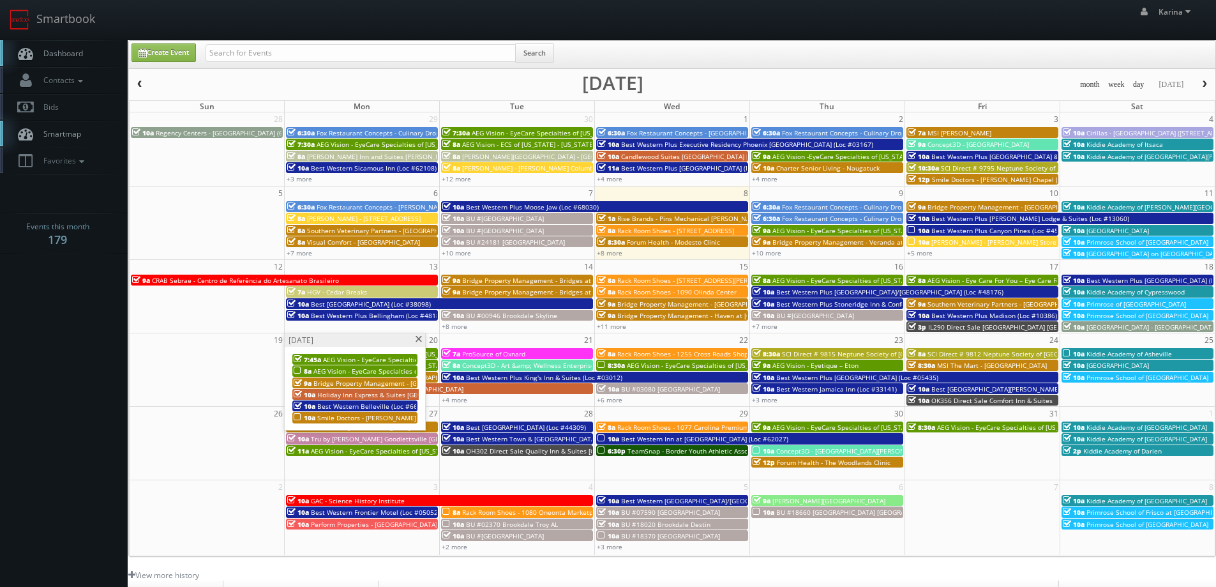
click at [417, 338] on span at bounding box center [418, 339] width 8 height 7
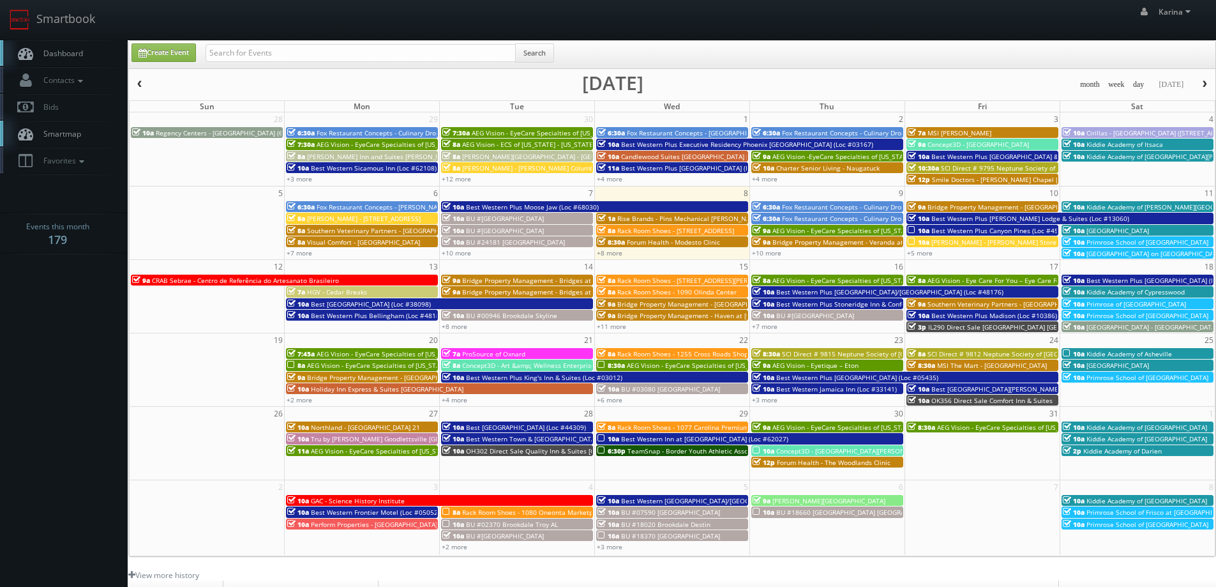
click at [75, 52] on span "Dashboard" at bounding box center [60, 53] width 46 height 11
click at [84, 50] on link "Dashboard" at bounding box center [64, 53] width 128 height 26
click at [75, 54] on span "Dashboard" at bounding box center [60, 53] width 46 height 11
click at [195, 55] on link "Create Event" at bounding box center [164, 52] width 64 height 19
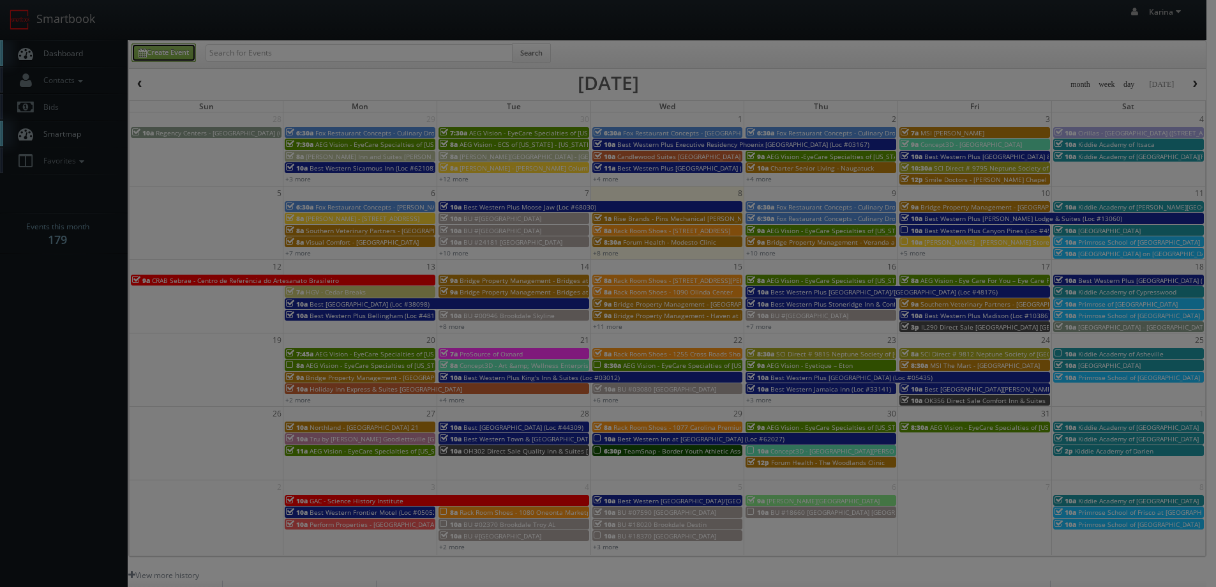
type input "[DATE]"
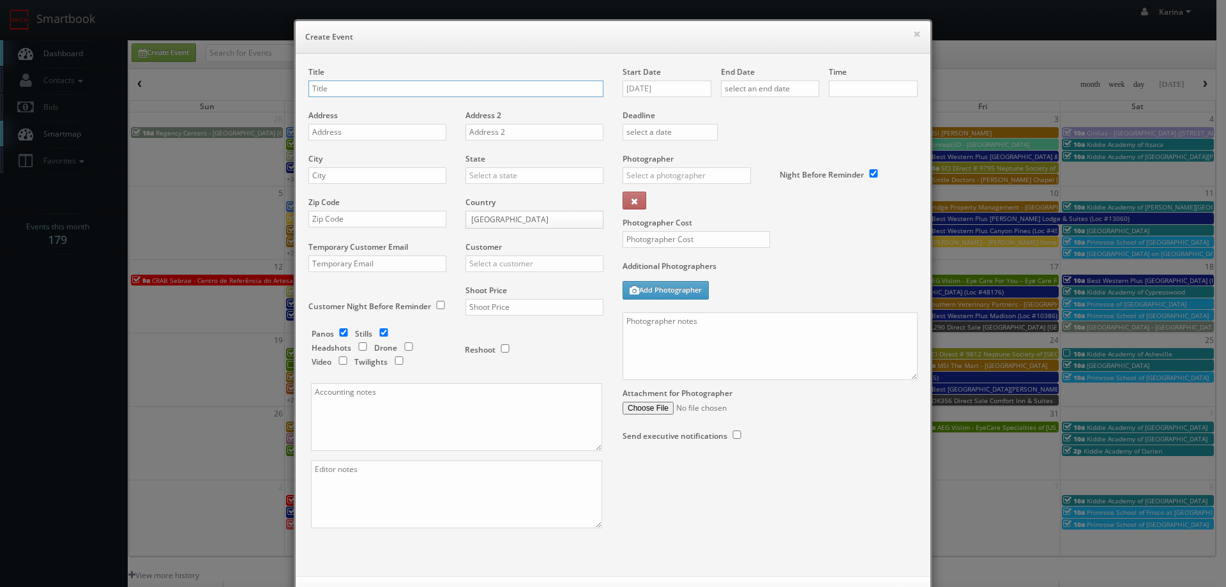
checkbox input "true"
type input "10:00am"
checkbox input "true"
type input "Red Roof Inn - 1531 [GEOGRAPHIC_DATA] [GEOGRAPHIC_DATA]"
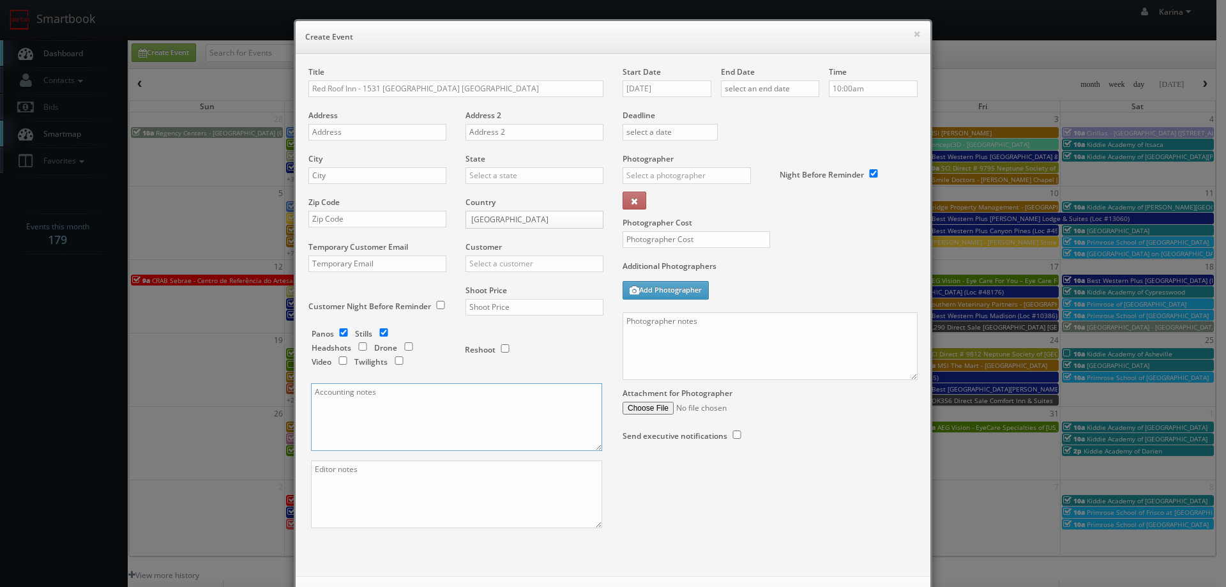
click at [385, 414] on textarea at bounding box center [456, 417] width 291 height 68
click at [321, 393] on textarea "Corpate paid shoot!" at bounding box center [456, 417] width 291 height 68
drag, startPoint x: 321, startPoint y: 393, endPoint x: 382, endPoint y: 419, distance: 65.8
click at [382, 419] on textarea "Corpate paid shoot!" at bounding box center [456, 417] width 291 height 68
click at [329, 392] on textarea "Corpate paid shoot!" at bounding box center [456, 417] width 291 height 68
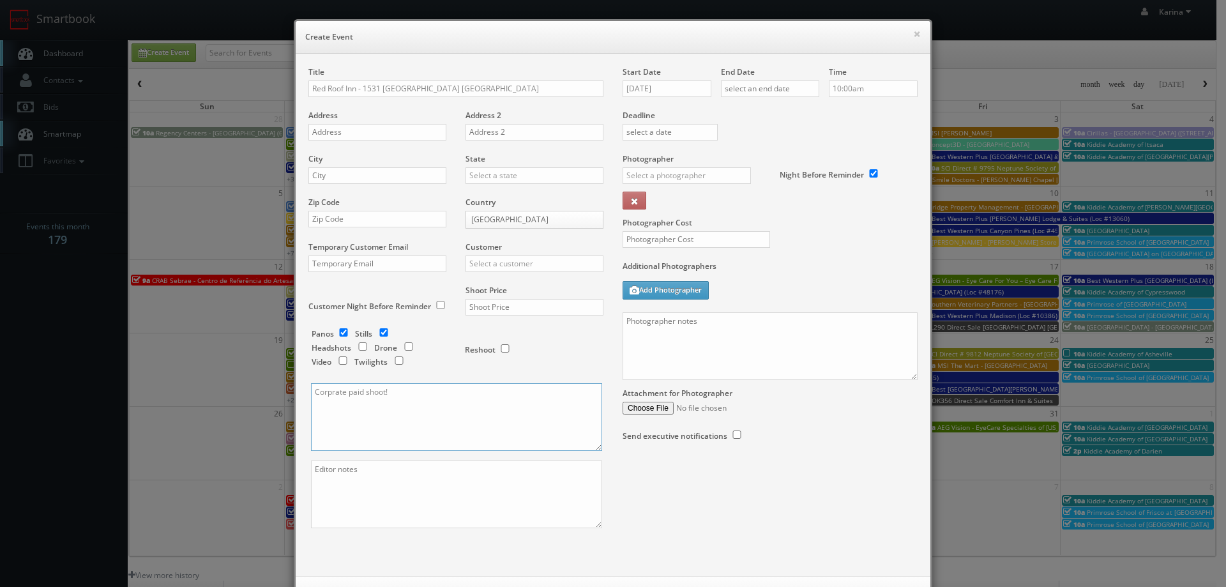
type textarea "Corprate paid shoot!"
click at [345, 483] on textarea at bounding box center [456, 494] width 291 height 68
type textarea "1-2 digital twilights"
click at [353, 130] on input "text" at bounding box center [377, 132] width 138 height 17
paste input "702 Highway 146 S"
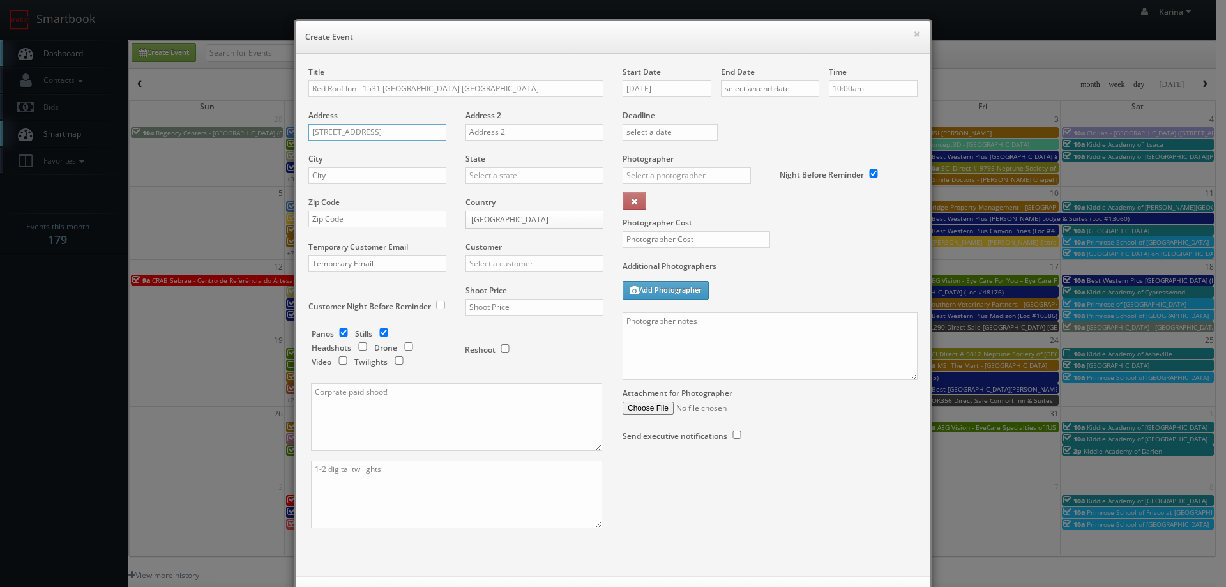
type input "702 Highway 146 S"
click at [336, 174] on input "text" at bounding box center [377, 175] width 138 height 17
type input "La Porte"
click at [488, 211] on div "[US_STATE]" at bounding box center [534, 217] width 137 height 21
type input "[US_STATE]"
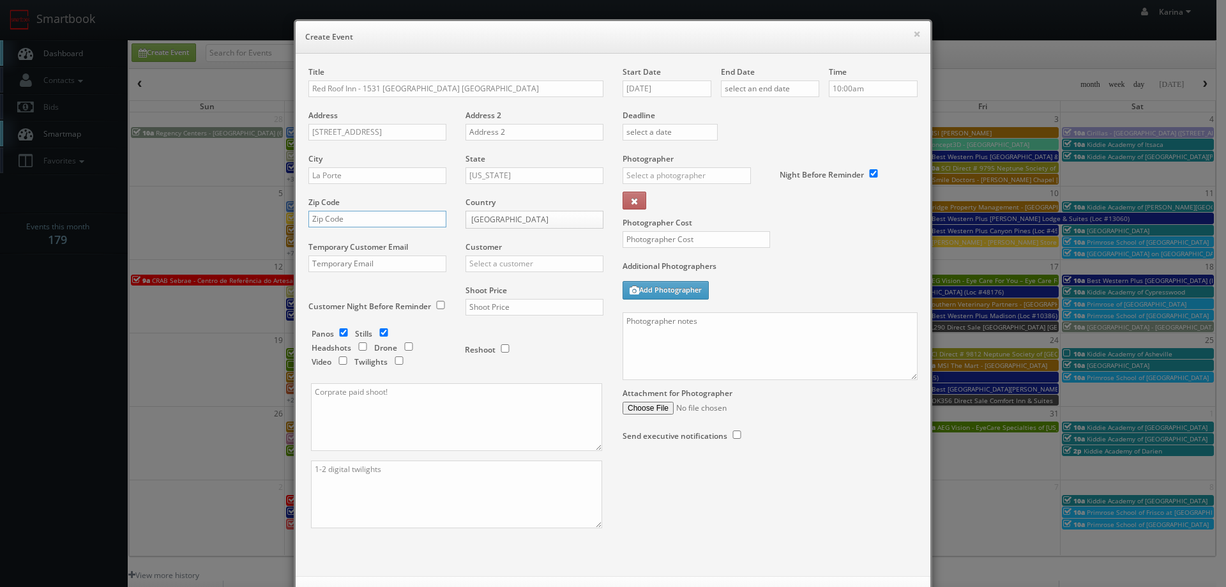
click at [373, 224] on input "text" at bounding box center [377, 219] width 138 height 17
click at [336, 218] on input "text" at bounding box center [377, 219] width 138 height 17
paste input "77571"
type input "77571"
click at [493, 260] on input "text" at bounding box center [534, 263] width 138 height 17
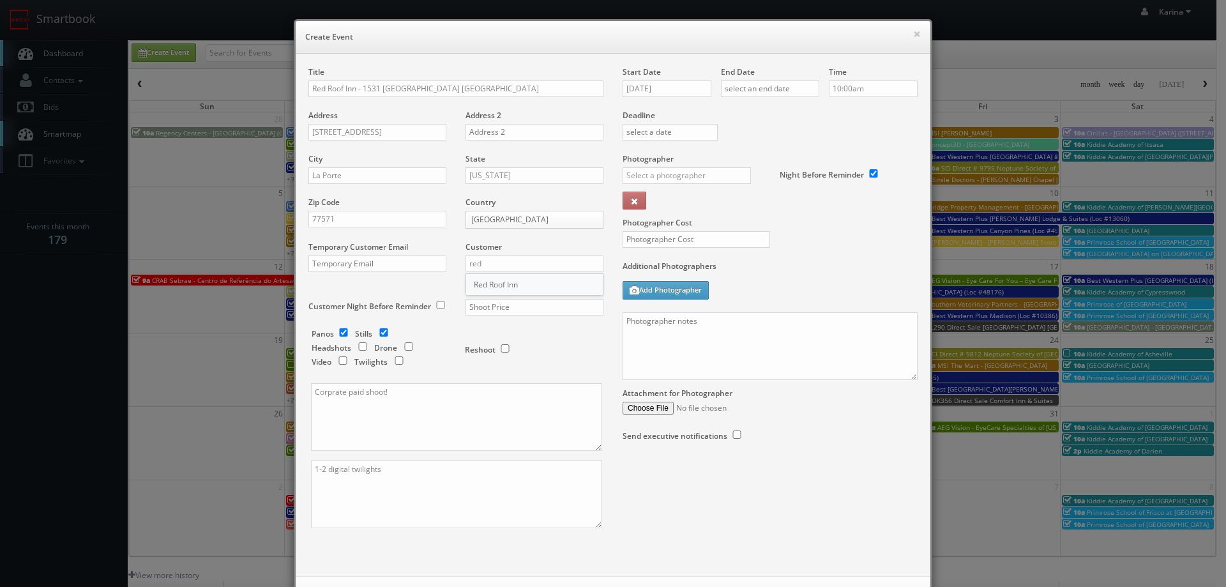
click at [494, 286] on div "Red Roof Inn" at bounding box center [534, 284] width 137 height 21
type input "Red Roof Inn"
click at [497, 308] on input "text" at bounding box center [534, 307] width 138 height 17
type input "1,100"
click at [681, 86] on input "10/08/2025" at bounding box center [666, 88] width 89 height 17
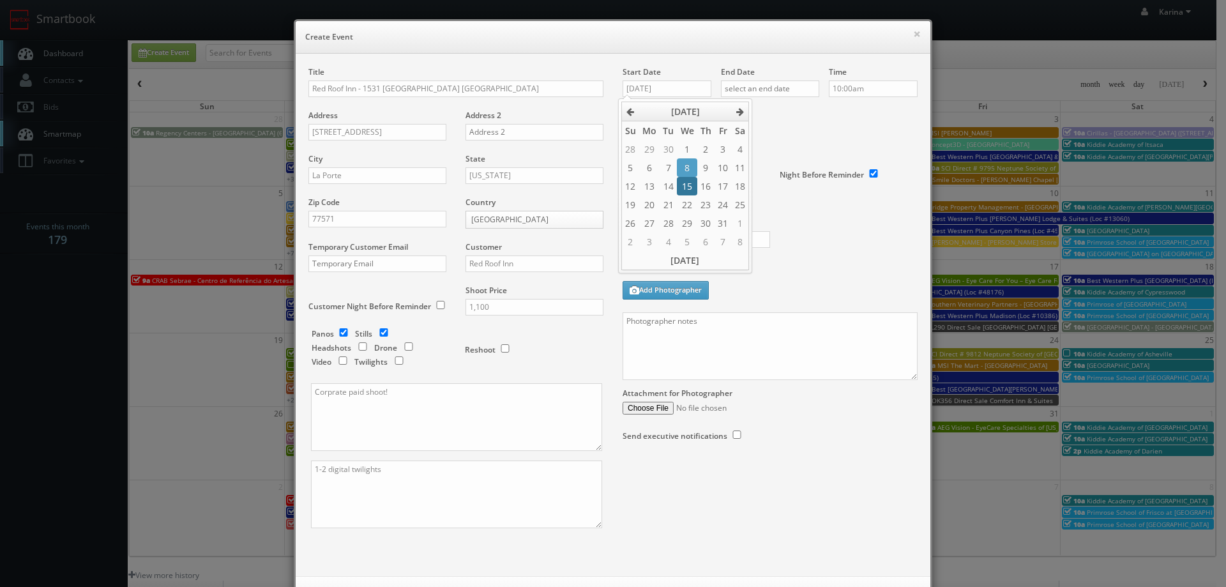
click at [683, 192] on td "15" at bounding box center [687, 186] width 20 height 19
type input "10/15/2025"
click at [736, 89] on input "text" at bounding box center [770, 88] width 98 height 17
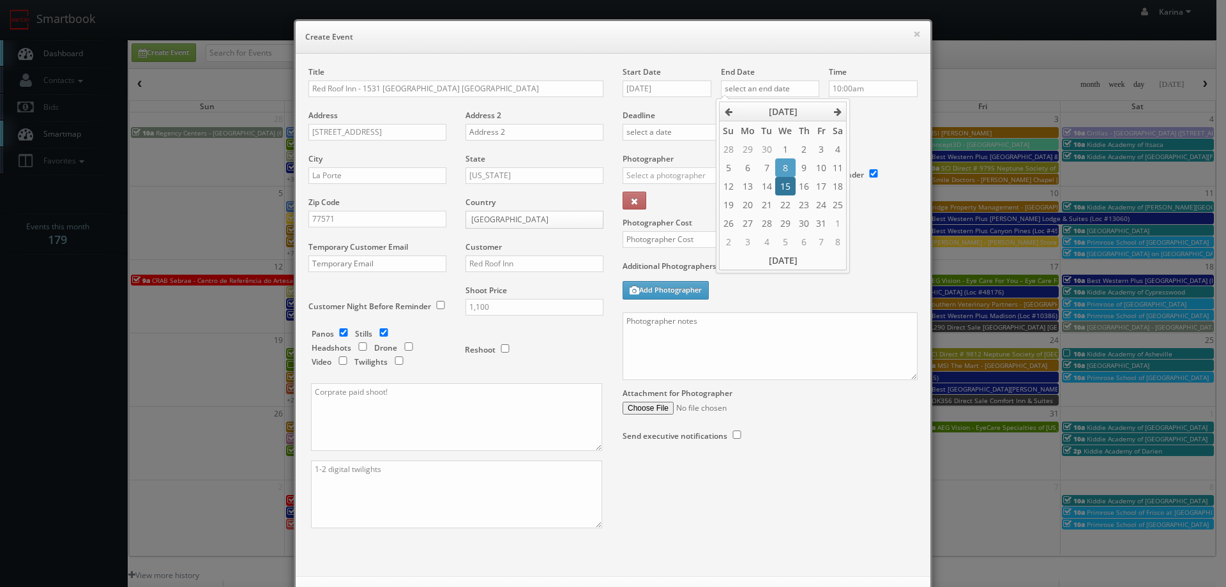
click at [778, 183] on td "15" at bounding box center [785, 186] width 20 height 19
type input "10/15/2025"
click at [833, 82] on input "10:00am" at bounding box center [873, 88] width 89 height 17
click at [797, 121] on div "Deadline" at bounding box center [770, 109] width 314 height 87
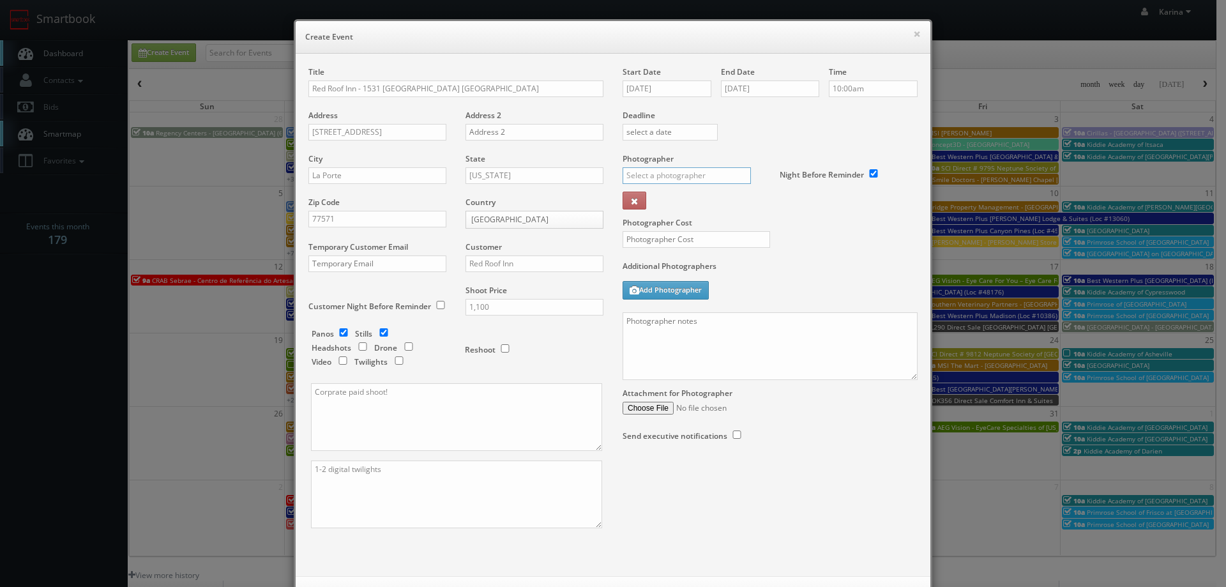
click at [638, 168] on input "text" at bounding box center [686, 175] width 128 height 17
click at [650, 211] on div "Eddie Harper" at bounding box center [691, 203] width 137 height 21
type input "Eddie Harper"
click at [674, 239] on input "text" at bounding box center [695, 239] width 147 height 17
type input "275"
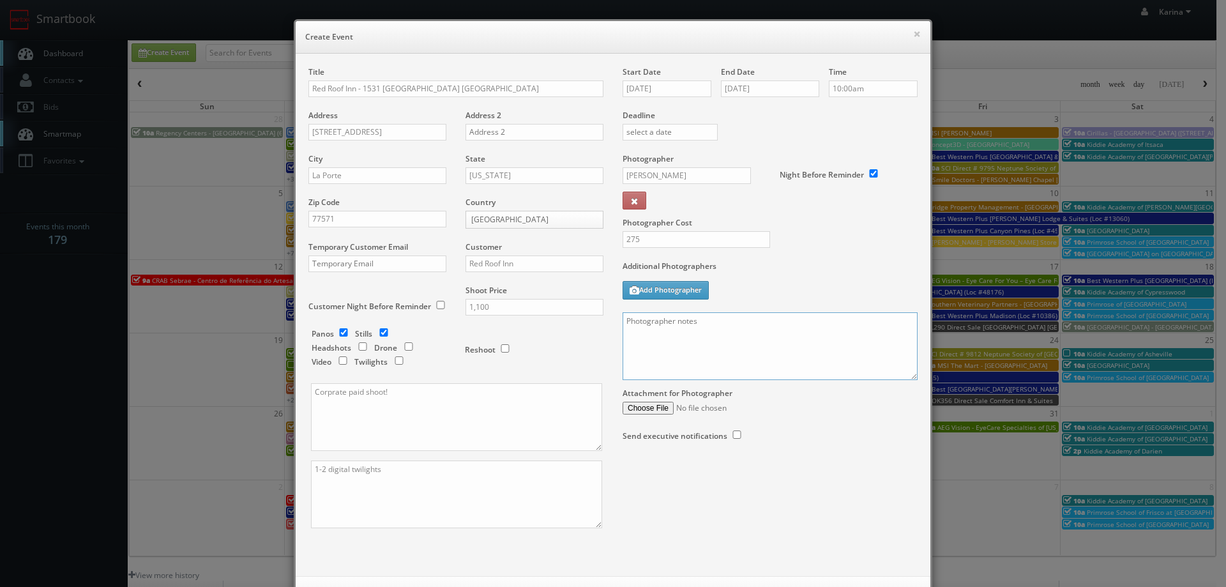
click at [643, 342] on textarea at bounding box center [769, 346] width 295 height 68
paste textarea "Full shoot including 5 room types/exteriors/common spaces and amenities. For st…"
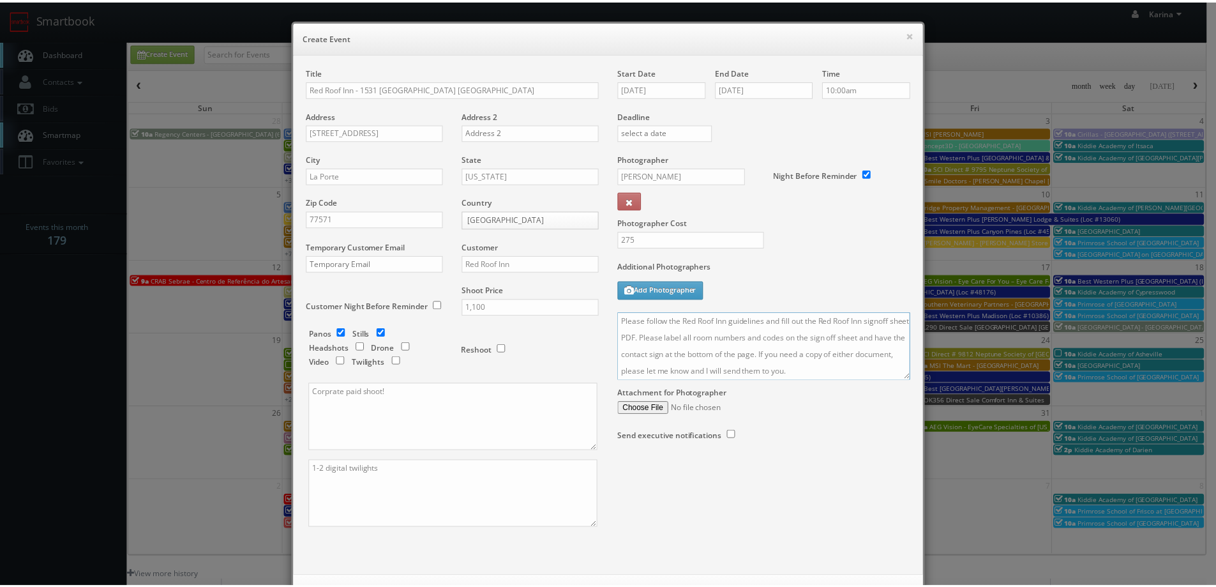
scroll to position [55, 0]
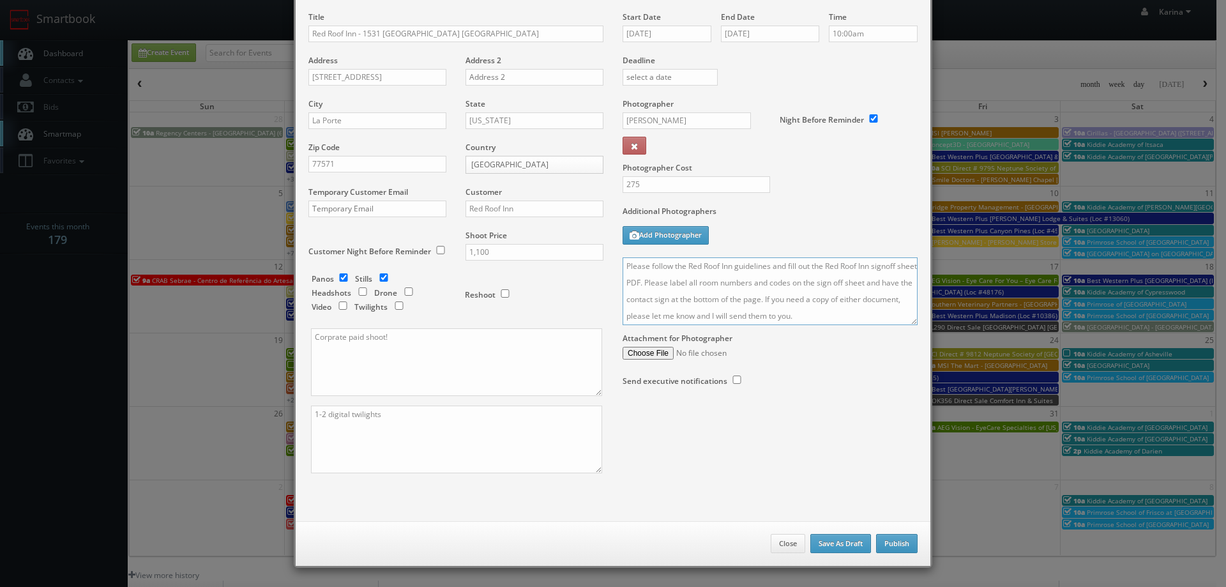
type textarea "On site Contact: Priti Dhana Full shoot including 5 room types/exteriors/common…"
click at [881, 541] on button "Publish" at bounding box center [896, 543] width 41 height 19
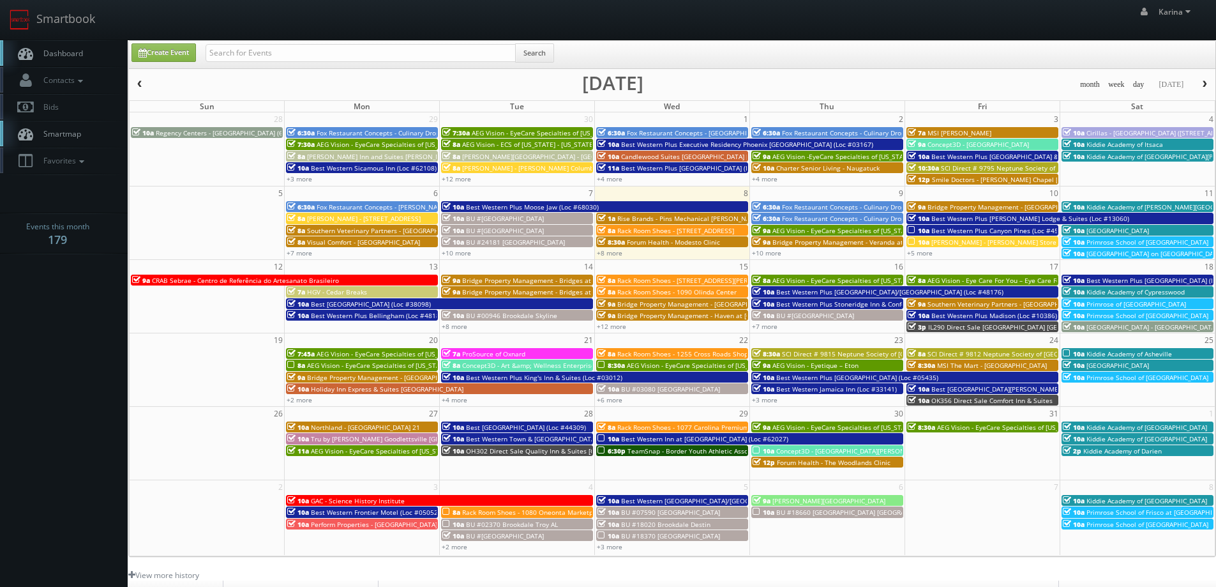
click at [62, 52] on span "Dashboard" at bounding box center [60, 53] width 46 height 11
click at [764, 252] on link "+10 more" at bounding box center [766, 252] width 29 height 9
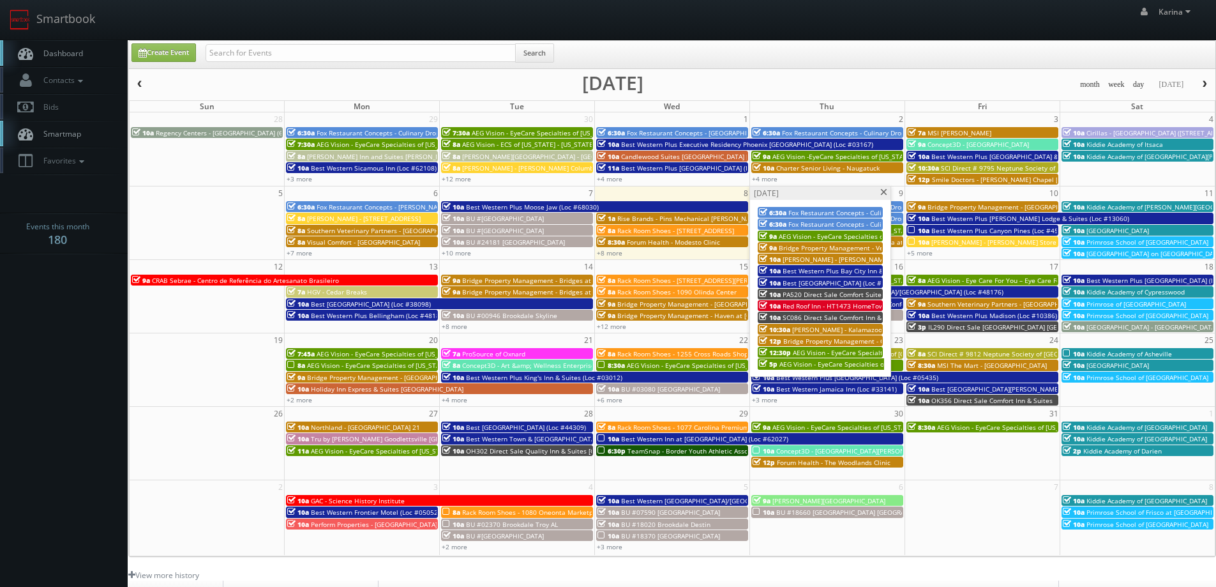
click at [823, 296] on span "PA520 Direct Sale Comfort Suites" at bounding box center [834, 294] width 102 height 9
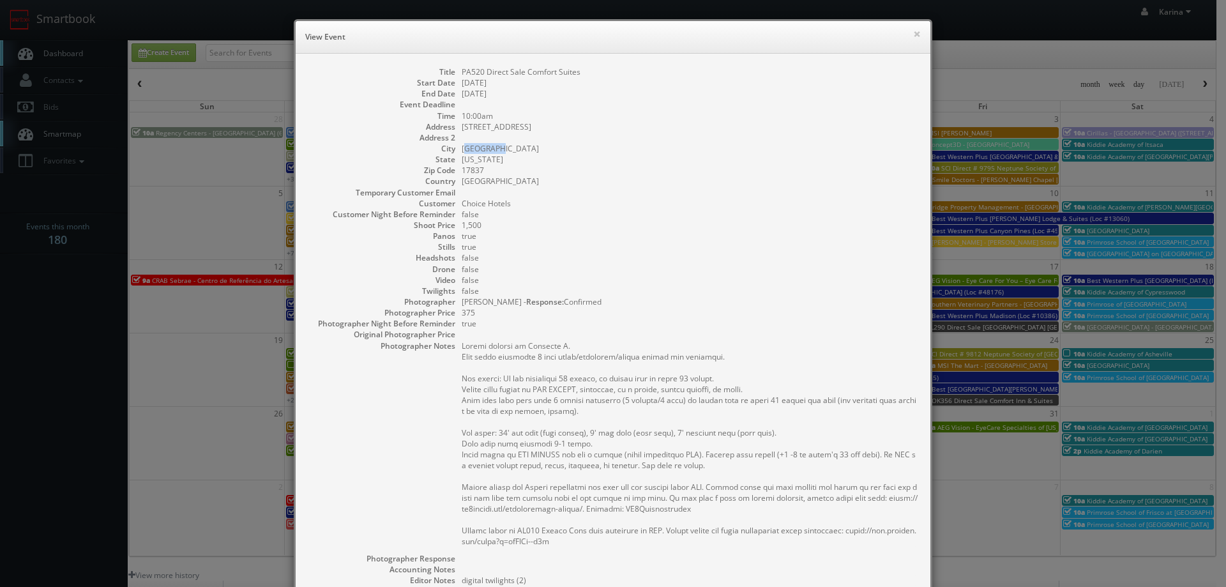
drag, startPoint x: 497, startPoint y: 151, endPoint x: 460, endPoint y: 151, distance: 37.7
click at [462, 151] on dd "Lewisburg" at bounding box center [690, 148] width 456 height 11
click at [535, 155] on dd "[US_STATE]" at bounding box center [690, 159] width 456 height 11
click at [913, 35] on button "×" at bounding box center [917, 33] width 8 height 9
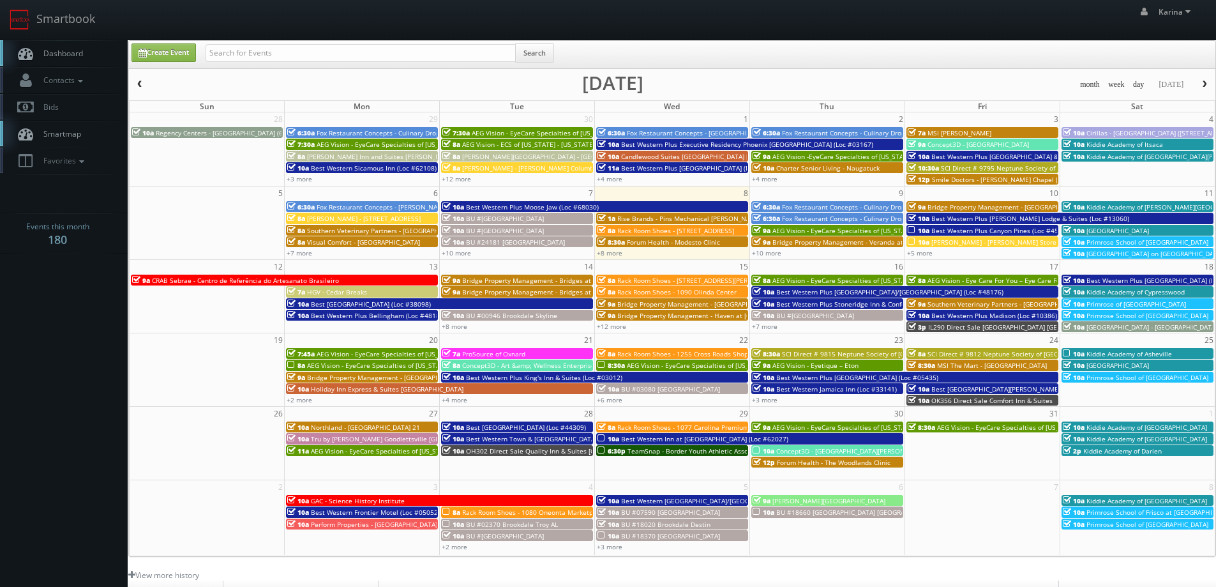
click at [51, 50] on span "Dashboard" at bounding box center [60, 53] width 46 height 11
click at [72, 59] on link "Dashboard" at bounding box center [64, 53] width 128 height 26
